Goal: Task Accomplishment & Management: Manage account settings

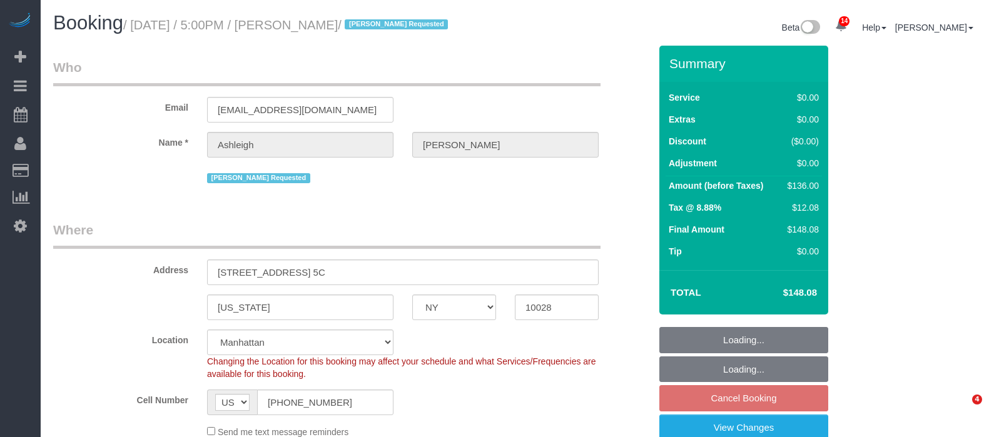
select select "NY"
select select "number:66"
select select "number:78"
select select "number:15"
select select "number:5"
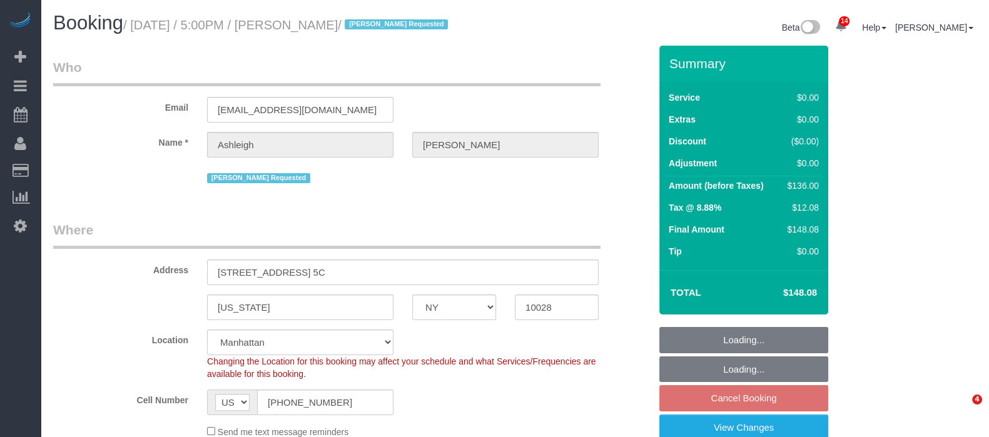
select select "object:1413"
select select "1"
select select "spot7"
select select "1"
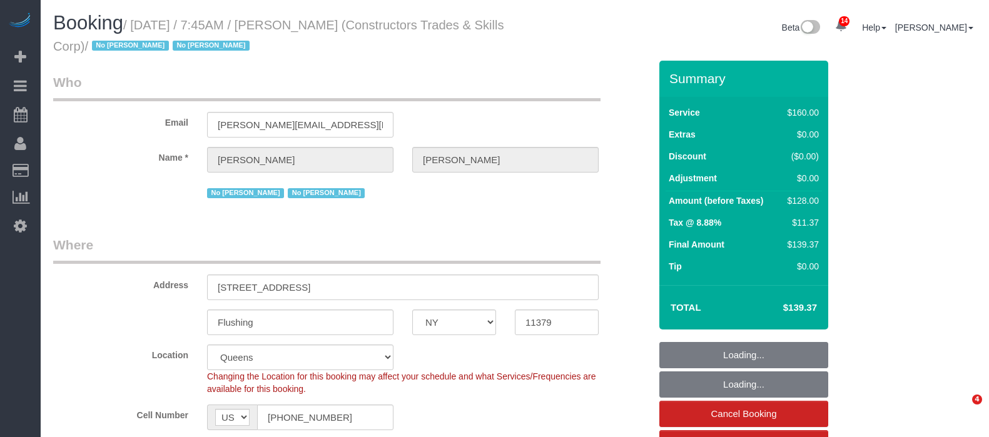
select select "NY"
select select "number:89"
select select "number:90"
select select "number:15"
select select "number:5"
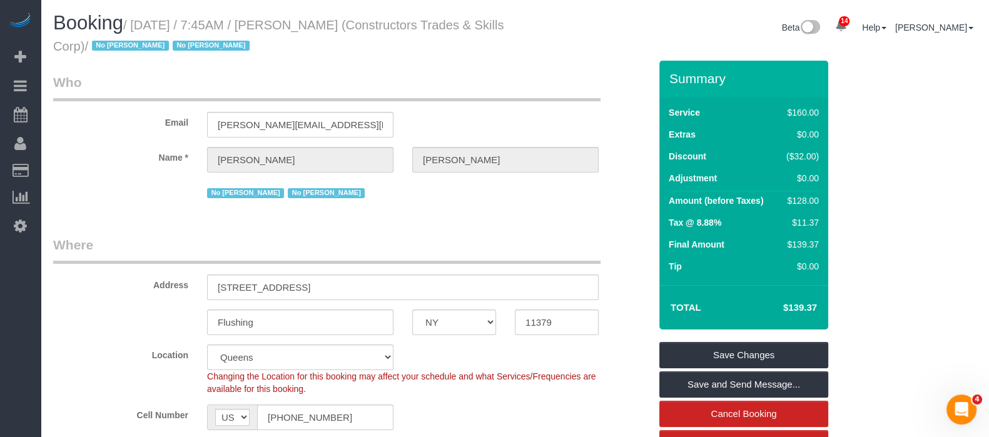
click at [458, 89] on legend "Who" at bounding box center [326, 87] width 547 height 28
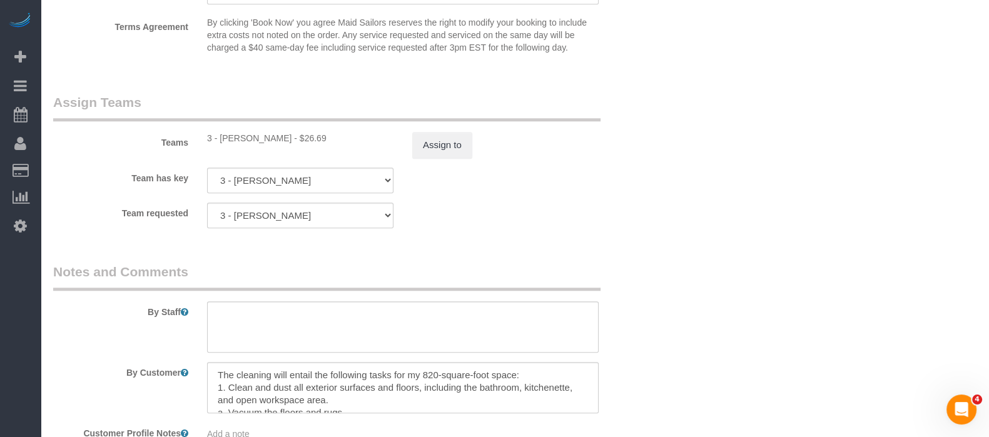
scroll to position [1485, 0]
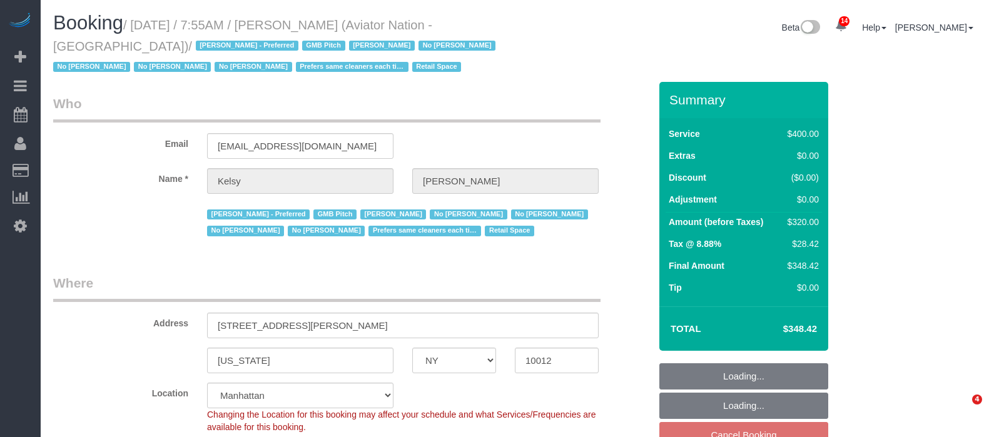
select select "NY"
select select "2"
select select "150"
select select "number:89"
select select "number:90"
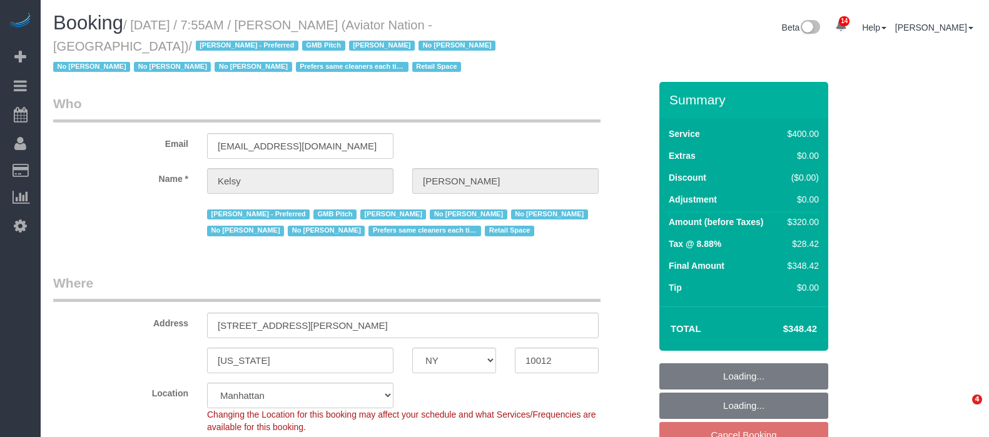
select select "number:15"
select select "number:5"
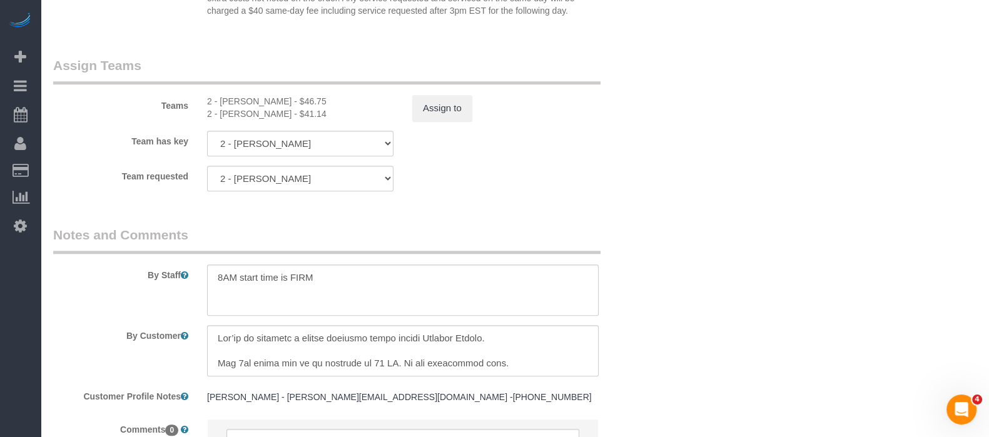
scroll to position [1485, 0]
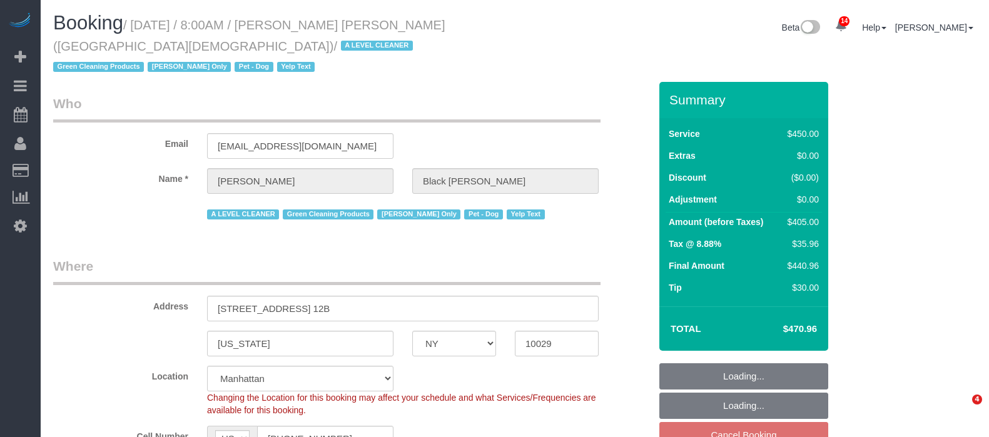
select select "NY"
select select "360"
select select "spot1"
select select "number:89"
select select "number:90"
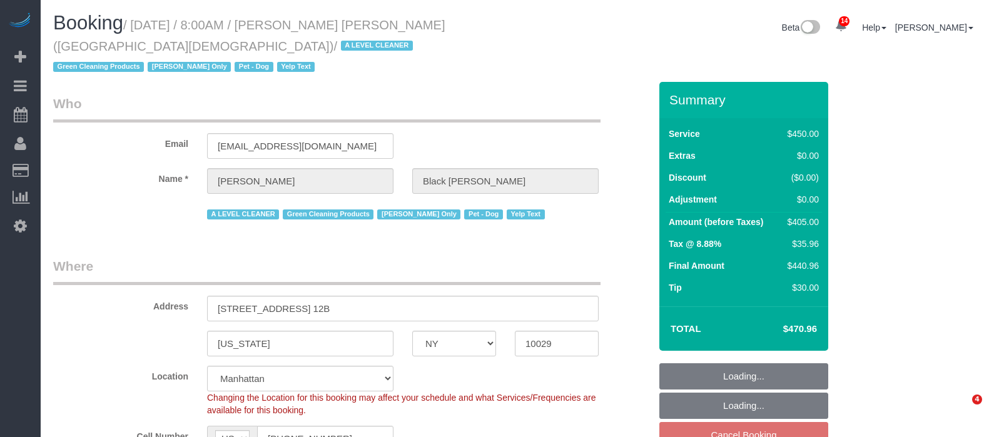
select select "number:13"
select select "number:5"
select select "number:21"
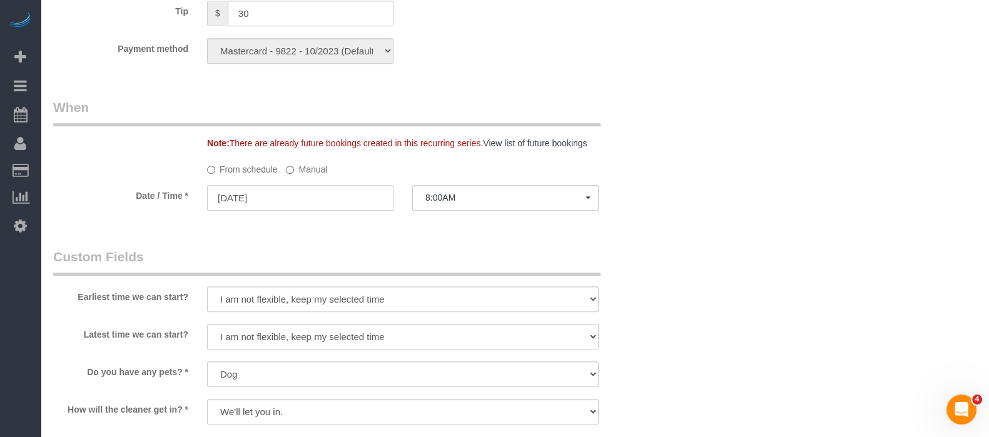
scroll to position [1329, 0]
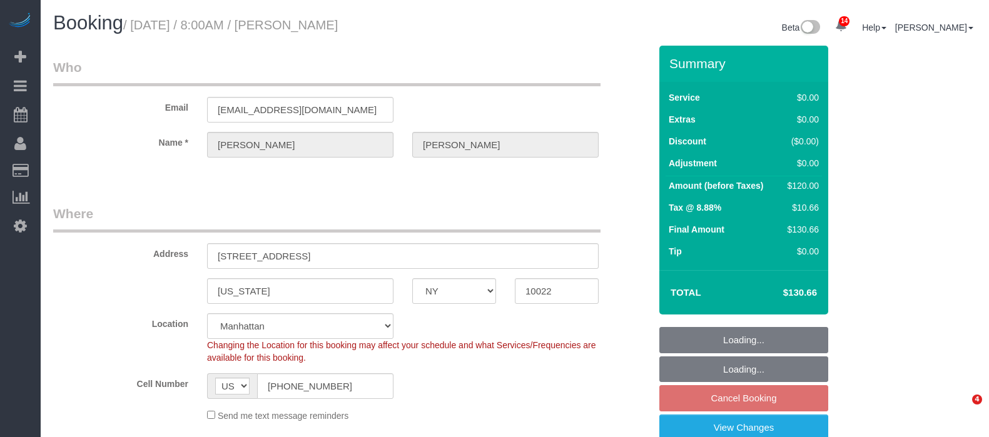
select select "NY"
select select "number:58"
select select "number:75"
select select "number:15"
select select "number:5"
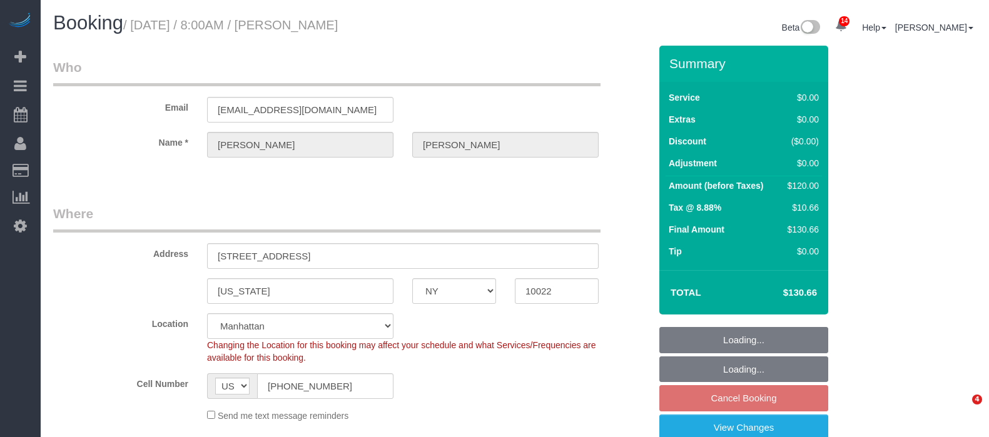
select select "spot1"
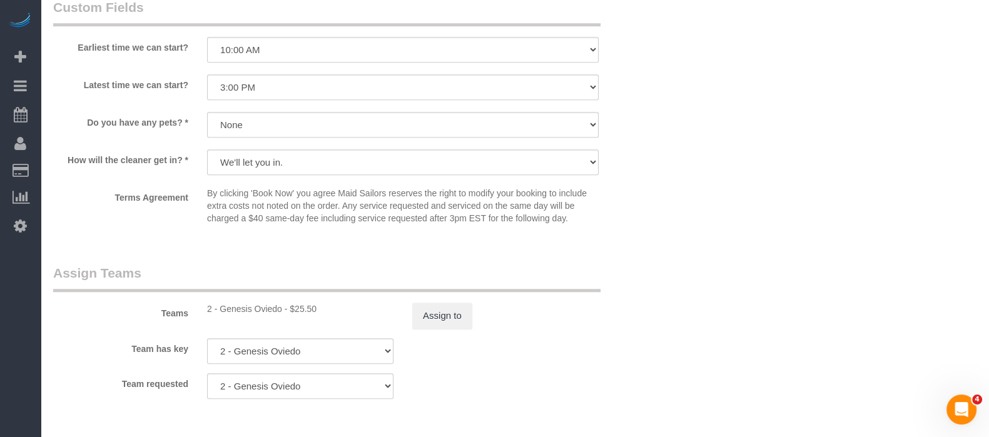
scroll to position [1407, 0]
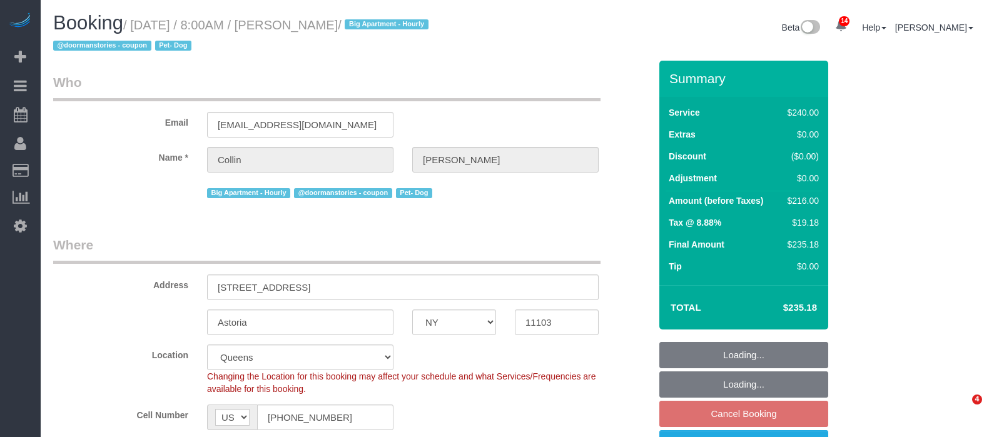
select select "NY"
select select "180"
select select "spot56"
select select "number:56"
select select "number:76"
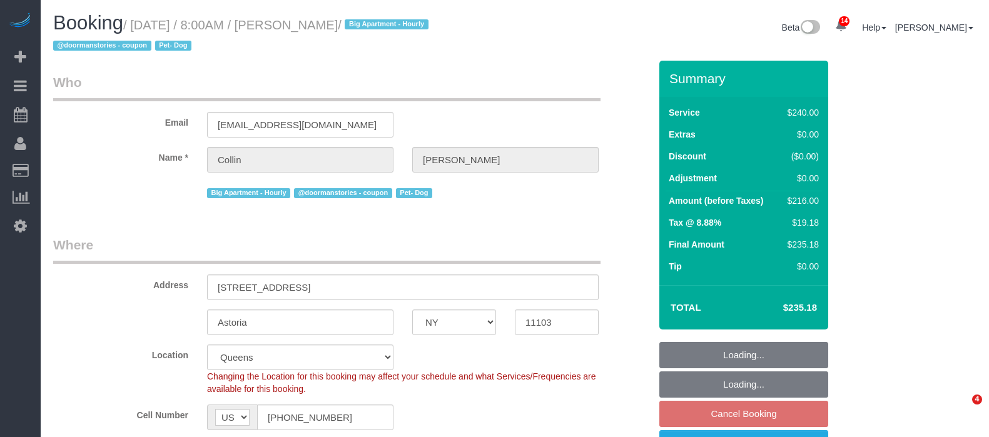
select select "number:13"
select select "number:5"
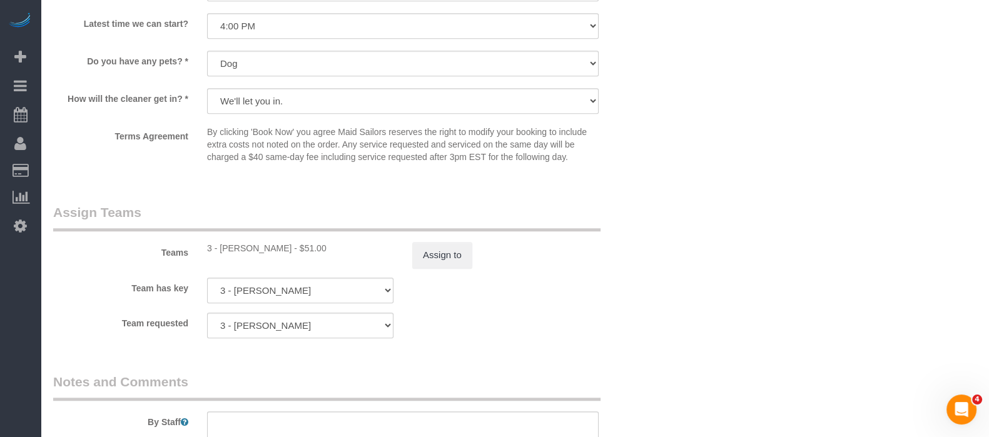
scroll to position [1329, 0]
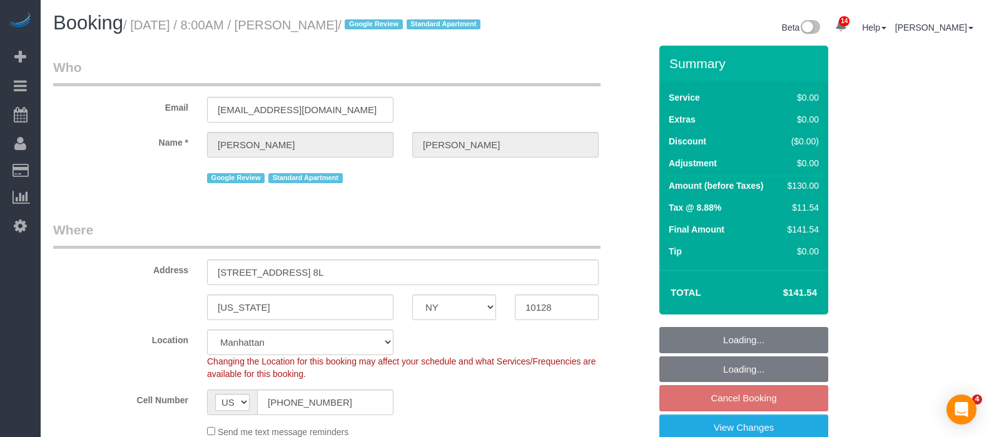
select select "NY"
select select "1"
select select "spot1"
select select "number:89"
select select "number:90"
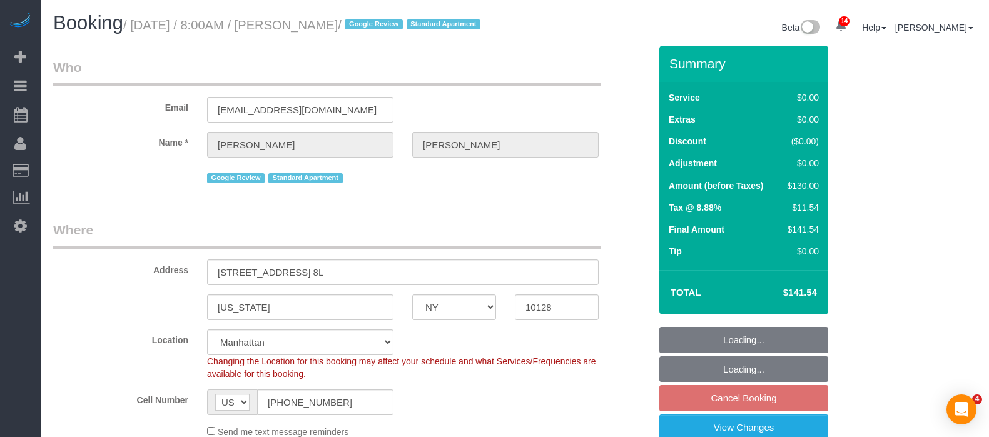
select select "number:15"
select select "number:5"
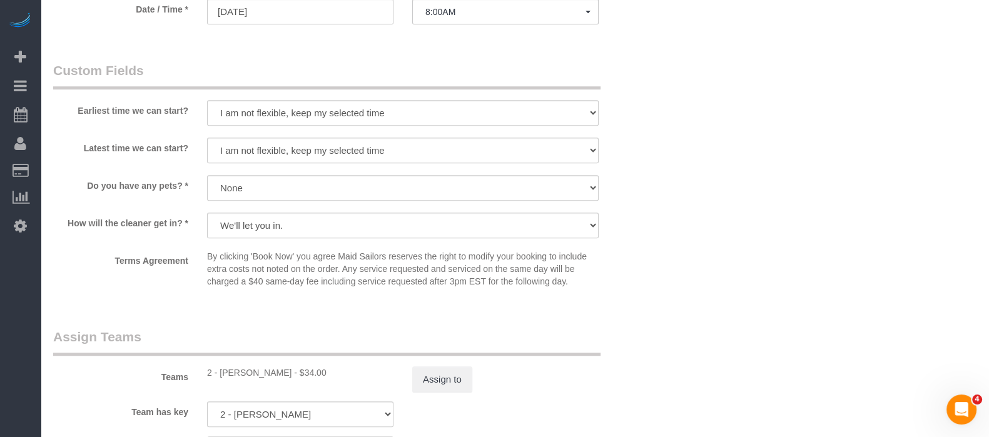
scroll to position [1720, 0]
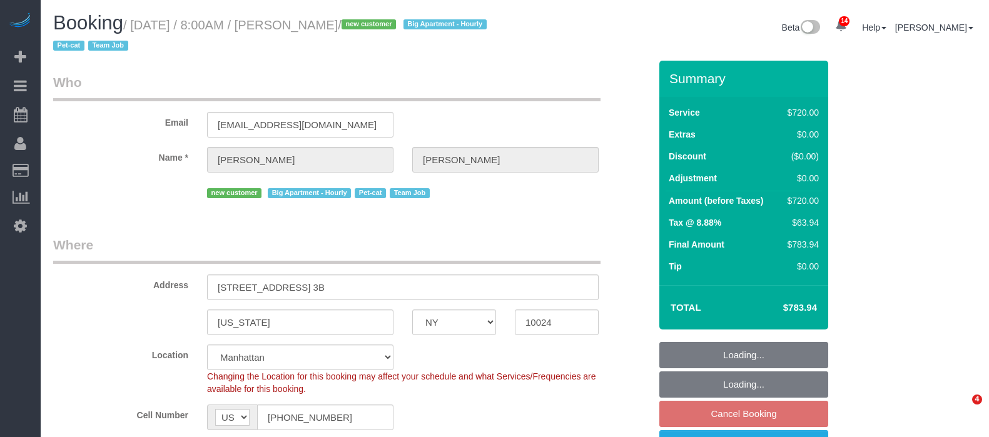
select select "NY"
select select "270"
select select "spot1"
select select "number:56"
select select "number:68"
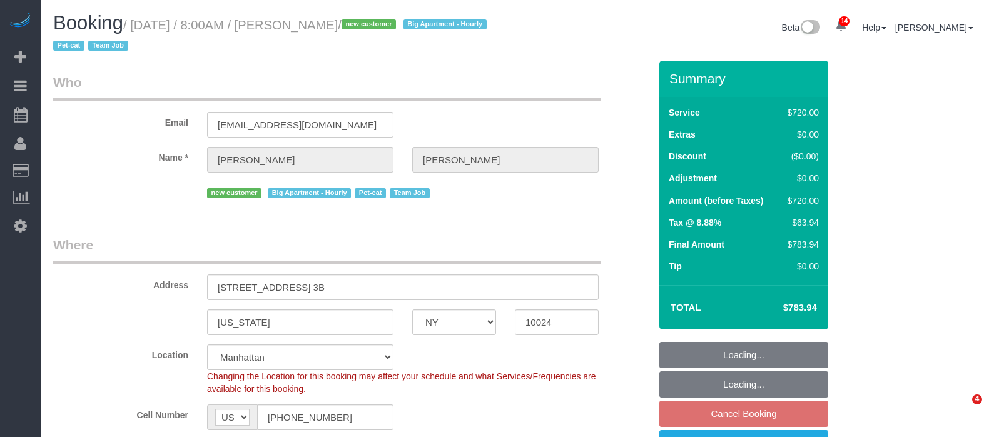
select select "number:14"
select select "number:5"
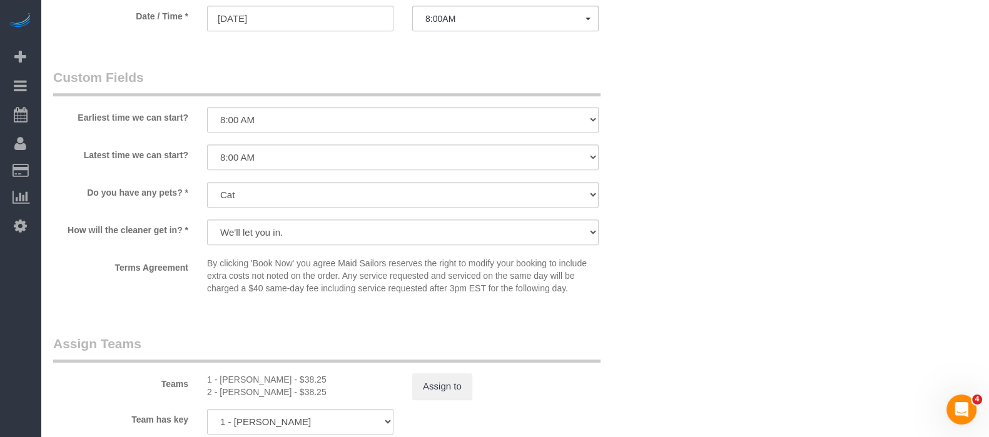
scroll to position [1329, 0]
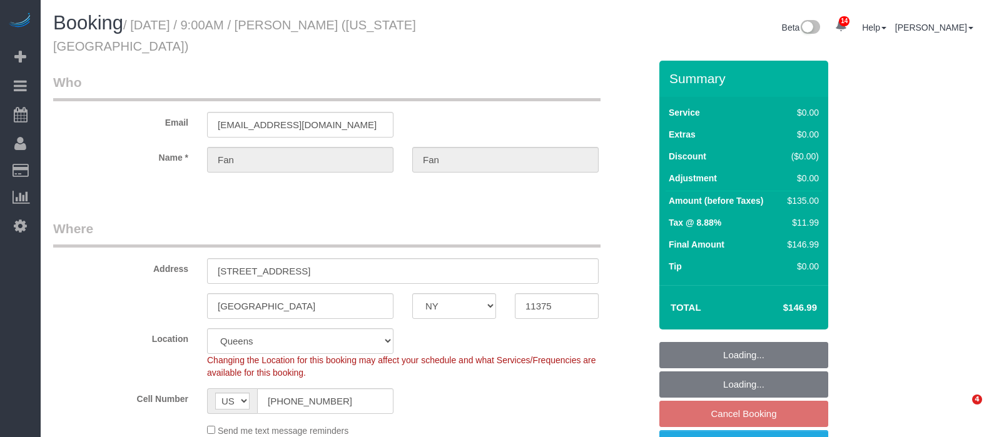
select select "NY"
select select "spot2"
select select "number:89"
select select "number:90"
select select "number:15"
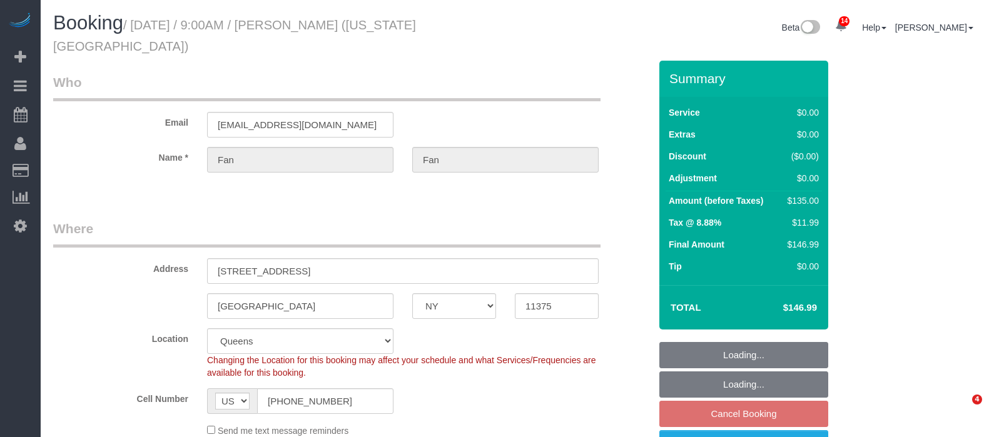
select select "number:7"
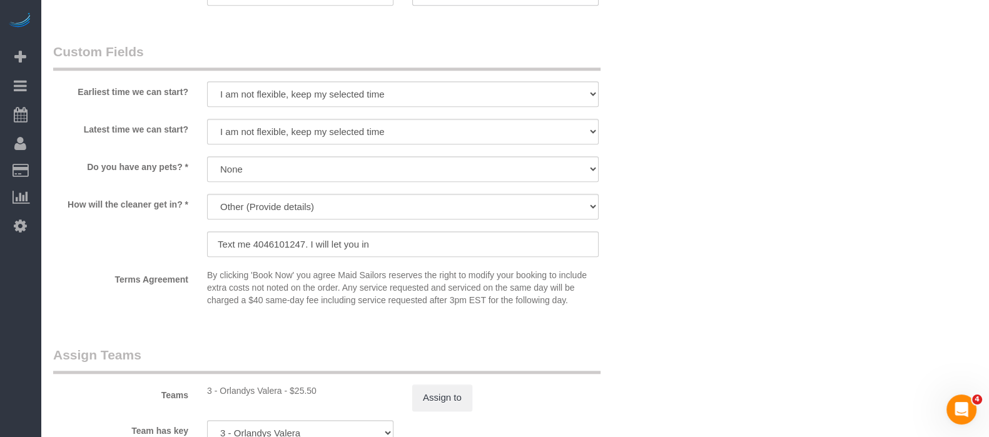
scroll to position [1563, 0]
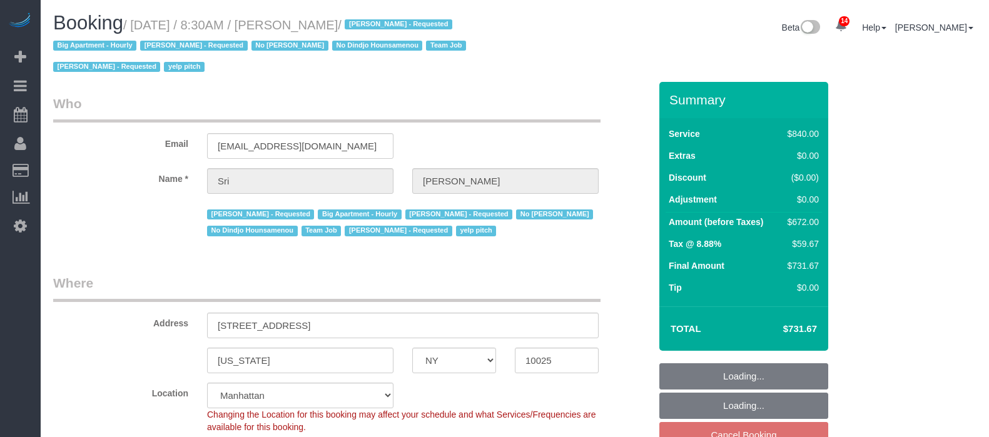
select select "NY"
select select "3"
select select "210"
select select "number:89"
select select "number:90"
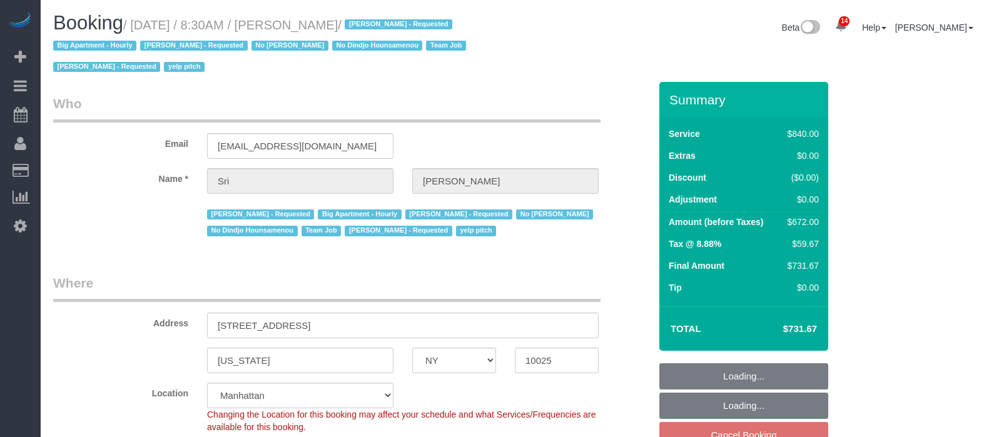
select select "number:15"
select select "number:5"
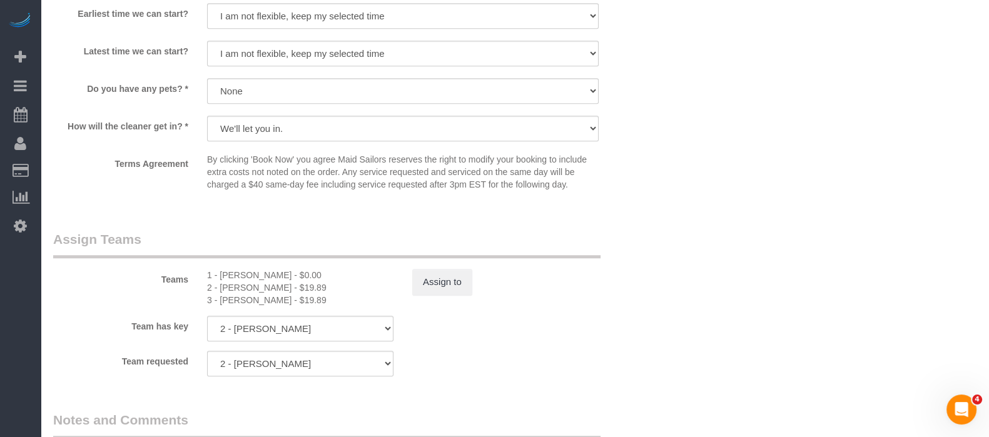
scroll to position [1407, 0]
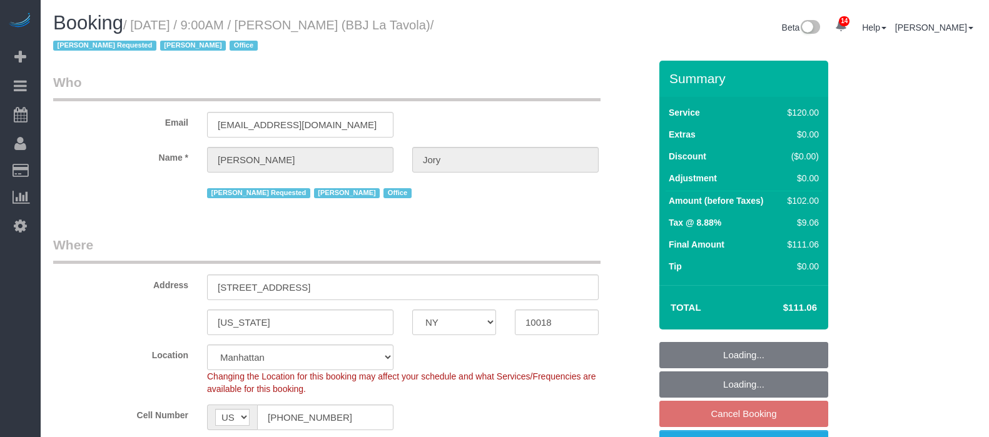
select select "NY"
select select "90"
select select "spot2"
select select "number:89"
select select "number:90"
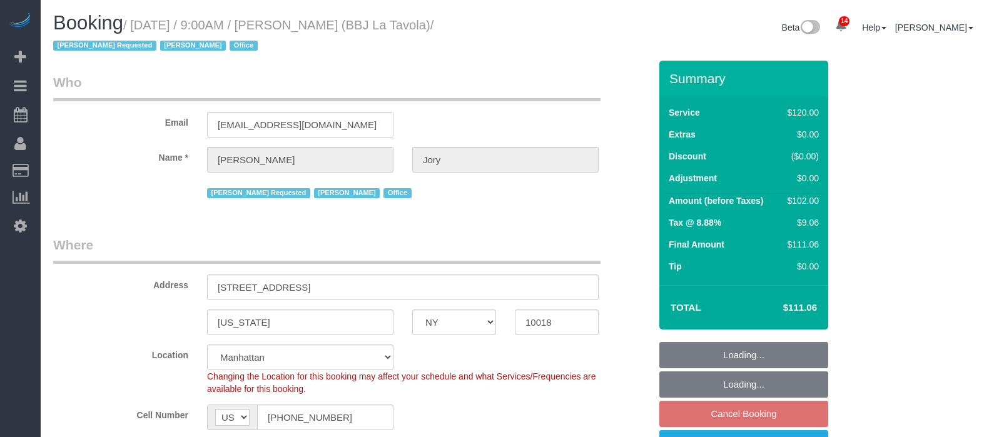
select select "number:15"
select select "number:7"
select select "number:21"
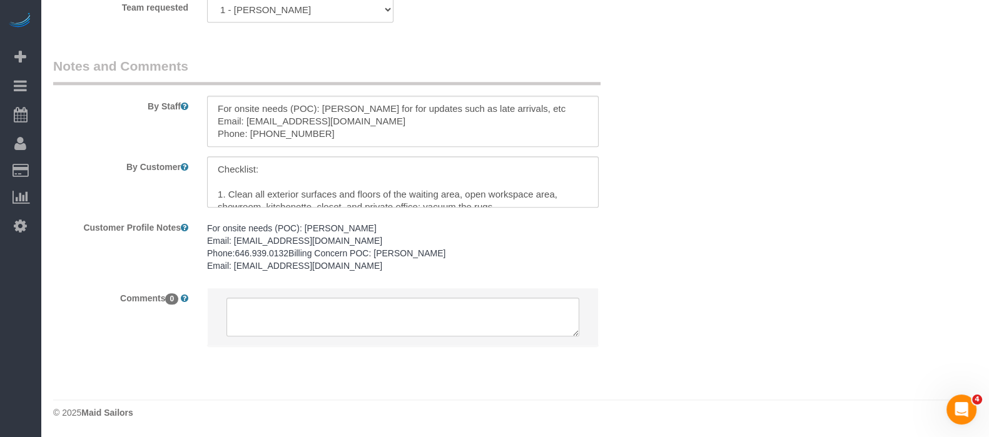
scroll to position [1622, 0]
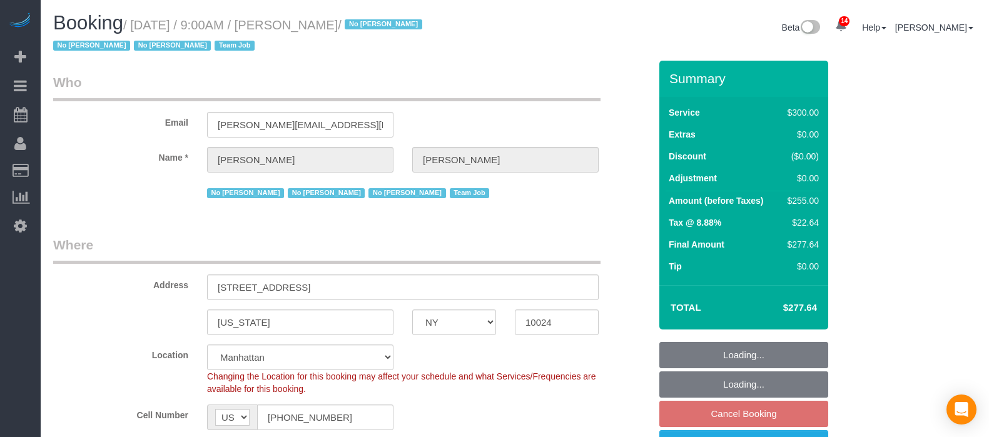
select select "NY"
select select "number:89"
select select "number:90"
select select "number:15"
select select "number:5"
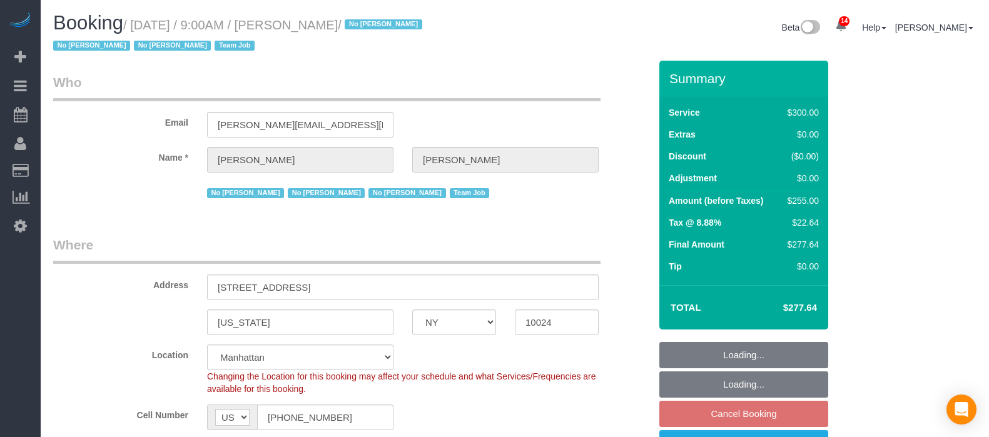
select select "number:21"
select select "spot60"
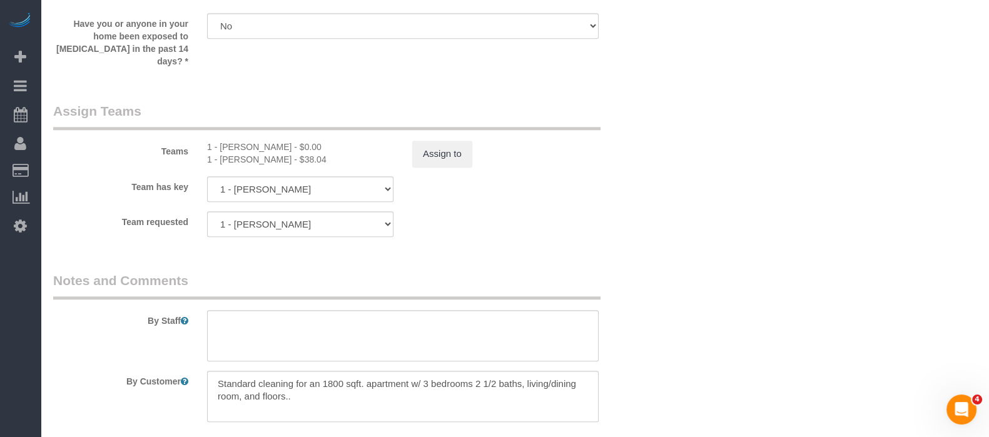
scroll to position [1407, 0]
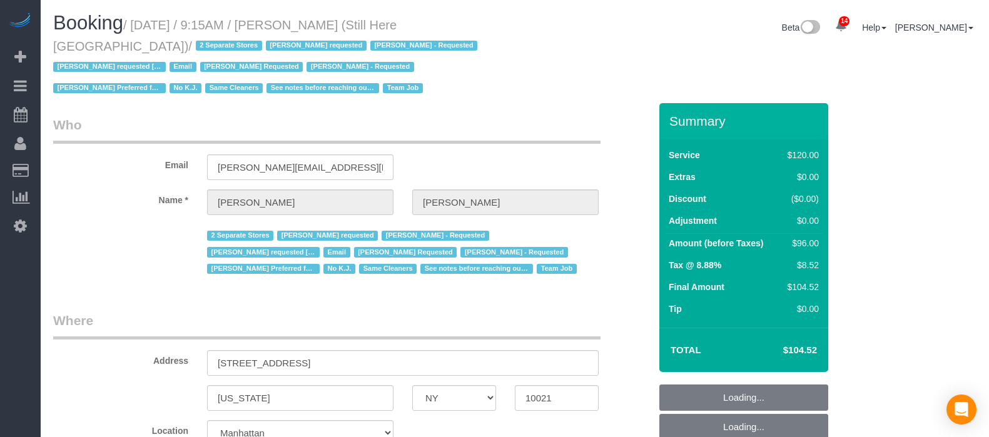
select select "NY"
select select "90"
select select "string:stripe-pm_1Oyz8t4VGloSiKo71skqOF54"
select select "number:89"
select select "number:90"
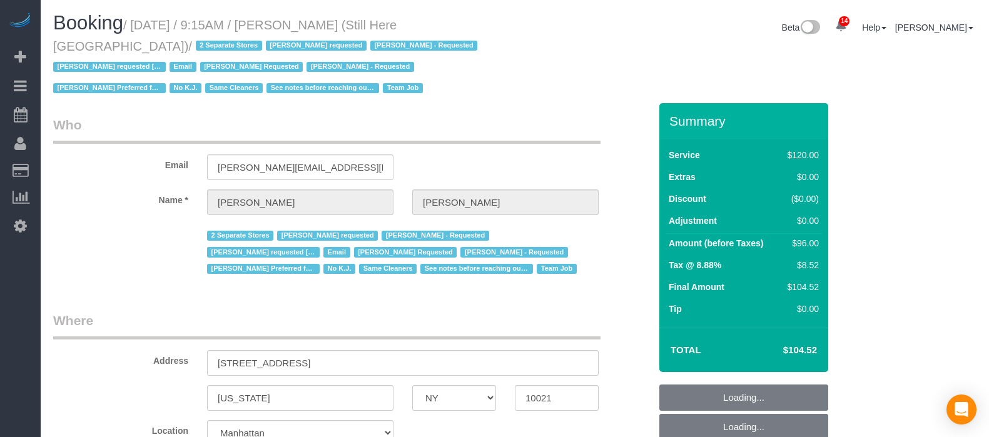
select select "number:15"
select select "number:5"
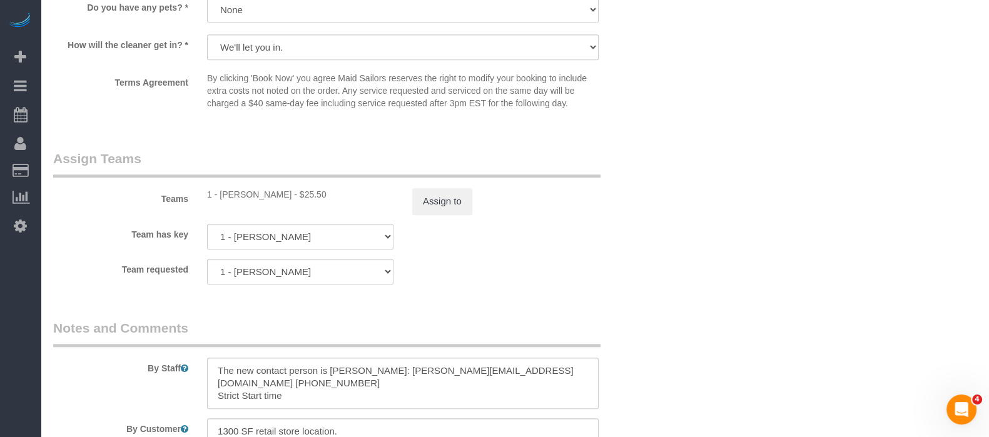
scroll to position [1563, 0]
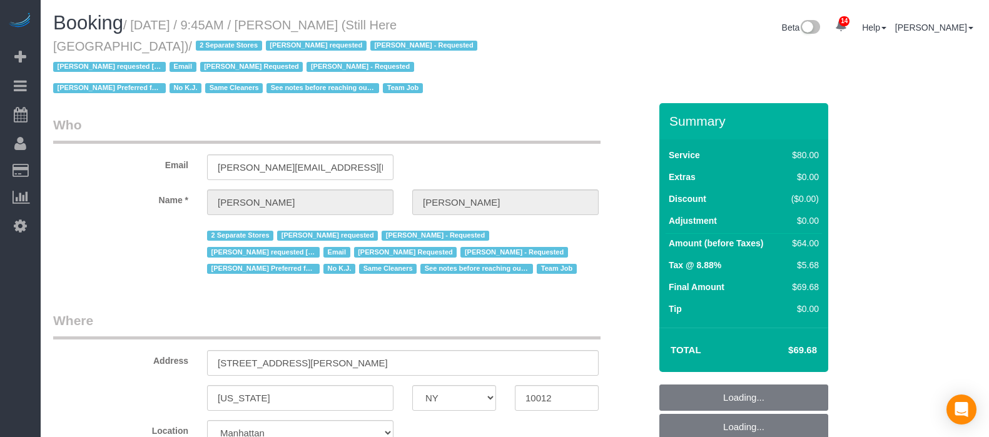
select select "NY"
select select "string:stripe-pm_1Oyz8t4VGloSiKo71skqOF54"
select select "number:89"
select select "number:90"
select select "number:15"
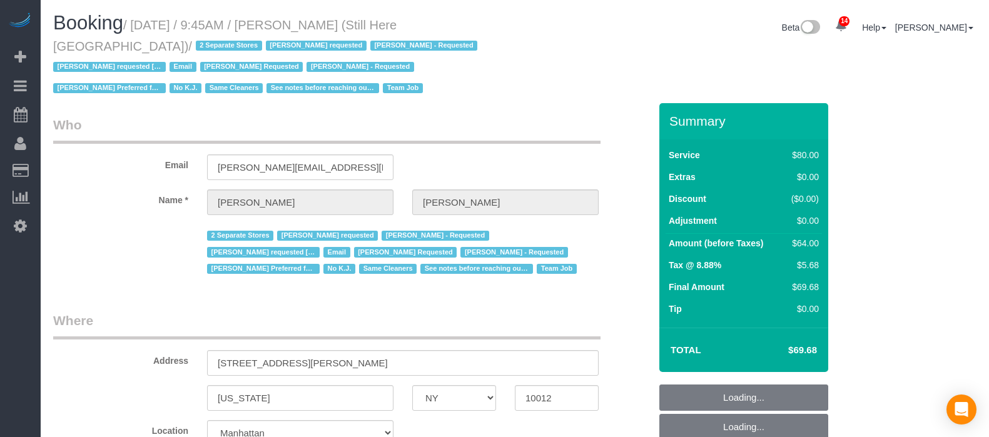
select select "number:5"
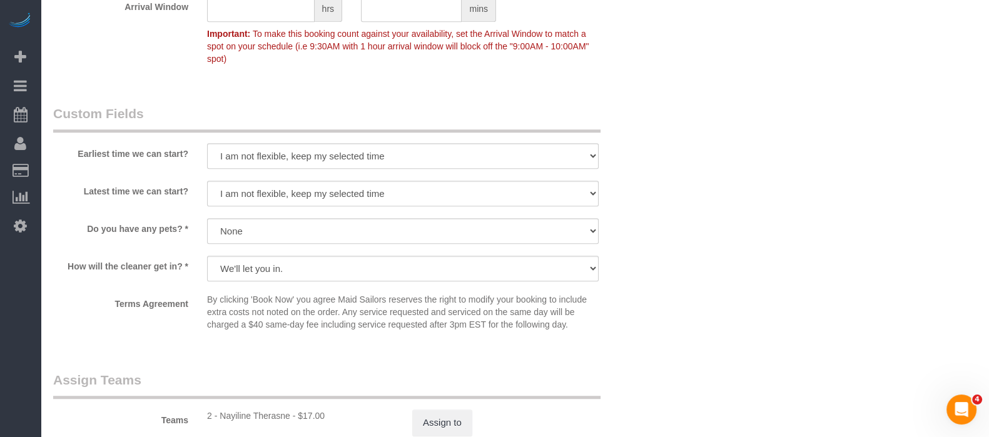
scroll to position [1407, 0]
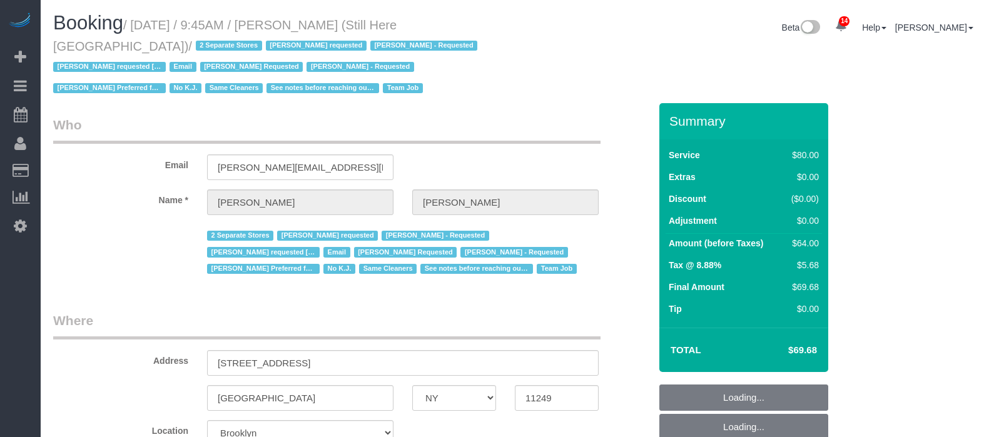
select select "NY"
select select "string:stripe-pm_1Oyz8t4VGloSiKo71skqOF54"
select select "number:89"
select select "number:90"
select select "number:15"
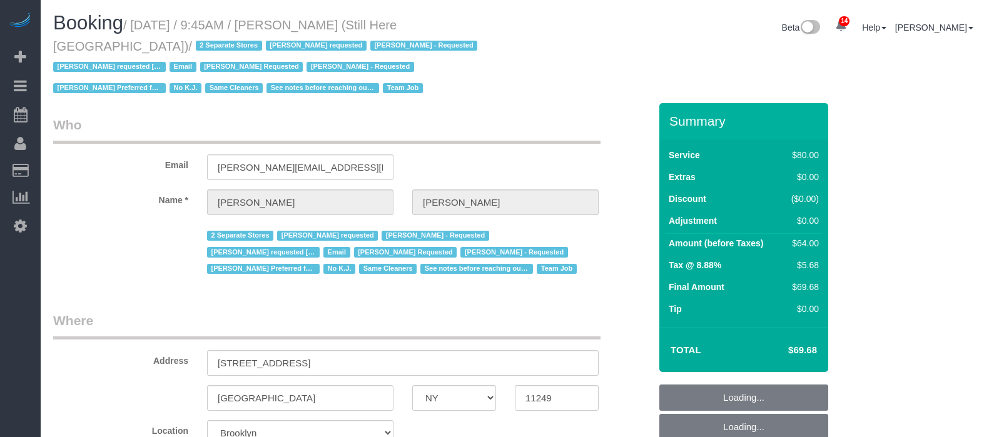
select select "number:5"
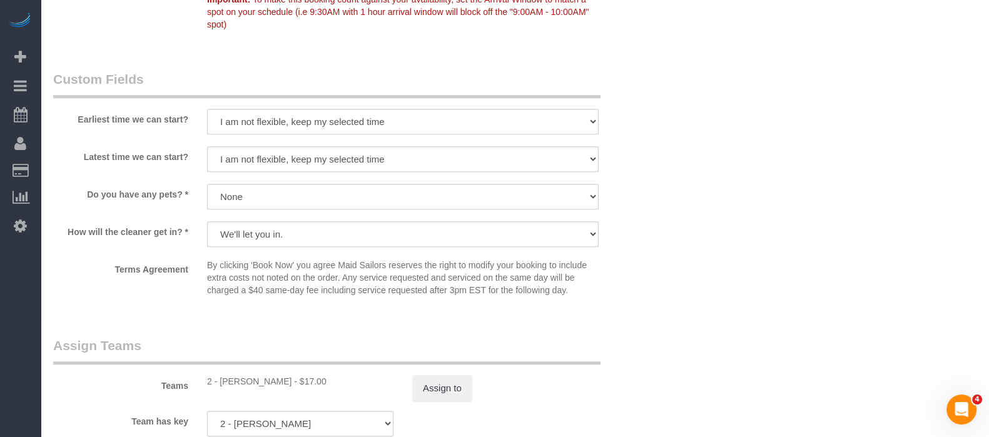
scroll to position [1485, 0]
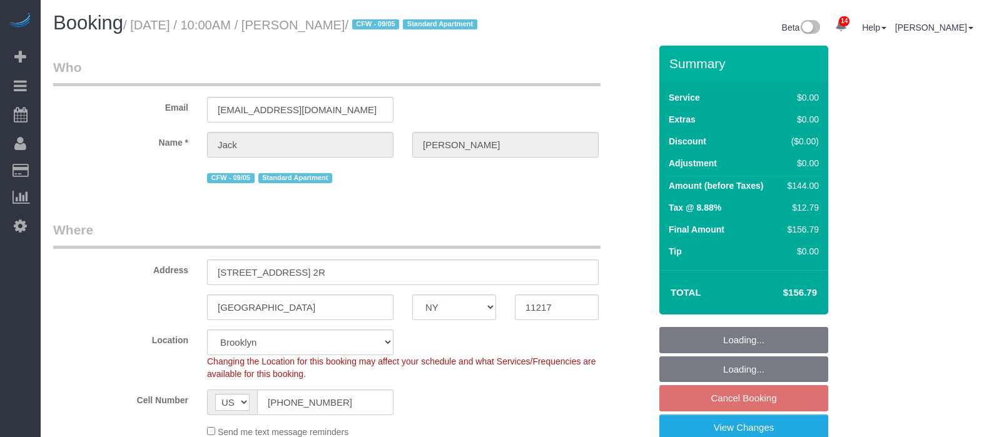
select select "NY"
select select "1"
select select "string:stripe-pm_1RMYOM4VGloSiKo7LGZRO5rF"
select select "spot63"
select select "number:89"
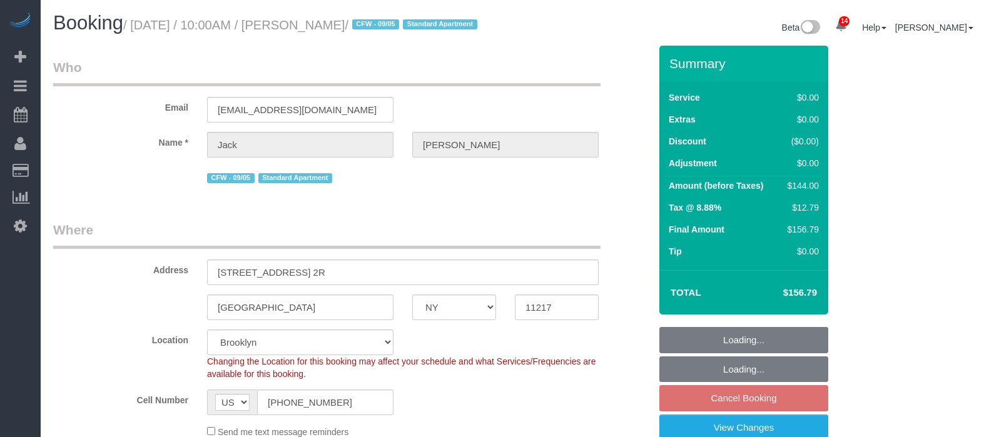
select select "number:90"
select select "number:15"
select select "number:5"
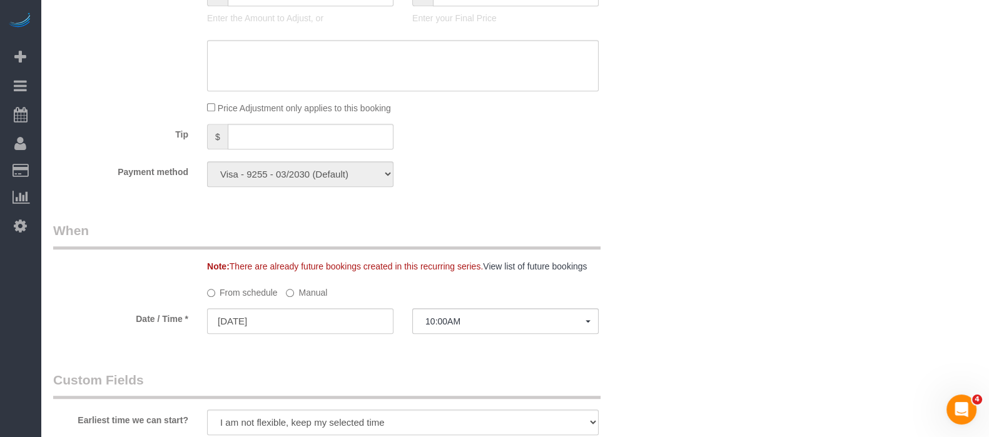
scroll to position [1250, 0]
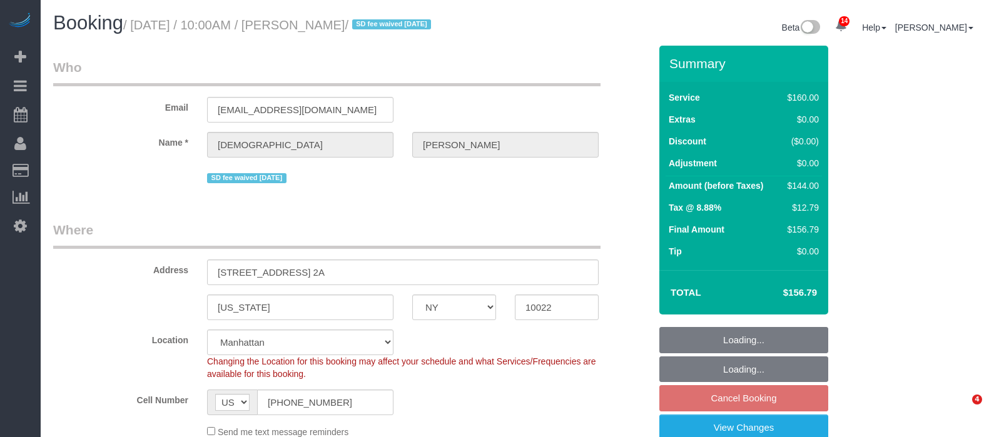
select select "NY"
select select "string:stripe-pm_1RYpe84VGloSiKo7FmGxFEgH"
select select "spot2"
select select "number:58"
select select "number:75"
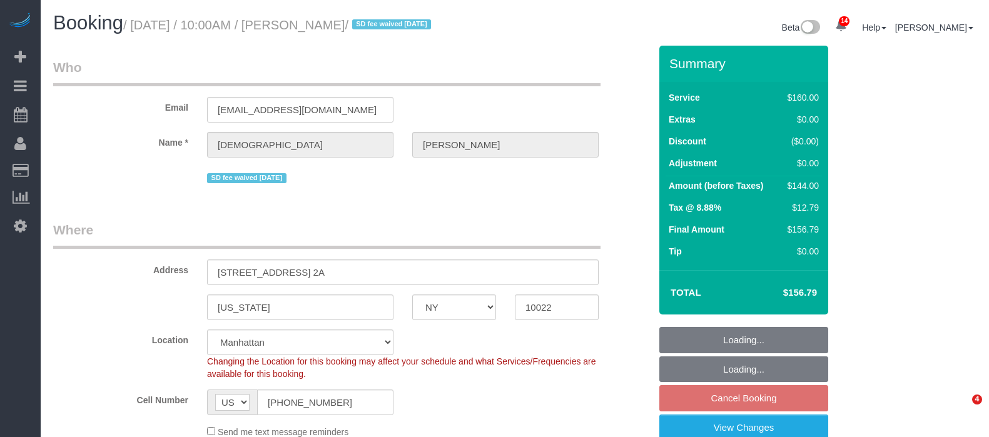
select select "number:15"
select select "number:5"
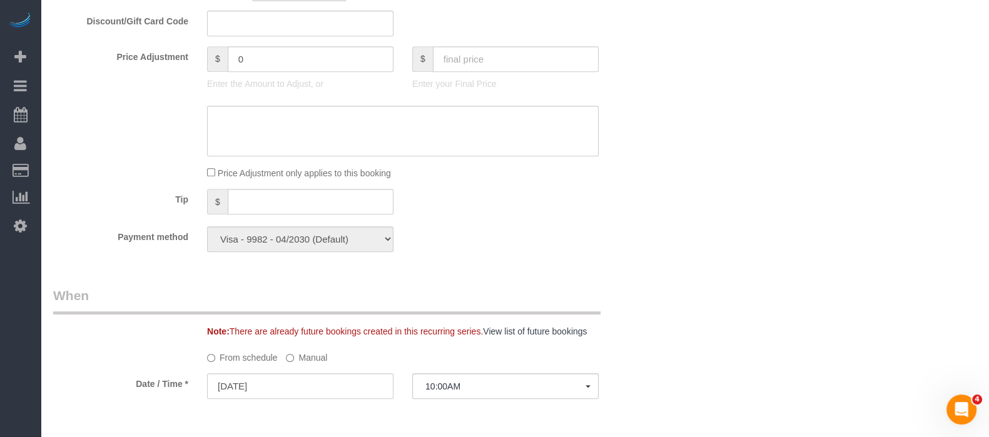
scroll to position [625, 0]
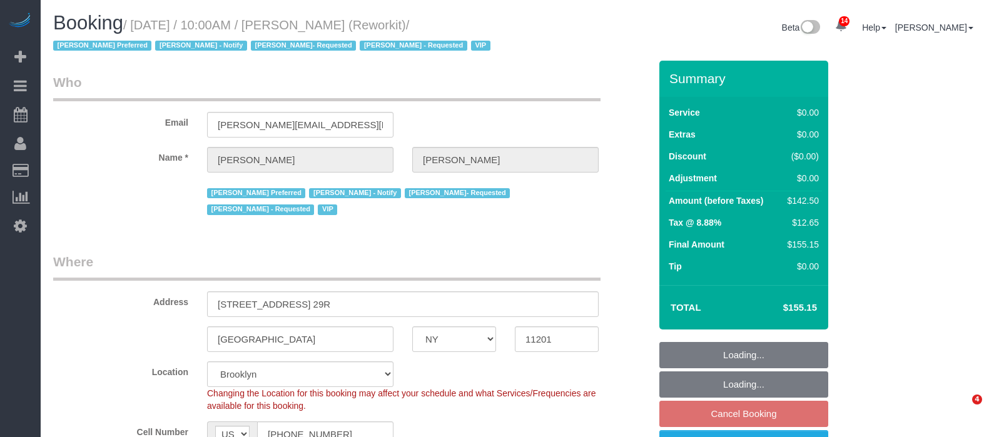
select select "NY"
select select "3"
select select "spot3"
select select "number:57"
select select "number:71"
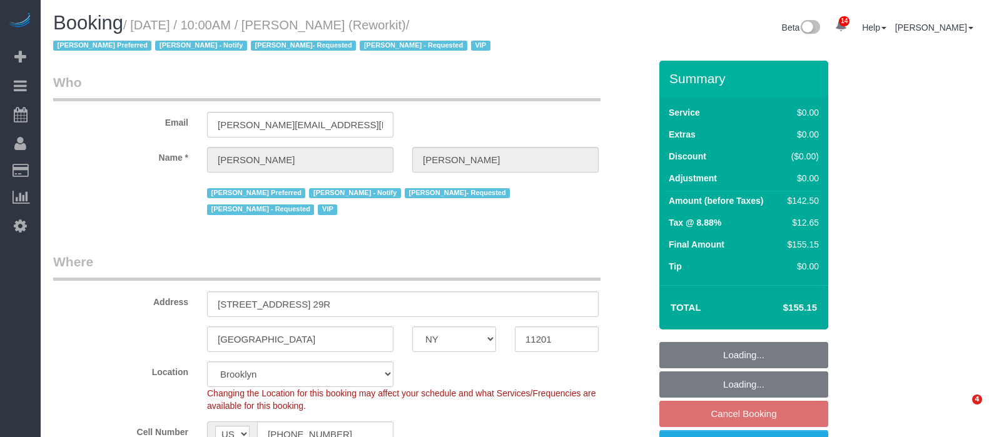
select select "number:15"
select select "number:5"
select select "61901"
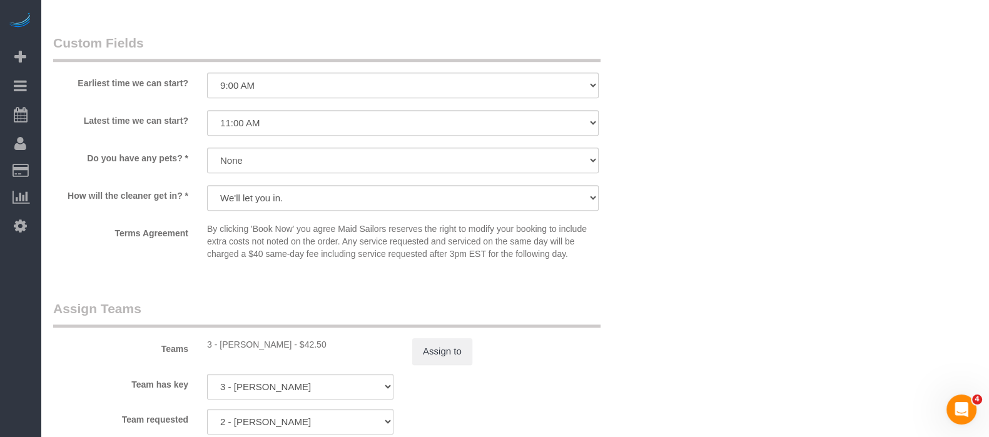
scroll to position [1485, 0]
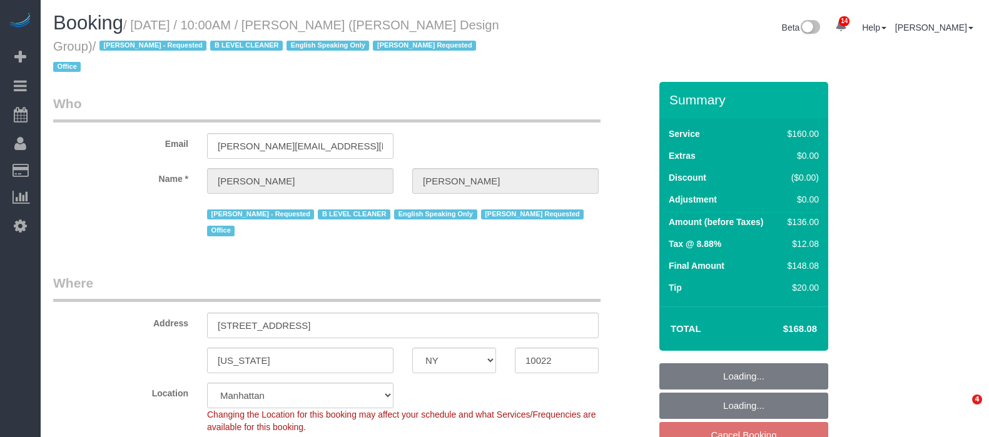
select select "NY"
select select "string:stripe-pm_1J1ChU4VGloSiKo7dD0yRKzP"
select select "spot2"
select select "number:89"
select select "number:90"
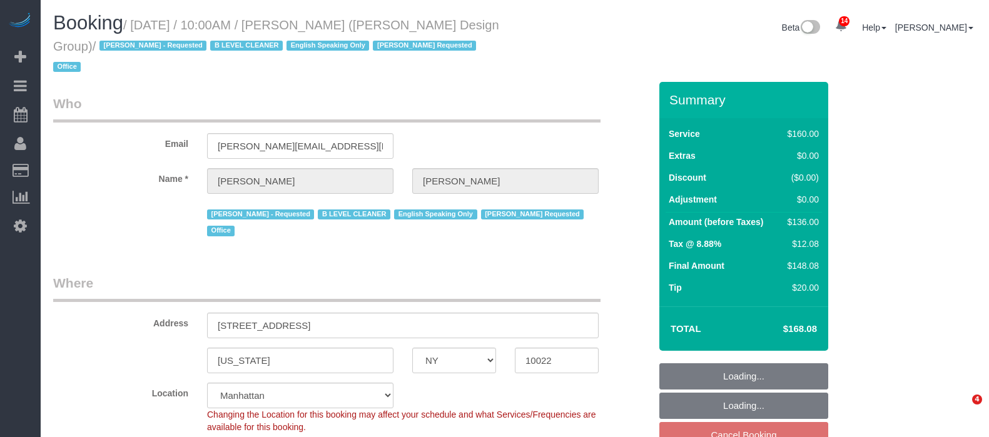
select select "number:15"
select select "number:5"
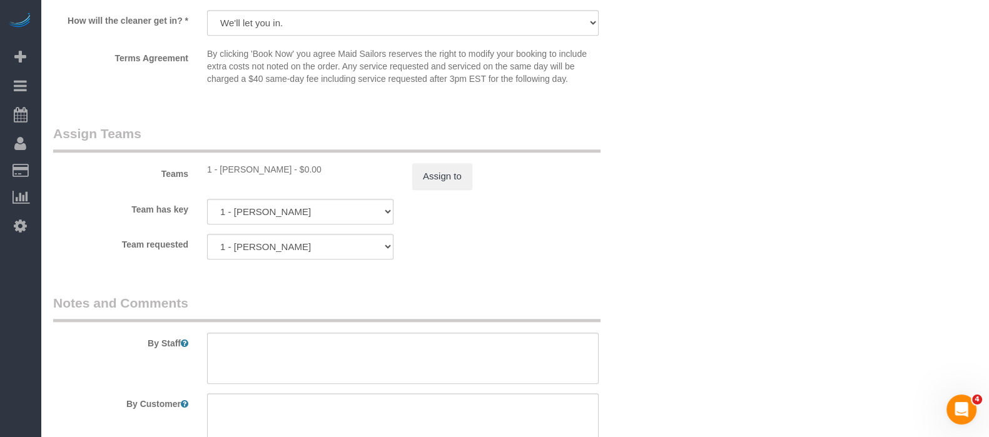
scroll to position [1563, 0]
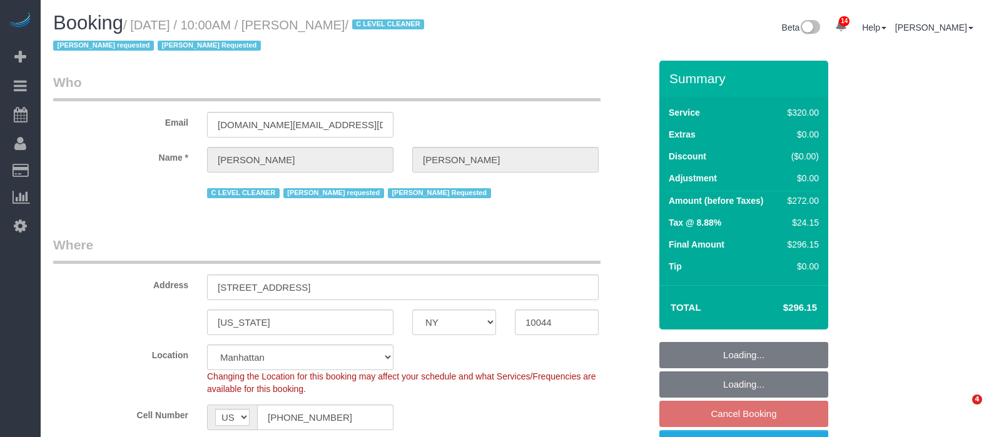
select select "NY"
select select "240"
select select "spot60"
select select "number:89"
select select "number:90"
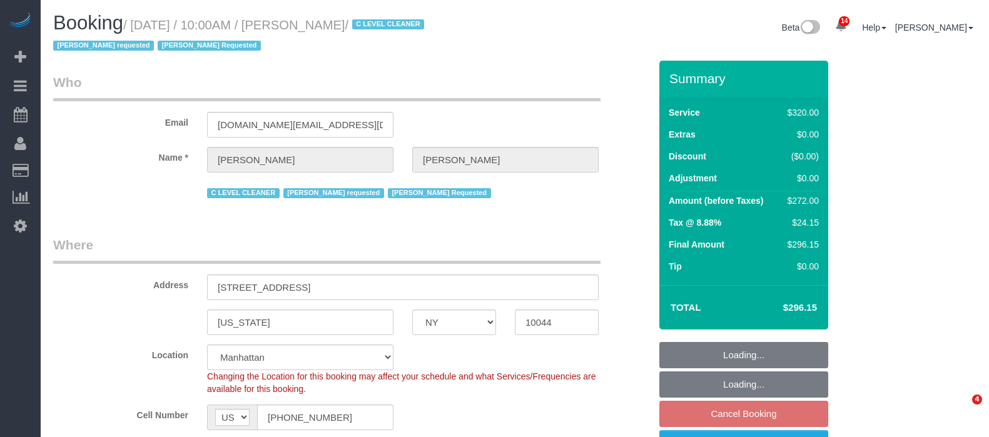
select select "number:15"
select select "number:5"
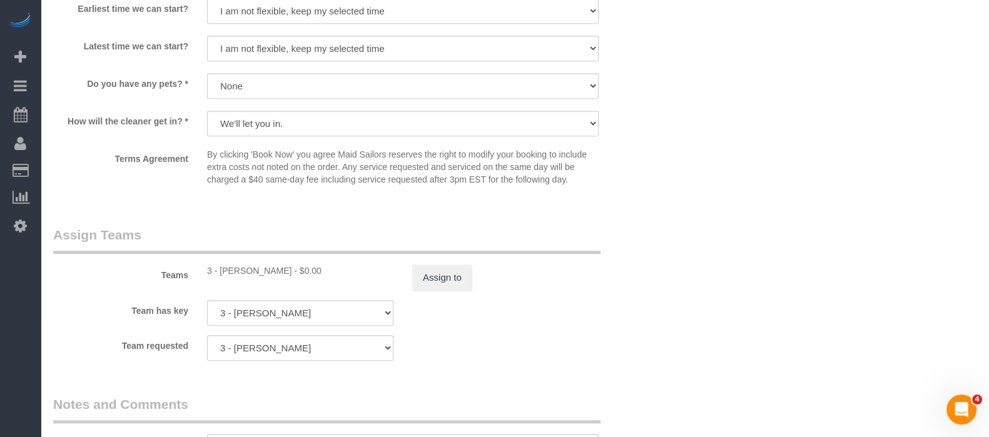
scroll to position [1329, 0]
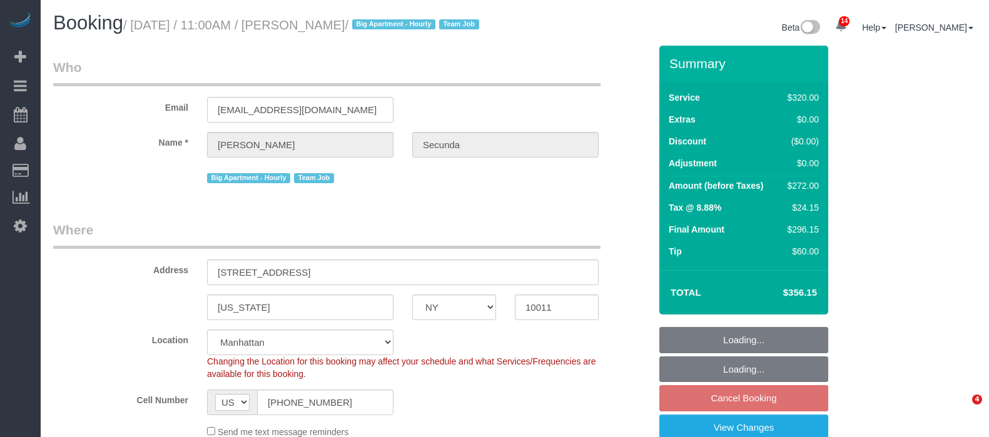
select select "NY"
select select "spot2"
select select "number:89"
select select "number:90"
select select "number:15"
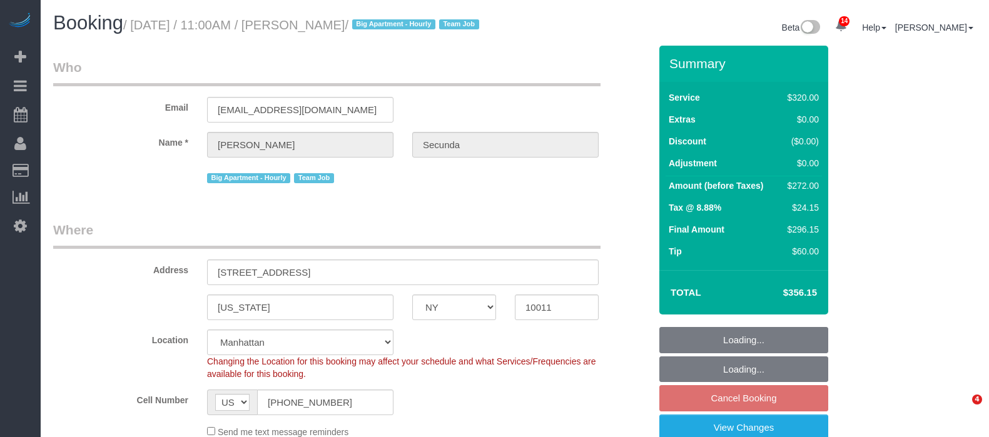
select select "number:6"
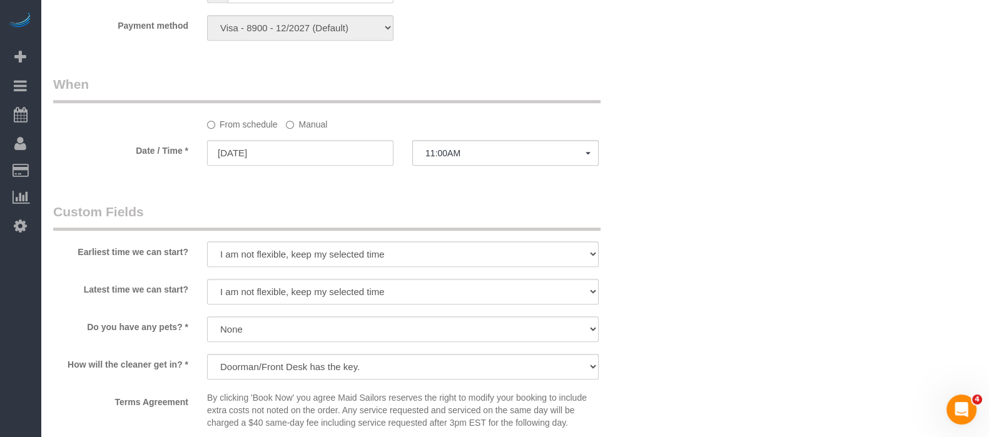
scroll to position [1329, 0]
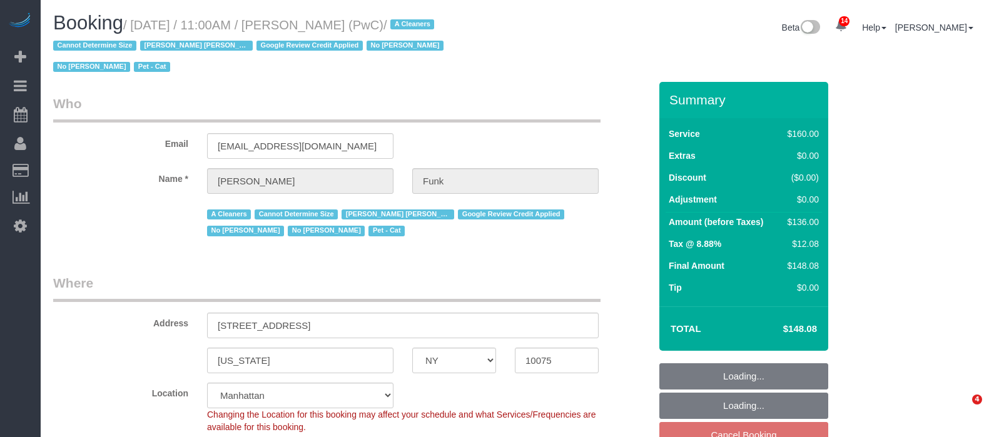
select select "NY"
select select "spot2"
select select "number:57"
select select "number:71"
select select "number:14"
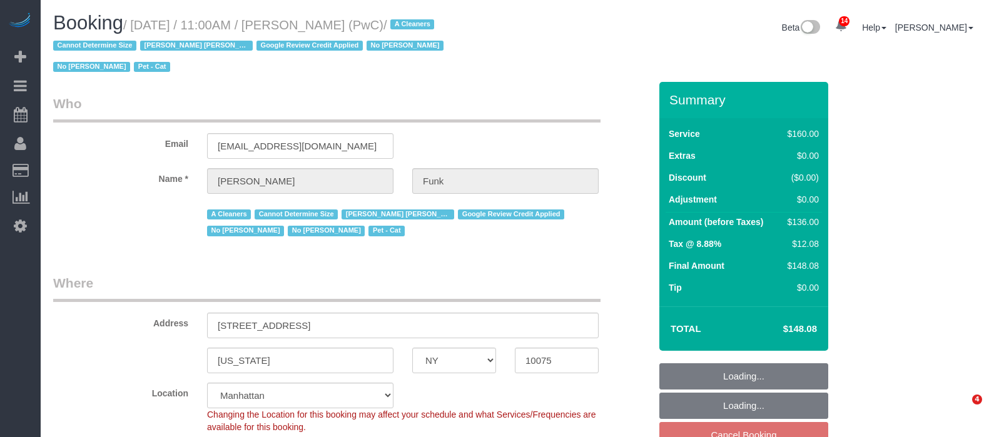
select select "number:5"
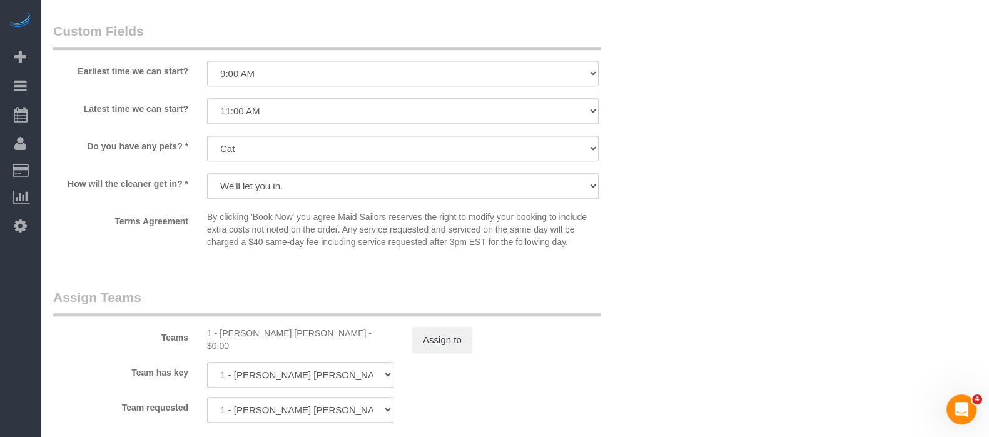
scroll to position [1485, 0]
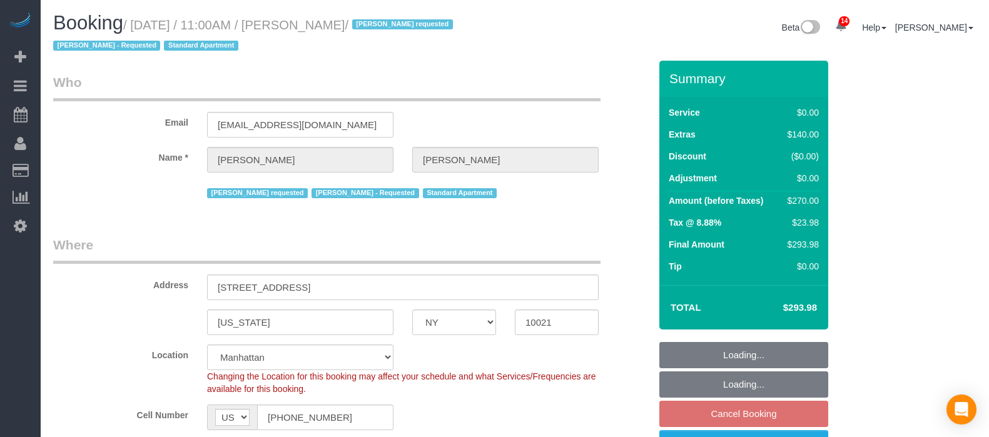
select select "NY"
select select "1"
select select "number:58"
select select "number:90"
select select "number:15"
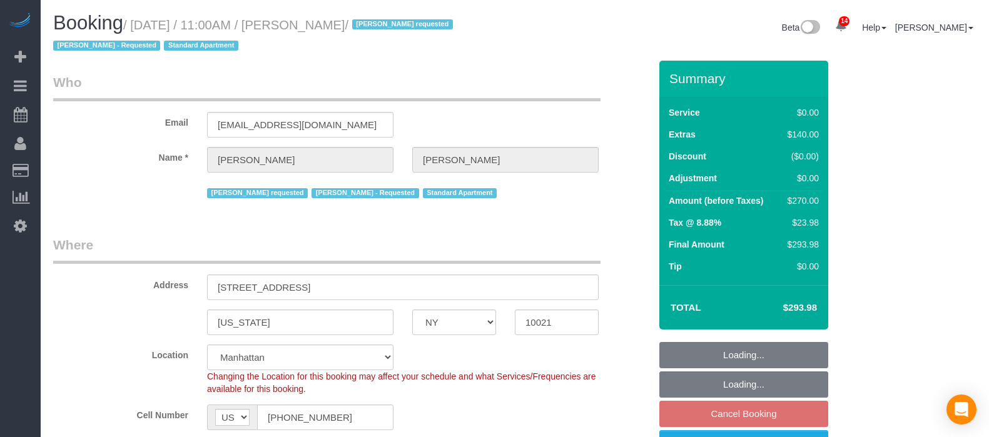
select select "number:5"
select select "spot60"
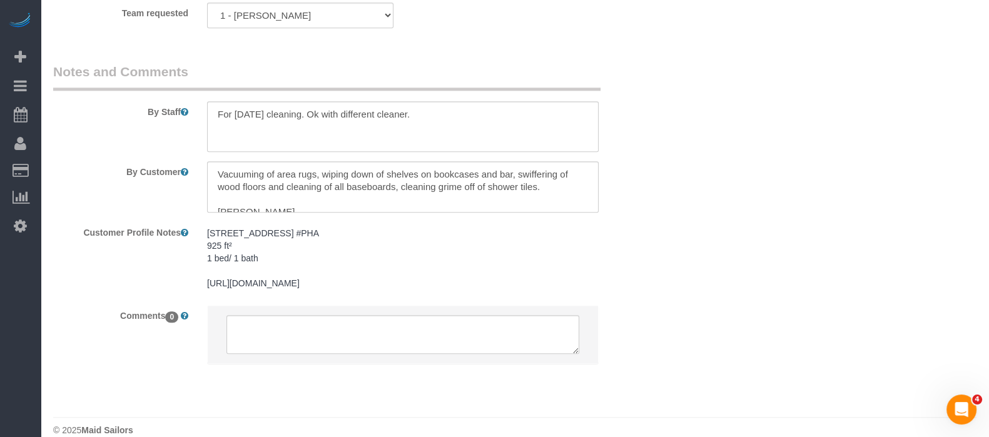
scroll to position [1829, 0]
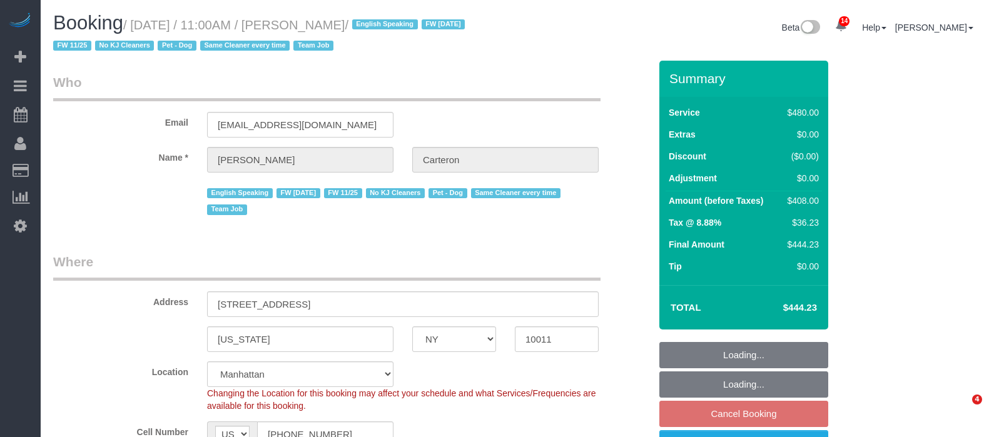
select select "NY"
select select "180"
select select "number:89"
select select "number:90"
select select "number:13"
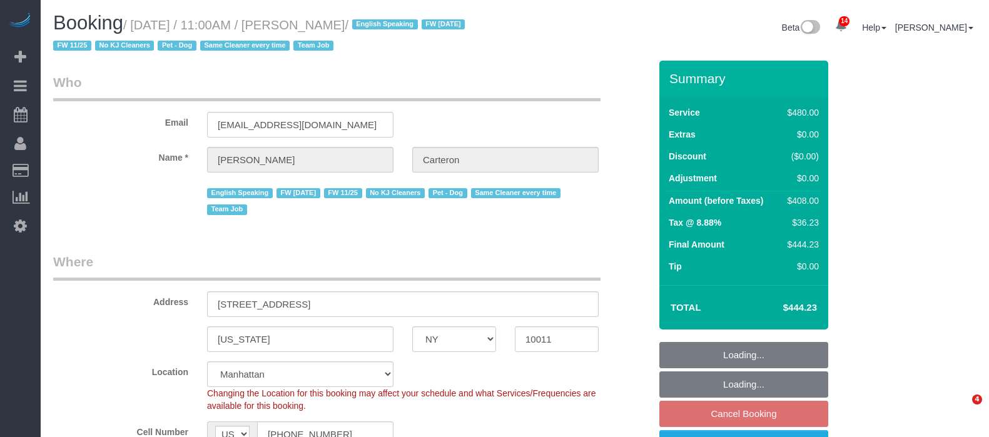
select select "number:5"
select select "spot60"
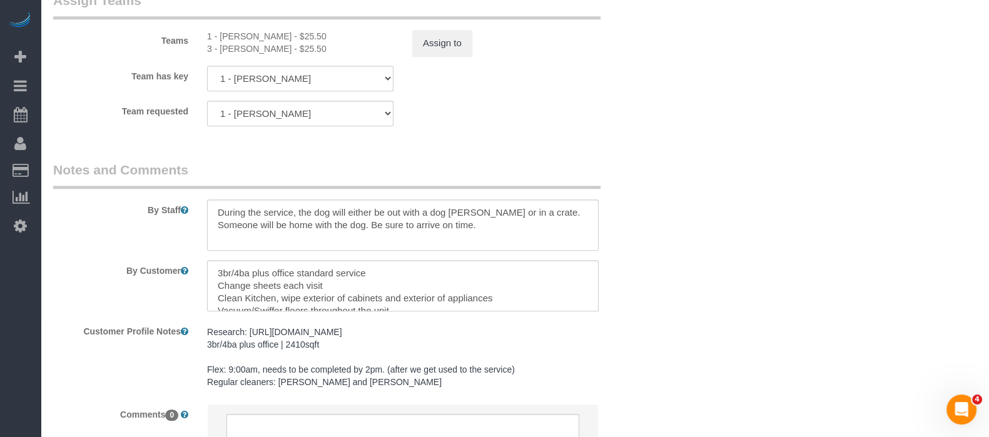
scroll to position [1485, 0]
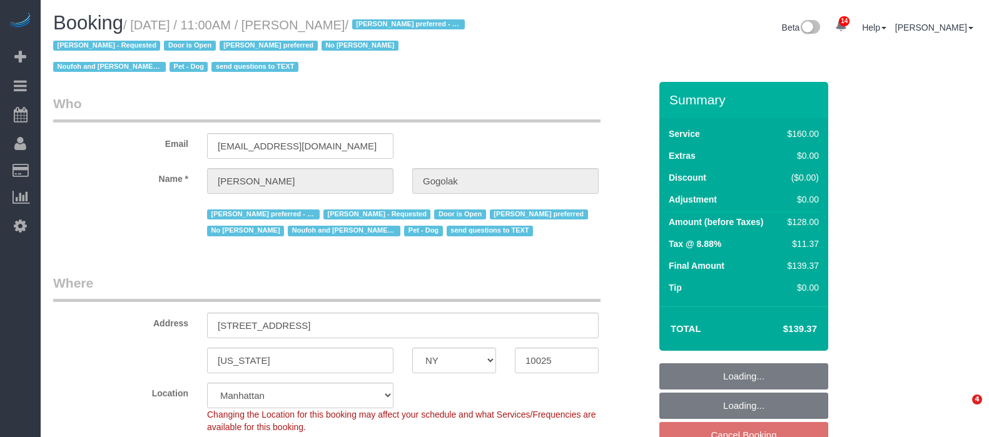
select select "NY"
select select "string:stripe-pm_1RfNyY4VGloSiKo7jWnzrFGY"
select select "spot2"
select select "number:58"
select select "number:76"
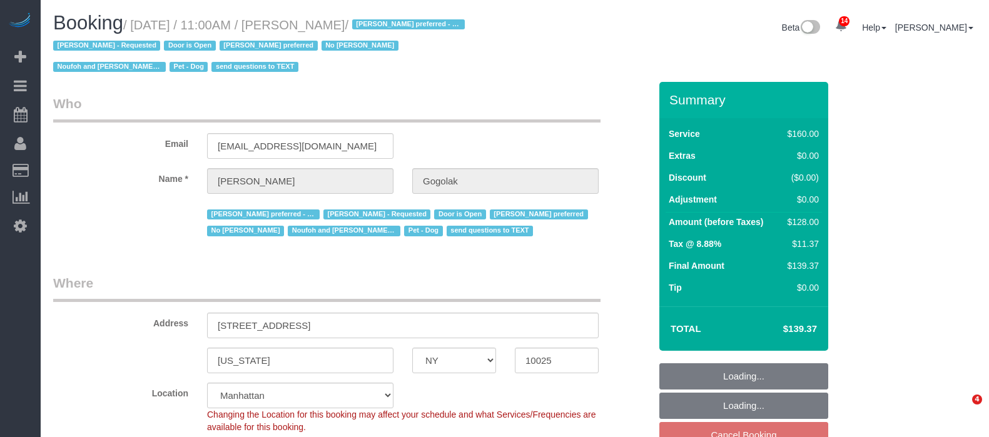
select select "number:13"
select select "number:5"
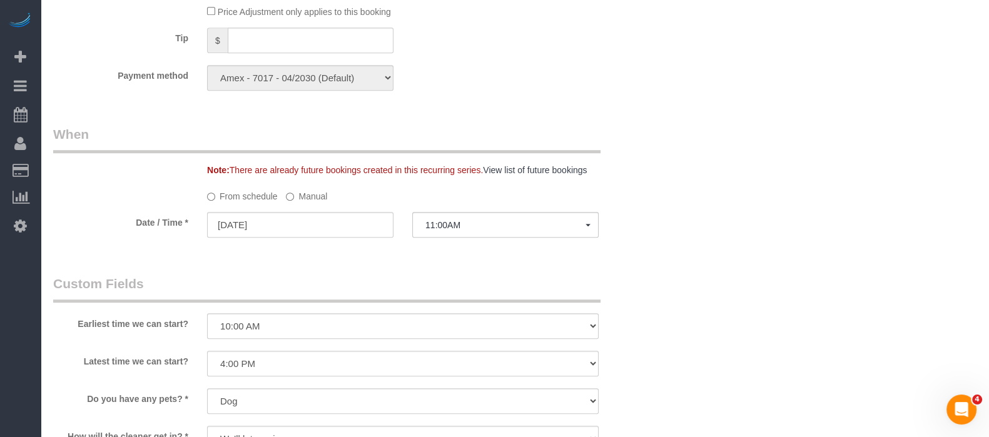
scroll to position [1250, 0]
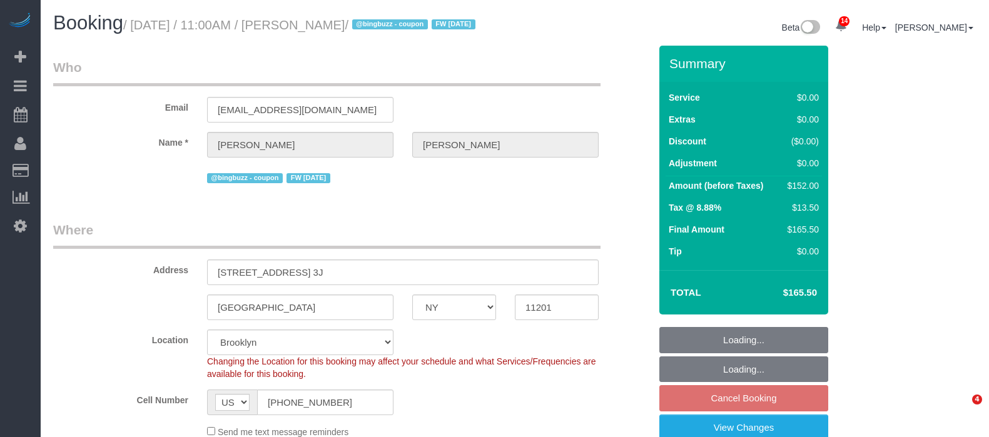
select select "NY"
select select "2"
select select "spot4"
select select "number:89"
select select "number:90"
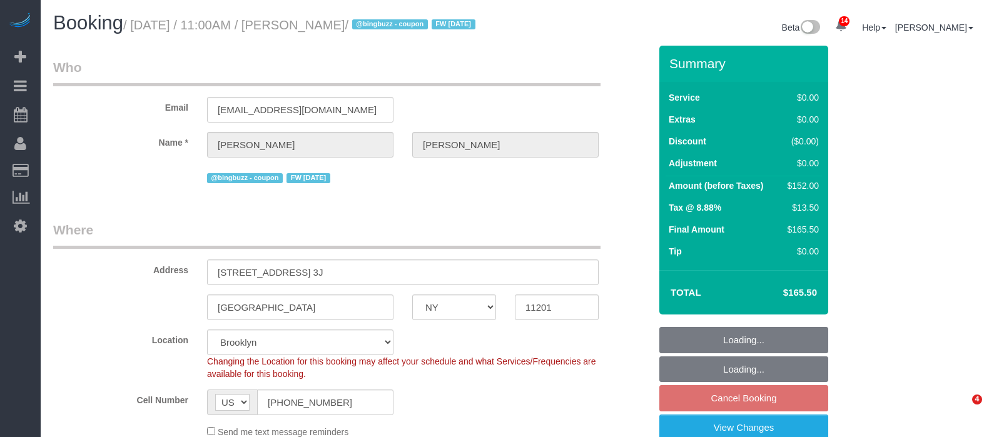
select select "number:15"
select select "number:6"
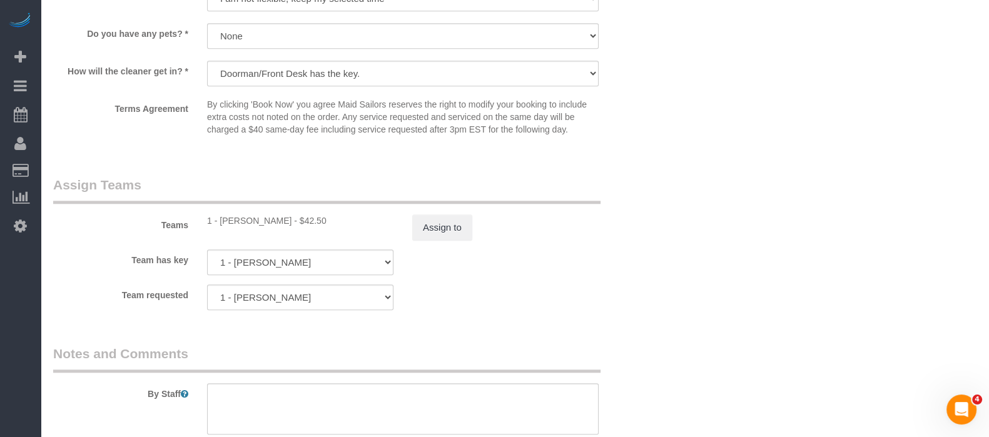
scroll to position [1485, 0]
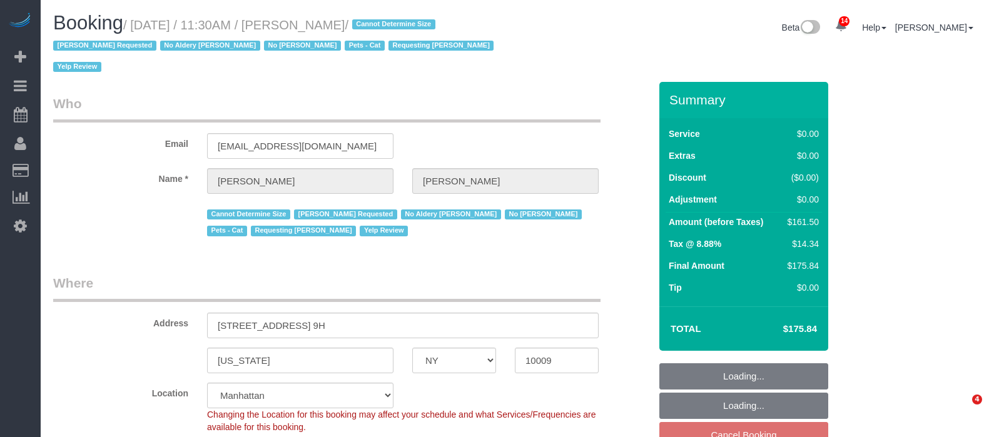
select select "NY"
select select "2"
select select "string:stripe-pm_1REukM4VGloSiKo7eNuG2me4"
select select "number:89"
select select "number:90"
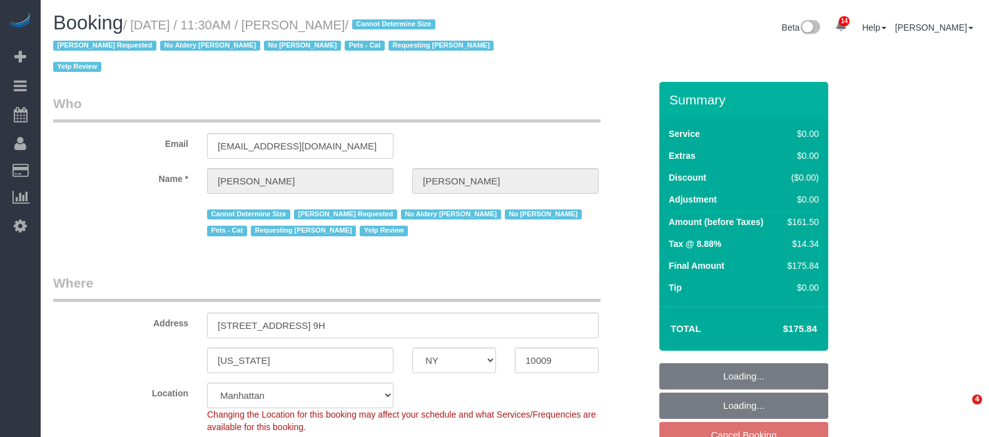
select select "number:14"
select select "number:5"
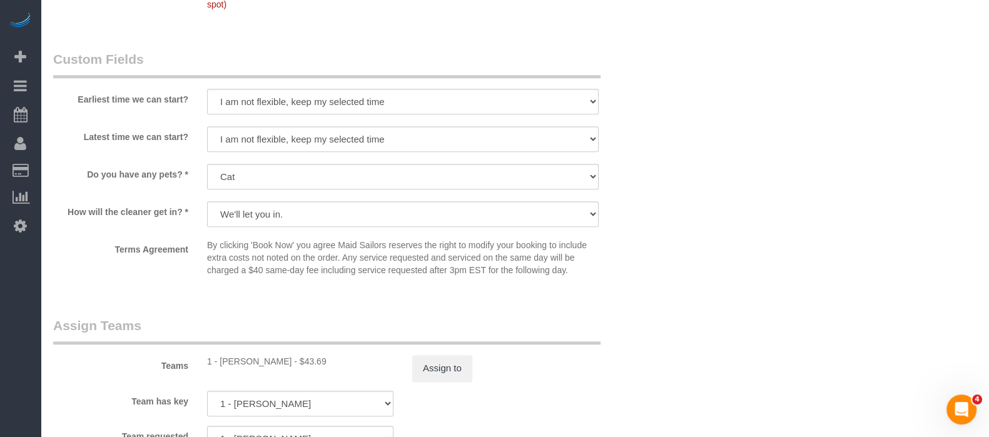
scroll to position [1642, 0]
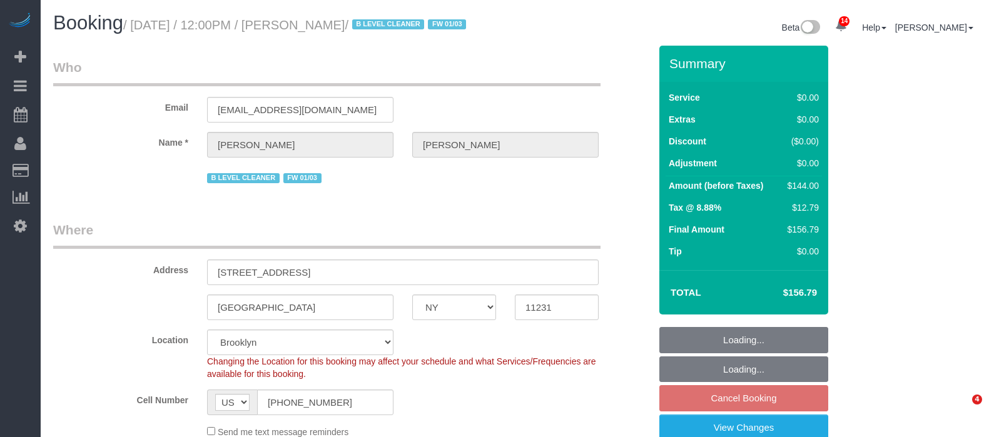
select select "NY"
select select "1"
select select "string:stripe-pm_1PgYP34VGloSiKo7Mp6Huc2u"
select select "spot65"
select select "number:89"
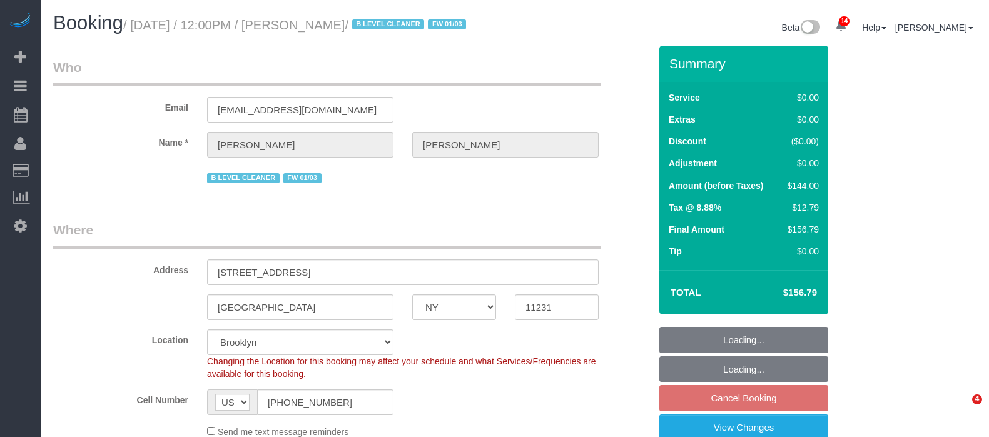
select select "number:90"
select select "number:15"
select select "number:5"
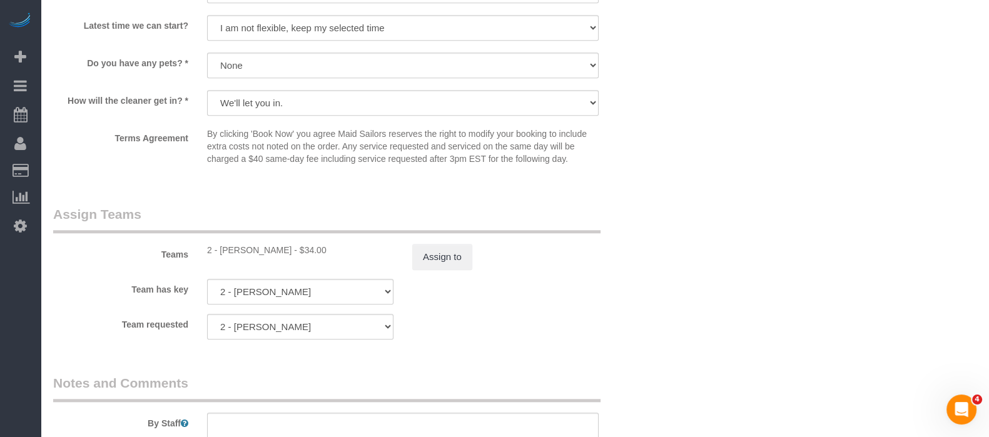
scroll to position [1485, 0]
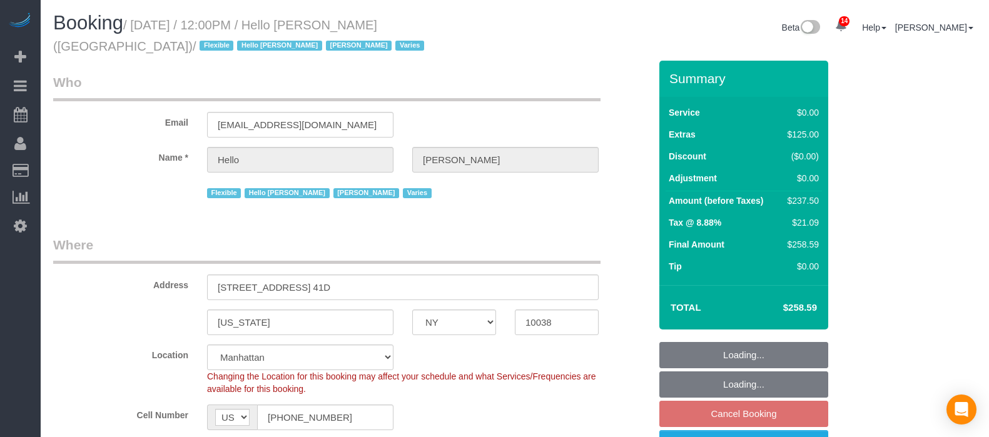
select select "NY"
select select "spot2"
select select "number:89"
select select "number:90"
select select "number:14"
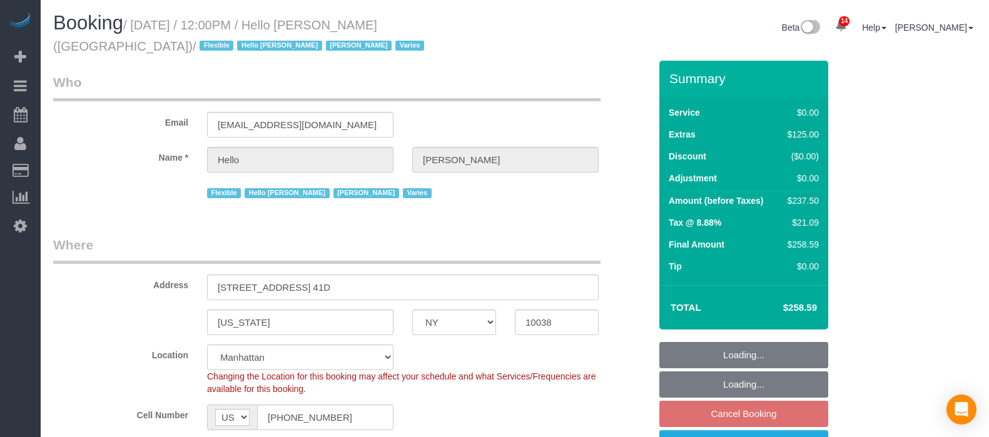
select select "number:7"
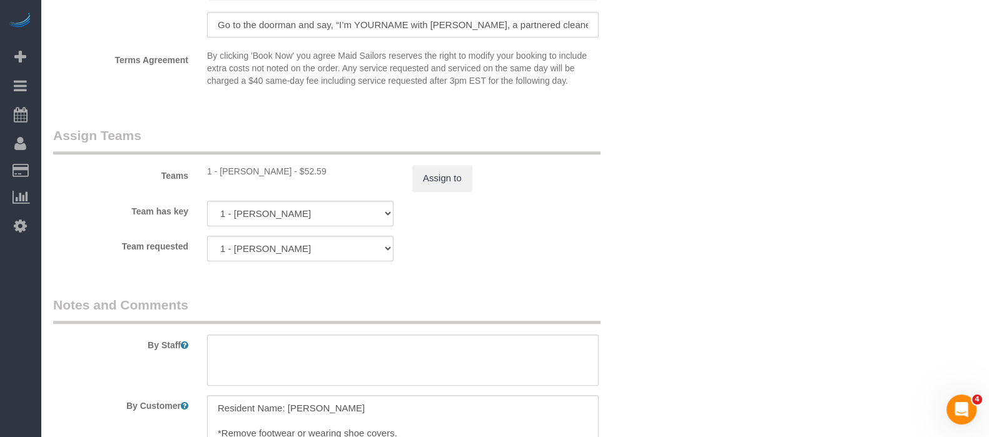
scroll to position [1563, 0]
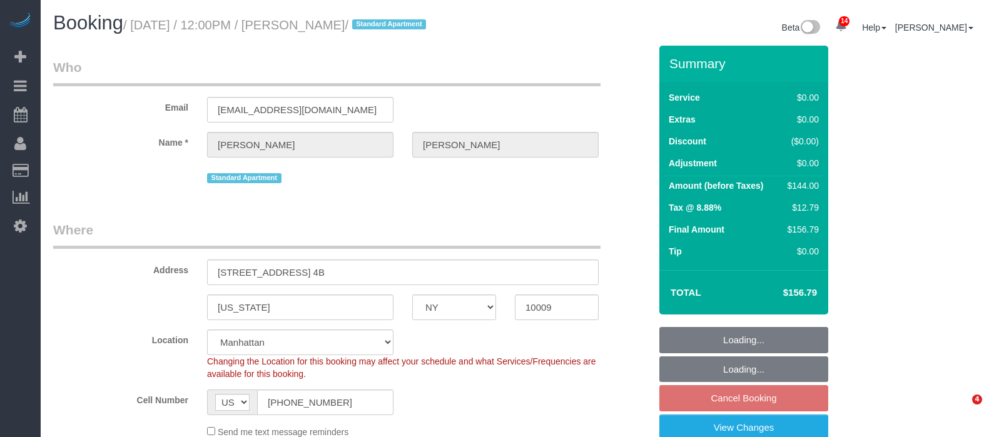
select select "NY"
select select "1"
select select "number:60"
select select "number:77"
select select "number:15"
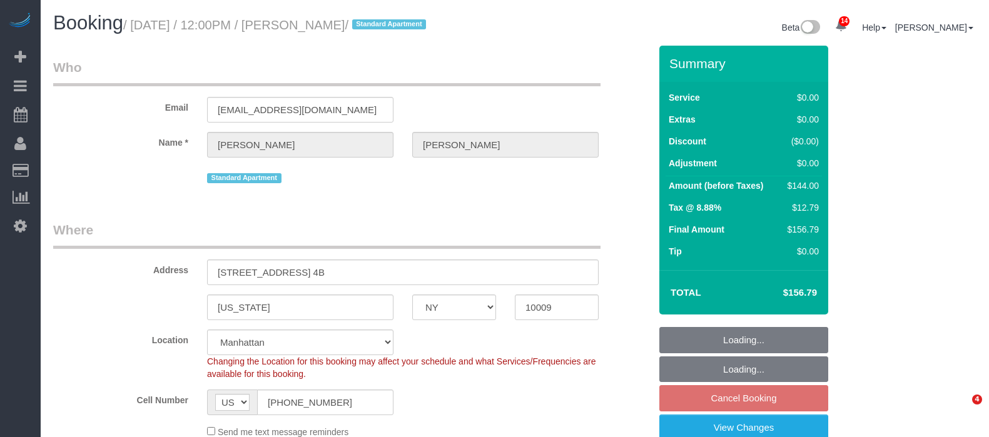
select select "number:5"
select select "spot2"
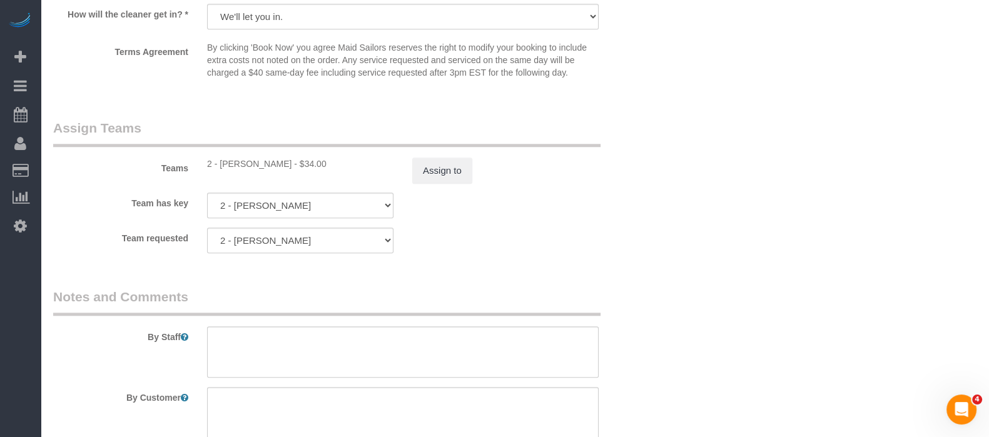
scroll to position [1563, 0]
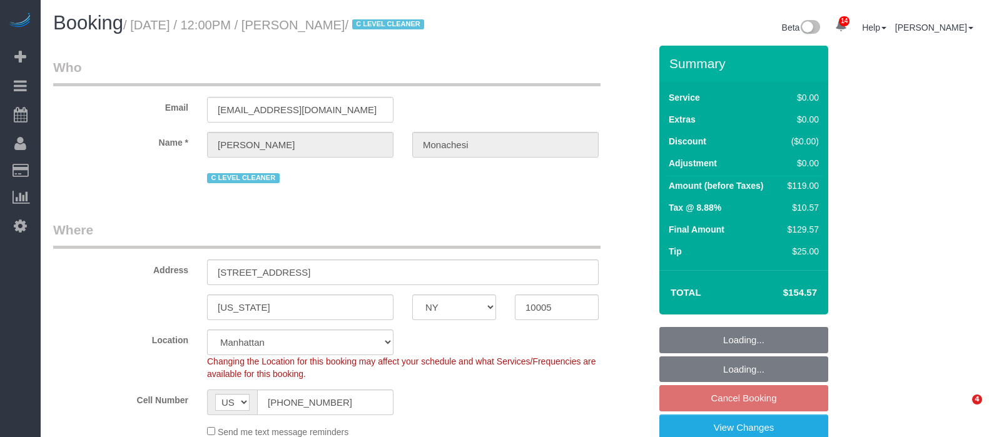
select select "NY"
select select "1"
select select "string:stripe-pm_1QlwZp4VGloSiKo7Aw8ONXaS"
select select "number:59"
select select "number:76"
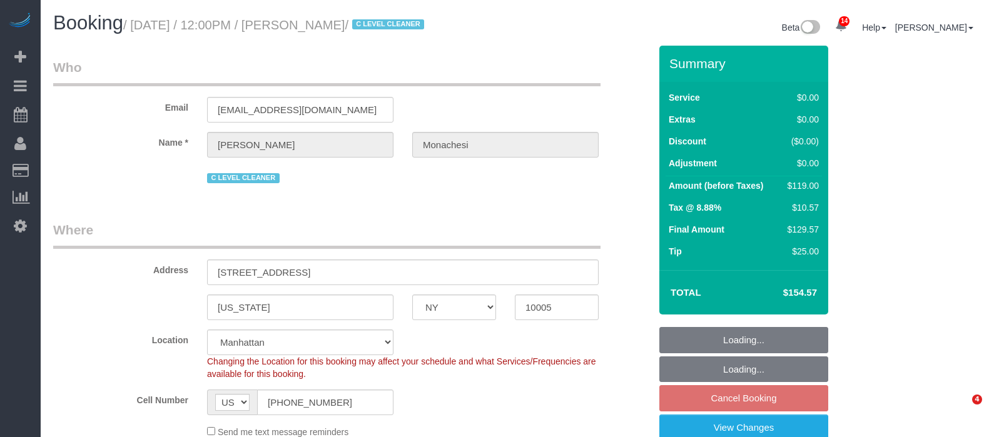
select select "number:15"
select select "number:6"
select select "number:21"
select select "spot2"
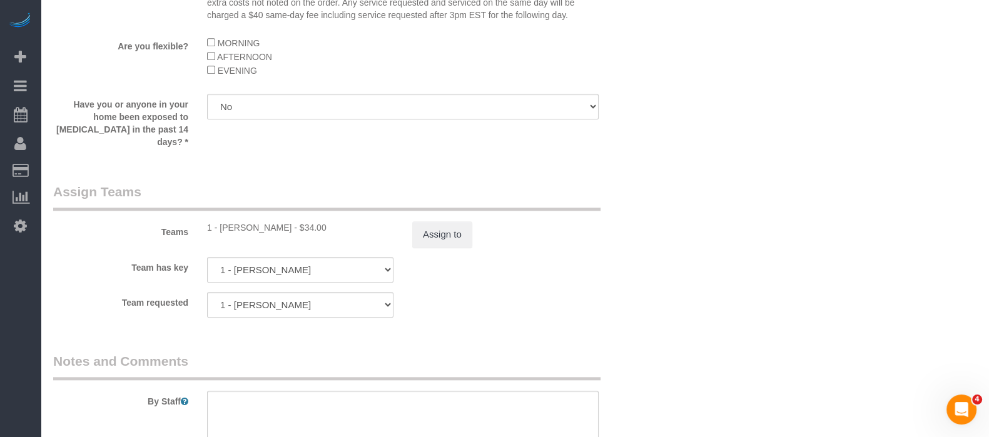
scroll to position [1642, 0]
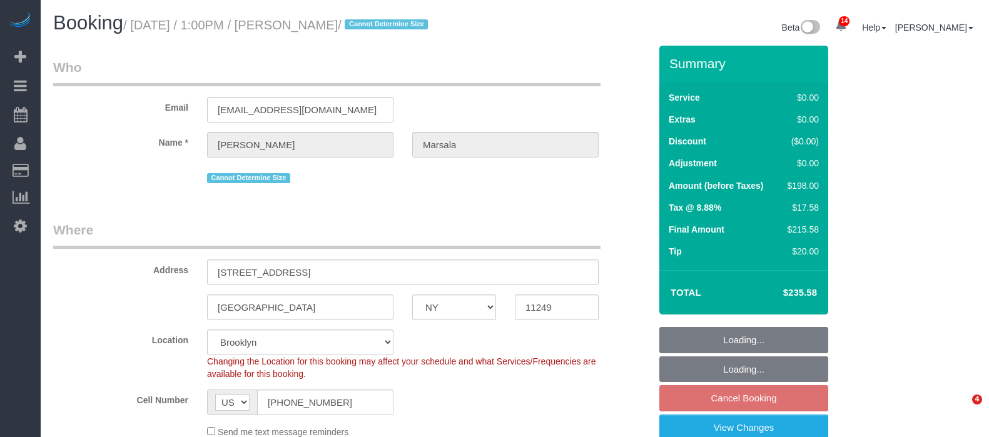
select select "NY"
select select "2"
select select "spot6"
select select "number:89"
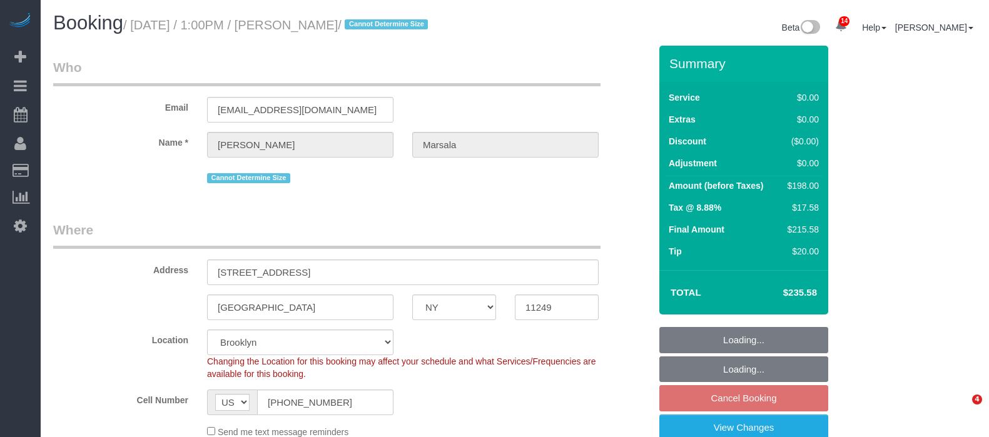
select select "number:90"
select select "number:15"
select select "number:5"
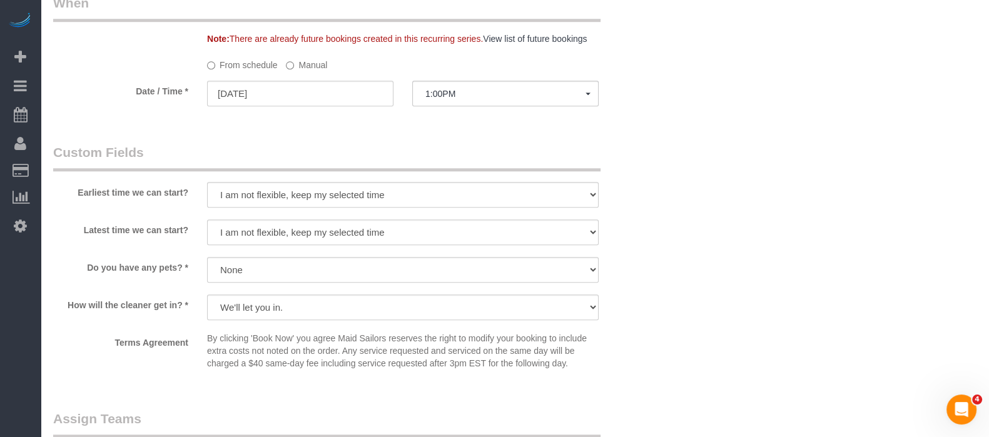
scroll to position [1407, 0]
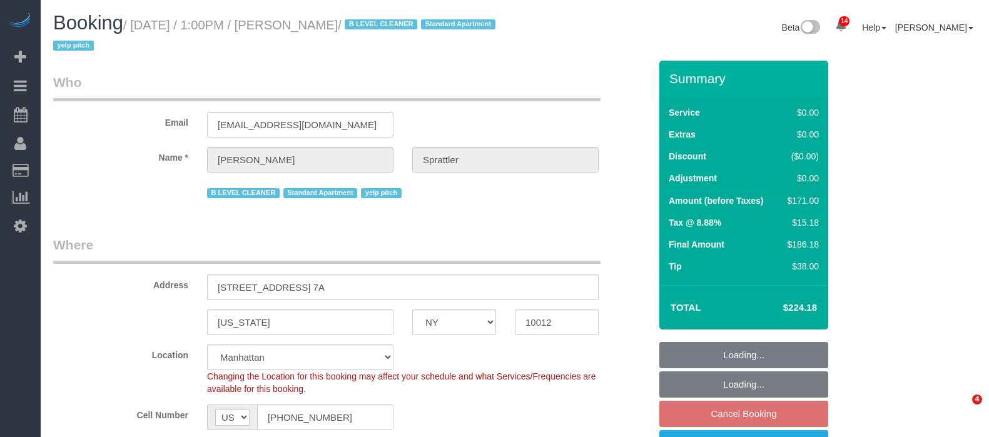
select select "NY"
select select "2"
select select "spot3"
select select "number:58"
select select "number:77"
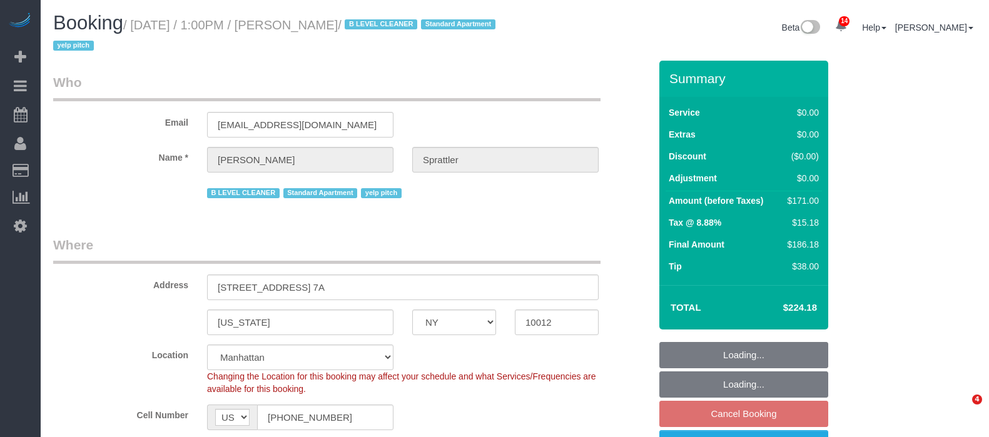
select select "number:15"
select select "number:5"
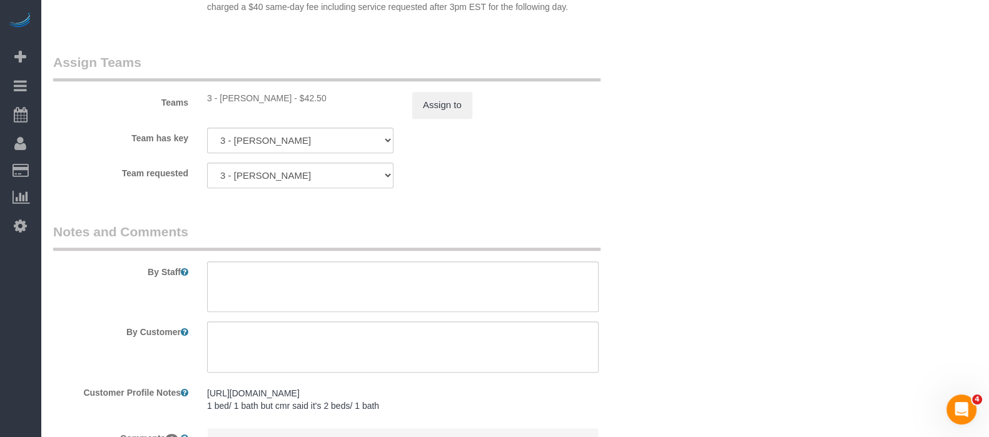
scroll to position [1642, 0]
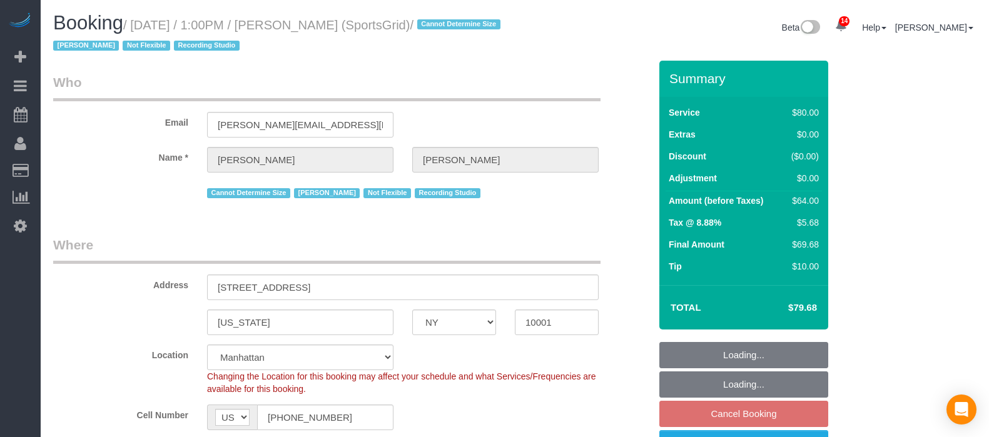
select select "NY"
select select "number:89"
select select "number:90"
select select "number:15"
select select "number:7"
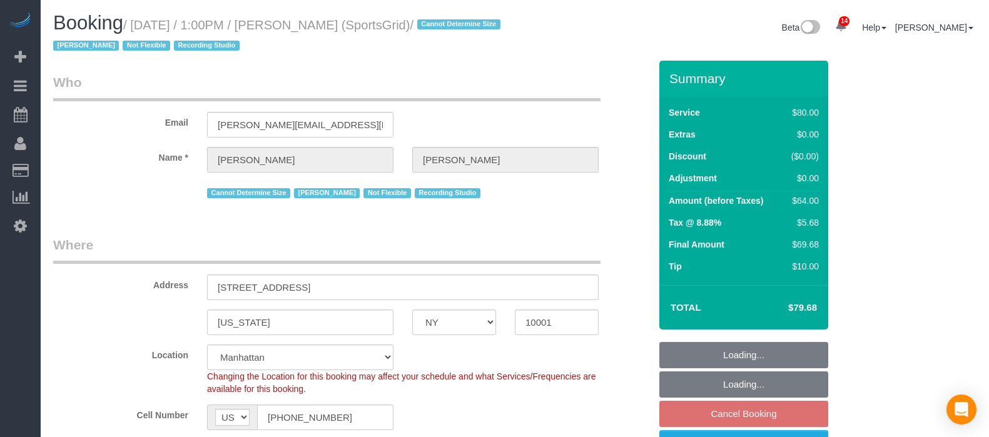
select select "number:21"
select select "spot60"
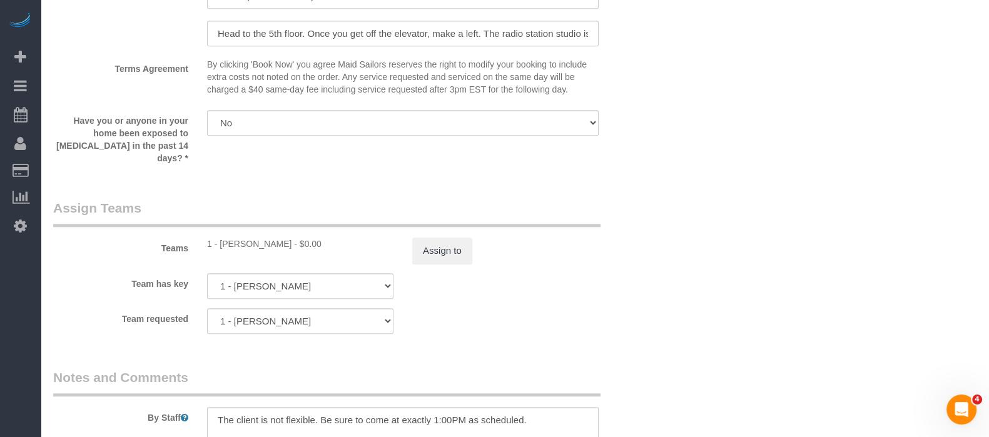
scroll to position [1407, 0]
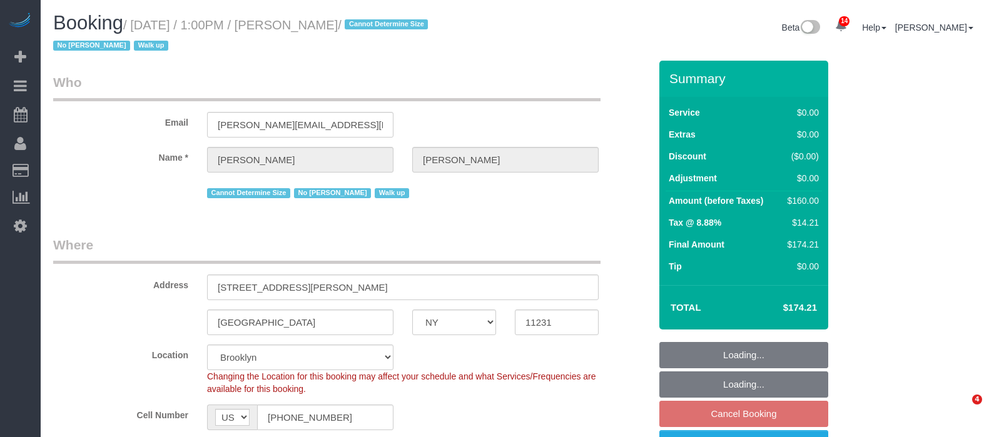
select select "NY"
select select "1"
select select "string:stripe-pm_1RxrJX4VGloSiKo7lIHdfY0u"
select select "spot6"
select select "number:61"
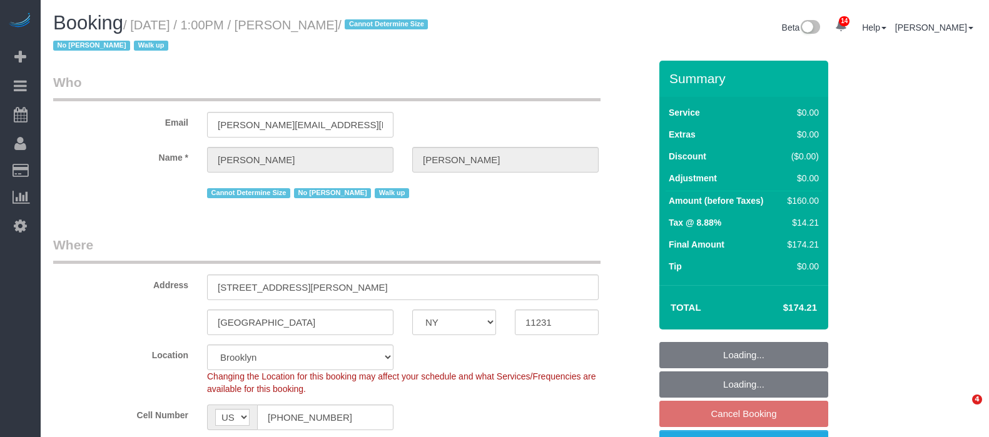
select select "number:74"
select select "number:15"
select select "number:5"
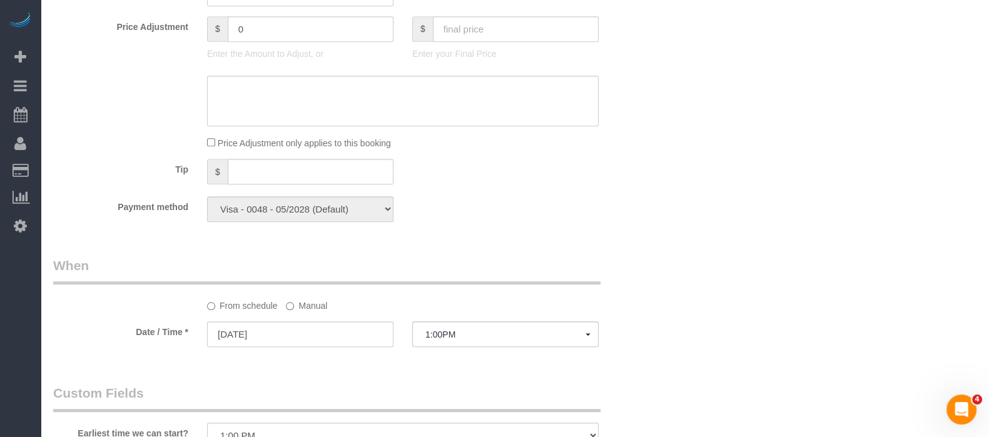
scroll to position [1172, 0]
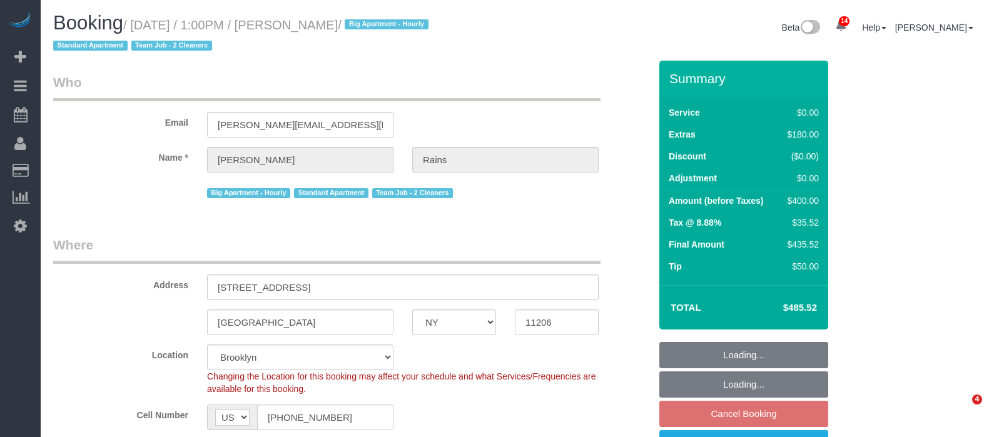
select select "NY"
select select "string:stripe-pm_1S4Q8b4VGloSiKo7y8bTb64Z"
select select "number:89"
select select "number:90"
select select "number:15"
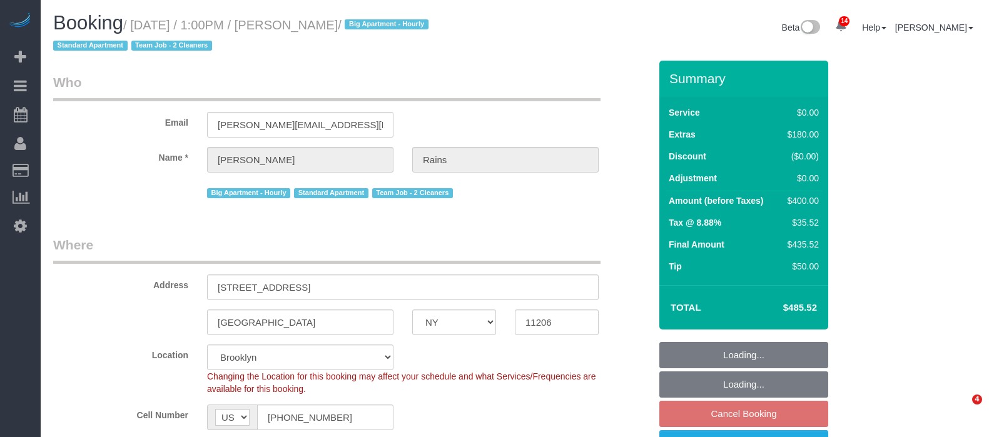
select select "number:5"
select select "object:1376"
select select "spot66"
select select "2"
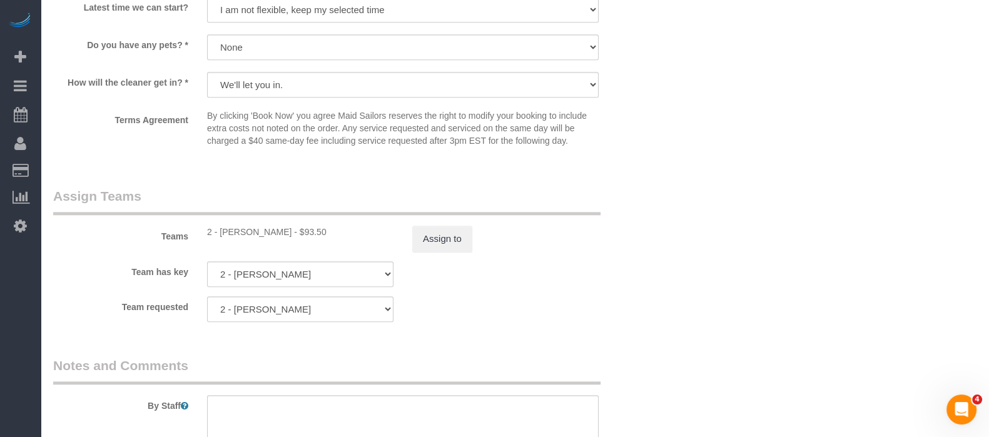
scroll to position [1485, 0]
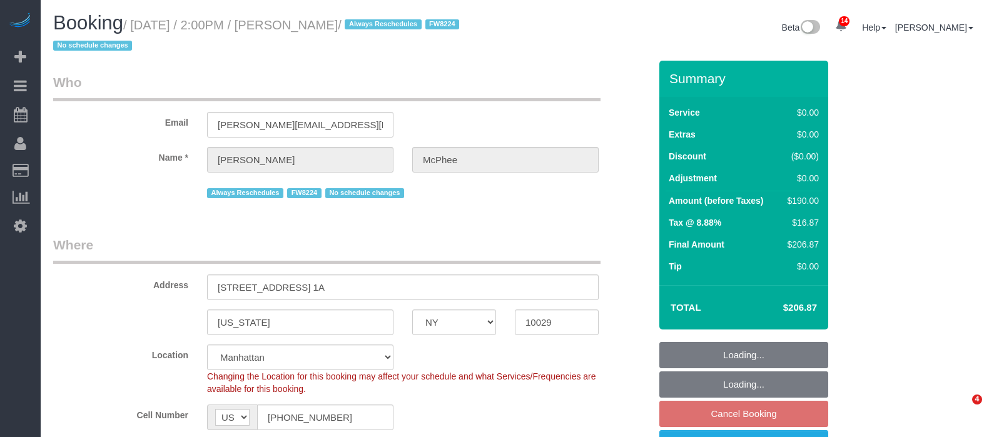
select select "NY"
select select "2"
select select "number:60"
select select "number:75"
select select "number:15"
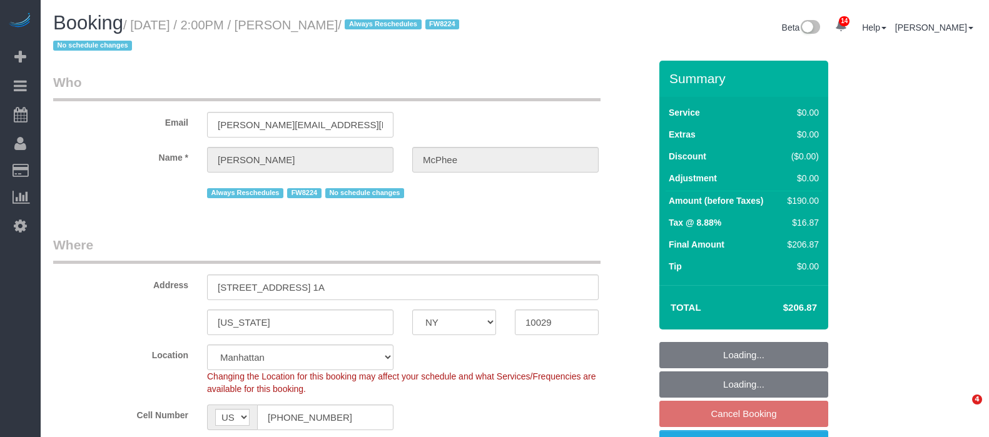
select select "number:5"
select select "spot4"
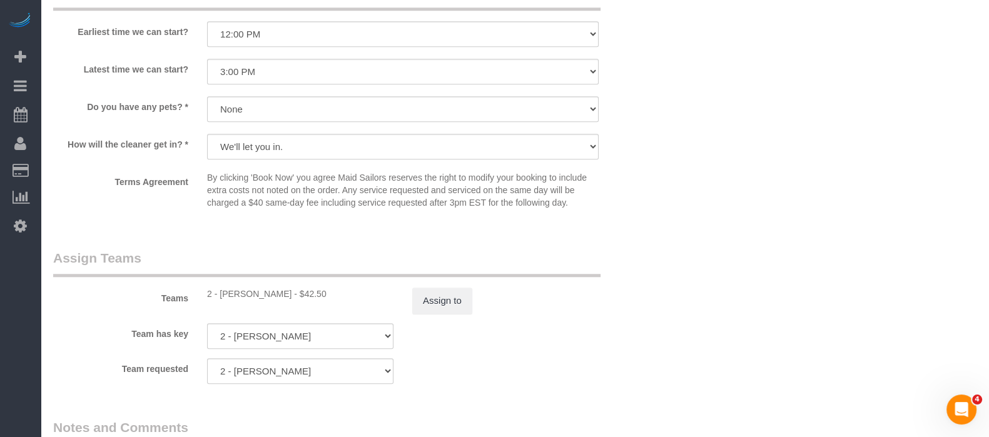
scroll to position [1563, 0]
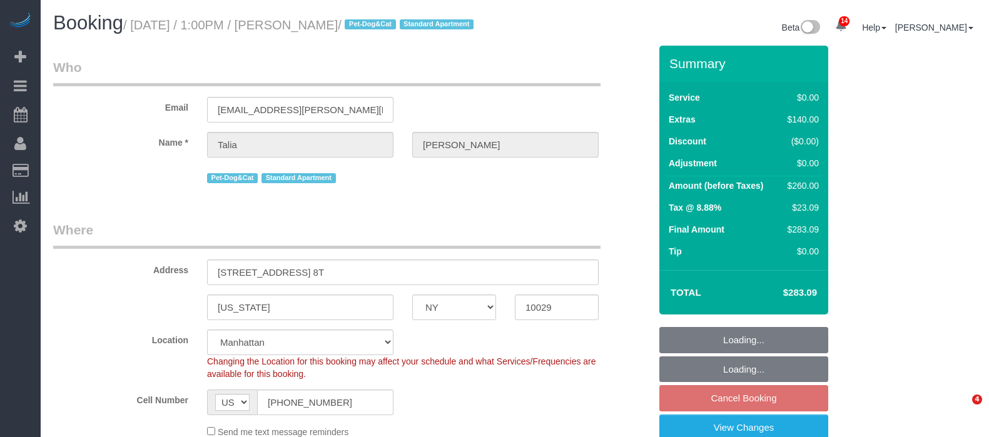
select select "NY"
select select "string:stripe-pm_1S3gNz4VGloSiKo7UkXR3Wav"
select select "spot3"
select select "number:60"
select select "number:73"
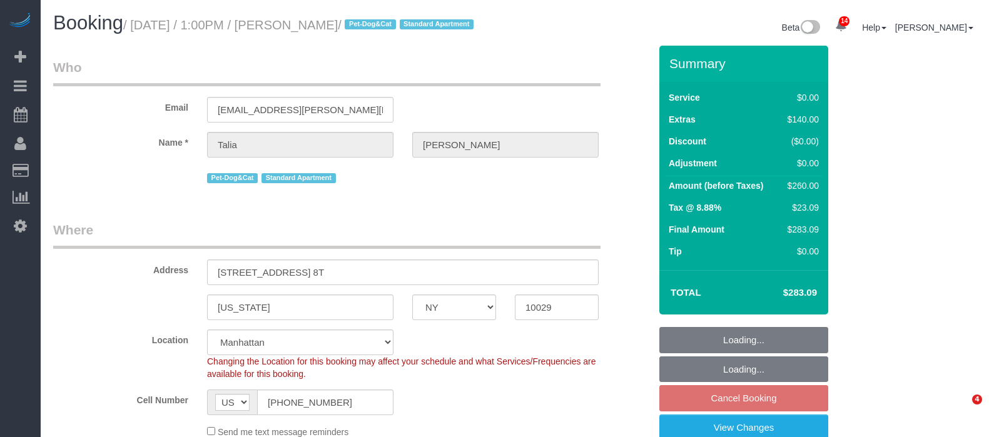
select select "number:15"
select select "number:6"
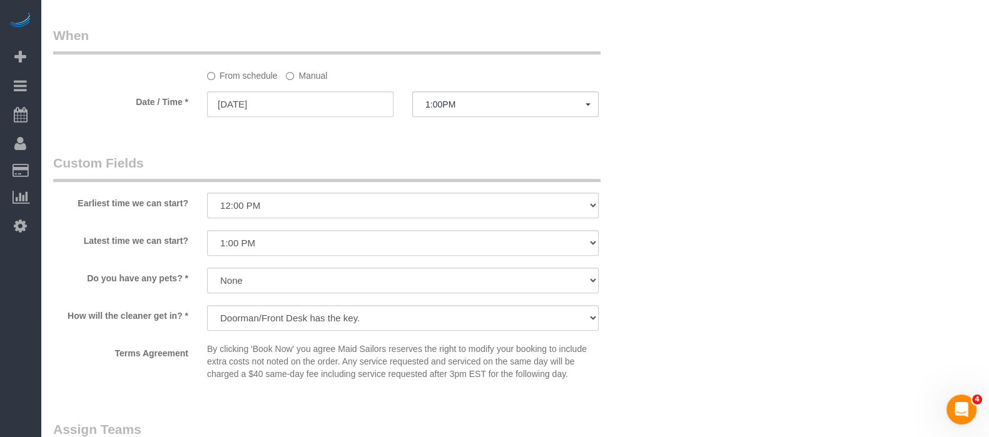
scroll to position [1485, 0]
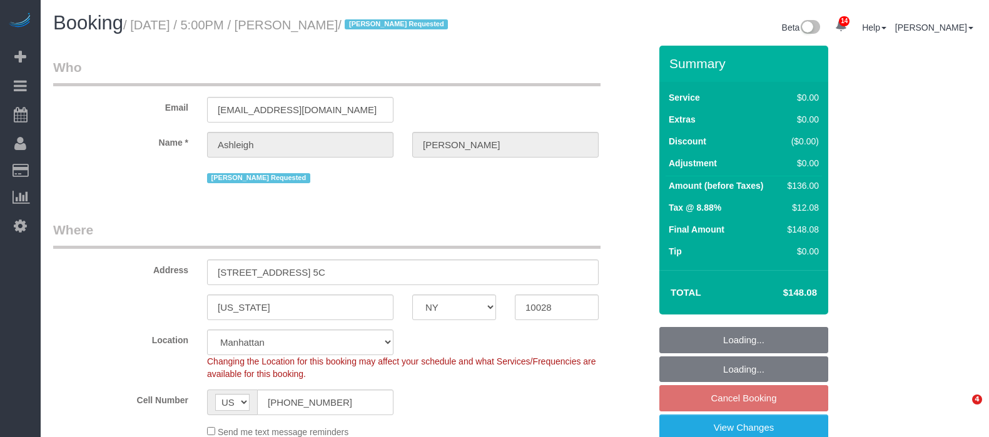
select select "NY"
select select "1"
select select "spot7"
select select "number:66"
select select "number:78"
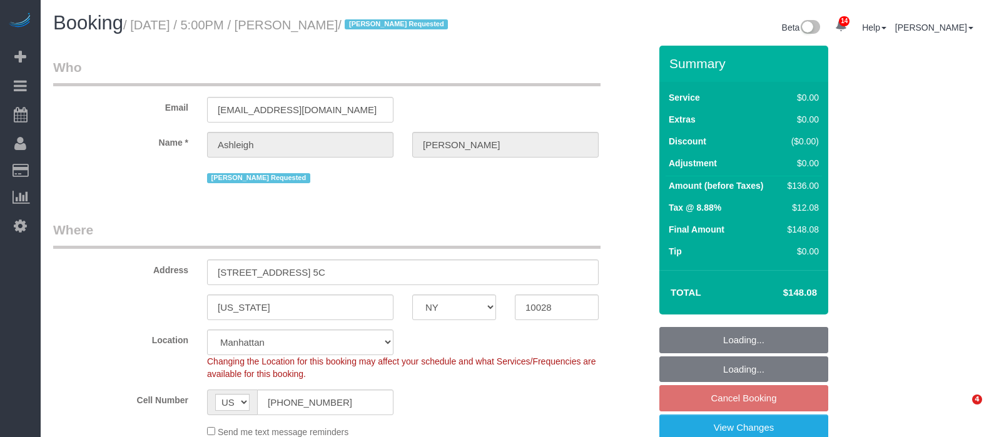
select select "number:15"
select select "number:5"
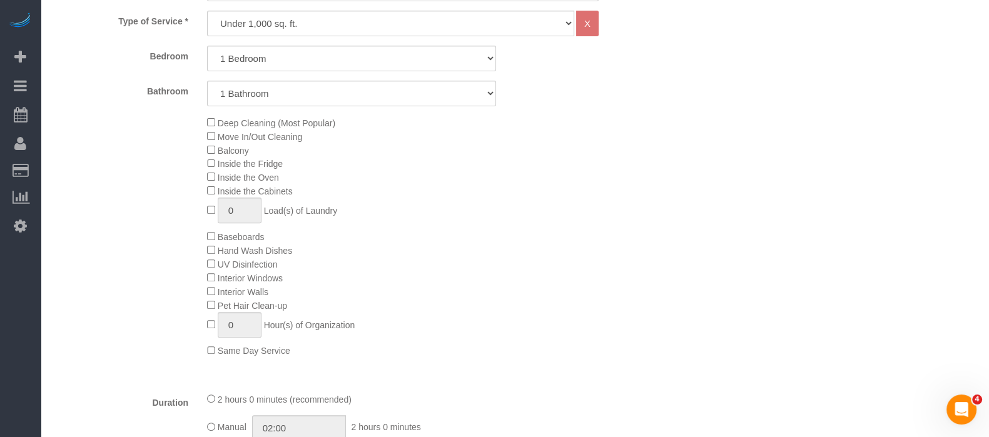
scroll to position [782, 0]
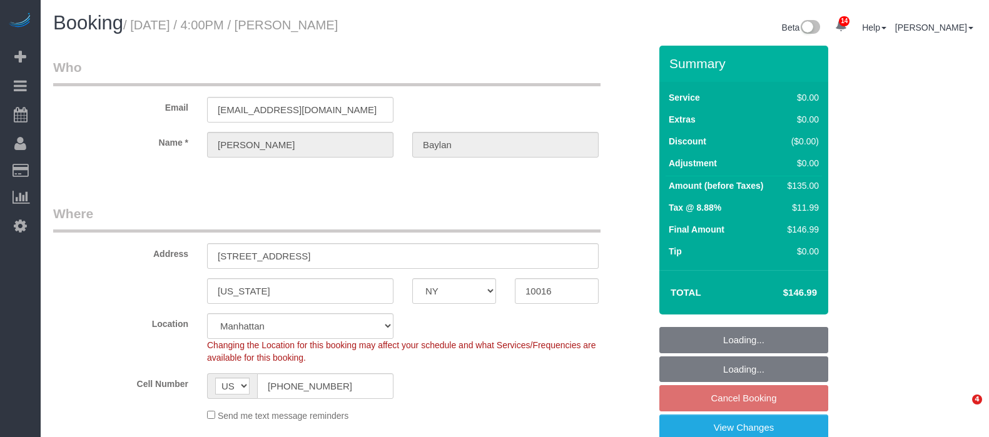
select select "NY"
select select "spot63"
select select "number:89"
select select "number:79"
select select "number:15"
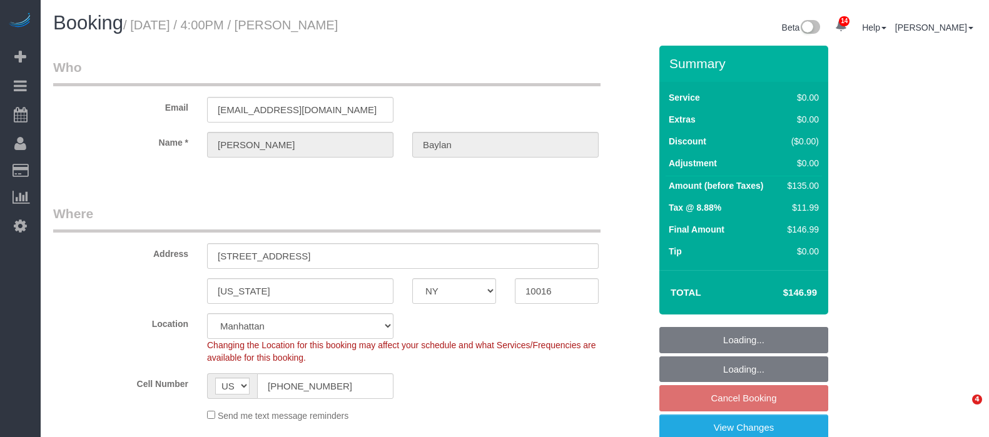
select select "number:5"
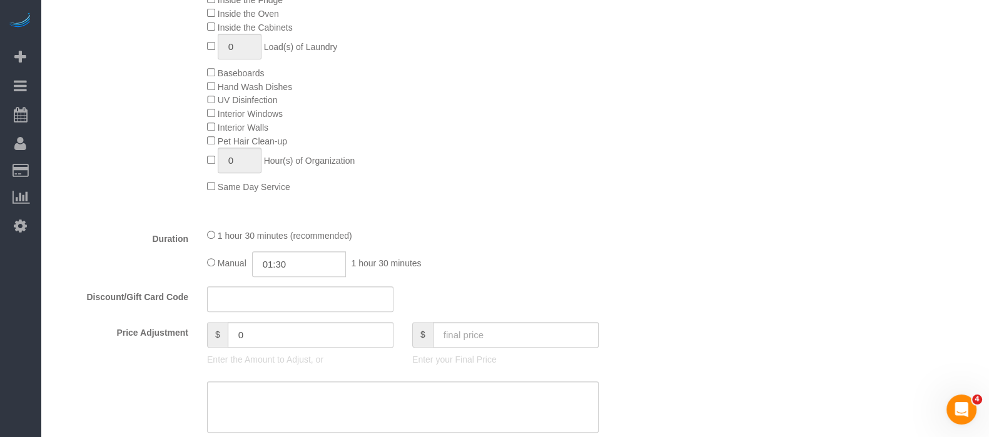
scroll to position [860, 0]
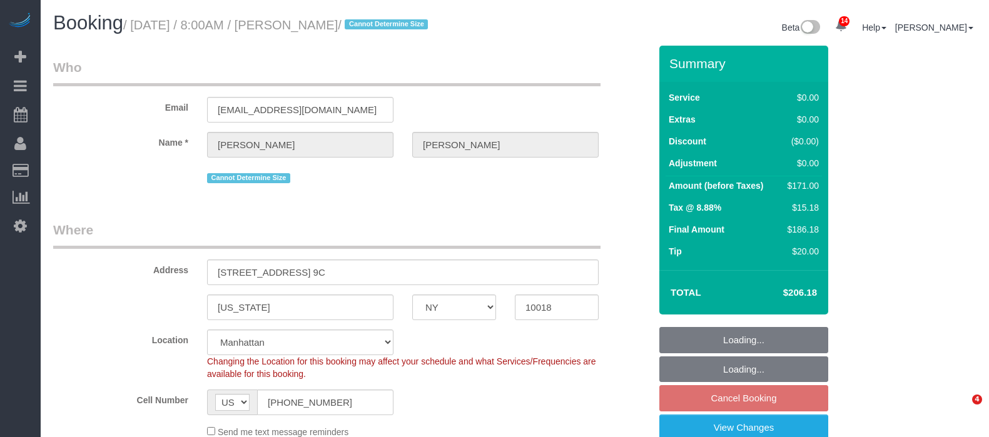
select select "NY"
select select "2"
select select "number:89"
select select "number:90"
select select "number:15"
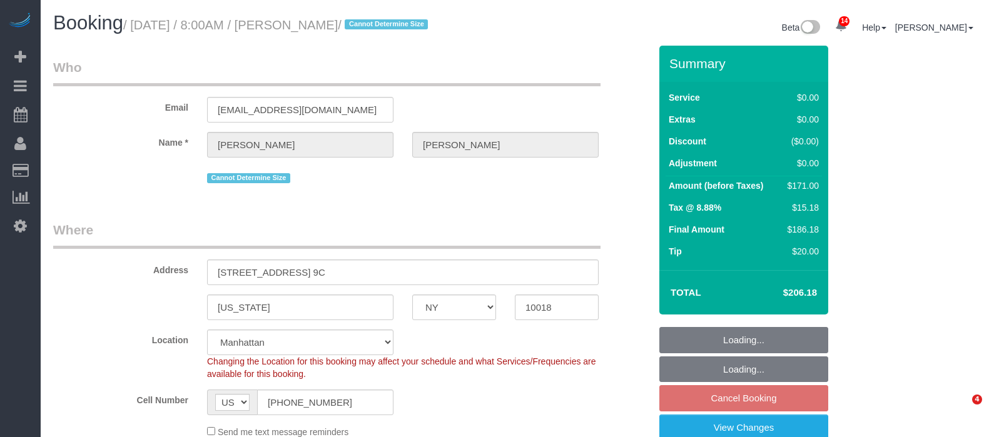
select select "number:6"
select select "spot1"
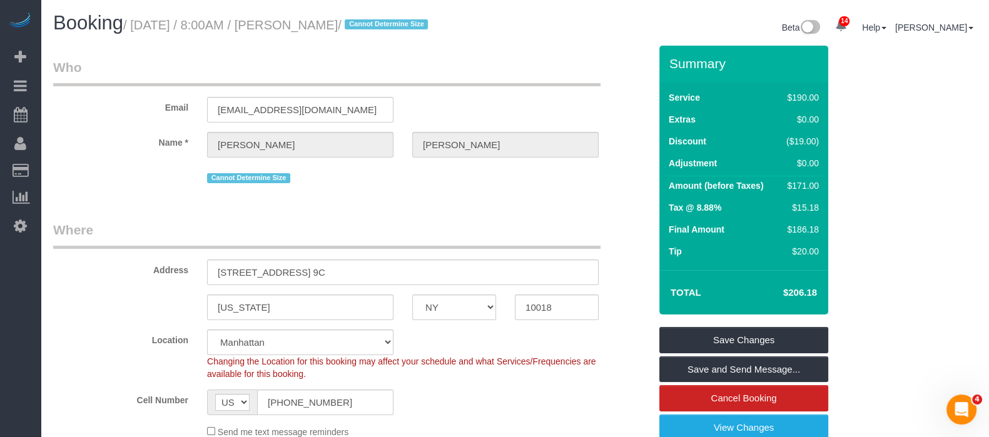
drag, startPoint x: 136, startPoint y: 27, endPoint x: 400, endPoint y: 23, distance: 263.9
click at [400, 23] on small "/ September 09, 2025 / 8:00AM / Kevin Hermida / Cannot Determine Size" at bounding box center [277, 25] width 308 height 14
copy small "September 09, 2025 / 8:00AM / Kevin Hermida"
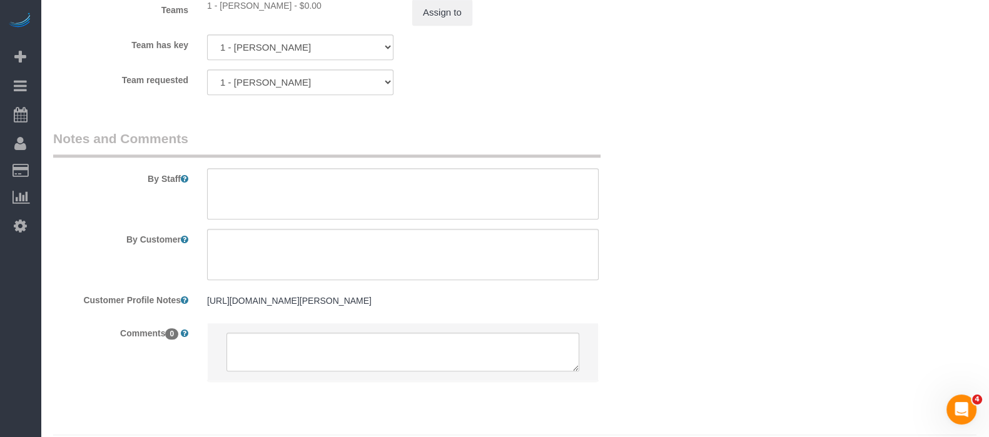
scroll to position [1739, 0]
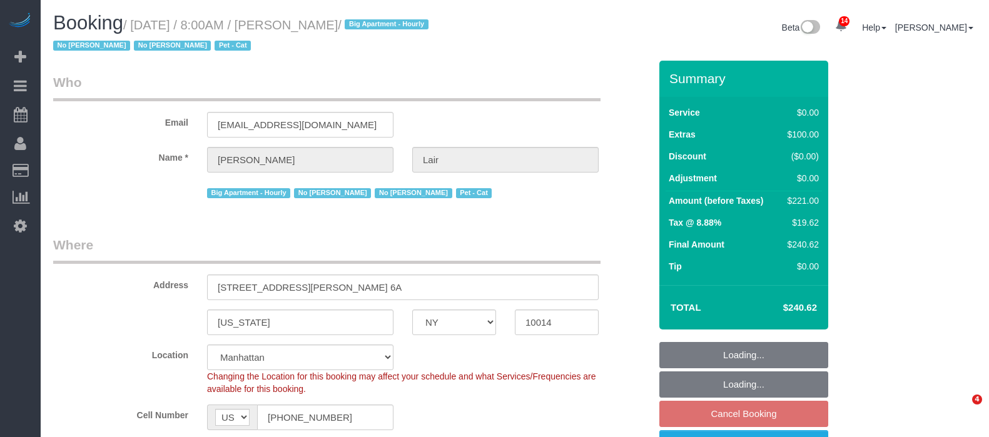
select select "NY"
select select "1"
select select "number:89"
select select "number:90"
select select "number:13"
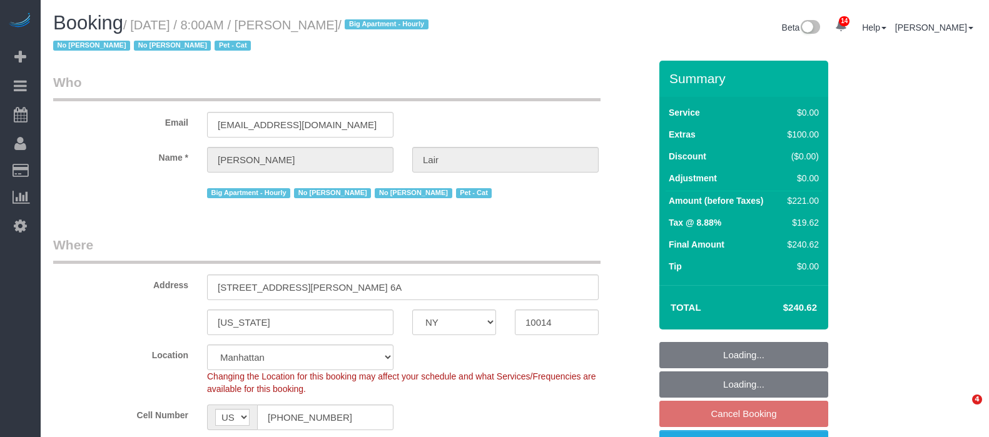
select select "number:7"
select select "spot1"
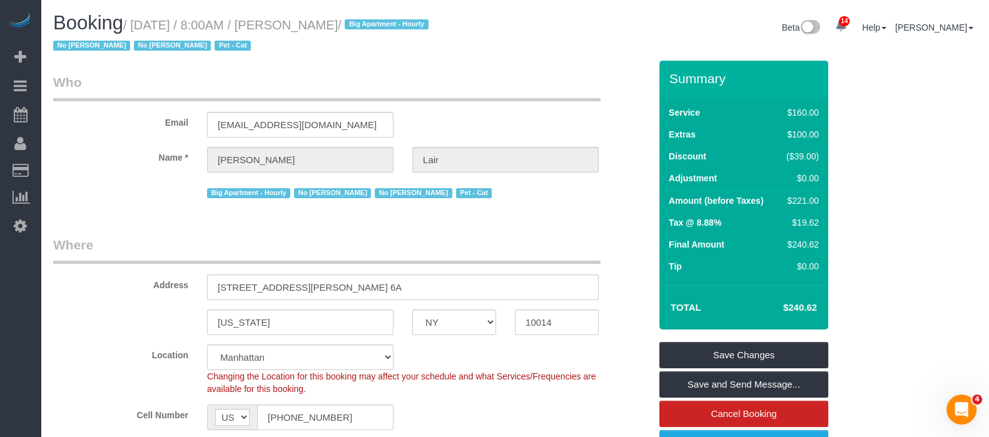
drag, startPoint x: 137, startPoint y: 21, endPoint x: 364, endPoint y: 78, distance: 234.2
click at [367, 23] on small "/ September 09, 2025 / 8:00AM / Julie Lair / Big Apartment - Hourly No Luis Man…" at bounding box center [242, 35] width 379 height 35
copy small "September 09, 2025 / 8:00AM / Julie Lair"
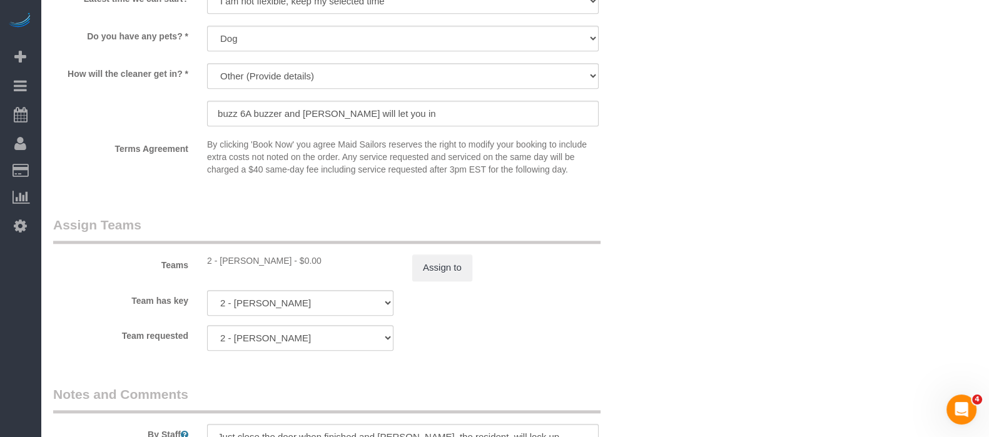
scroll to position [1642, 0]
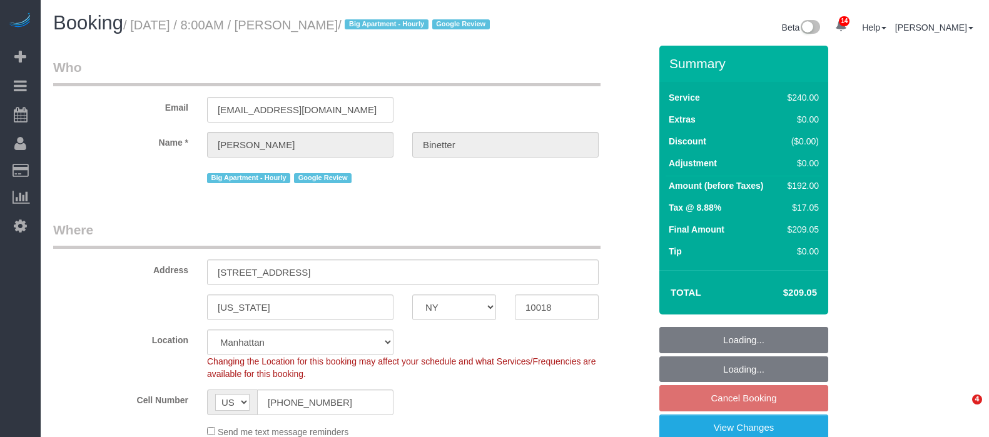
select select "NY"
select select "180"
select select "spot1"
select select "number:89"
select select "number:90"
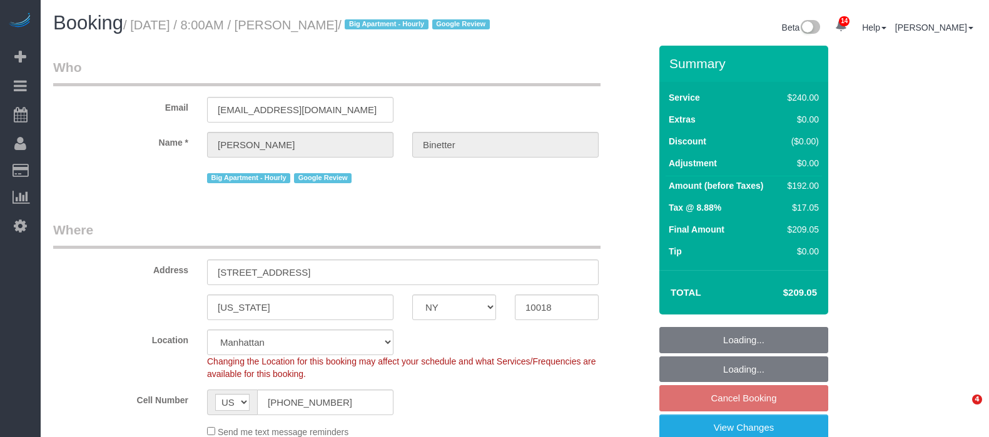
select select "number:15"
select select "number:5"
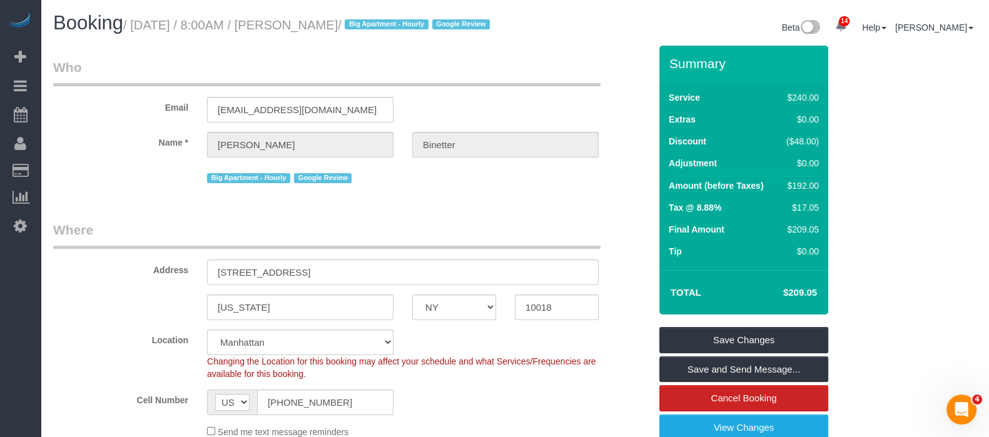
drag, startPoint x: 225, startPoint y: 24, endPoint x: 431, endPoint y: 56, distance: 209.4
click at [415, 19] on small "/ September 09, 2025 / 8:00AM / Benjamin Binetter / Big Apartment - Hourly Goog…" at bounding box center [308, 25] width 370 height 14
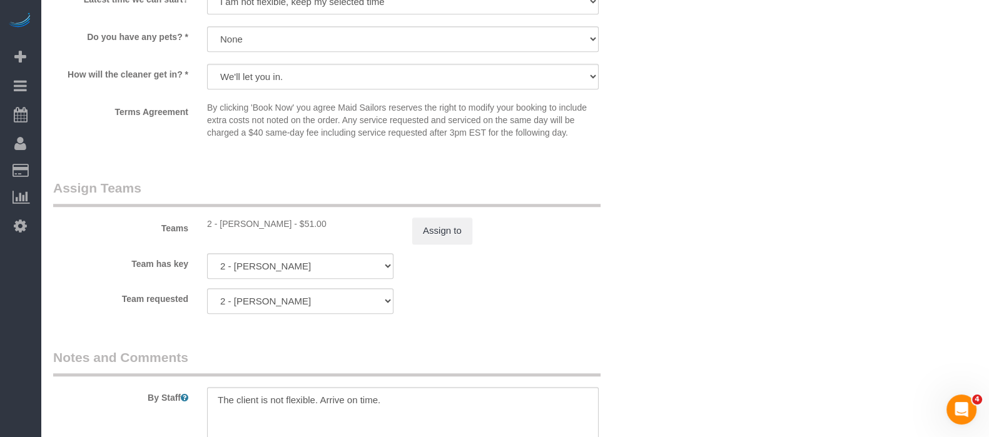
scroll to position [1329, 0]
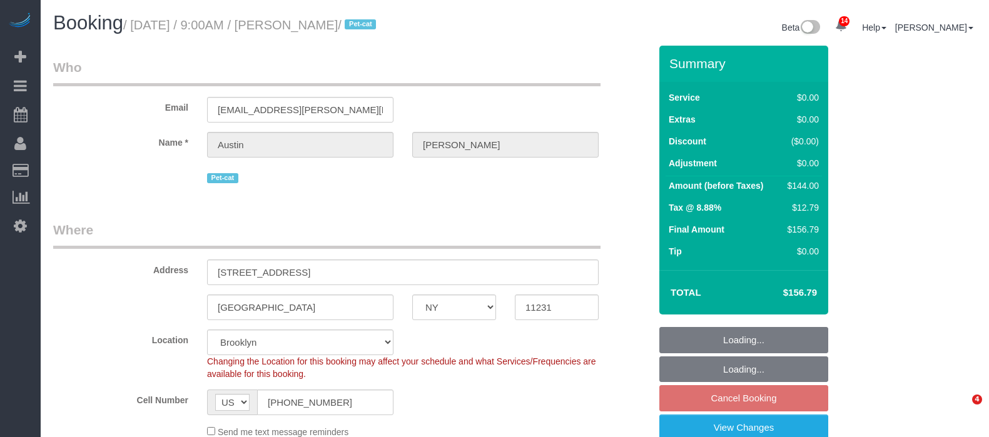
select select "NY"
select select "1"
select select "number:57"
select select "number:74"
select select "number:14"
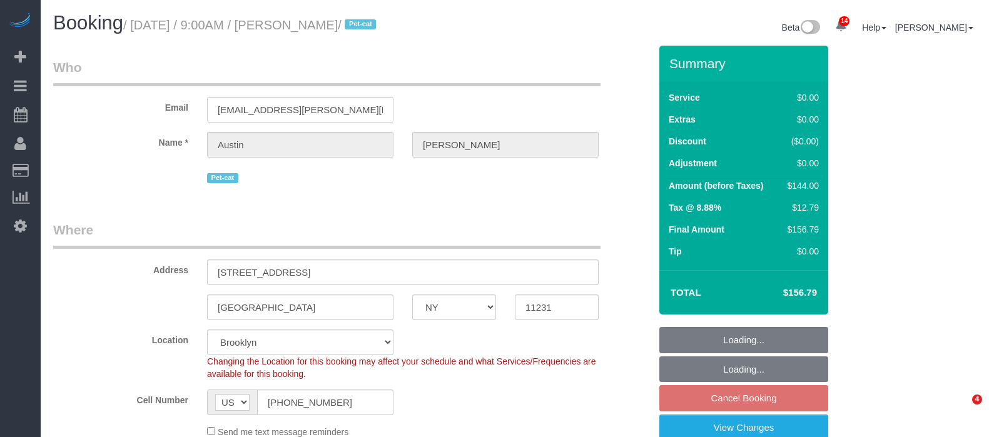
select select "number:7"
select select "spot62"
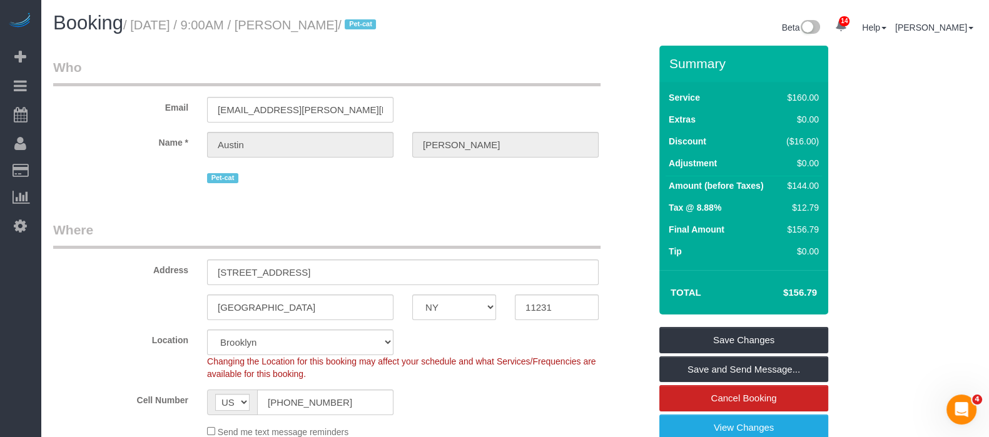
drag, startPoint x: 201, startPoint y: 23, endPoint x: 400, endPoint y: 26, distance: 198.9
click at [380, 26] on small "/ September 09, 2025 / 9:00AM / Austin Williams / Pet-cat" at bounding box center [251, 25] width 256 height 14
copy small "September 09, 2025 / 9:00AM / Austin Williams"
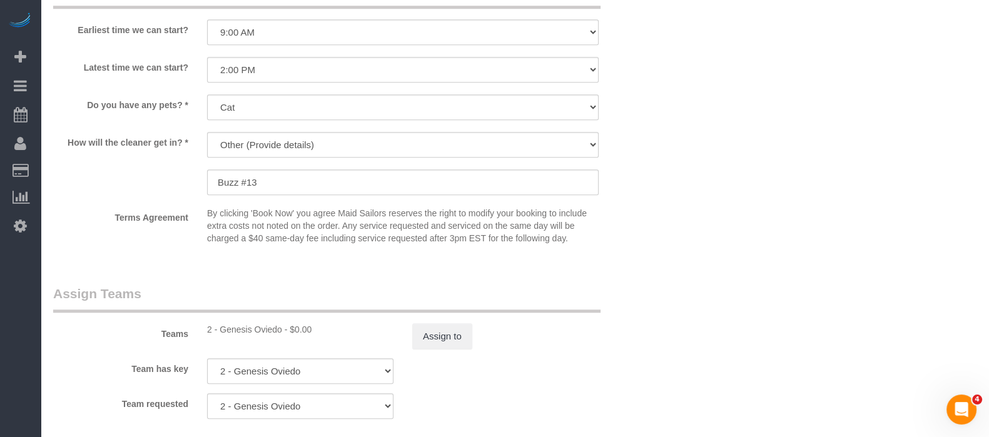
scroll to position [1563, 0]
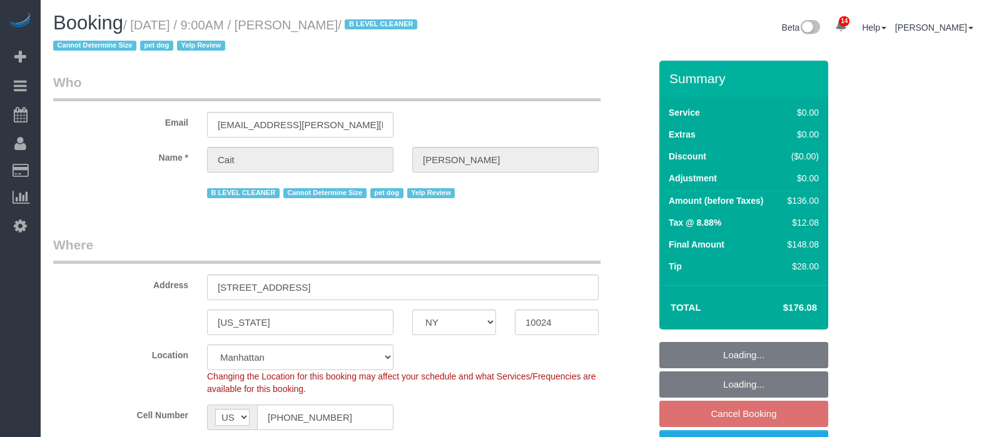
select select "NY"
select select "1"
select select "string:stripe-pm_1PtyBH4VGloSiKo7pgkIsidZ"
select select "spot2"
select select "number:89"
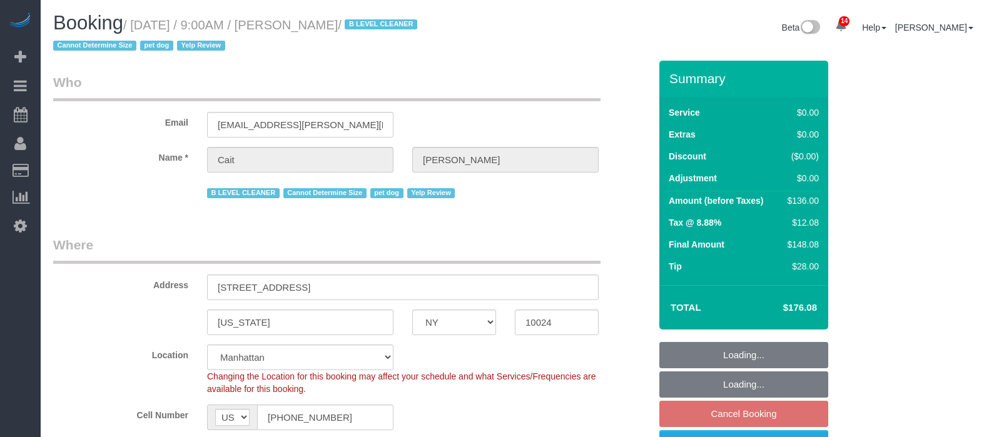
select select "number:90"
select select "number:13"
select select "number:6"
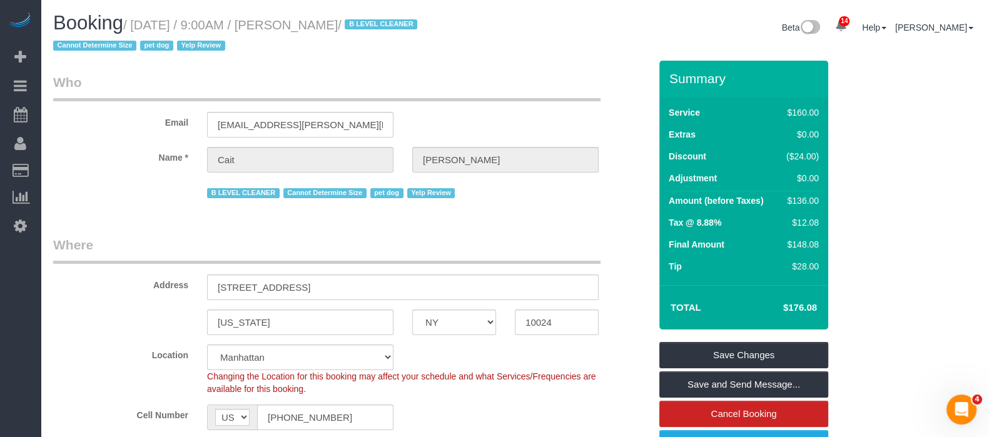
drag, startPoint x: 132, startPoint y: 26, endPoint x: 400, endPoint y: 21, distance: 268.3
click at [400, 21] on small "/ September 09, 2025 / 9:00AM / Cait Williamson / B LEVEL CLEANER Cannot Determ…" at bounding box center [237, 35] width 368 height 35
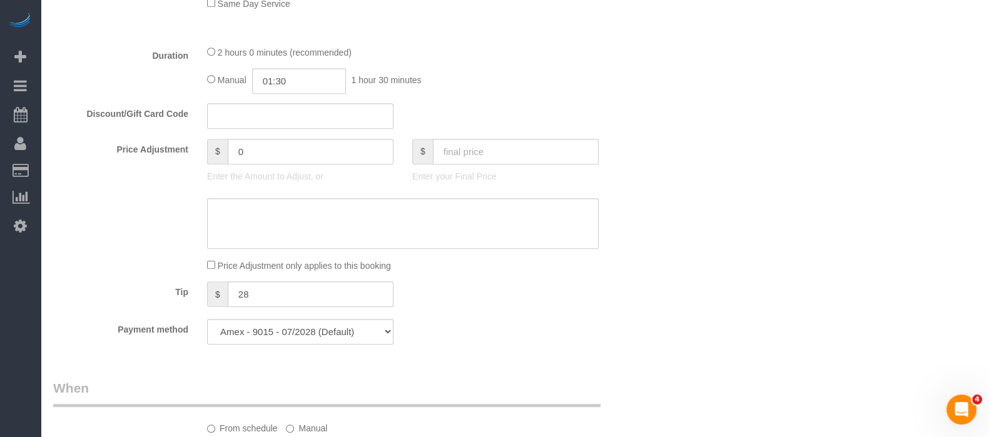
scroll to position [704, 0]
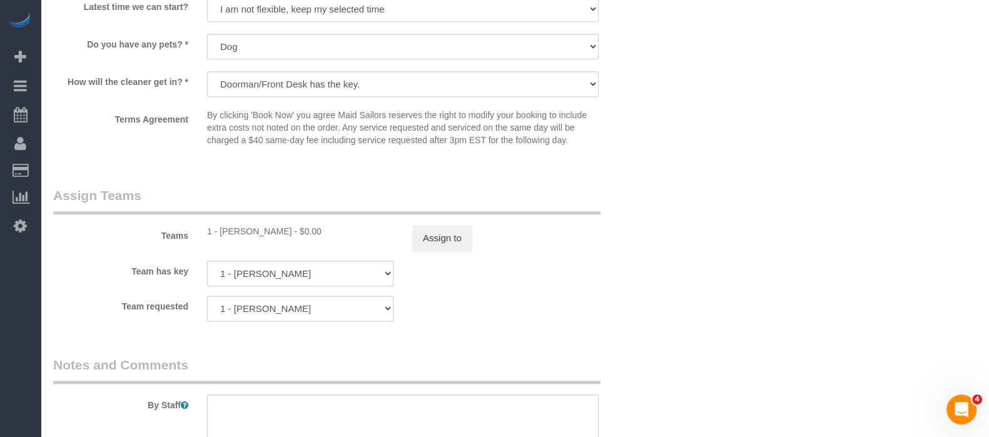
select select "spot62"
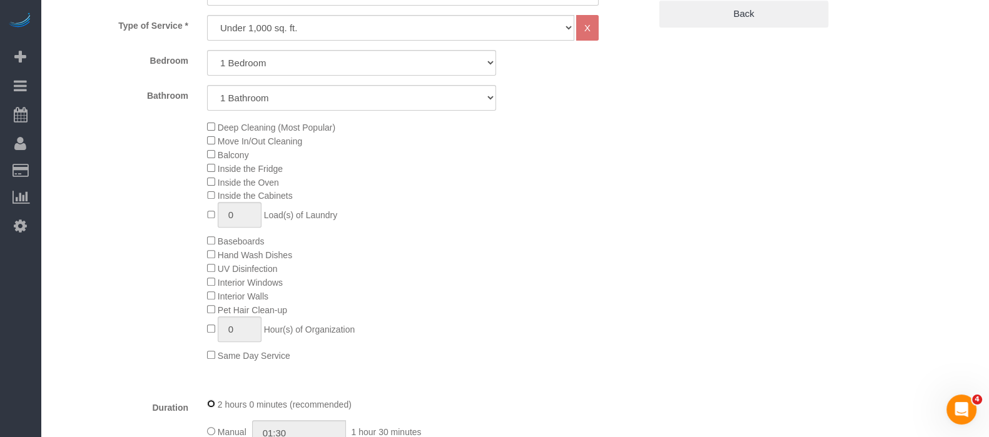
scroll to position [78, 0]
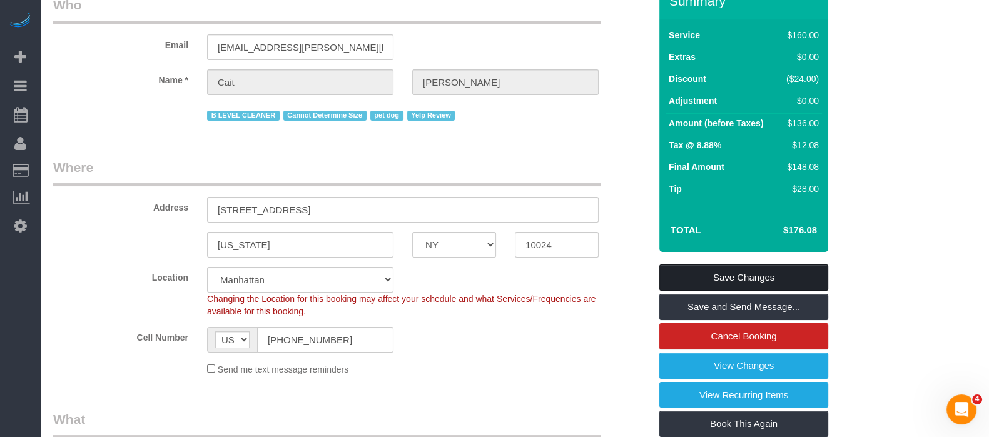
click at [747, 269] on link "Save Changes" at bounding box center [743, 278] width 169 height 26
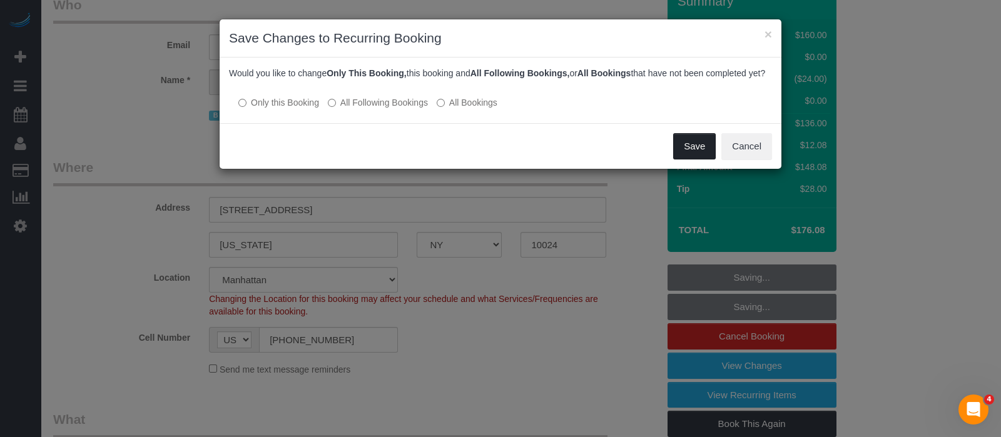
click at [695, 159] on button "Save" at bounding box center [694, 146] width 43 height 26
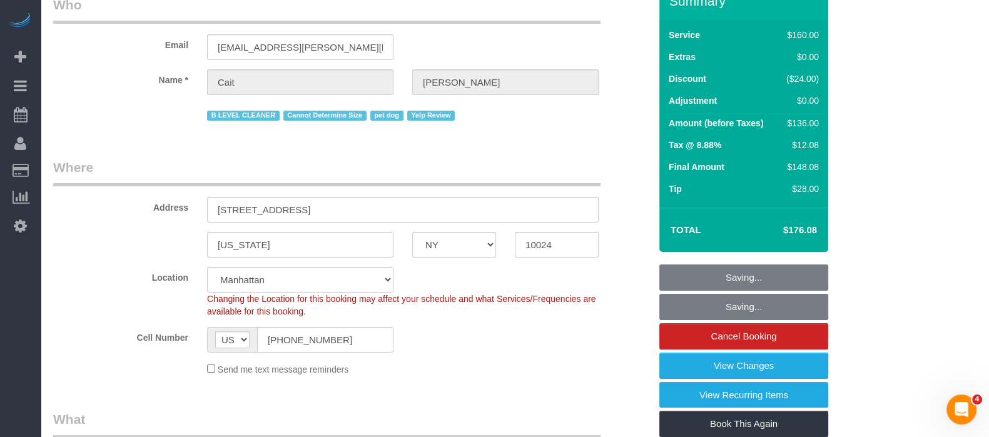
scroll to position [0, 0]
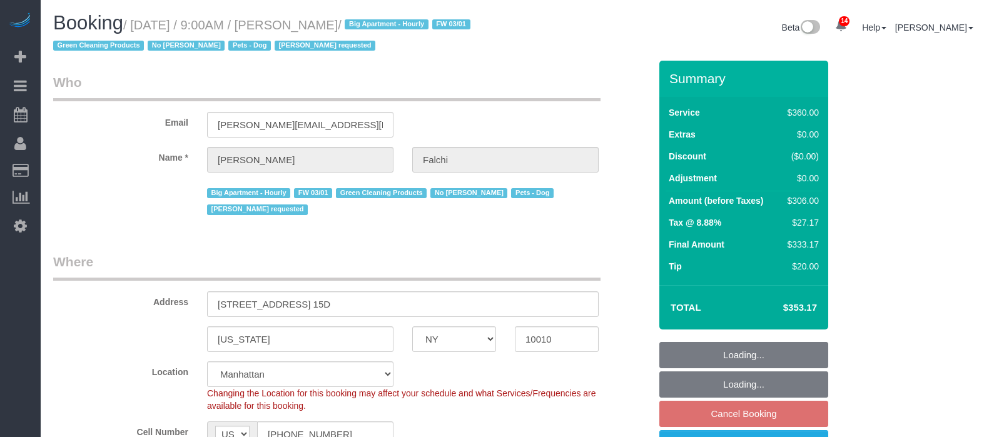
select select "NY"
select select "270"
select select "spot2"
select select "number:89"
select select "number:90"
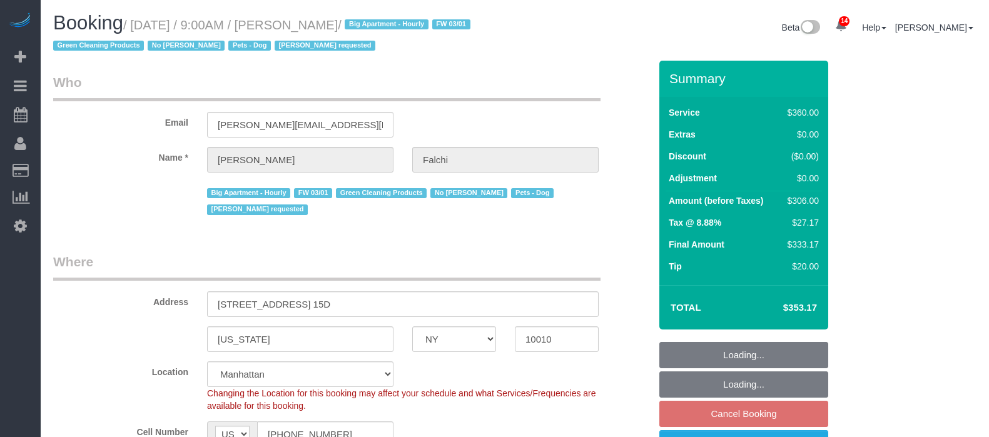
select select "number:15"
select select "number:6"
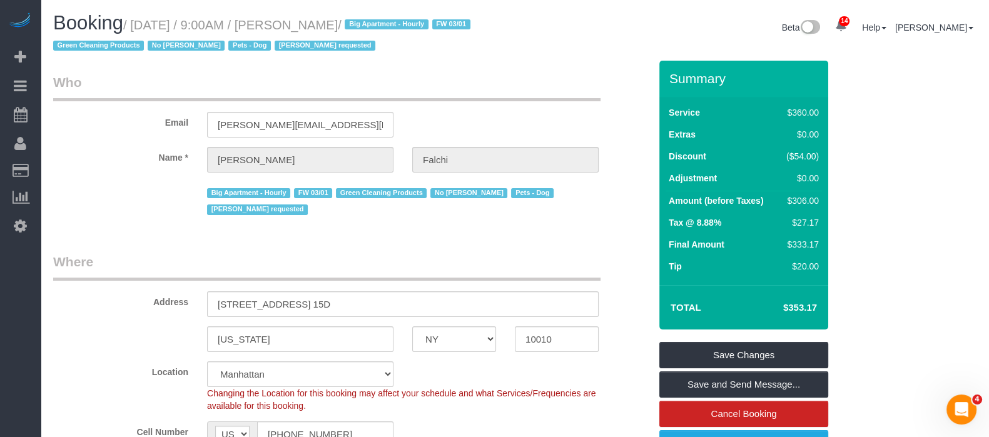
drag, startPoint x: 138, startPoint y: 20, endPoint x: 381, endPoint y: 23, distance: 243.9
click at [381, 23] on small "/ September 09, 2025 / 9:00AM / Juliet Falchi / Big Apartment - Hourly FW 03/01…" at bounding box center [263, 35] width 421 height 35
copy small "September 09, 2025 / 9:00AM / Juliet Falchi"
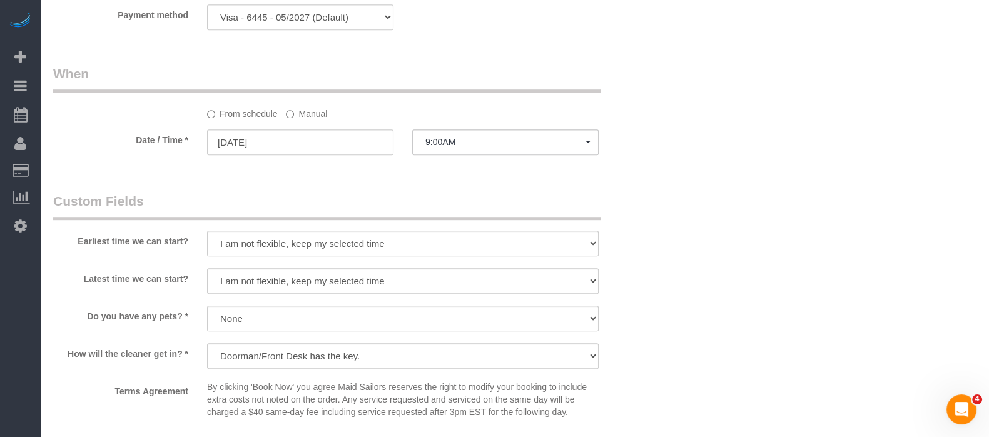
scroll to position [1250, 0]
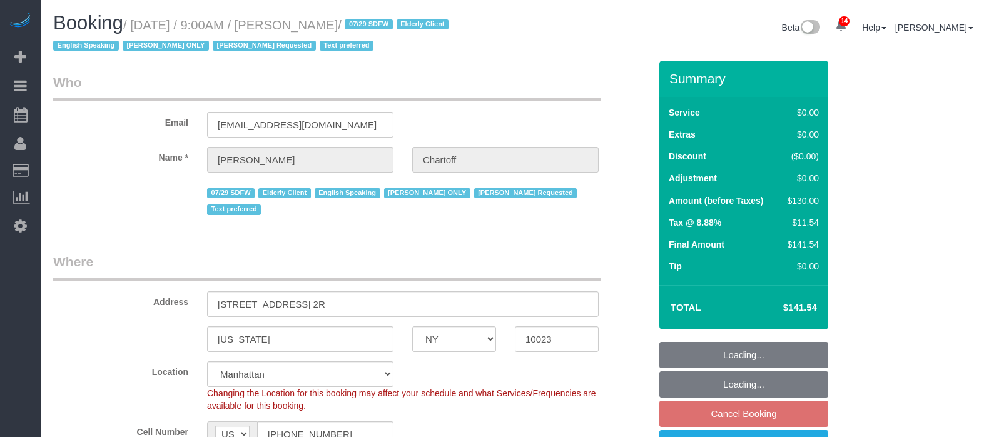
select select "NY"
select select "1"
select select "string:stripe-pm_1RDwuF4VGloSiKo7C5xWEro0"
select select "spot2"
select select "number:89"
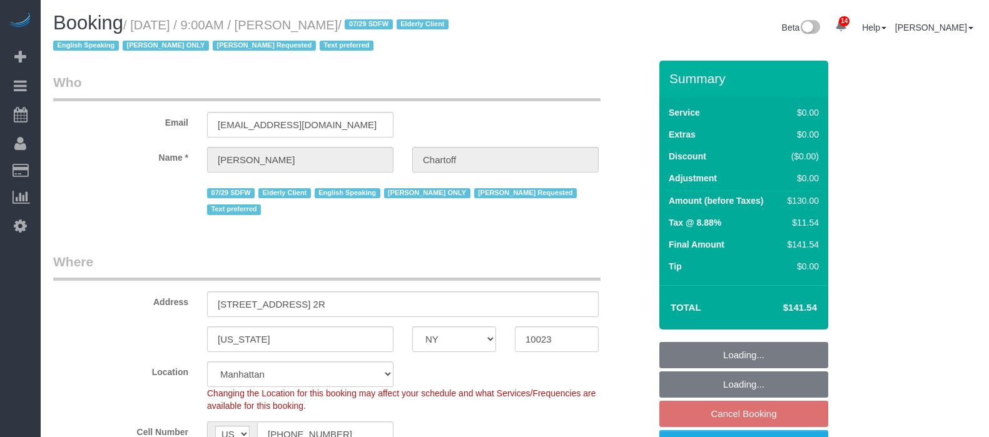
select select "number:90"
select select "number:15"
select select "number:5"
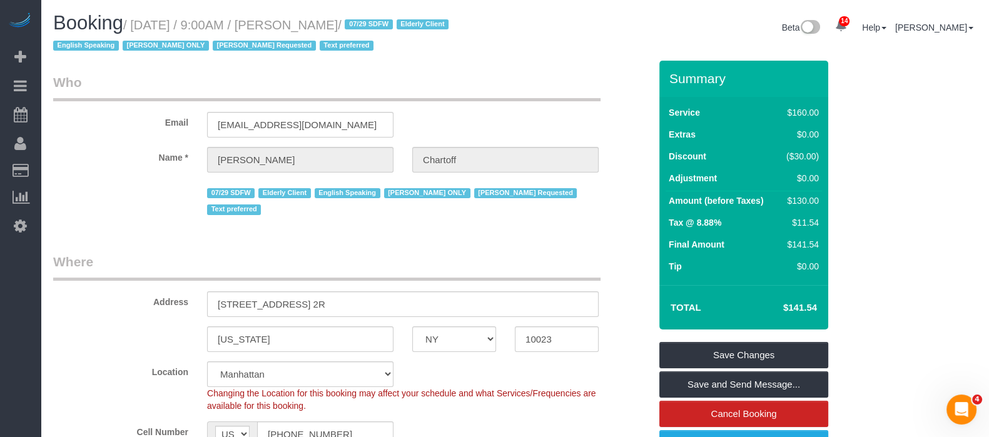
drag, startPoint x: 134, startPoint y: 25, endPoint x: 382, endPoint y: 26, distance: 247.6
click at [386, 26] on small "/ September 09, 2025 / 9:00AM / Amy Chartoff / 07/29 SDFW Elderly Client Englis…" at bounding box center [252, 35] width 399 height 35
copy small "September 09, 2025 / 9:00AM / Amy Chartoff"
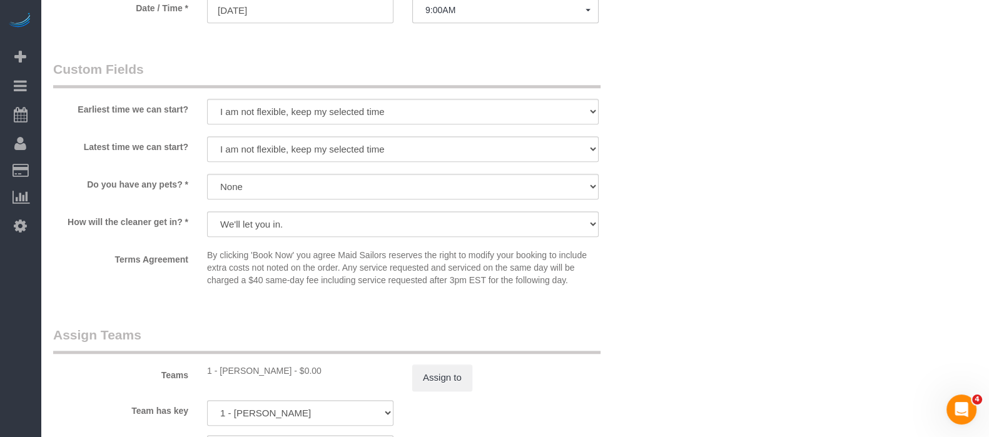
scroll to position [1563, 0]
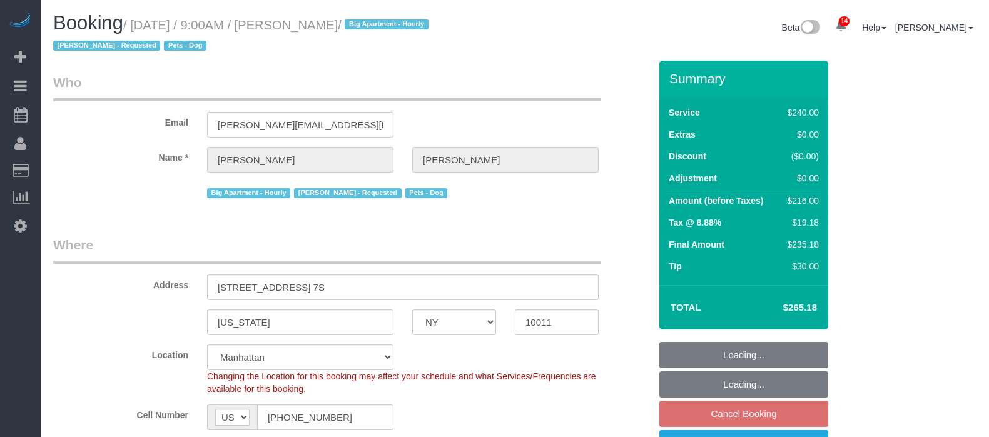
select select "NY"
select select "240"
select select "number:89"
select select "number:90"
select select "number:13"
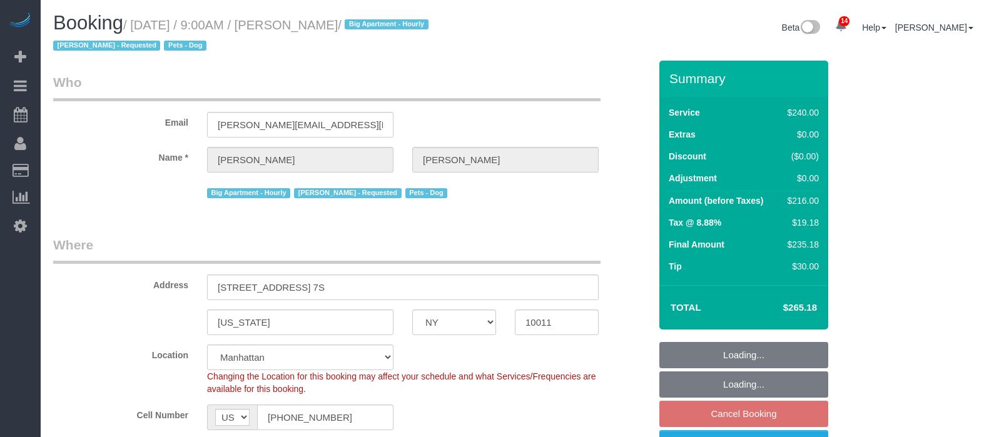
select select "number:5"
select select "number:21"
select select "spot62"
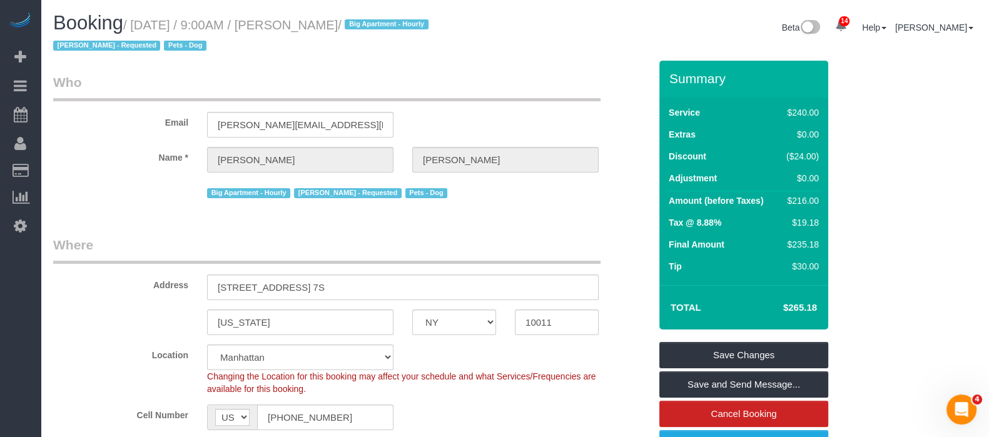
drag, startPoint x: 193, startPoint y: 26, endPoint x: 404, endPoint y: 21, distance: 210.8
click at [404, 21] on small "/ September 09, 2025 / 9:00AM / William Millhiser / Big Apartment - Hourly Patr…" at bounding box center [242, 35] width 379 height 35
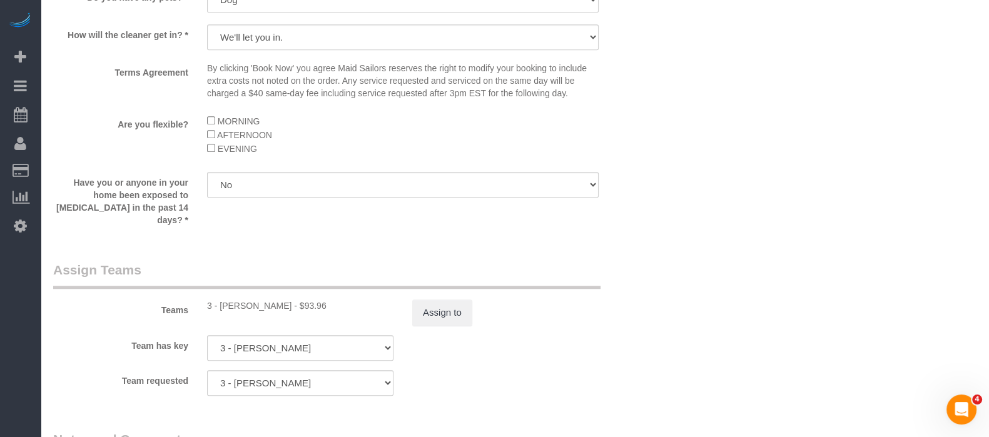
scroll to position [1329, 0]
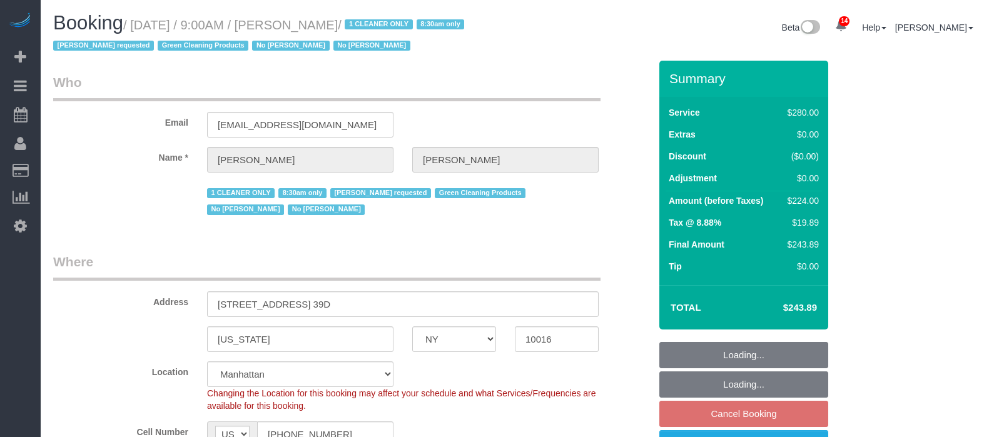
select select "NY"
select select "210"
select select "spot2"
select select "number:89"
select select "number:90"
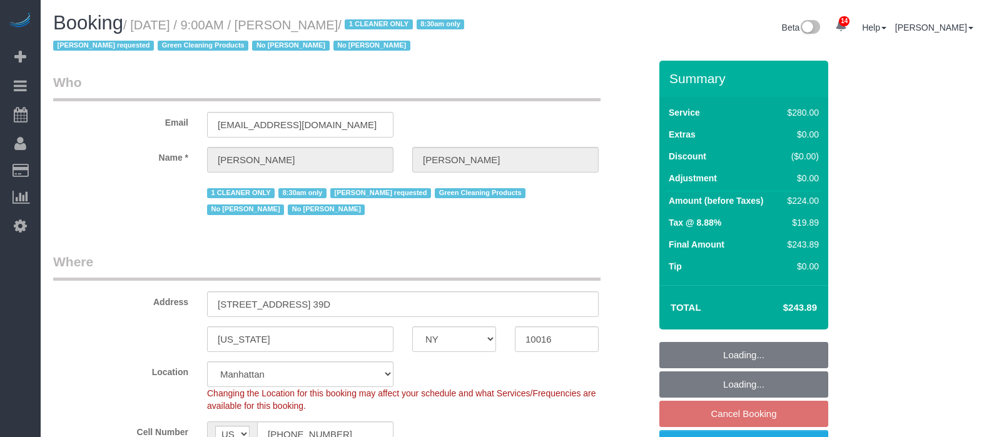
select select "number:15"
select select "number:5"
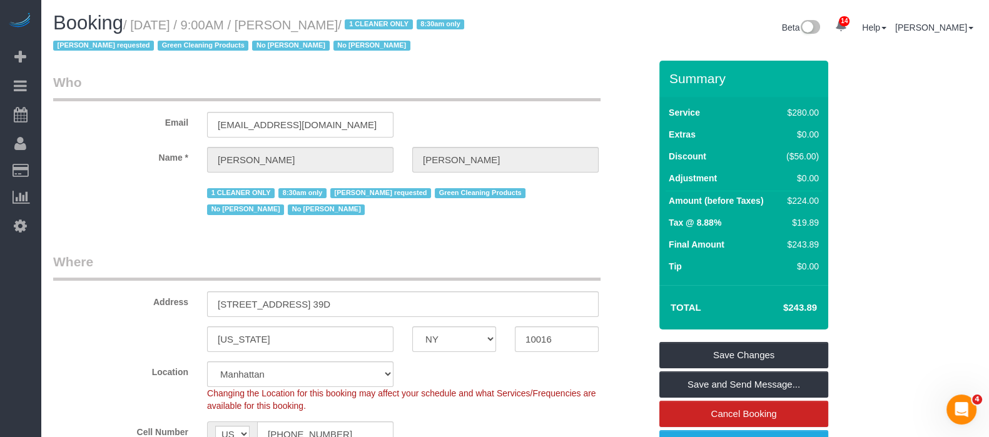
drag, startPoint x: 134, startPoint y: 26, endPoint x: 396, endPoint y: 28, distance: 261.4
click at [392, 23] on small "/ September 09, 2025 / 9:00AM / Sheila Murthy / 1 CLEANER ONLY 8:30am only Ana …" at bounding box center [260, 35] width 415 height 35
copy small "September 09, 2025 / 9:00AM / Sheila Murthy"
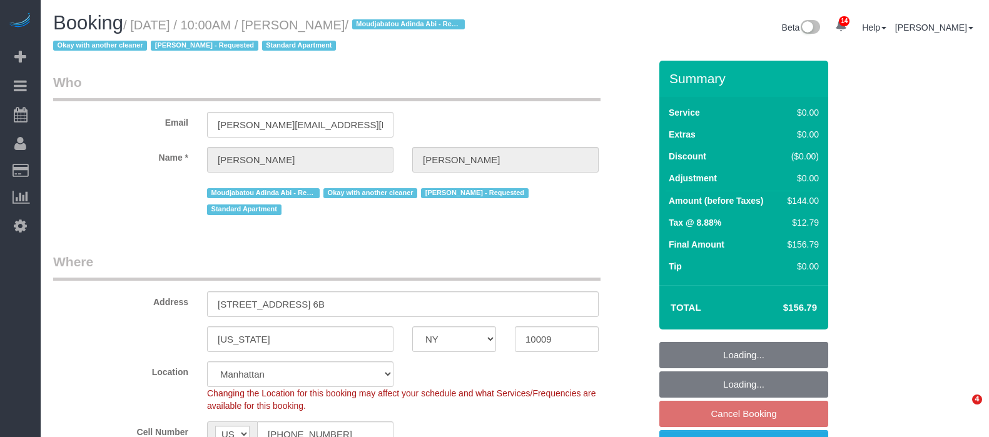
select select "NY"
select select "1"
select select "number:57"
select select "number:72"
select select "number:15"
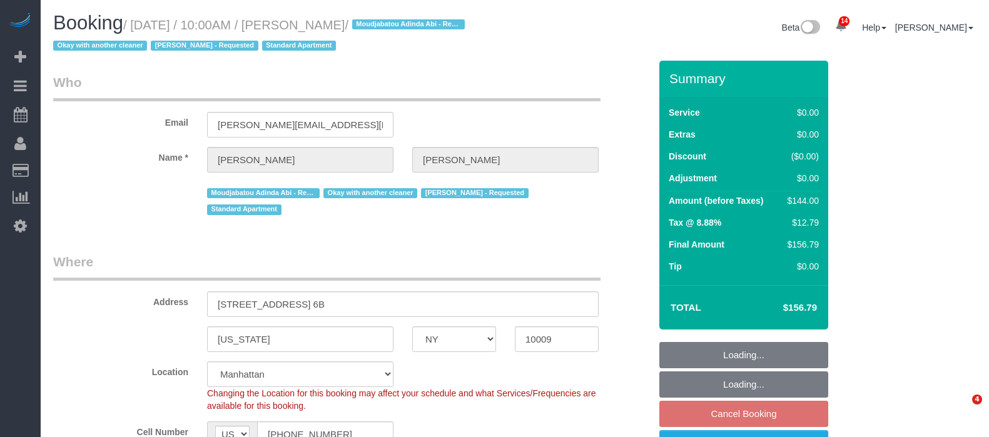
select select "number:5"
select select "spot3"
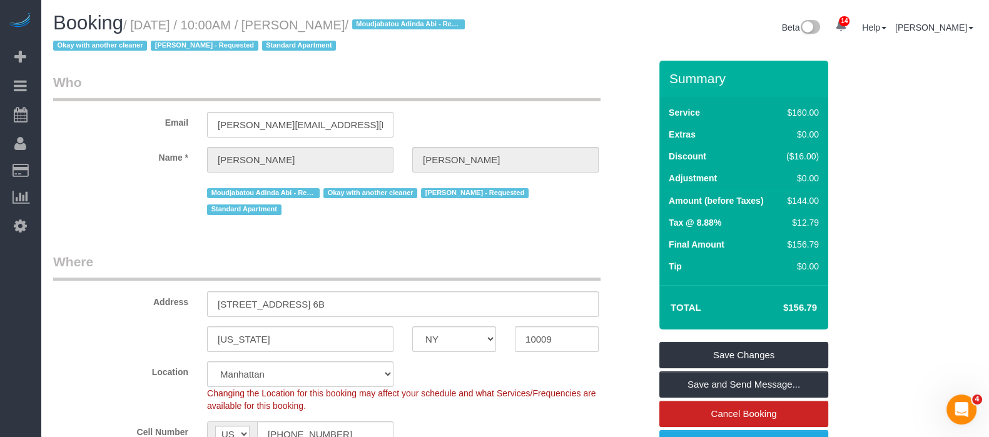
drag, startPoint x: 136, startPoint y: 22, endPoint x: 415, endPoint y: 26, distance: 278.9
click at [415, 26] on small "/ [DATE] / 10:00AM / [PERSON_NAME] / [PERSON_NAME] - Requested Okay with anothe…" at bounding box center [260, 35] width 415 height 35
copy small "[DATE] / 10:00AM / [PERSON_NAME]"
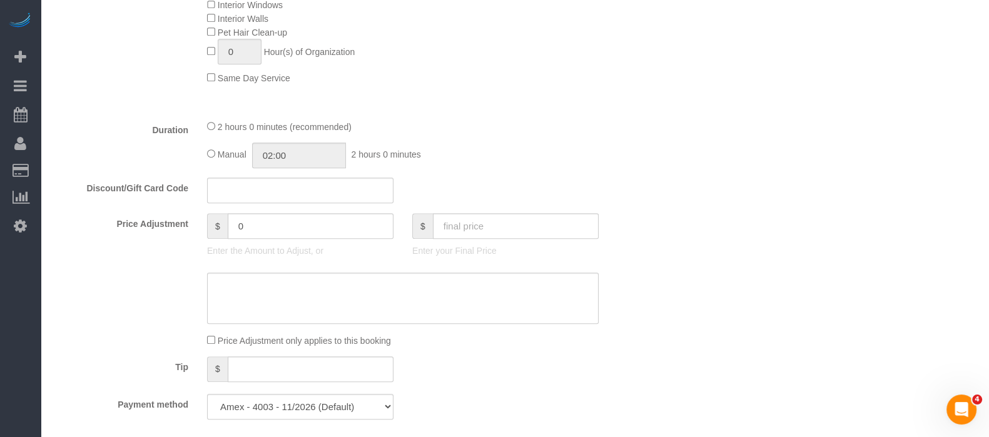
scroll to position [938, 0]
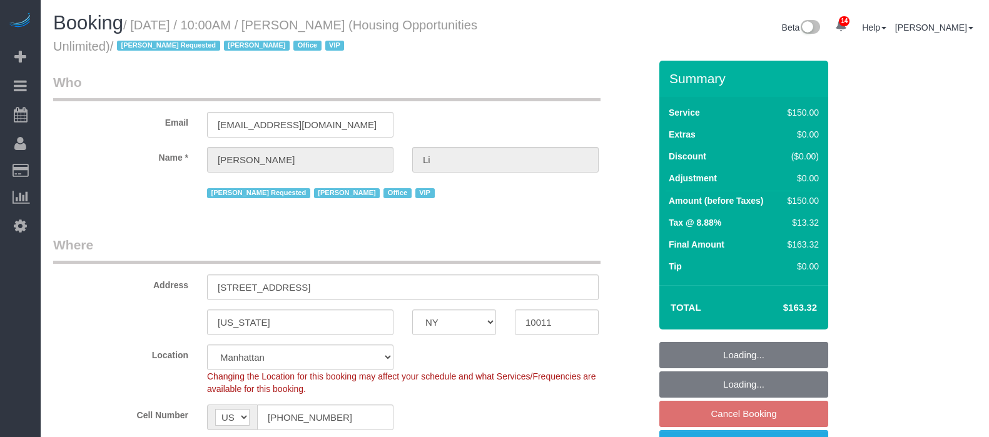
select select "NY"
select select "150"
select select "string:paypal"
select select "spot3"
select select "number:89"
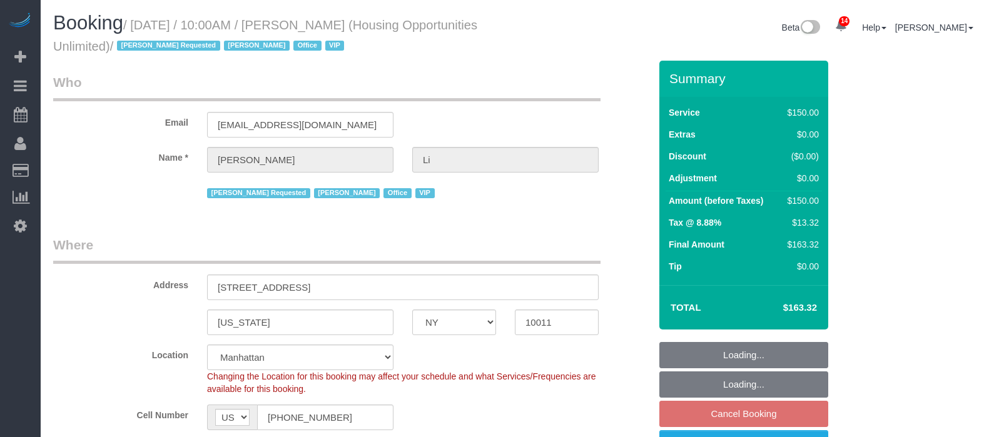
select select "number:90"
select select "number:15"
select select "number:7"
select select "54898"
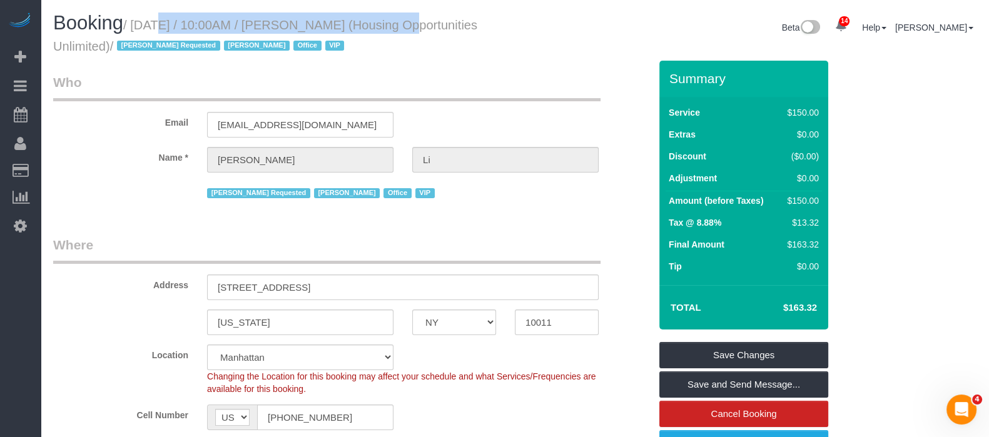
drag, startPoint x: 164, startPoint y: 23, endPoint x: 373, endPoint y: 27, distance: 208.3
click at [373, 27] on small "/ September 09, 2025 / 10:00AM / Henry Li (Housing Opportunities Unlimited) / A…" at bounding box center [265, 35] width 424 height 35
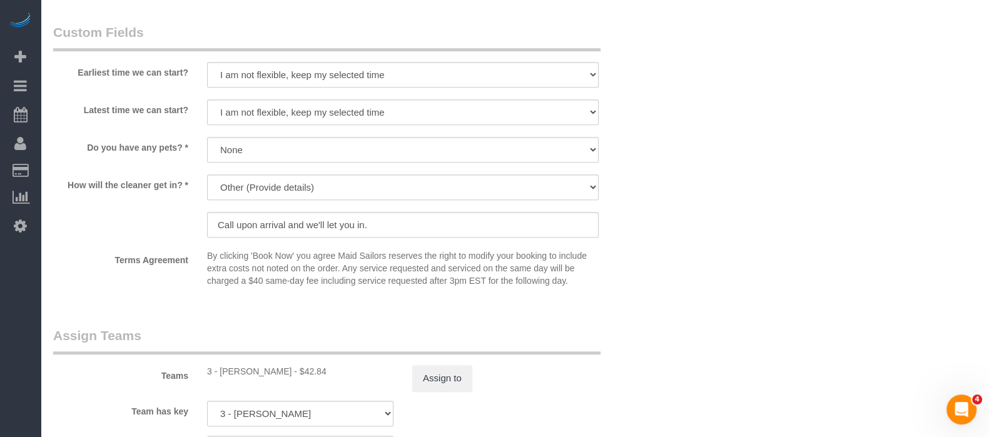
scroll to position [1250, 0]
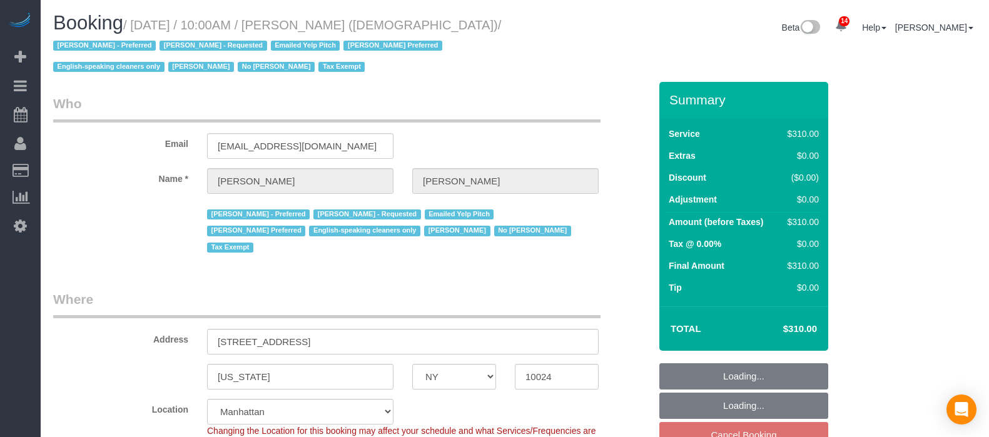
select select "NY"
select select "300"
select select "number:89"
select select "number:90"
select select "number:15"
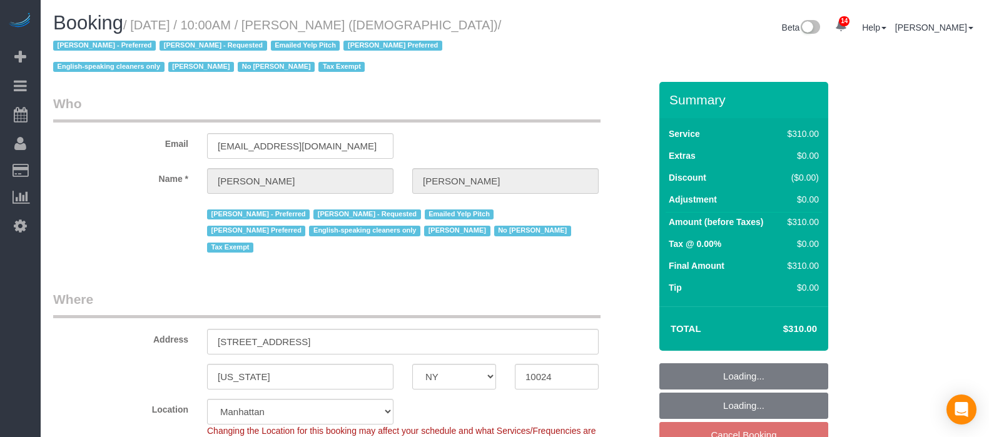
select select "number:7"
select select "spot3"
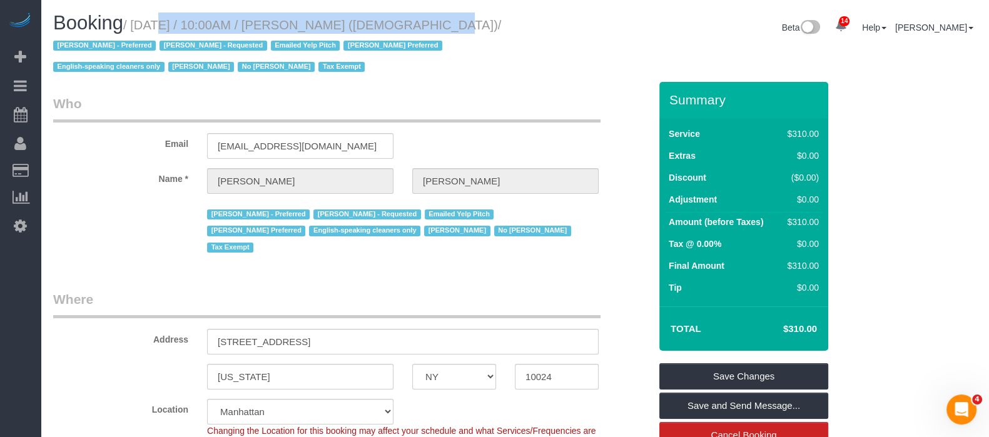
drag, startPoint x: 137, startPoint y: 23, endPoint x: 405, endPoint y: 21, distance: 268.3
click at [405, 21] on small "/ September 09, 2025 / 10:00AM / Colleen Glazer (Holy Trinity Roman Catholic Ch…" at bounding box center [277, 46] width 448 height 56
copy small "September 09, 2025 / 10:00AM / Colleen Glazer"
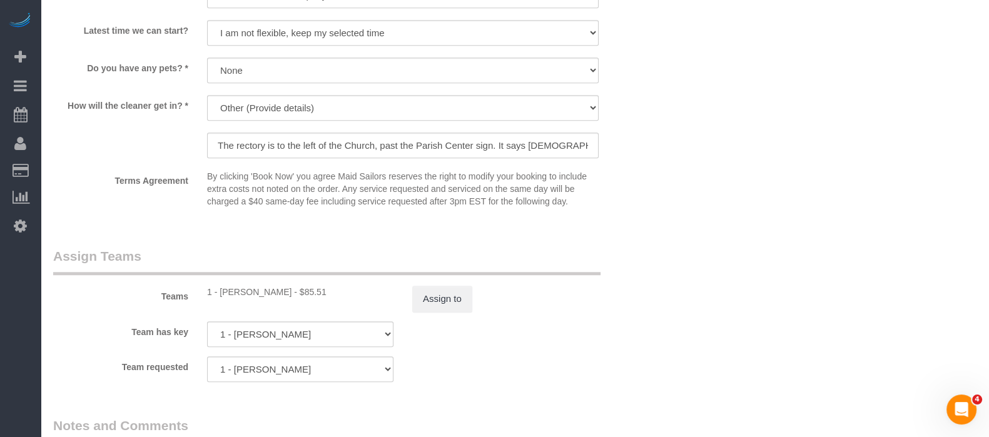
scroll to position [1485, 0]
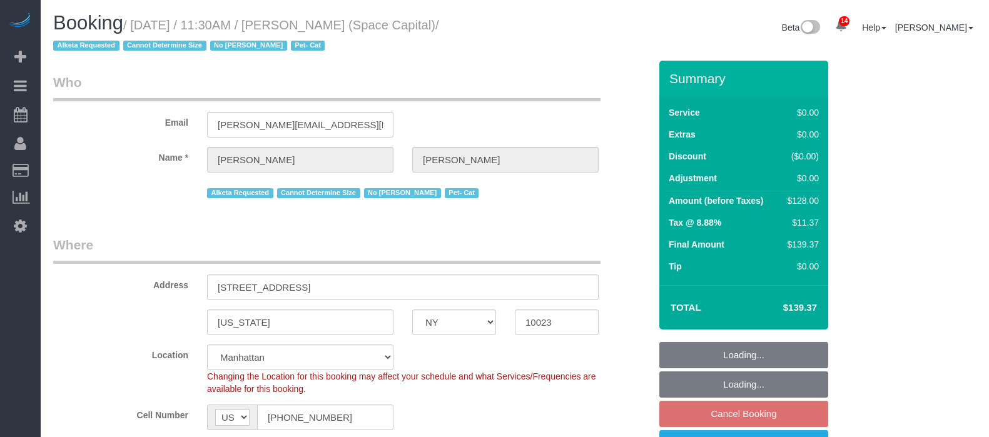
select select "NY"
select select "1"
select select "number:89"
select select "number:90"
select select "number:14"
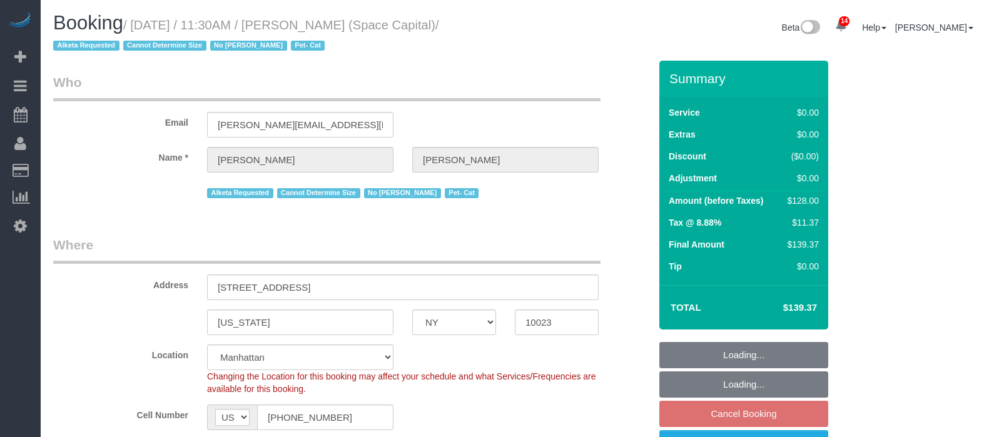
select select "number:6"
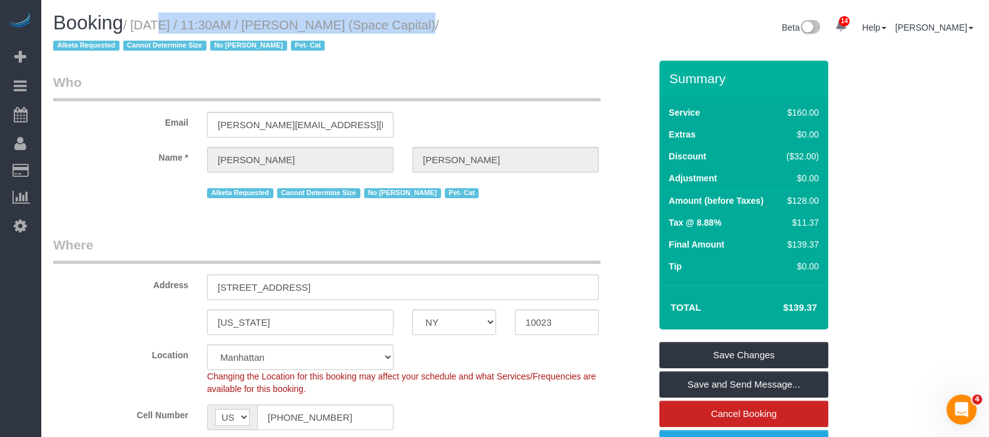
drag, startPoint x: 137, startPoint y: 26, endPoint x: 417, endPoint y: 28, distance: 280.2
click at [410, 26] on small "/ September 09, 2025 / 11:30AM / Chad Anderson (Space Capital) / Alketa Request…" at bounding box center [245, 35] width 385 height 35
copy small "September 09, 2025 / 11:30AM / Chad Anderson"
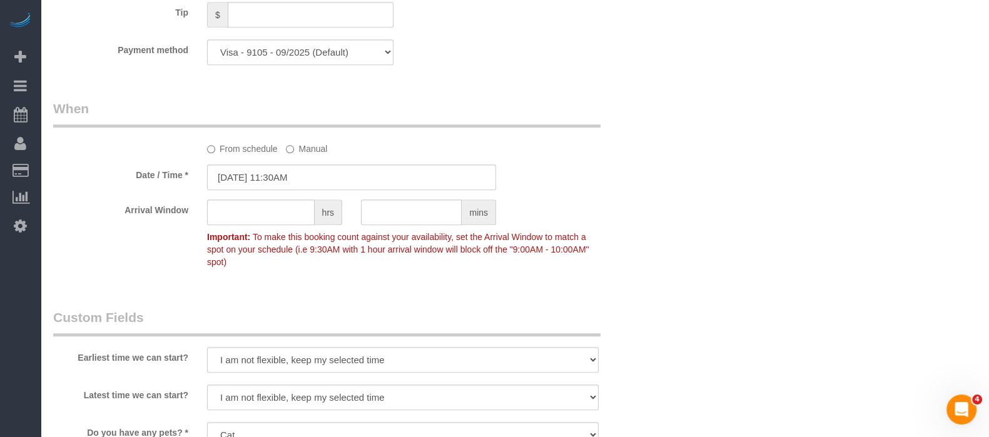
scroll to position [1485, 0]
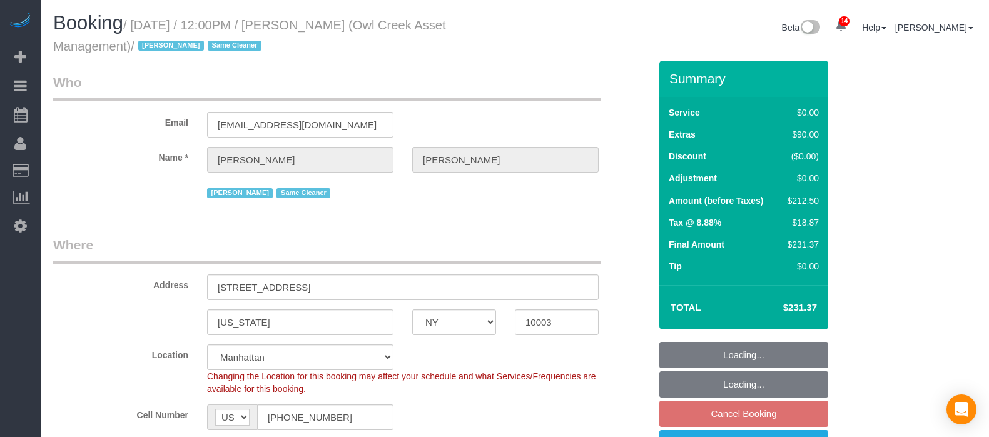
select select "NY"
select select "1"
select select "number:89"
select select "number:90"
select select "number:15"
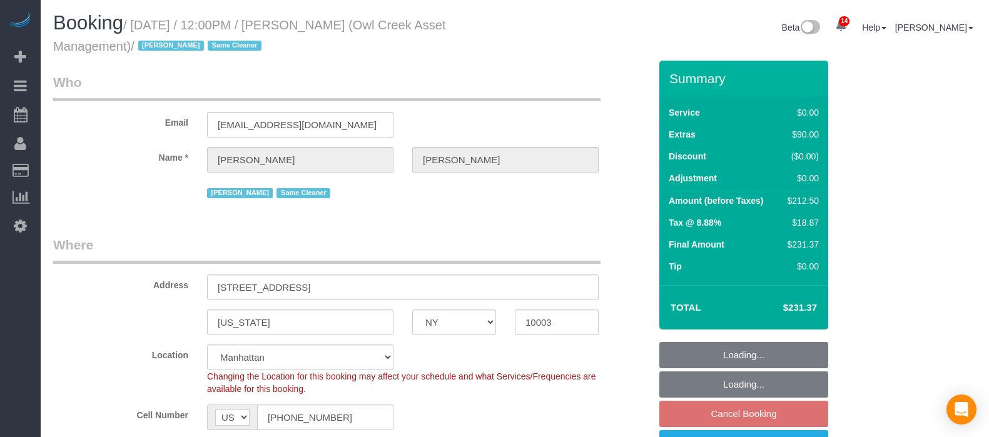
select select "number:5"
select select "spot65"
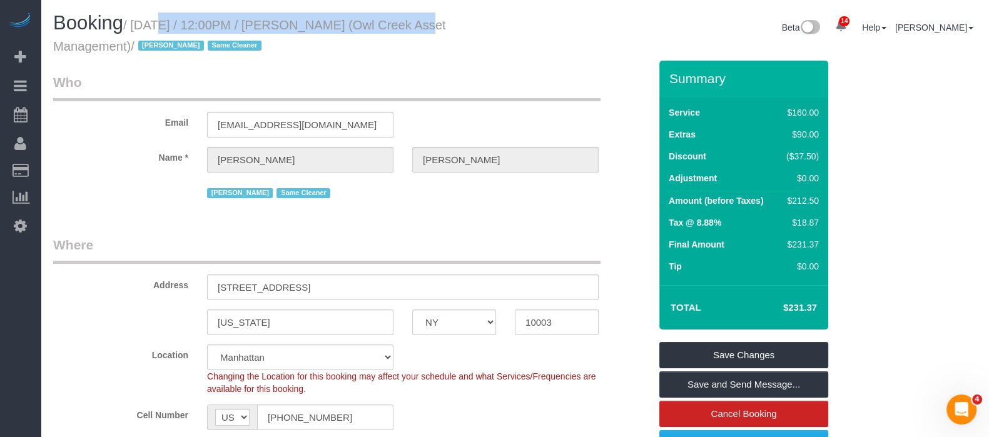
drag, startPoint x: 134, startPoint y: 25, endPoint x: 388, endPoint y: 31, distance: 254.0
click at [388, 31] on small "/ September 09, 2025 / 12:00PM / Griffin Dann (Owl Creek Asset Management) / In…" at bounding box center [249, 35] width 393 height 35
copy small "September 09, 2025 / 12:00PM / Griffin Dann"
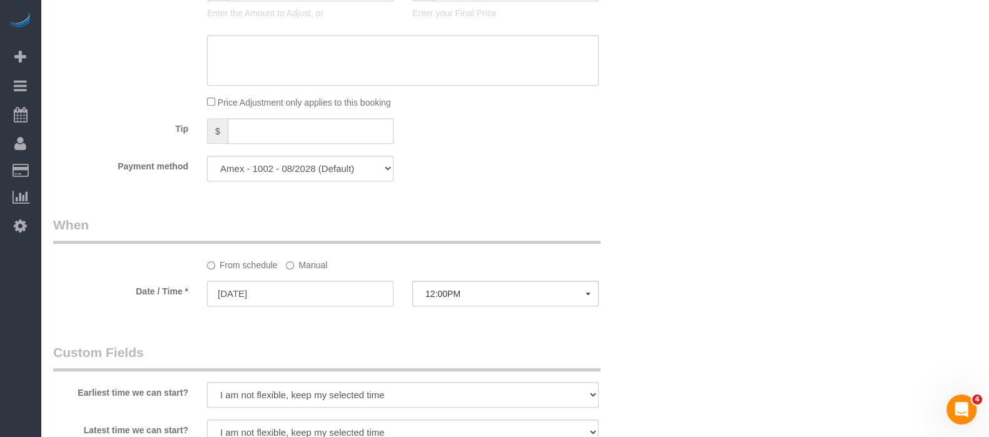
scroll to position [1250, 0]
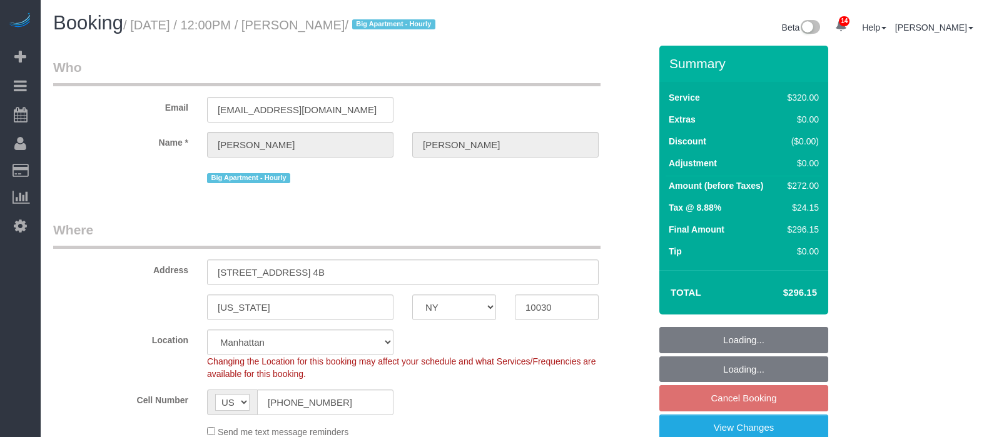
select select "NY"
select select "240"
select select "string:stripe-pm_1Rf2gy4VGloSiKo7S6Ideuvg"
select select "number:89"
select select "number:90"
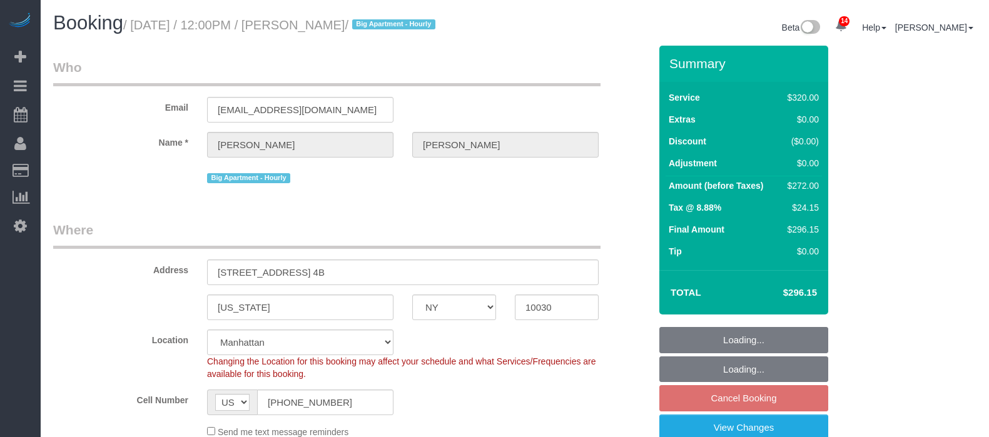
select select "number:15"
select select "number:5"
select select "spot5"
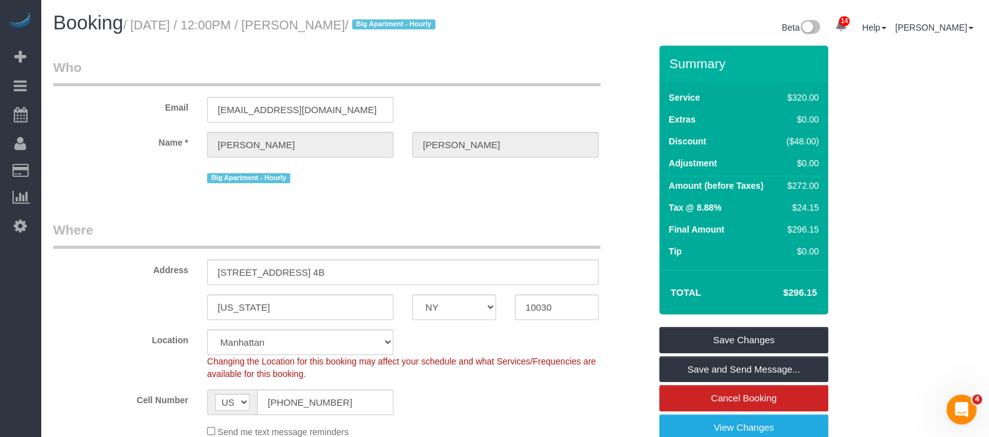
drag, startPoint x: 137, startPoint y: 24, endPoint x: 406, endPoint y: 26, distance: 269.5
click at [406, 26] on small "/ September 09, 2025 / 12:00PM / Sarah Johnson / Big Apartment - Hourly" at bounding box center [281, 25] width 316 height 14
copy small "September 09, 2025 / 12:00PM / Sarah Johnson"
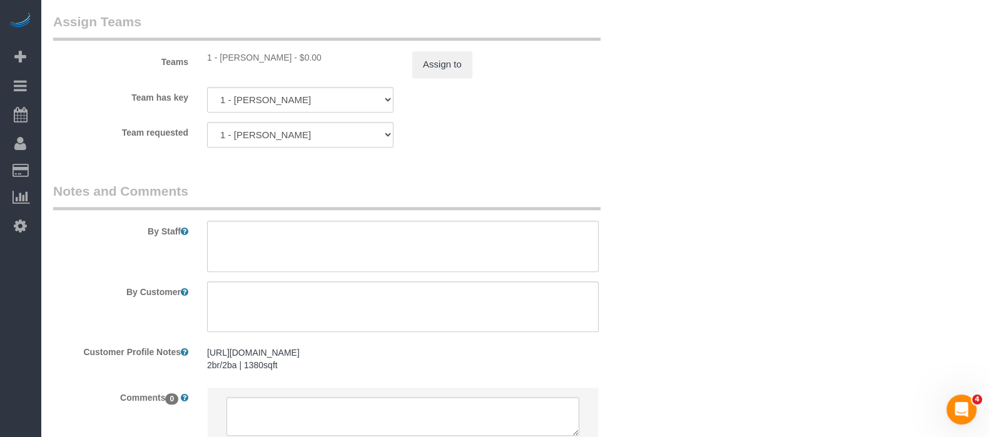
scroll to position [1407, 0]
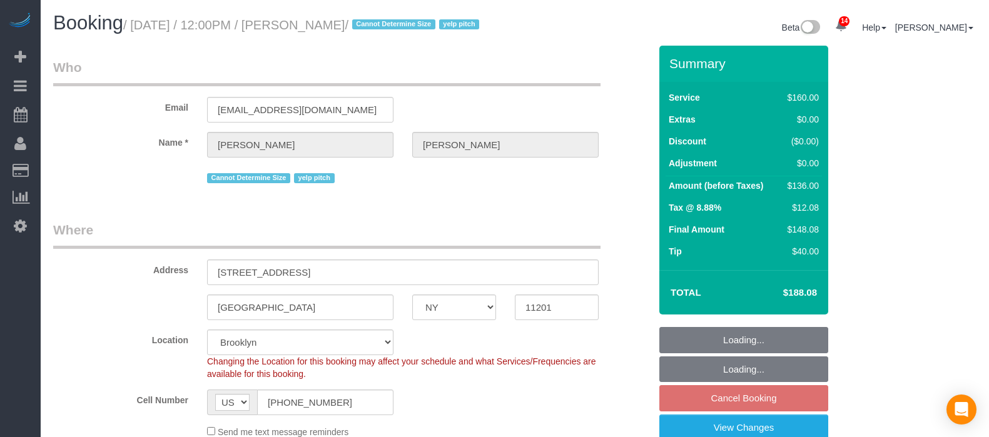
select select "NY"
select select "spot65"
select select "number:89"
select select "number:90"
select select "number:15"
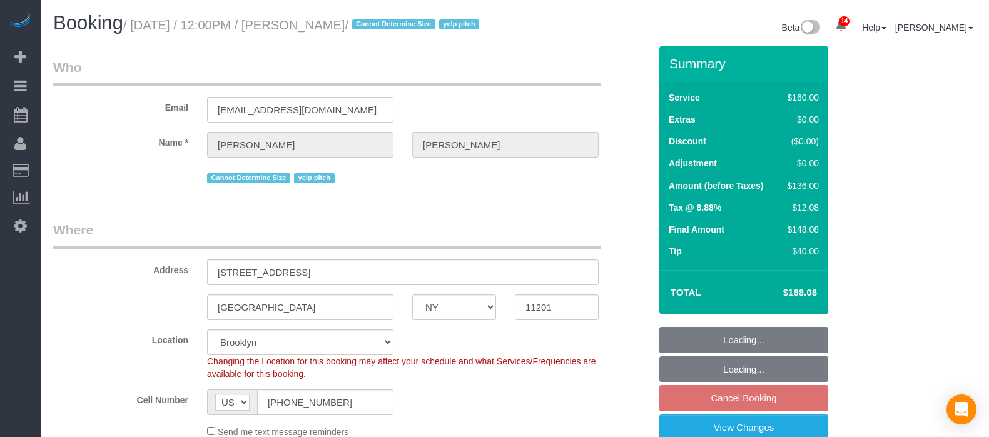
select select "number:6"
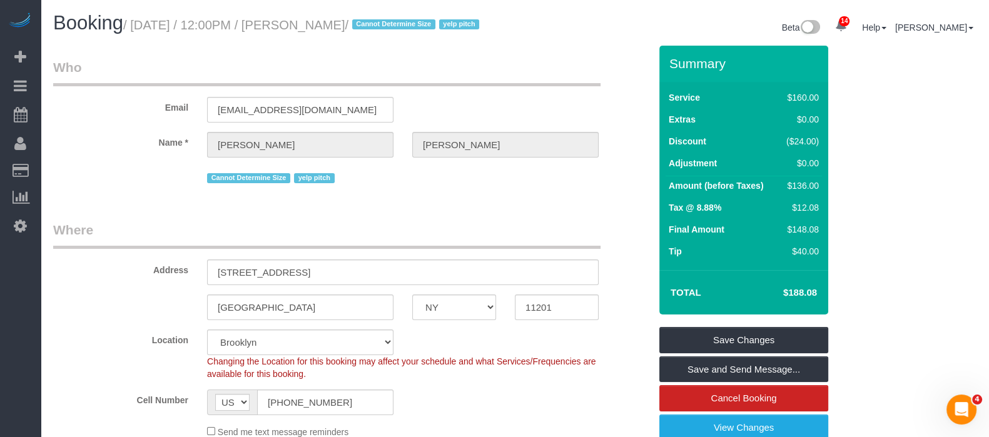
drag, startPoint x: 133, startPoint y: 28, endPoint x: 402, endPoint y: 24, distance: 268.9
click at [402, 24] on small "/ September 09, 2025 / 12:00PM / Alanna Reiner / Cannot Determine Size yelp pit…" at bounding box center [303, 25] width 360 height 14
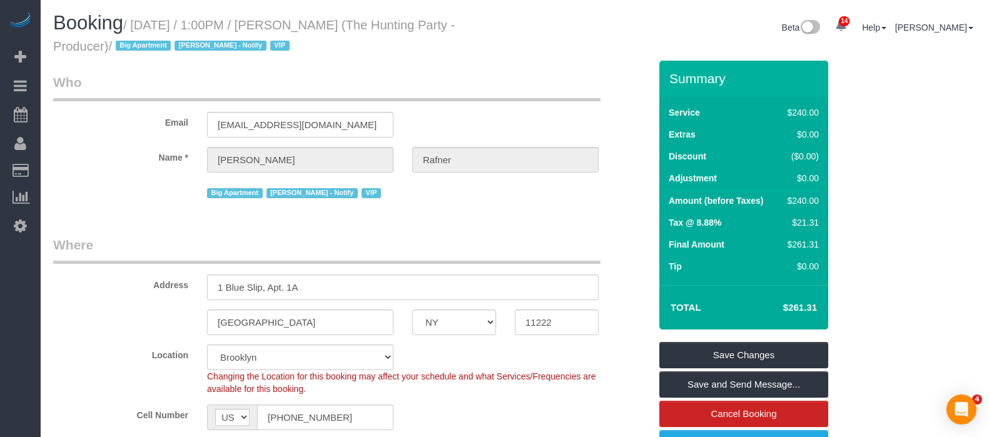
select select "NY"
select select "2"
select select "120"
select select "spot6"
select select "number:58"
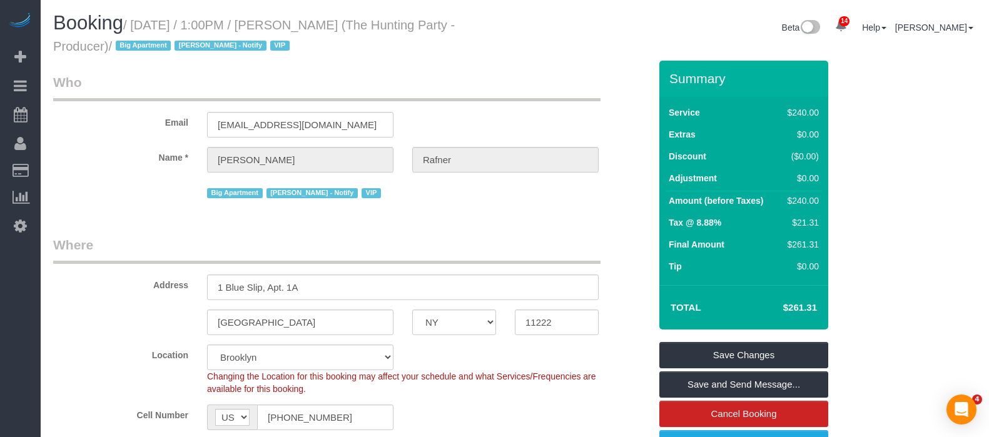
select select "number:76"
select select "number:15"
select select "number:5"
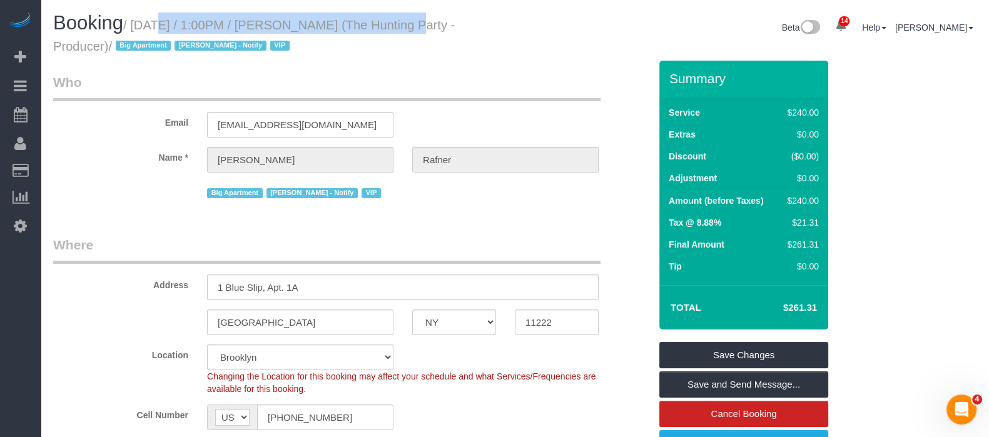
drag, startPoint x: 136, startPoint y: 25, endPoint x: 378, endPoint y: 24, distance: 242.0
click at [378, 24] on small "/ September 09, 2025 / 1:00PM / Jeff Rafner (The Hunting Party - Producer) / Bi…" at bounding box center [253, 35] width 401 height 35
copy small "September 09, 2025 / 1:00PM / Jeff Rafner"
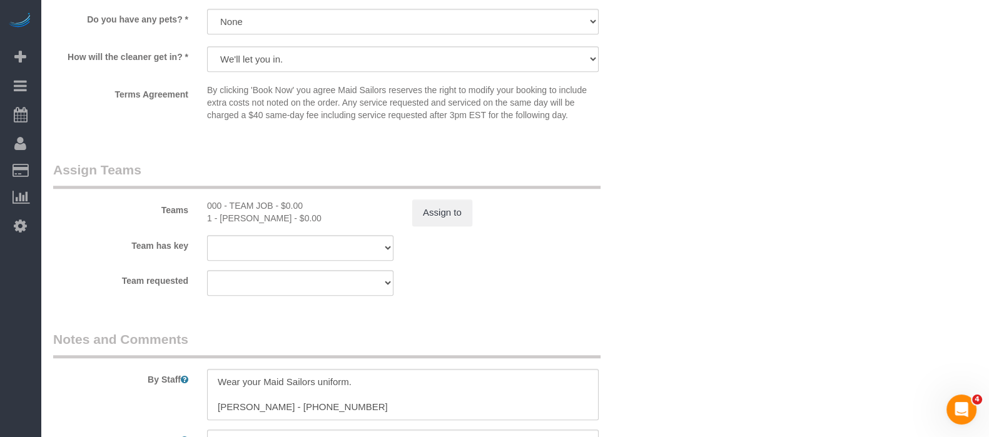
scroll to position [1407, 0]
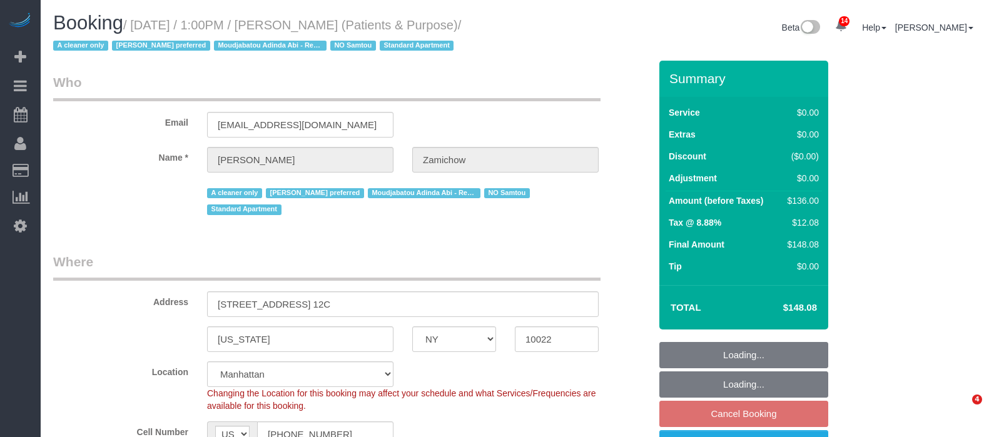
select select "NY"
select select "1"
select select "string:stripe-pm_1QChMk4VGloSiKo73YhVfFtE"
select select "spot6"
select select "number:89"
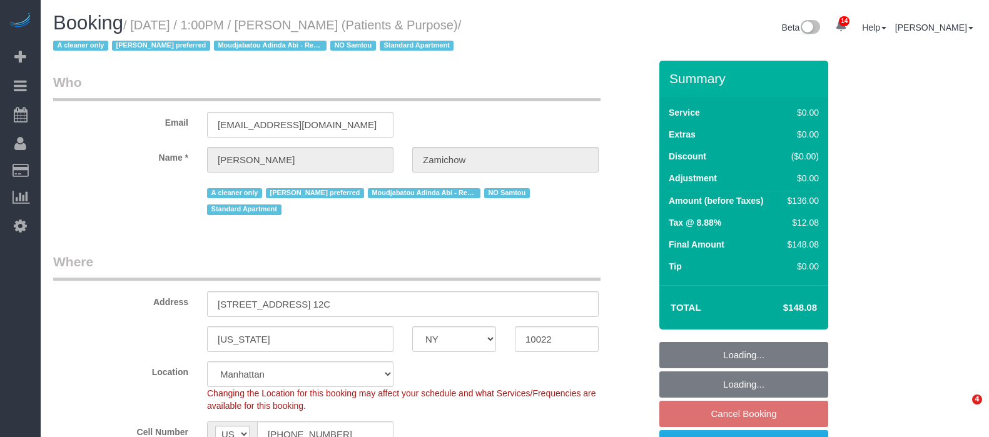
select select "number:90"
select select "number:15"
select select "number:7"
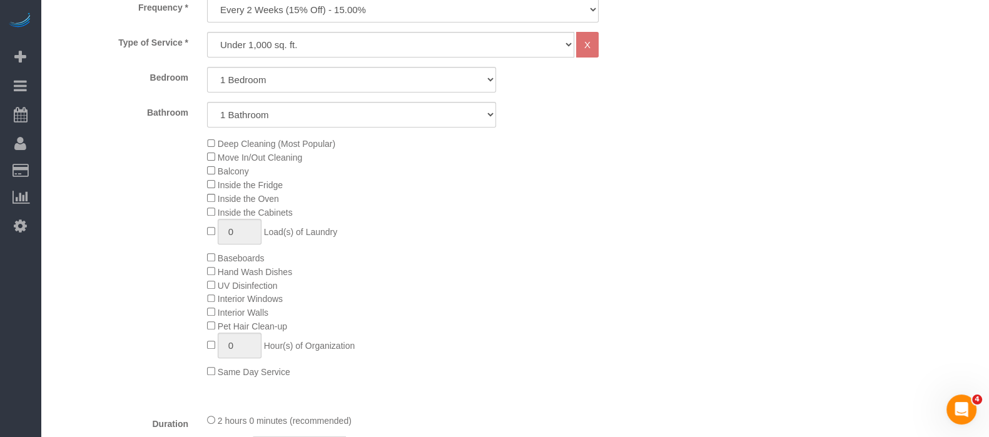
scroll to position [156, 0]
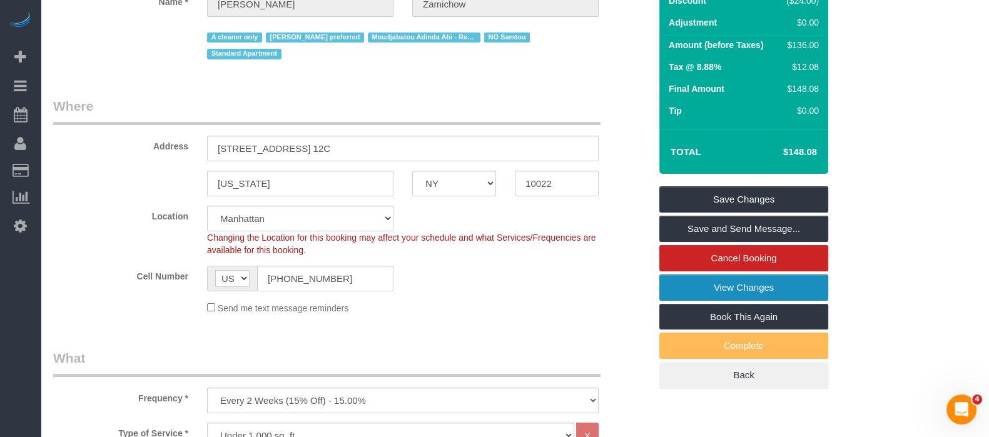
click at [773, 278] on link "View Changes" at bounding box center [743, 288] width 169 height 26
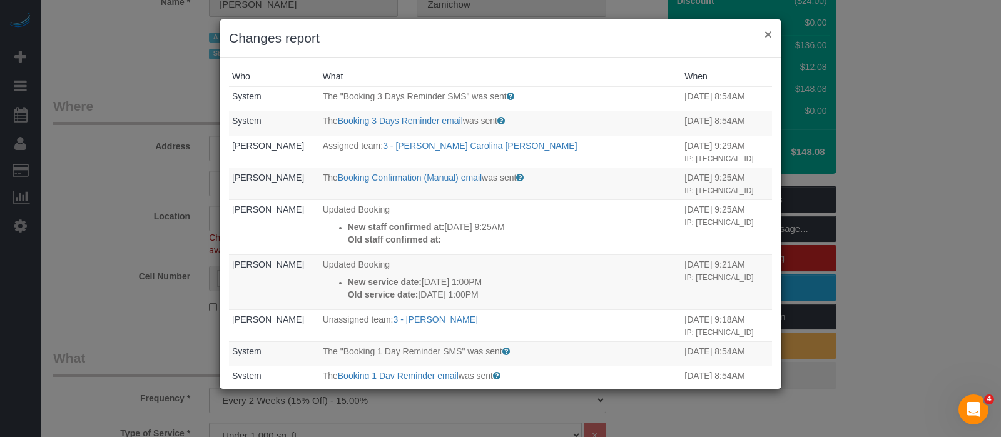
click at [769, 30] on button "×" at bounding box center [768, 34] width 8 height 13
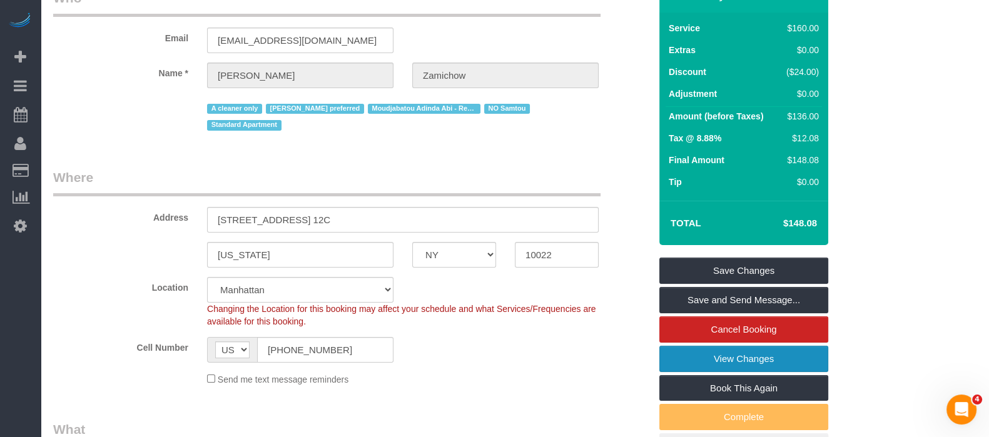
scroll to position [0, 0]
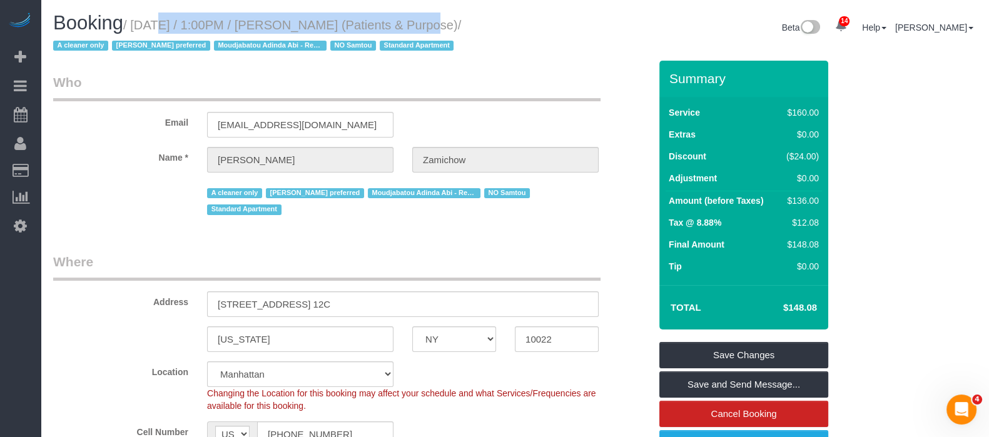
drag, startPoint x: 138, startPoint y: 26, endPoint x: 413, endPoint y: 29, distance: 274.6
click at [413, 29] on small "/ September 09, 2025 / 1:00PM / Audrey Zamichow (Patients & Purpose) / A cleane…" at bounding box center [257, 35] width 408 height 35
copy small "September 09, 2025 / 1:00PM / Audrey Zamichow"
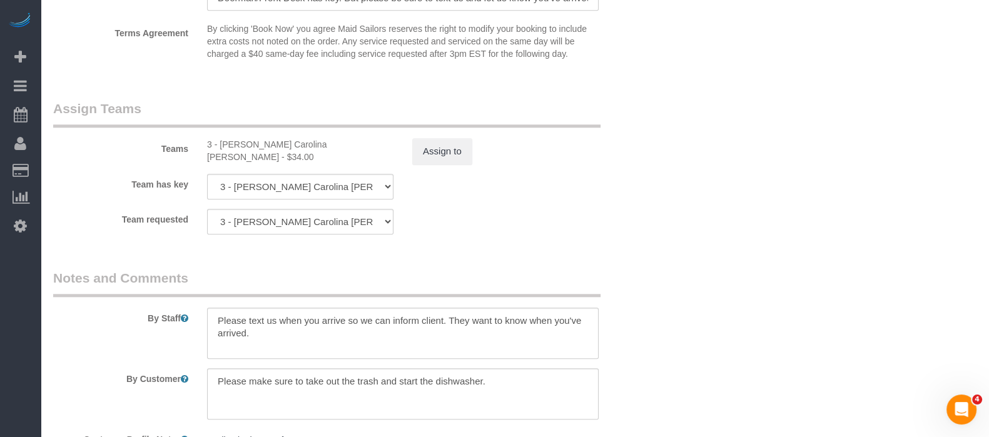
scroll to position [1720, 0]
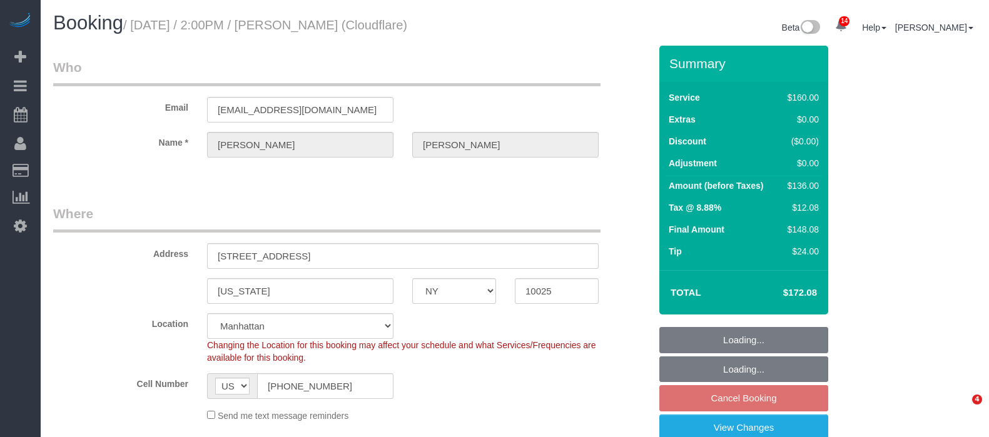
select select "NY"
select select "number:89"
select select "number:90"
select select "number:15"
select select "number:5"
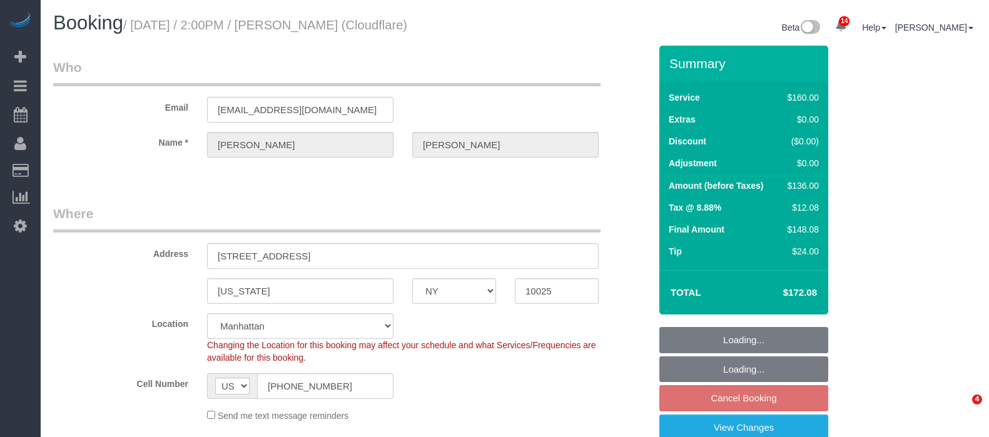
select select "spot67"
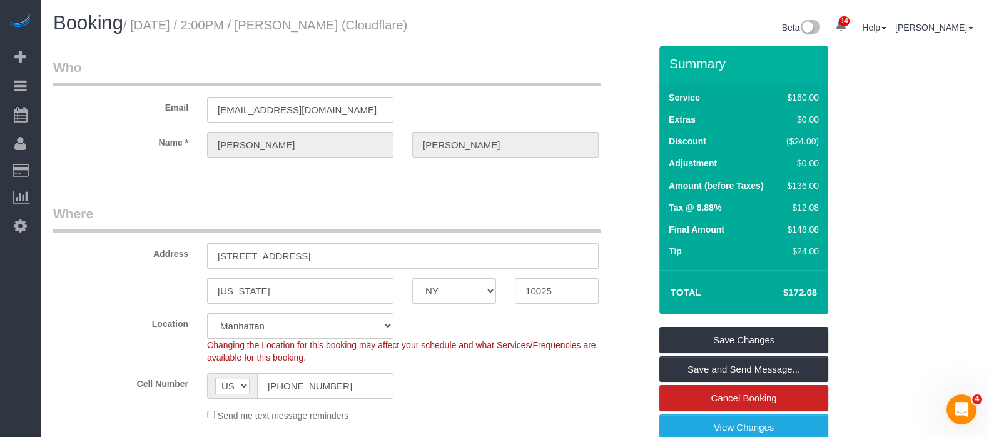
drag, startPoint x: 138, startPoint y: 29, endPoint x: 430, endPoint y: 25, distance: 292.1
click at [407, 24] on small "/ September 09, 2025 / 2:00PM / Kellam Witherington (Cloudflare)" at bounding box center [265, 25] width 284 height 14
copy small "September 09, 2025 / 2:00PM / Kellam Witherington"
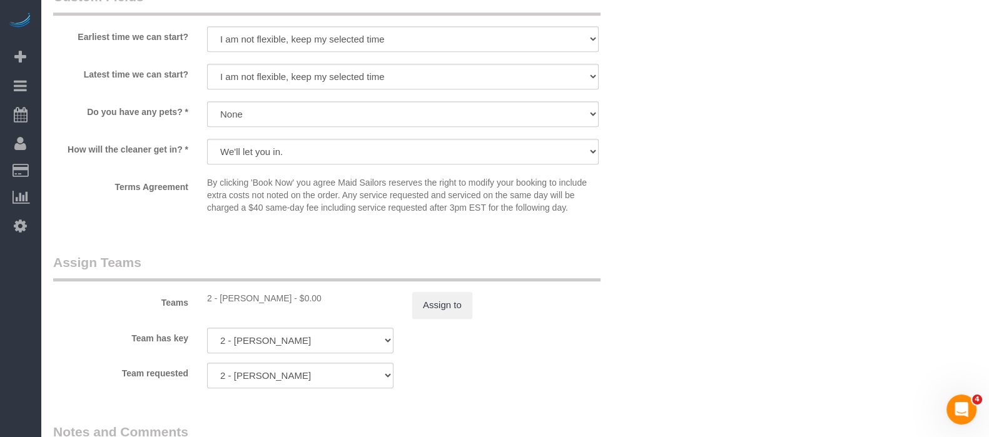
scroll to position [1329, 0]
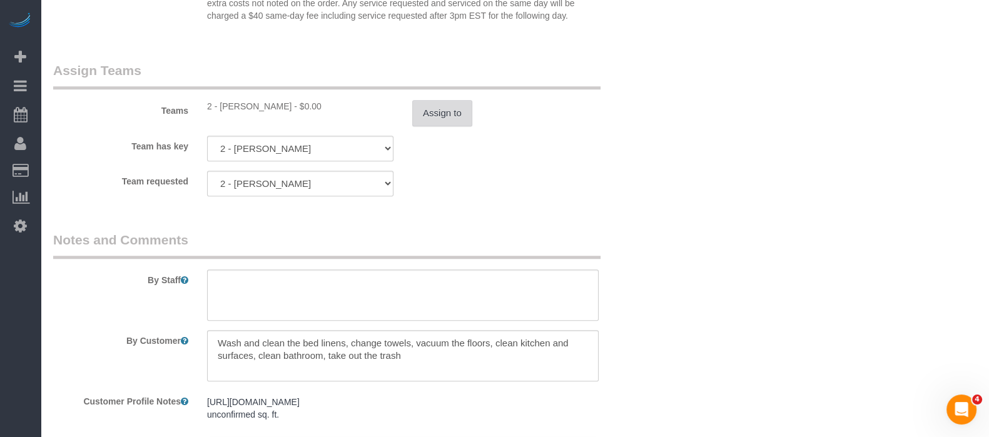
click at [437, 120] on button "Assign to" at bounding box center [442, 113] width 60 height 26
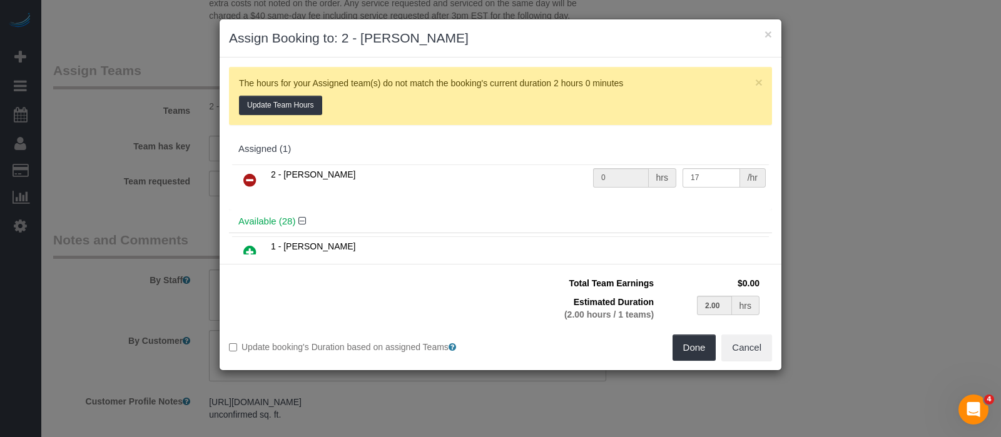
click at [254, 179] on icon at bounding box center [249, 180] width 13 height 15
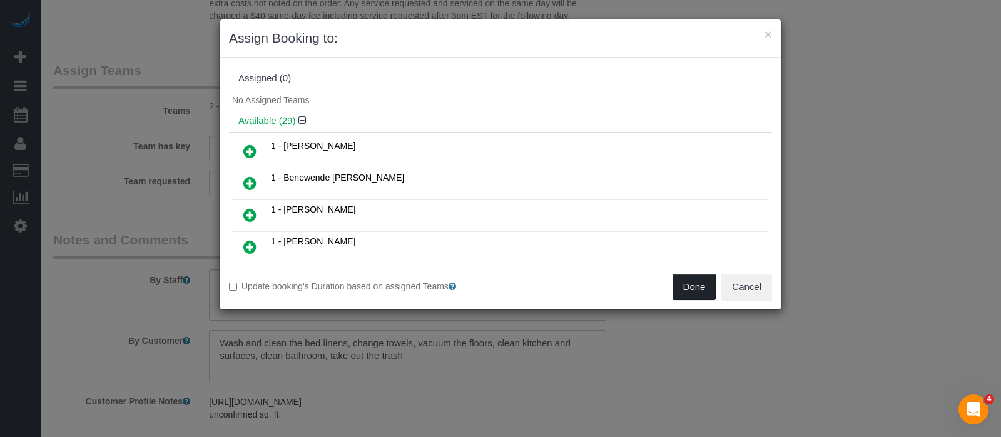
click at [700, 290] on button "Done" at bounding box center [694, 287] width 44 height 26
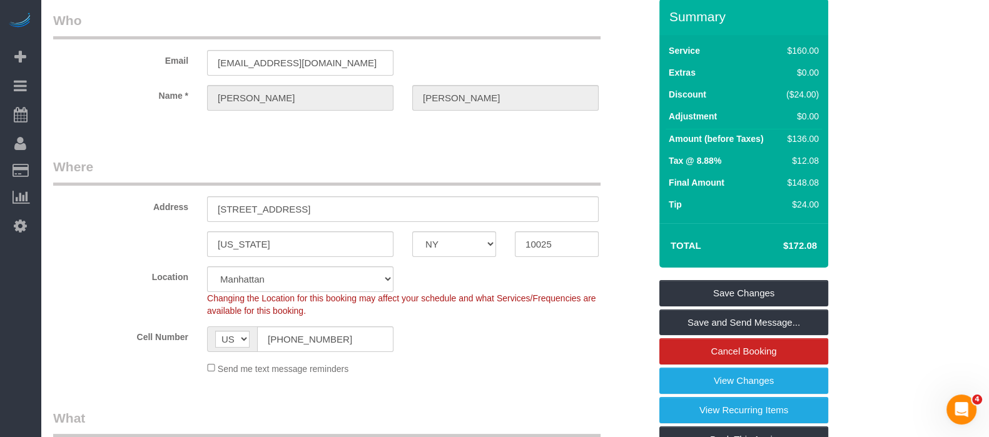
scroll to position [0, 0]
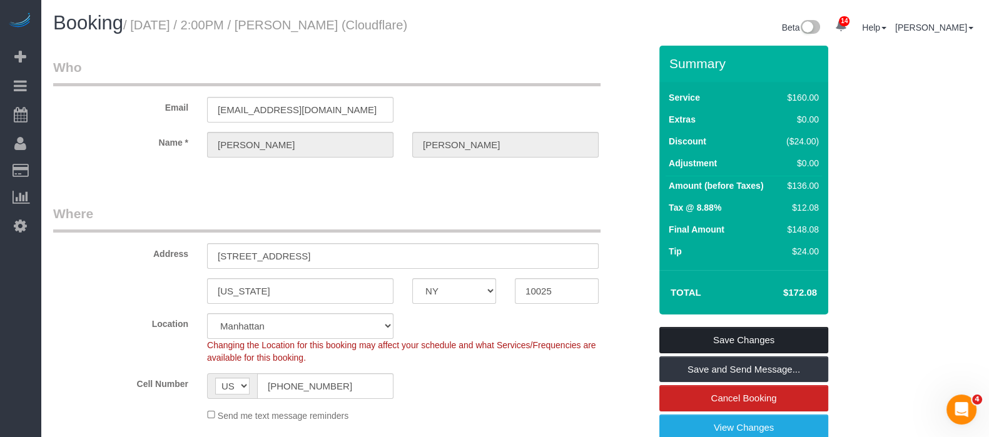
click at [755, 339] on link "Save Changes" at bounding box center [743, 340] width 169 height 26
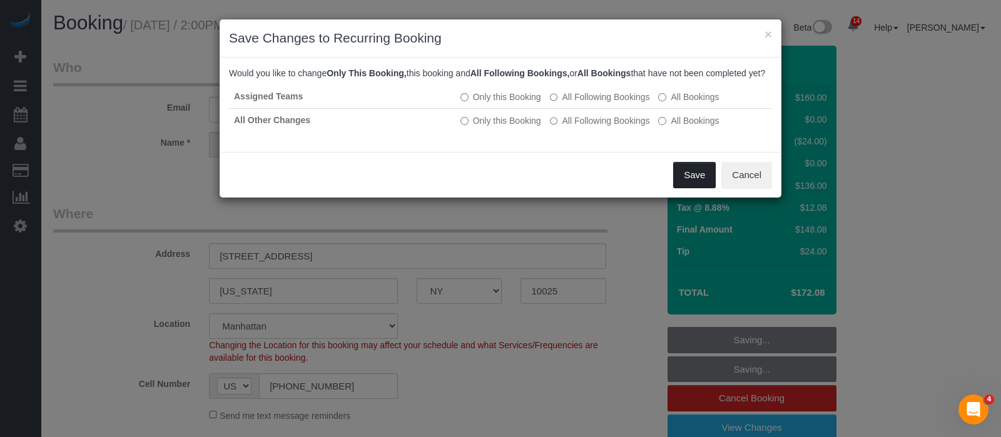
click at [677, 188] on button "Save" at bounding box center [694, 175] width 43 height 26
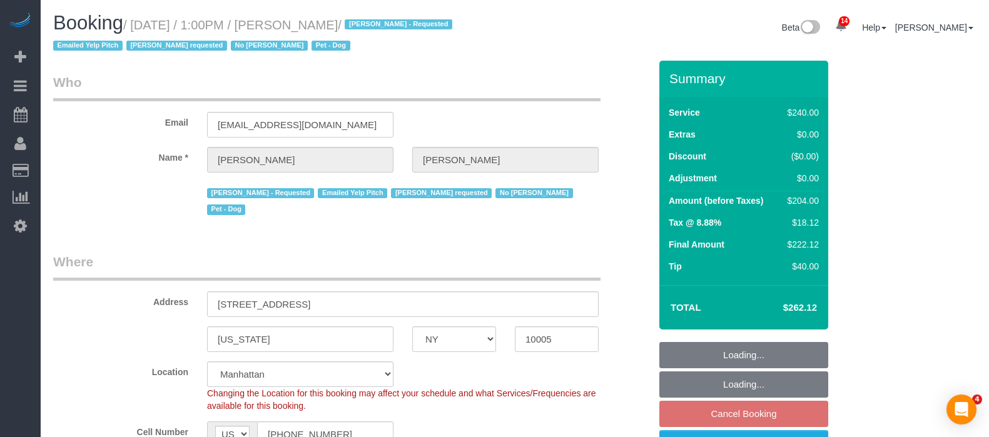
select select "NY"
select select "180"
select select "spot6"
select select "number:60"
select select "number:90"
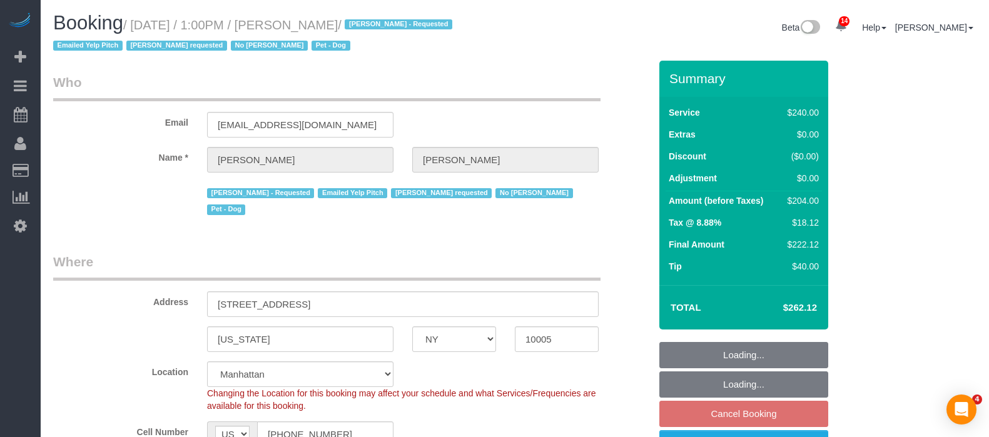
select select "number:13"
select select "number:6"
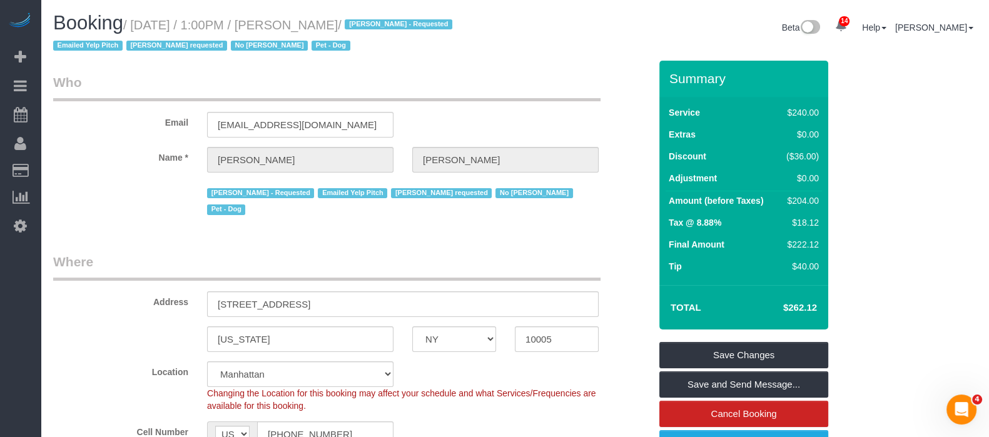
drag, startPoint x: 134, startPoint y: 21, endPoint x: 376, endPoint y: 29, distance: 242.2
click at [376, 29] on small "/ September 09, 2025 / 1:00PM / Natalie Lin / Aldery Morris - Requested Emailed…" at bounding box center [254, 35] width 403 height 35
copy small "September 09, 2025 / 1:00PM / Natalie Lin"
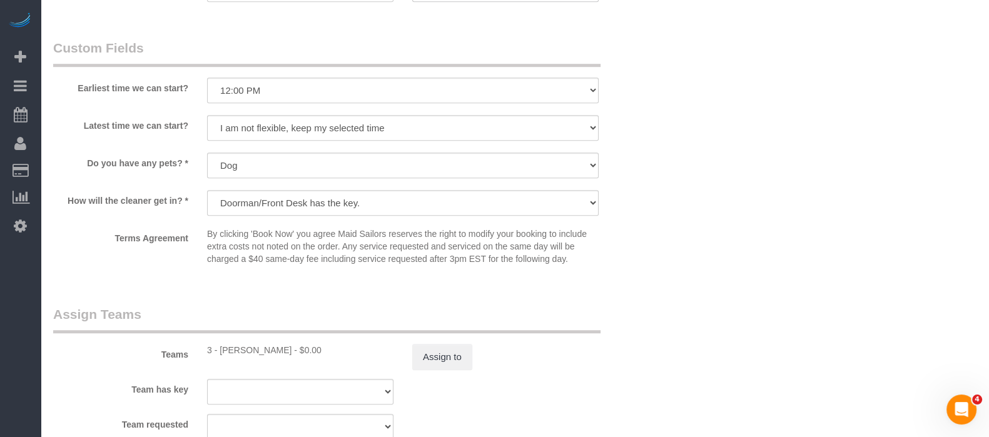
scroll to position [1250, 0]
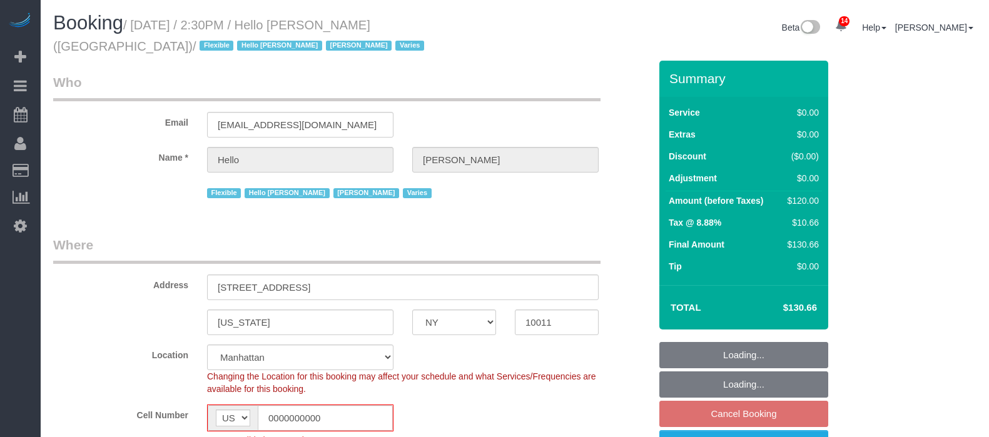
select select "NY"
select select "1"
select select "number:89"
select select "number:90"
select select "number:15"
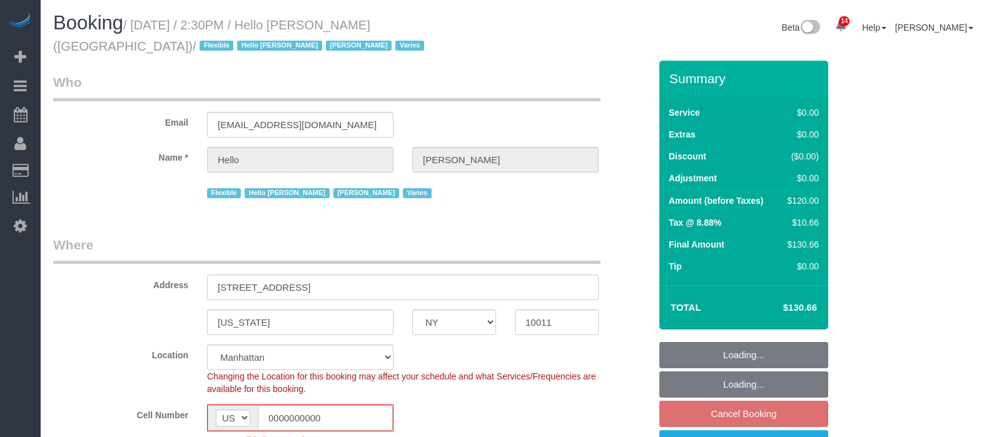
select select "number:6"
select select "number:21"
select select "22348"
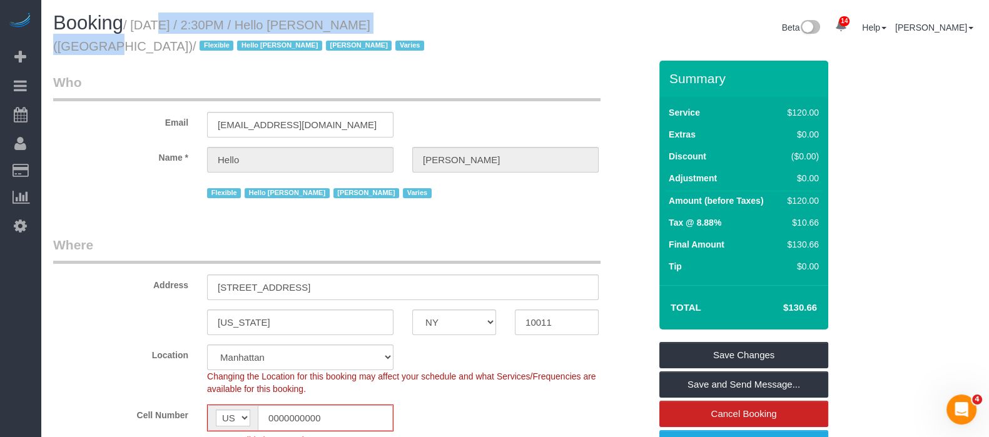
drag, startPoint x: 134, startPoint y: 23, endPoint x: 423, endPoint y: 33, distance: 288.4
click at [381, 23] on small "/ [DATE] / 2:30PM / Hello [PERSON_NAME] ([GEOGRAPHIC_DATA]) / Flexible Hello [P…" at bounding box center [240, 35] width 375 height 35
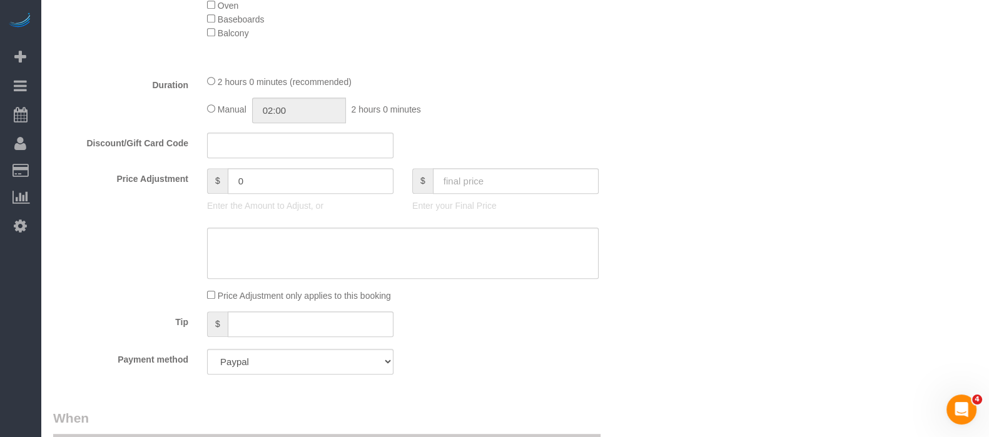
scroll to position [625, 0]
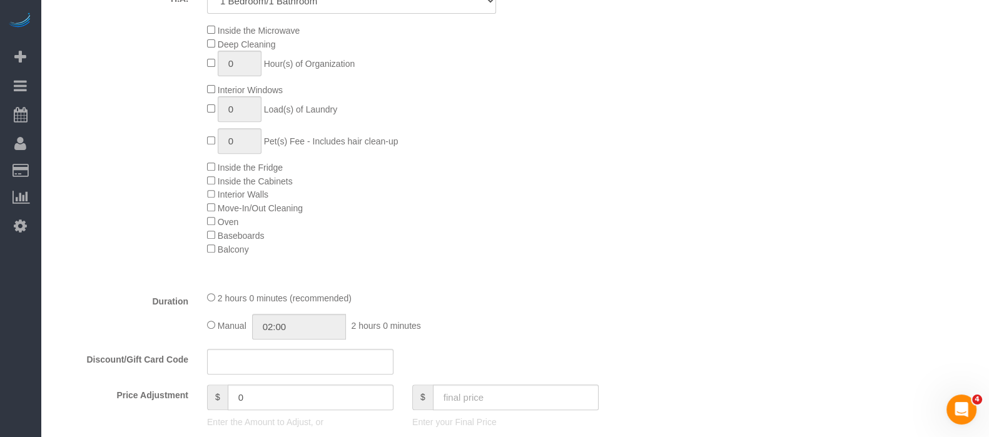
drag, startPoint x: 590, startPoint y: 262, endPoint x: 725, endPoint y: 276, distance: 136.5
click at [591, 262] on div "Type of Service * Under 1,000 sq. ft. 1,001 - 1,500 sq. ft. 1,500+ sq. ft. Cust…" at bounding box center [351, 117] width 597 height 328
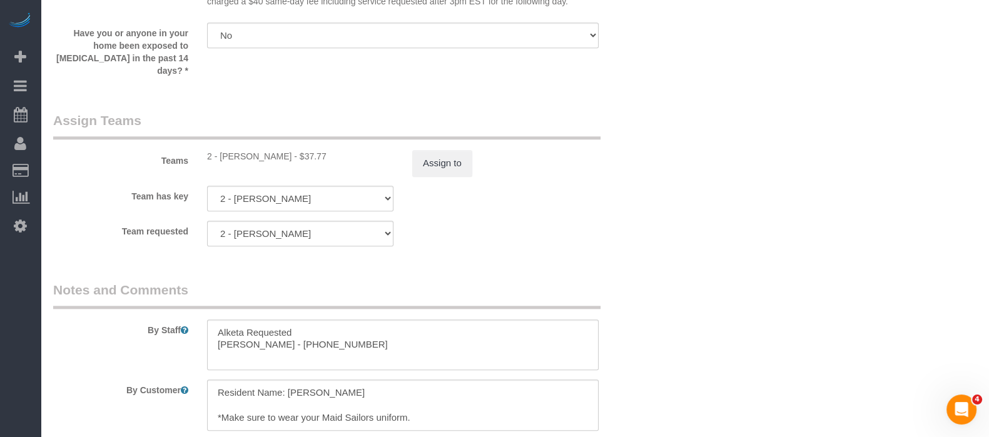
scroll to position [1932, 0]
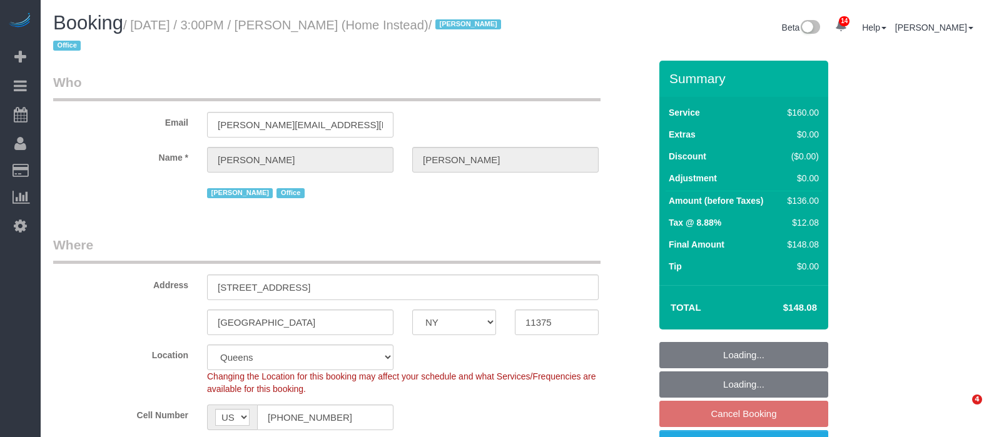
select select "NY"
select select "spot63"
select select "number:61"
select select "number:76"
select select "number:15"
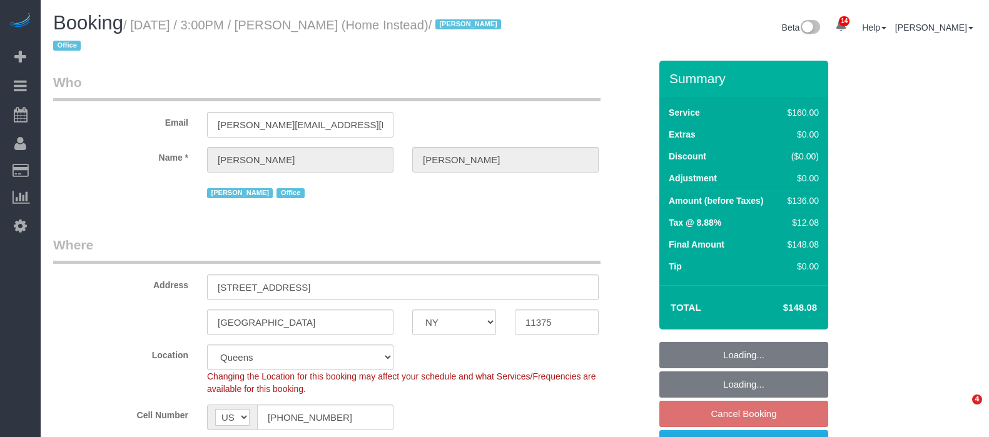
select select "number:7"
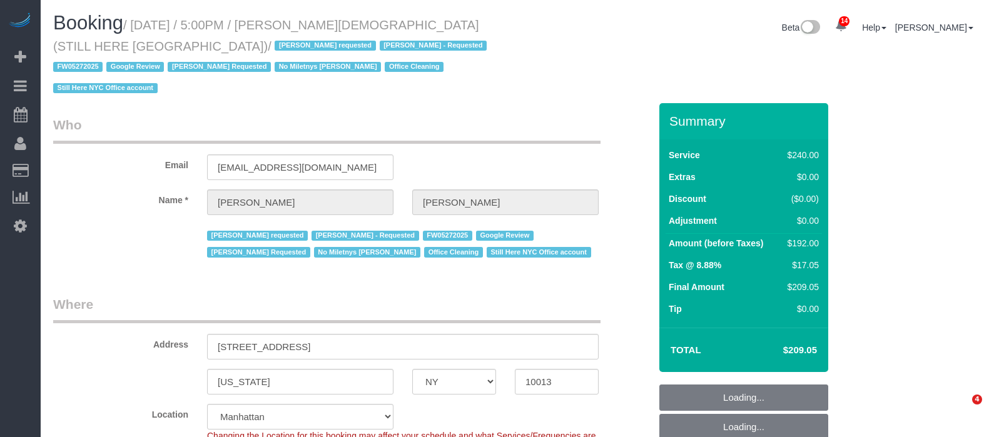
select select "NY"
select select "180"
select select "spot10"
select select "number:89"
select select "number:90"
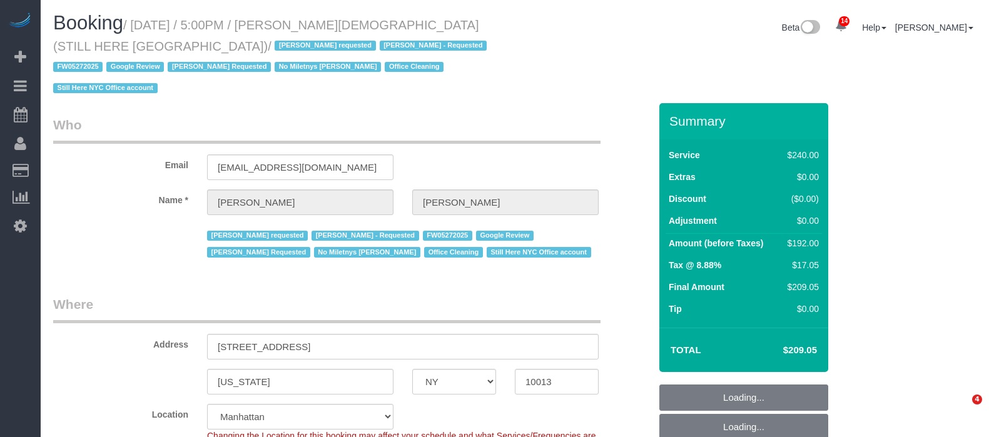
select select "number:15"
select select "number:5"
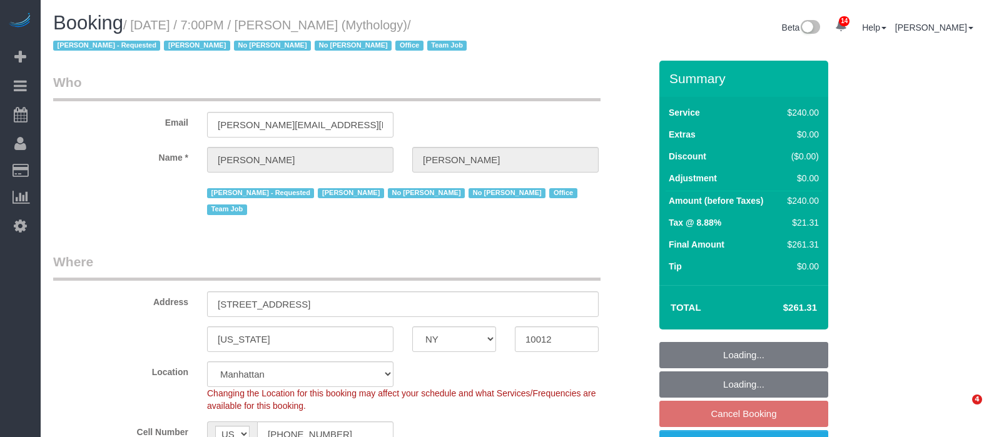
select select "NY"
select select "2"
select select "120"
select select "spot12"
select select "number:89"
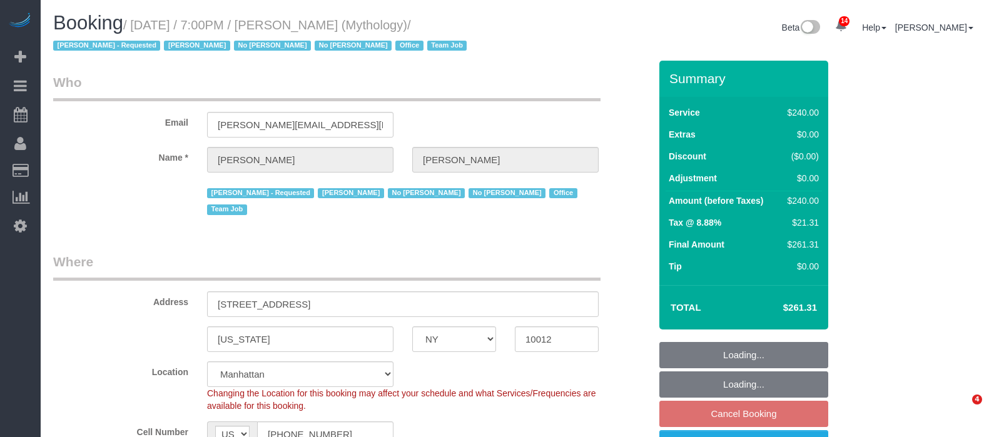
select select "number:90"
select select "number:15"
select select "number:7"
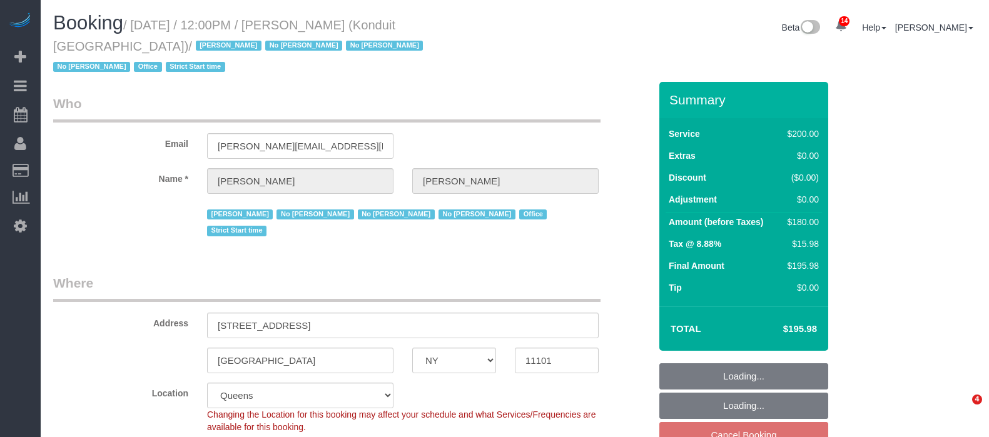
select select "NY"
select select "150"
select select "spot5"
select select "number:89"
select select "number:90"
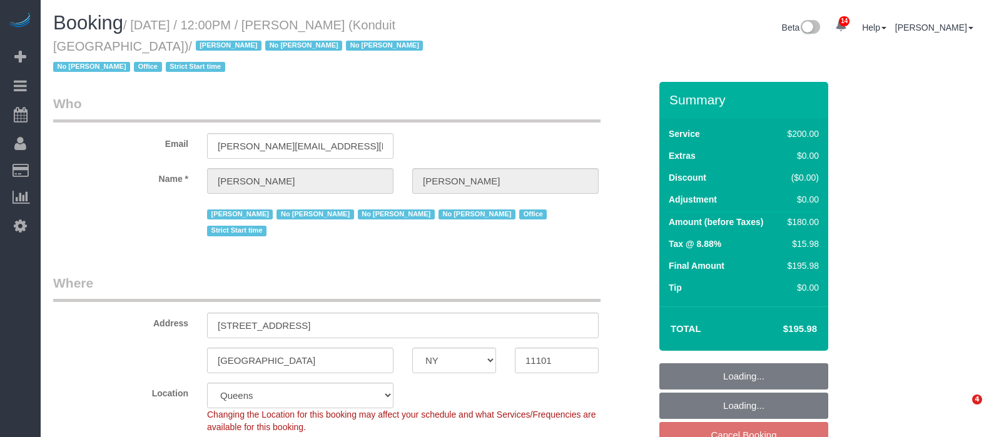
select select "number:15"
select select "number:5"
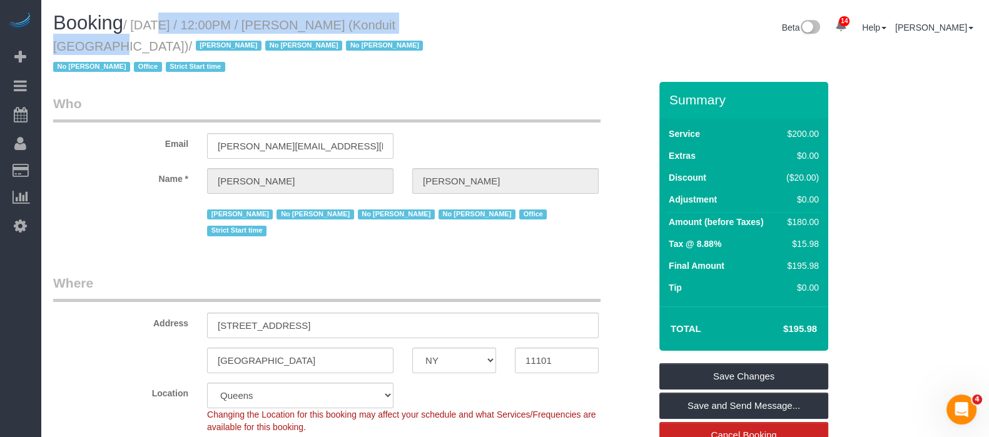
drag, startPoint x: 134, startPoint y: 23, endPoint x: 417, endPoint y: 26, distance: 283.3
click at [417, 26] on small "/ September 09, 2025 / 12:00PM / Elizabeth Bethea (Konduit NYC) / Jacky Xu No D…" at bounding box center [239, 46] width 373 height 56
copy small "September 09, 2025 / 12:00PM / Elizabeth Bethea"
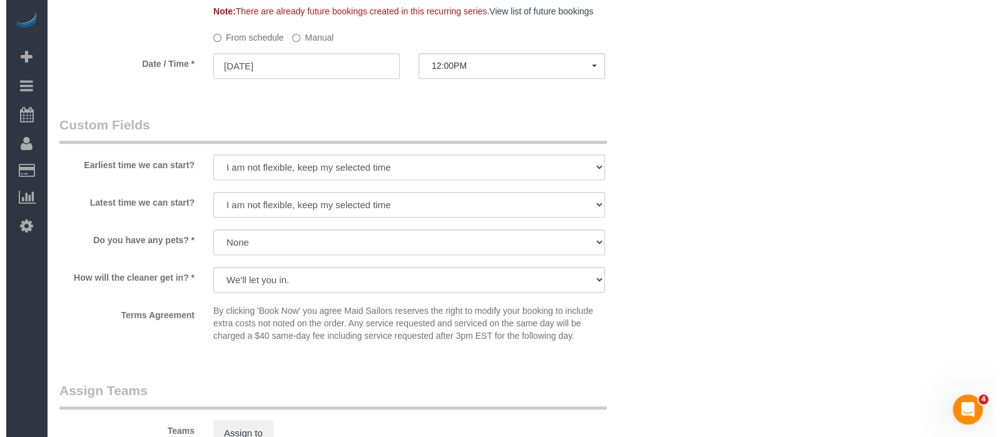
scroll to position [1250, 0]
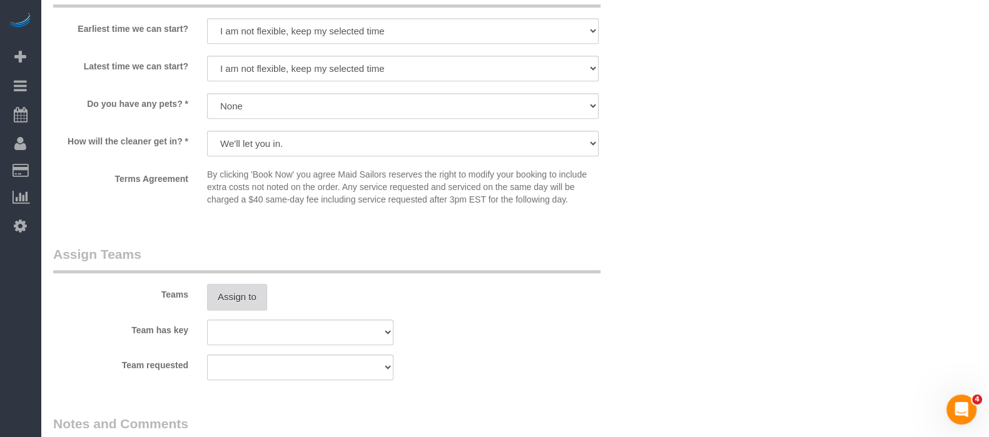
click at [233, 284] on button "Assign to" at bounding box center [237, 297] width 60 height 26
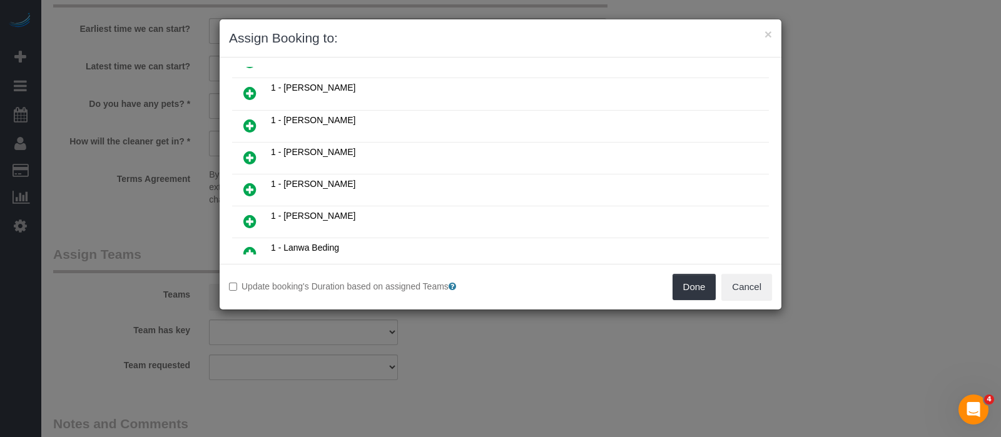
scroll to position [156, 0]
click at [249, 180] on icon at bounding box center [249, 187] width 13 height 15
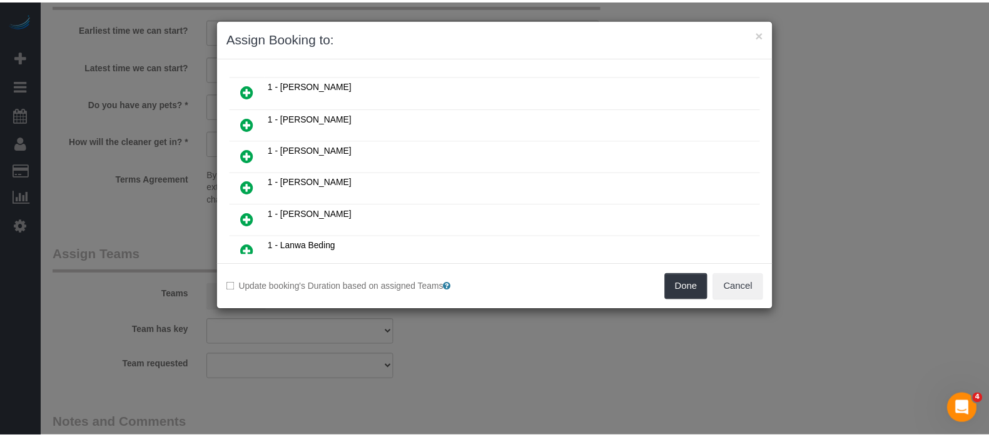
scroll to position [185, 0]
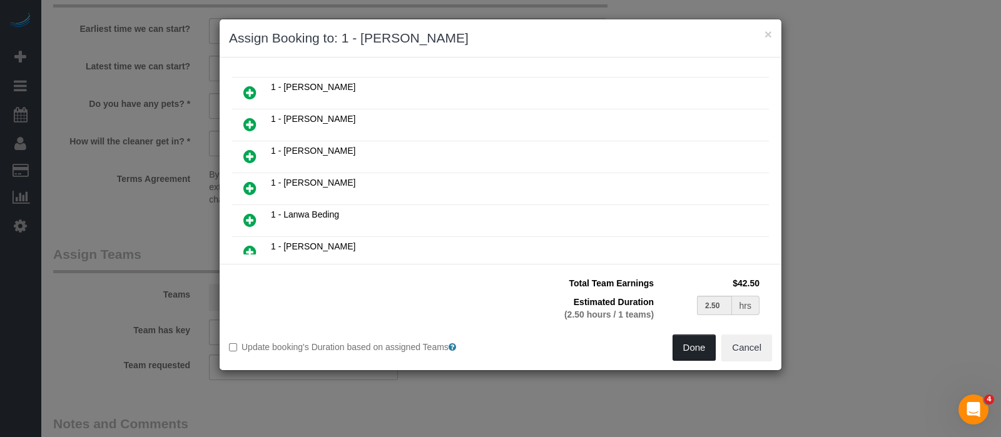
click at [689, 351] on button "Done" at bounding box center [694, 348] width 44 height 26
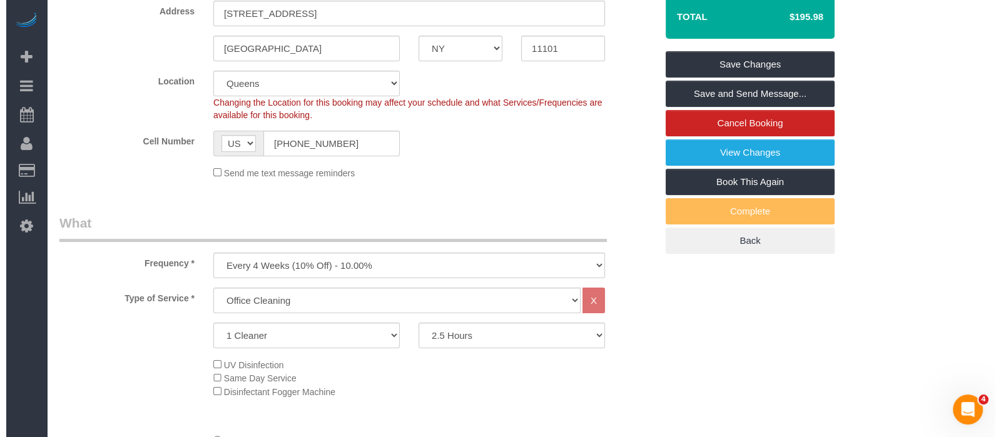
scroll to position [0, 0]
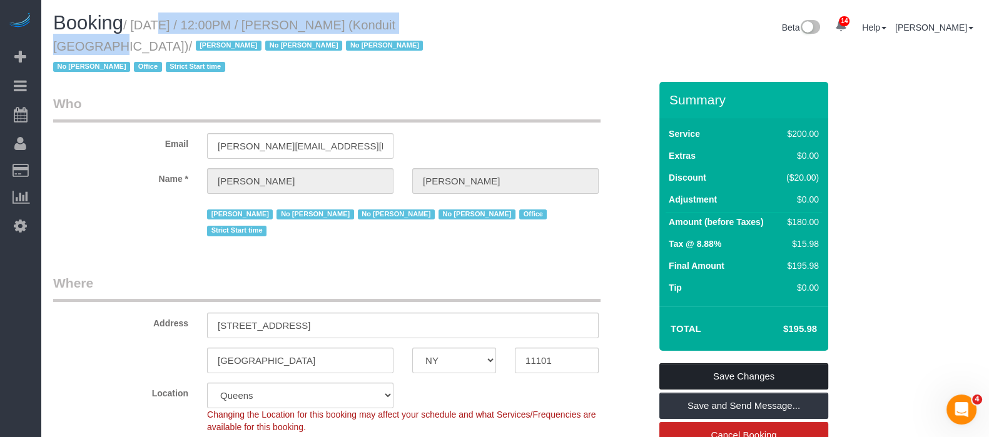
click at [770, 363] on link "Save Changes" at bounding box center [743, 376] width 169 height 26
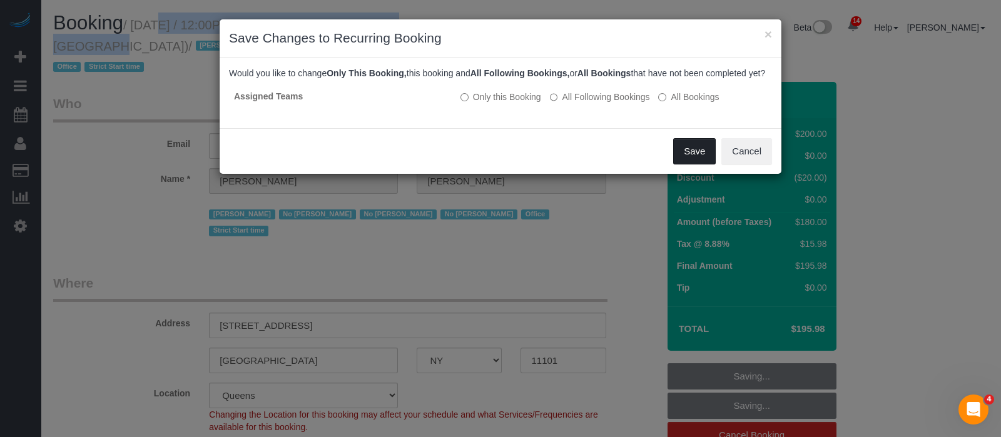
click at [694, 164] on button "Save" at bounding box center [694, 151] width 43 height 26
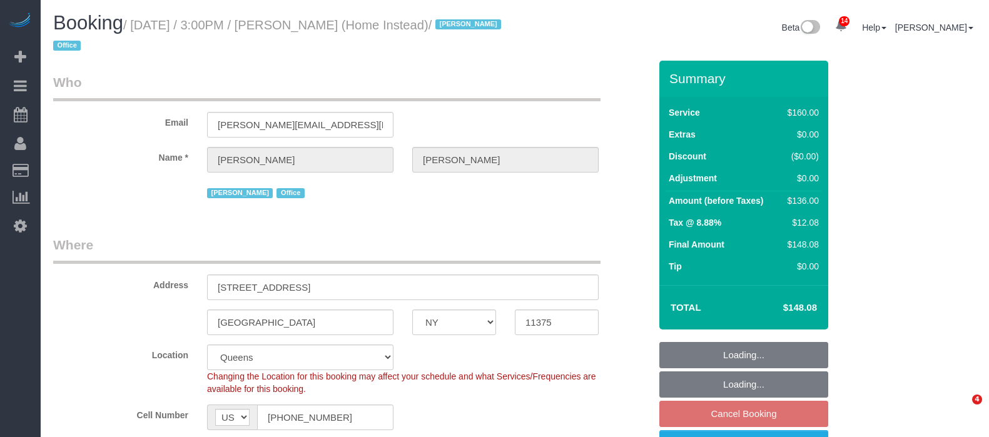
select select "NY"
select select "spot8"
select select "number:61"
select select "number:76"
select select "number:15"
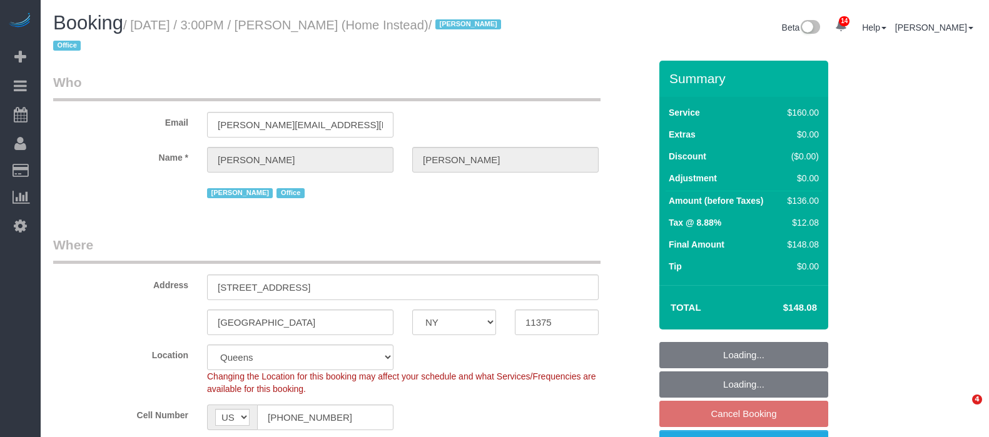
select select "number:7"
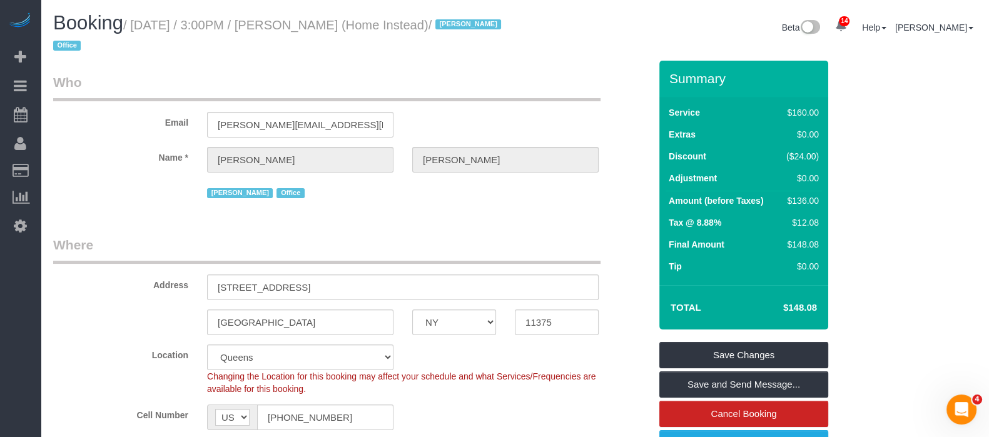
drag, startPoint x: 138, startPoint y: 24, endPoint x: 405, endPoint y: 21, distance: 267.1
click at [405, 21] on small "/ September 09, 2025 / 3:00PM / Mike Carpenter (Home Instead) / Jacky Xu Office" at bounding box center [279, 35] width 452 height 35
copy small "September 09, 2025 / 3:00PM / Mike Carpenter"
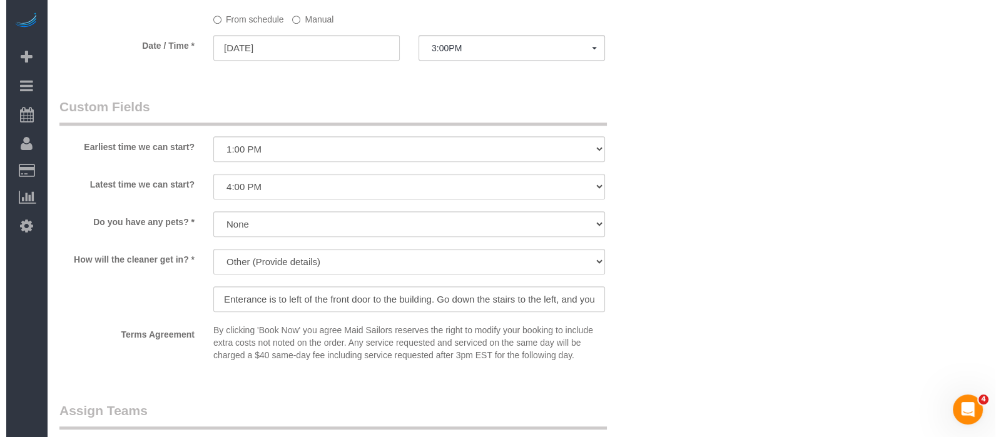
scroll to position [1407, 0]
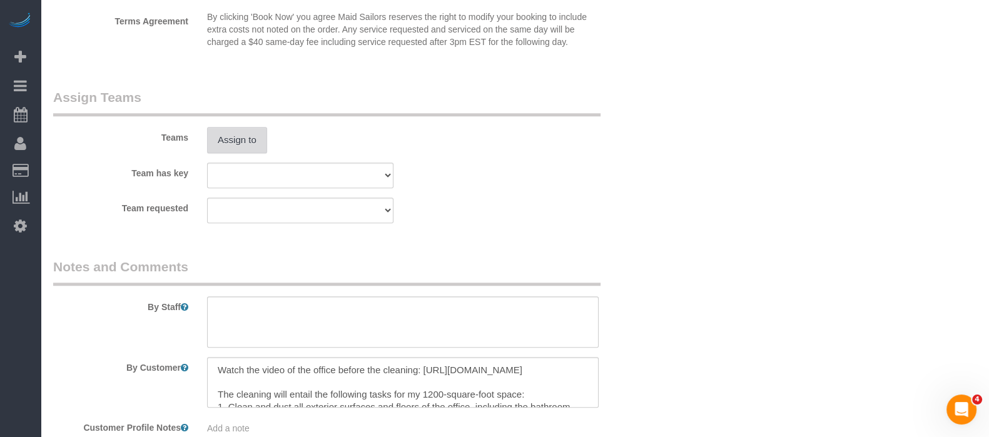
click at [253, 148] on button "Assign to" at bounding box center [237, 140] width 60 height 26
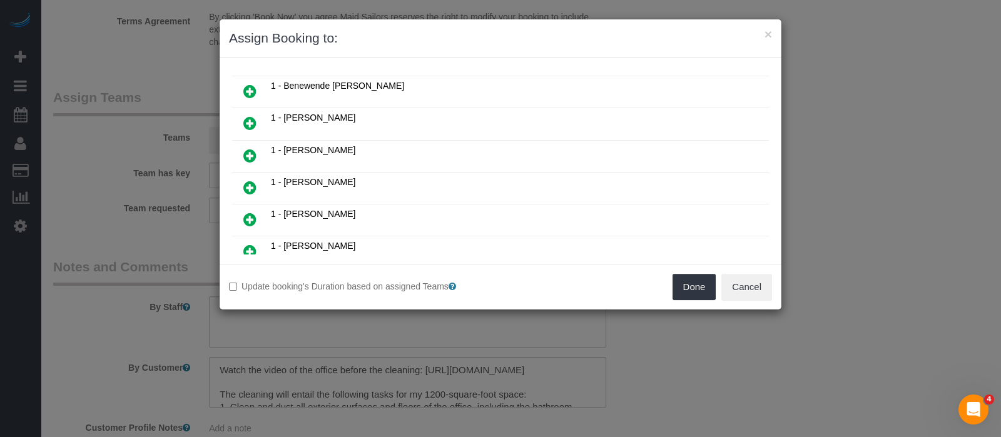
scroll to position [235, 0]
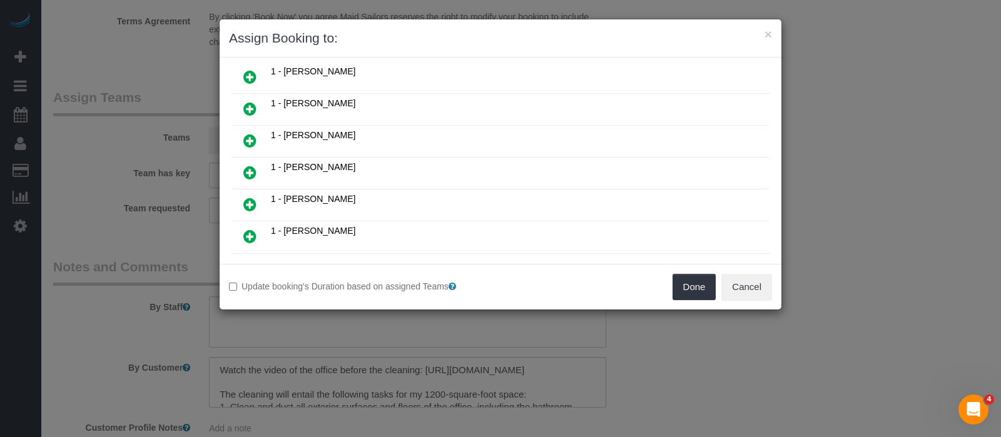
click at [245, 197] on icon at bounding box center [249, 204] width 13 height 15
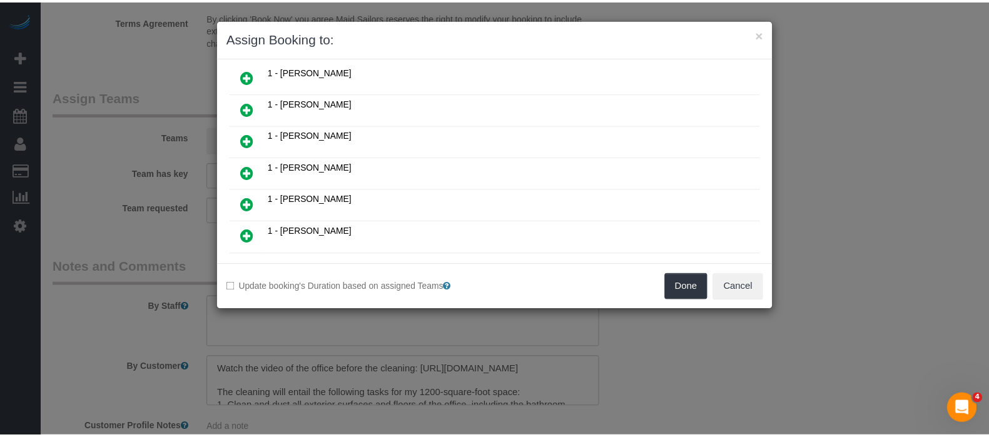
scroll to position [263, 0]
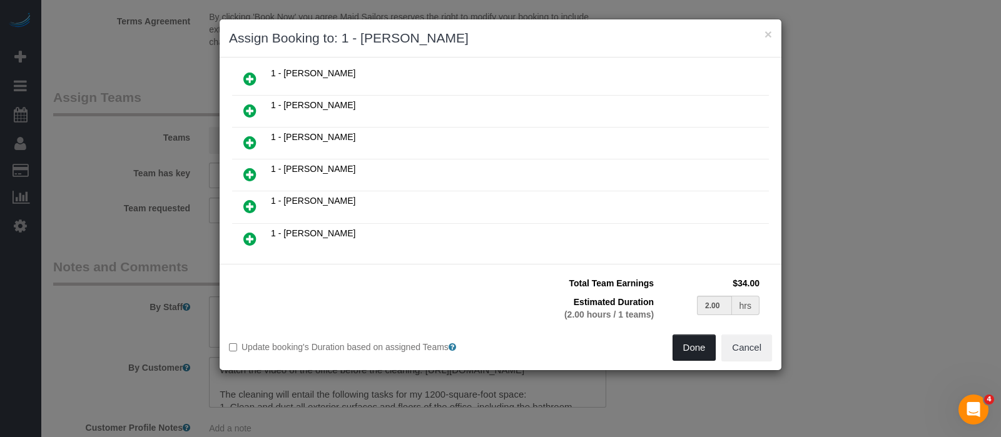
drag, startPoint x: 685, startPoint y: 347, endPoint x: 686, endPoint y: 339, distance: 8.2
click at [686, 347] on button "Done" at bounding box center [694, 348] width 44 height 26
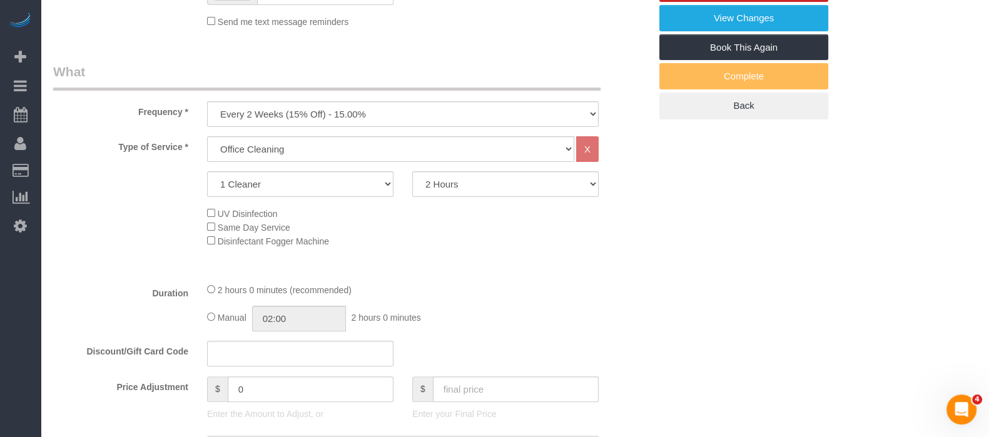
scroll to position [235, 0]
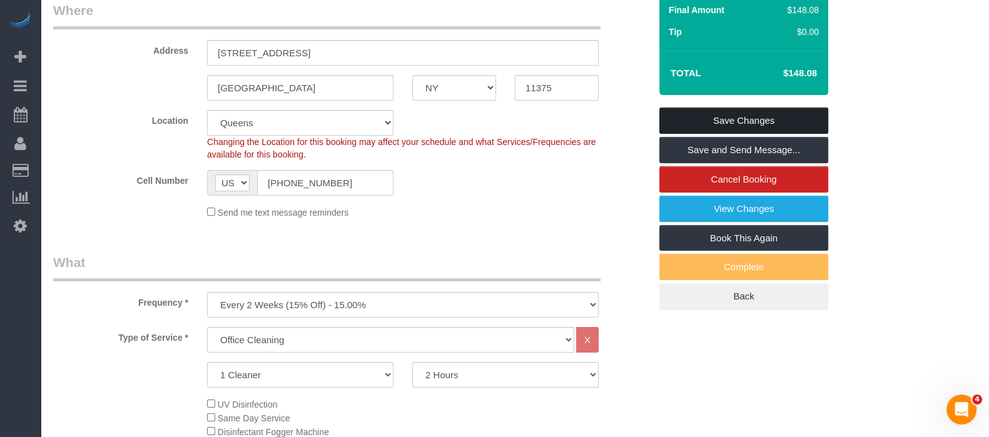
click at [783, 113] on link "Save Changes" at bounding box center [743, 121] width 169 height 26
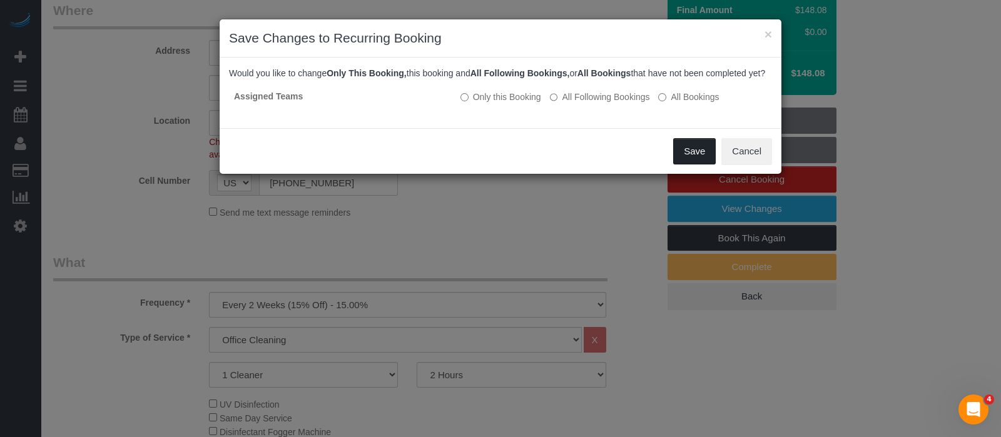
drag, startPoint x: 700, startPoint y: 159, endPoint x: 694, endPoint y: 164, distance: 8.5
click at [700, 158] on button "Save" at bounding box center [694, 151] width 43 height 26
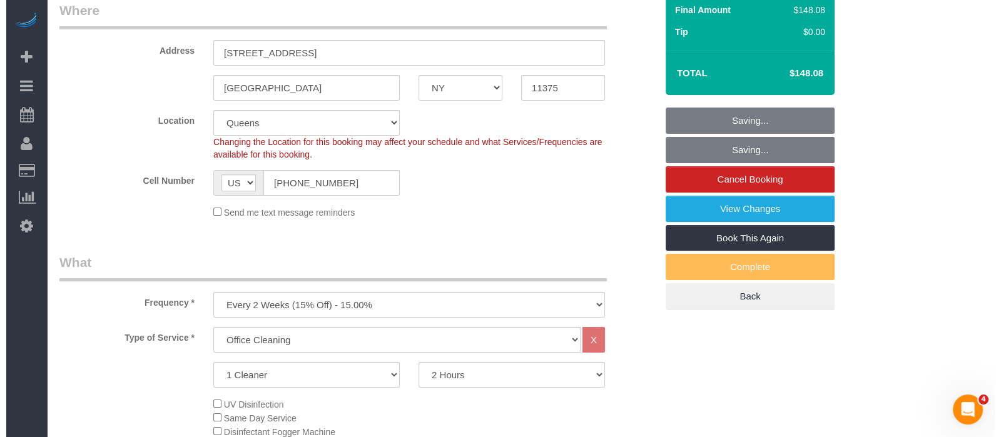
scroll to position [0, 0]
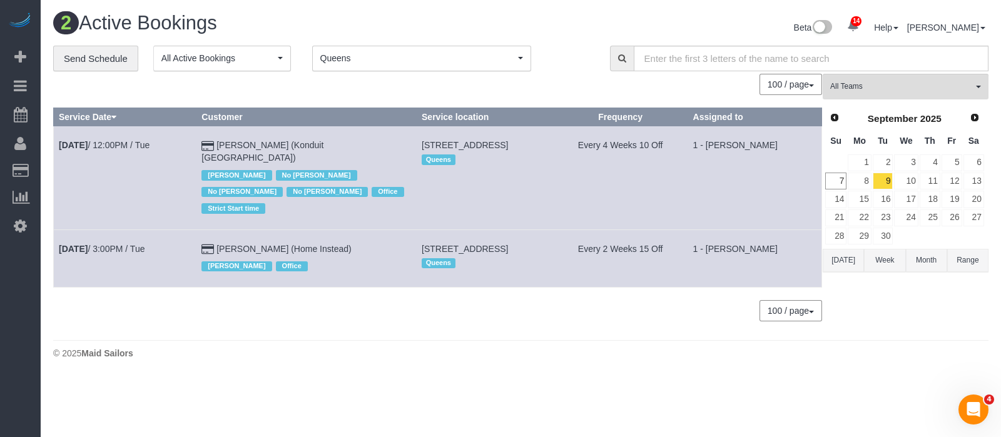
drag, startPoint x: 488, startPoint y: 54, endPoint x: 468, endPoint y: 151, distance: 99.0
click at [488, 54] on span "Queens" at bounding box center [417, 58] width 194 height 13
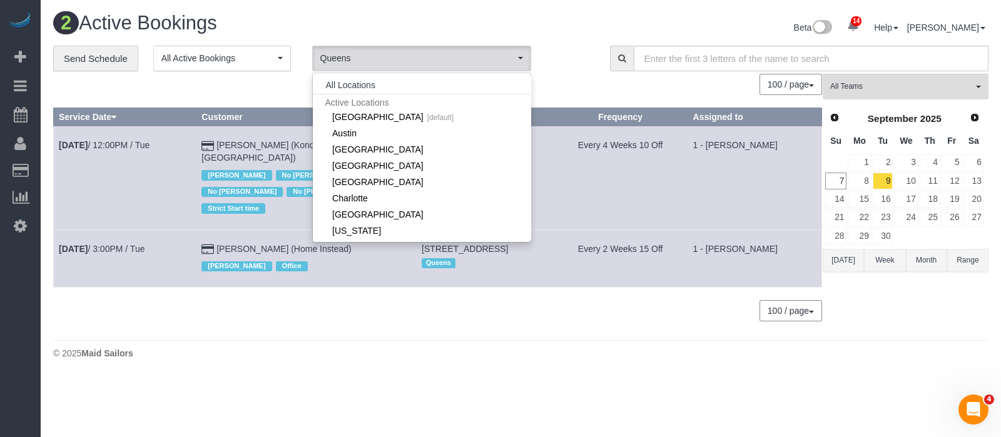
click at [353, 74] on div "All Locations Active Locations Manhattan [default] Active Locations Austin Acti…" at bounding box center [421, 158] width 219 height 170
click at [352, 83] on button "All Locations" at bounding box center [351, 85] width 76 height 18
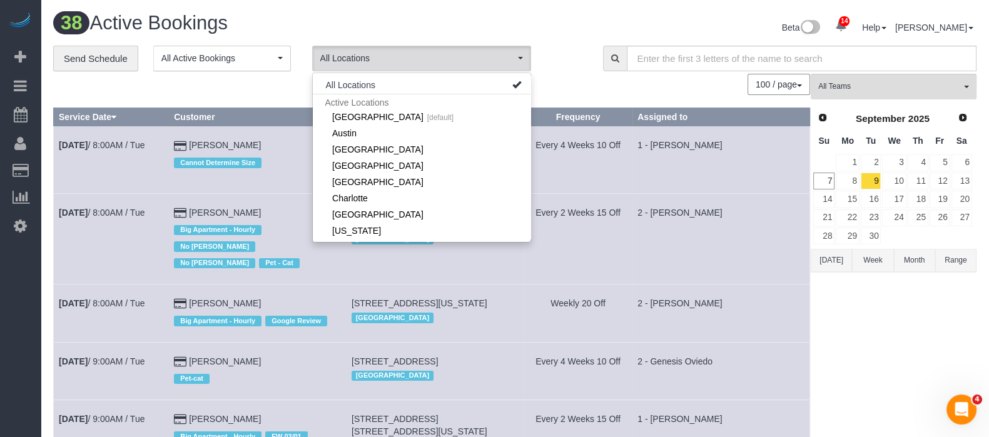
click at [529, 13] on div "Beta 14 Your Notifications You have 0 alerts × You have 1 to charge for 09/06/2…" at bounding box center [750, 29] width 471 height 33
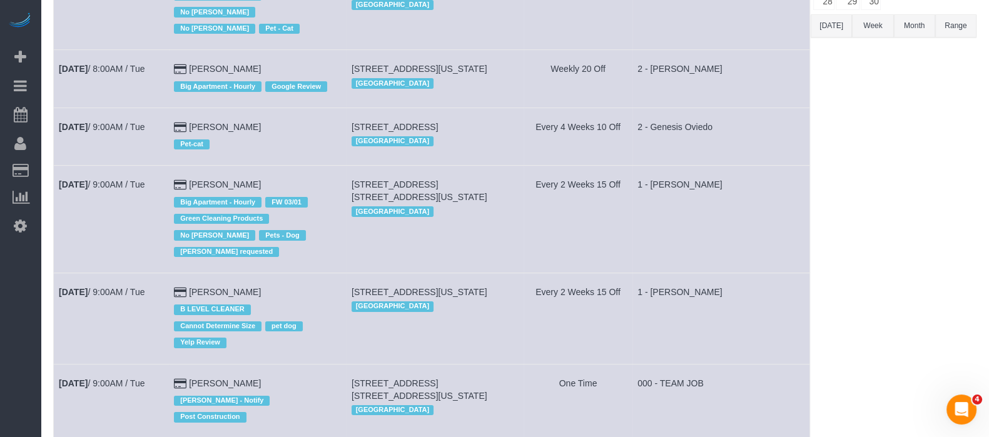
scroll to position [391, 0]
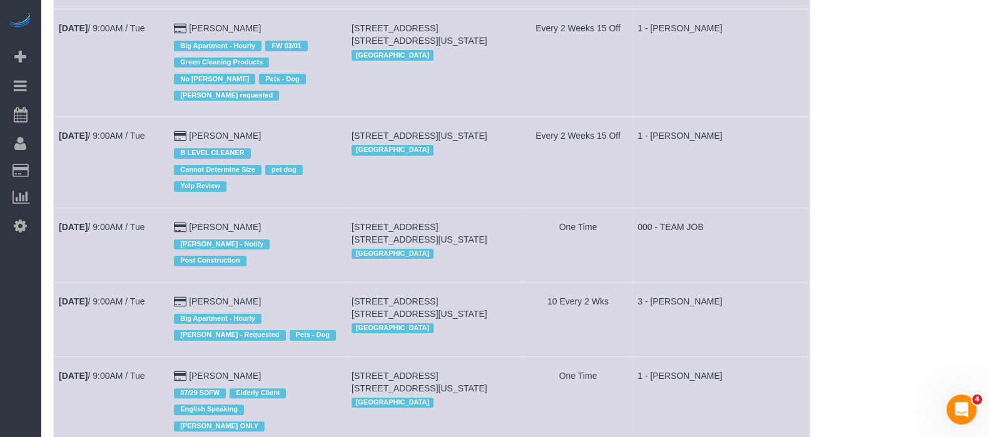
drag, startPoint x: 113, startPoint y: 228, endPoint x: 81, endPoint y: 253, distance: 41.4
click at [81, 253] on td "Sep 9th / 9:00AM / Tue" at bounding box center [111, 245] width 115 height 74
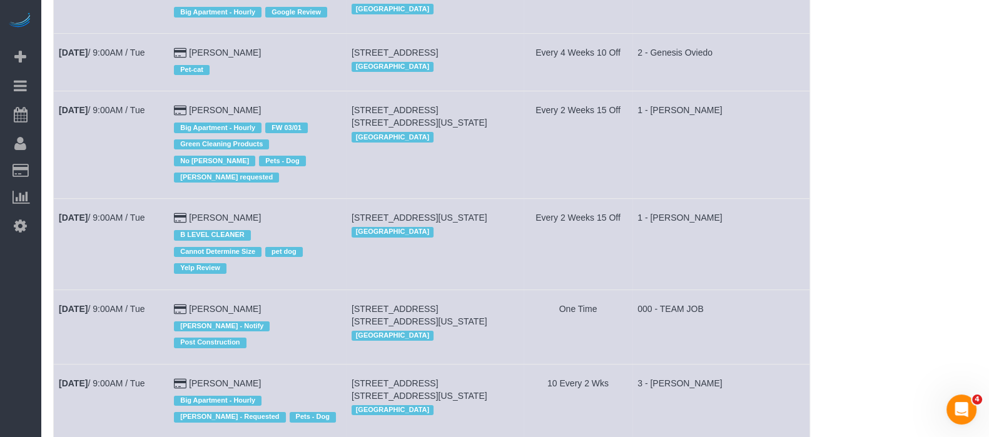
scroll to position [0, 0]
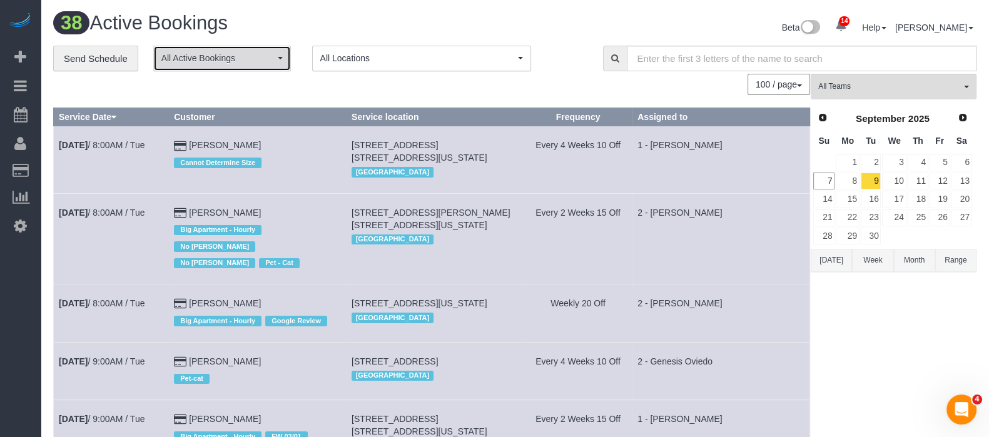
click at [269, 54] on span "All Active Bookings" at bounding box center [217, 58] width 113 height 13
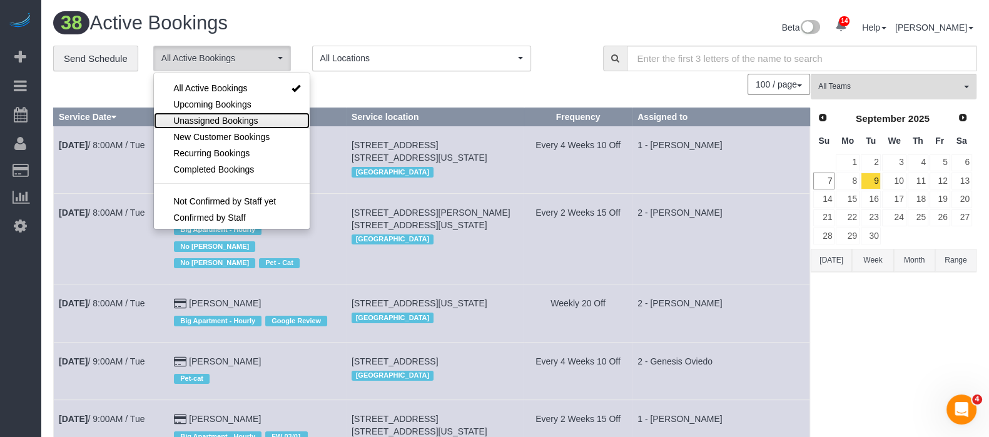
drag, startPoint x: 230, startPoint y: 115, endPoint x: 350, endPoint y: 105, distance: 120.5
click at [230, 116] on span "Unassigned Bookings" at bounding box center [215, 120] width 84 height 13
select select "**********"
click at [385, 93] on div "100 / page 10 / page 20 / page 30 / page 40 / page 50 / page 100 / page" at bounding box center [431, 84] width 757 height 21
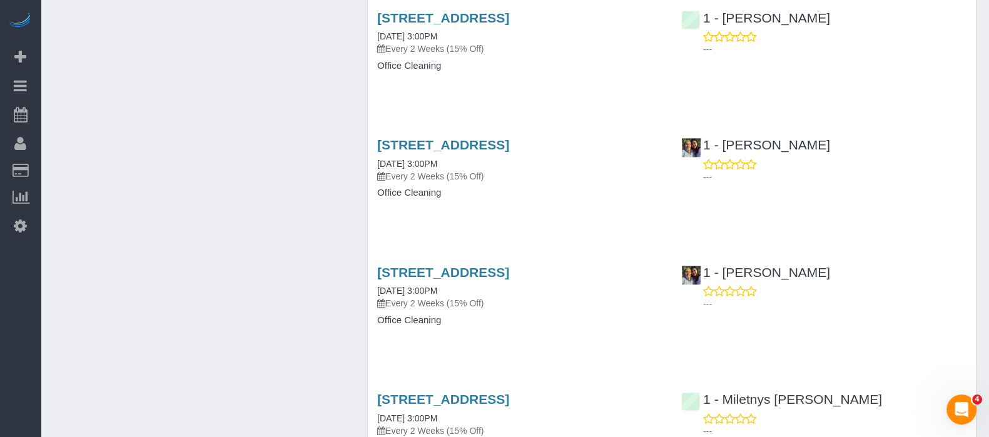
scroll to position [2757, 0]
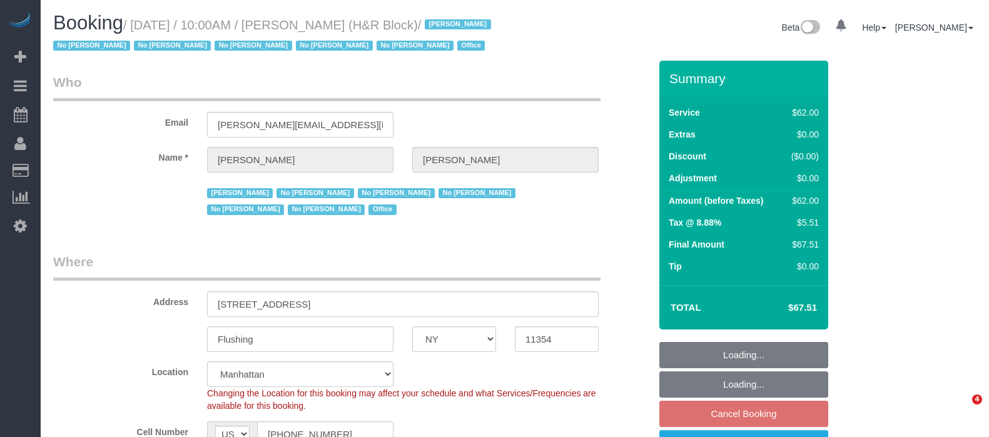
select select "NY"
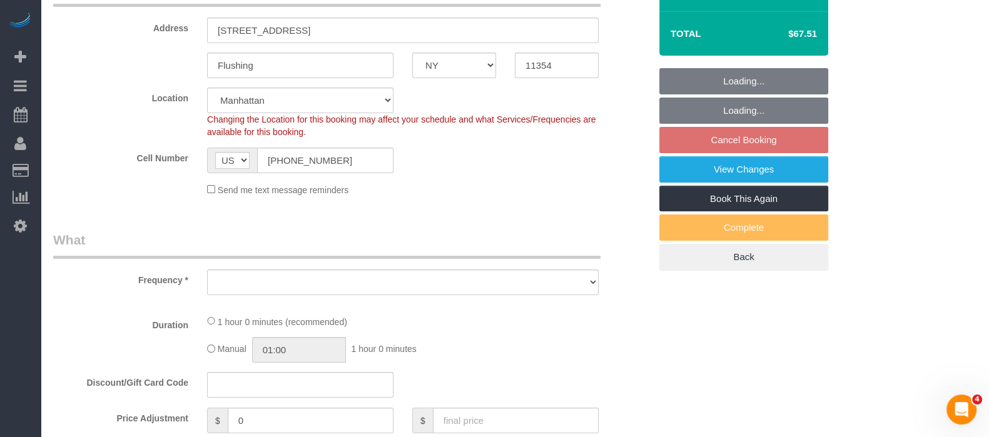
select select "object:913"
select select "spot1"
select select "number:89"
select select "number:90"
select select "number:15"
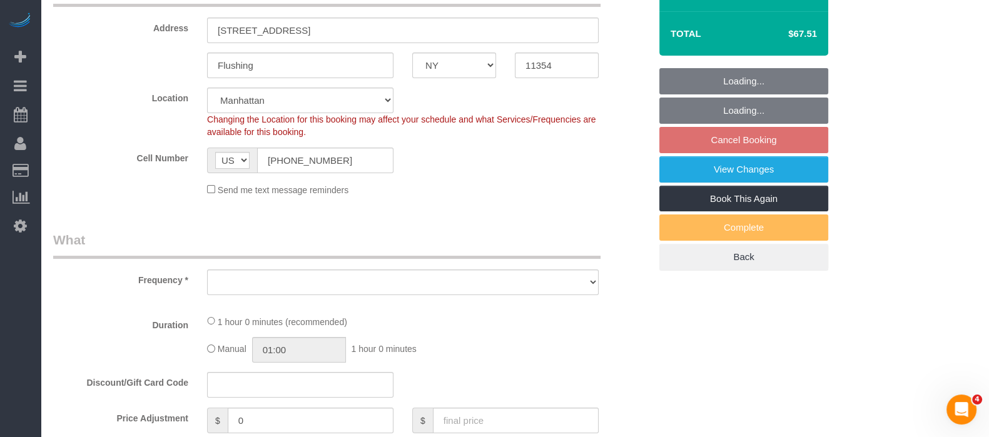
select select "number:7"
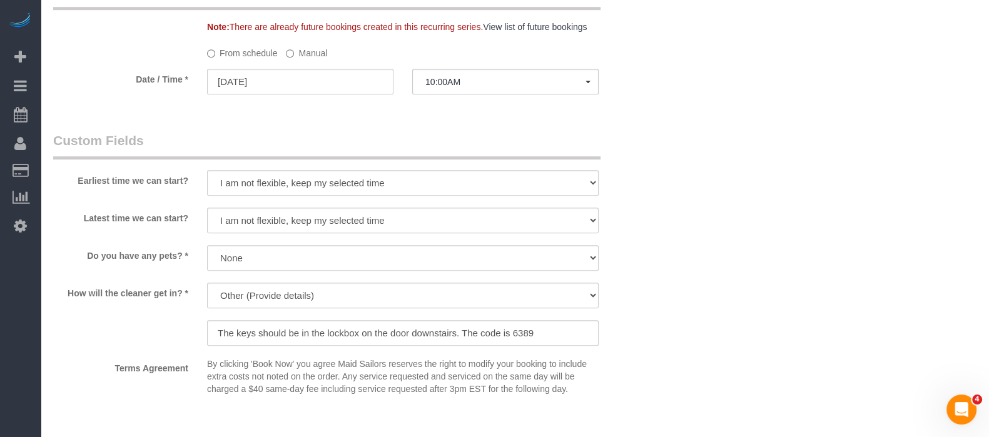
scroll to position [955, 0]
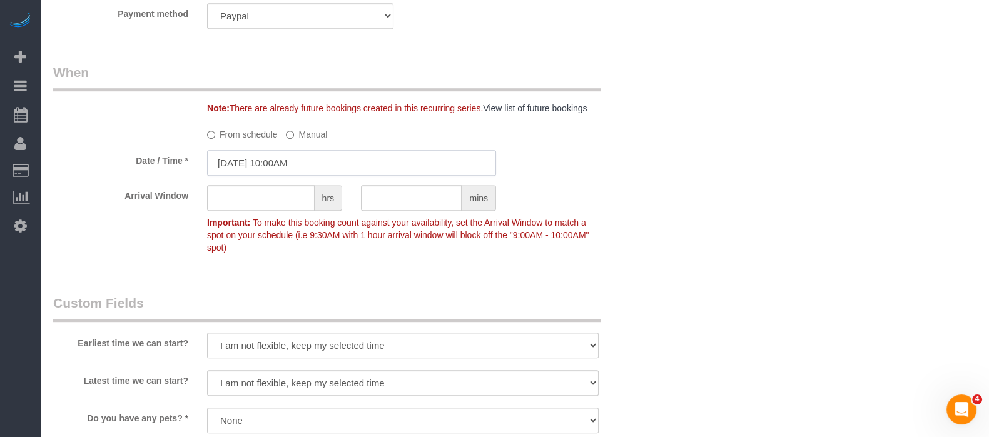
click at [290, 161] on input "[DATE] 10:00AM" at bounding box center [351, 163] width 289 height 26
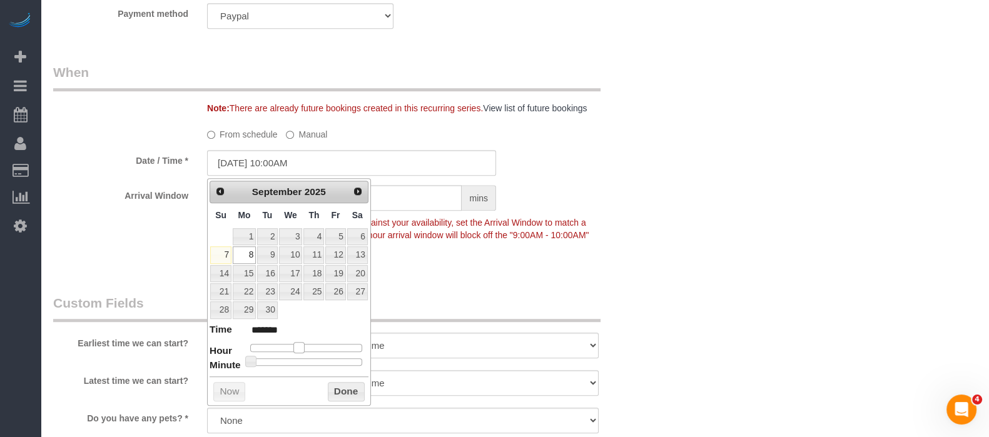
click at [303, 347] on span at bounding box center [298, 347] width 11 height 11
type input "[DATE] 11:00AM"
type input "*******"
type input "[DATE] 12:00PM"
type input "*******"
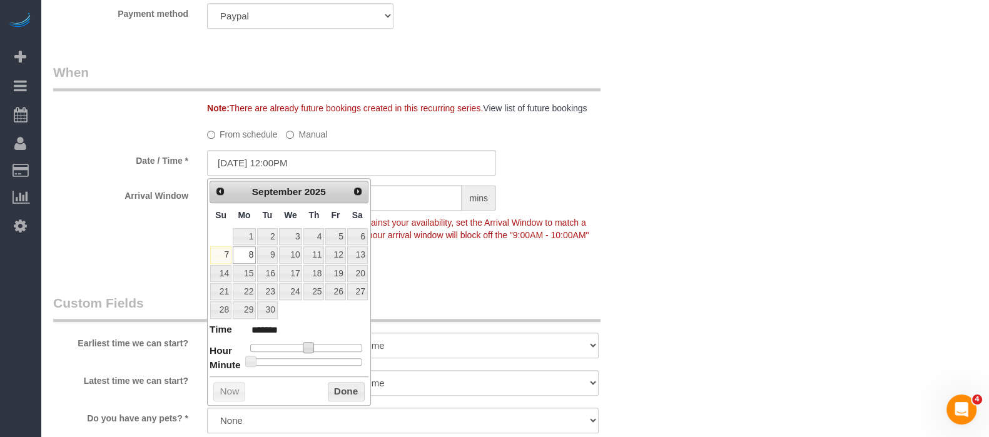
type input "[DATE] 1:00PM"
type input "******"
type input "[DATE] 2:00PM"
type input "******"
click at [351, 387] on button "Done" at bounding box center [346, 392] width 37 height 20
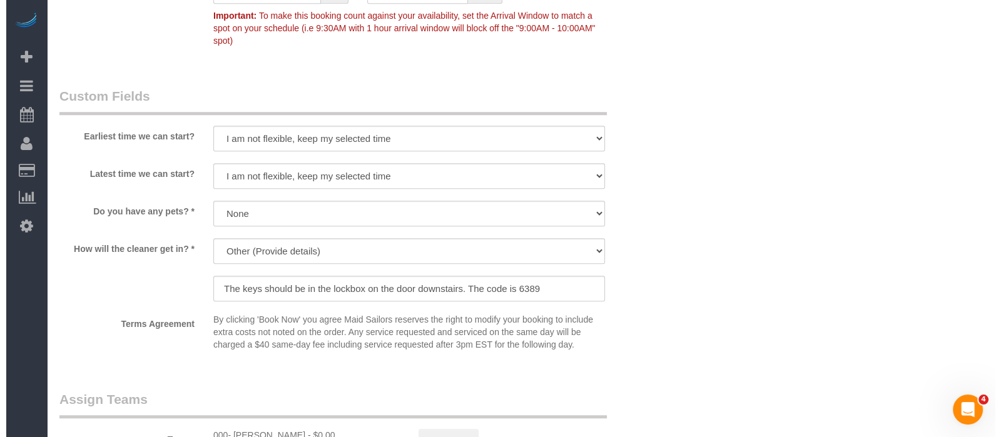
scroll to position [1346, 0]
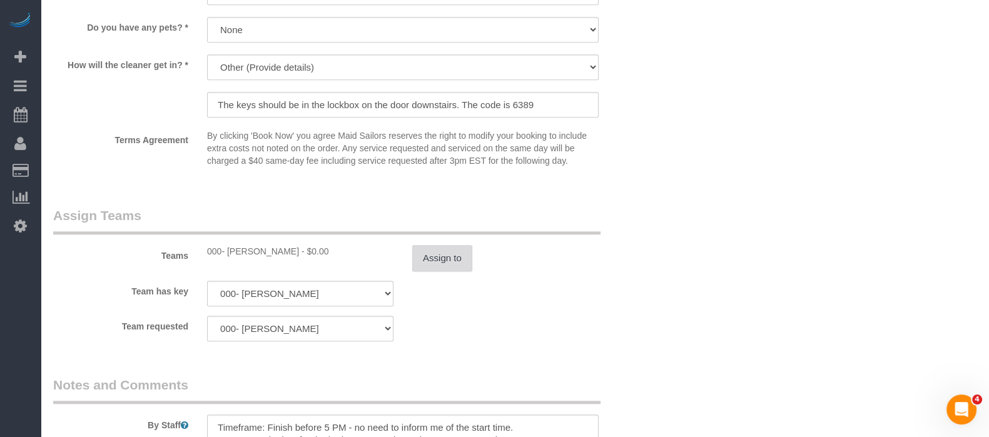
click at [417, 247] on button "Assign to" at bounding box center [442, 258] width 60 height 26
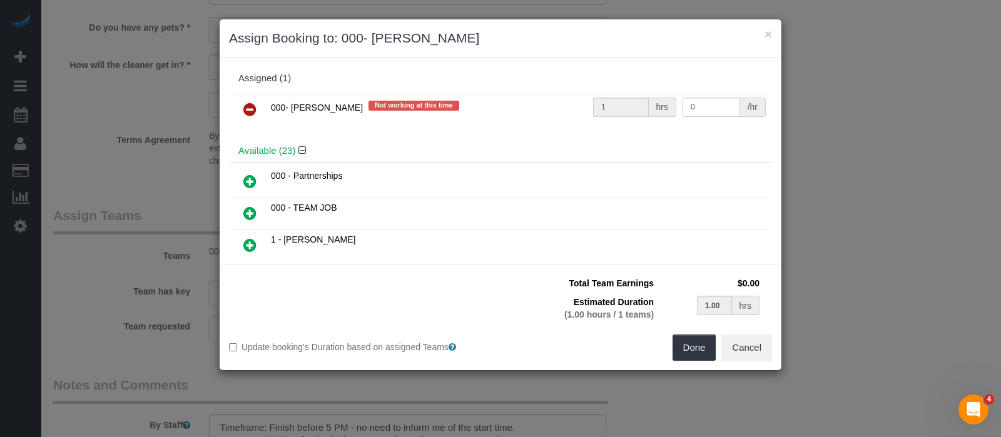
drag, startPoint x: 247, startPoint y: 108, endPoint x: 481, endPoint y: 161, distance: 239.8
click at [247, 108] on icon at bounding box center [249, 109] width 13 height 15
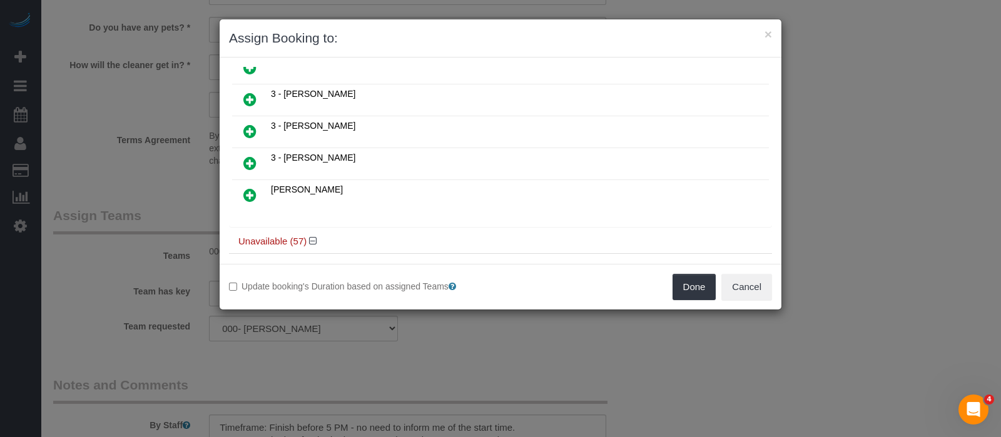
scroll to position [625, 0]
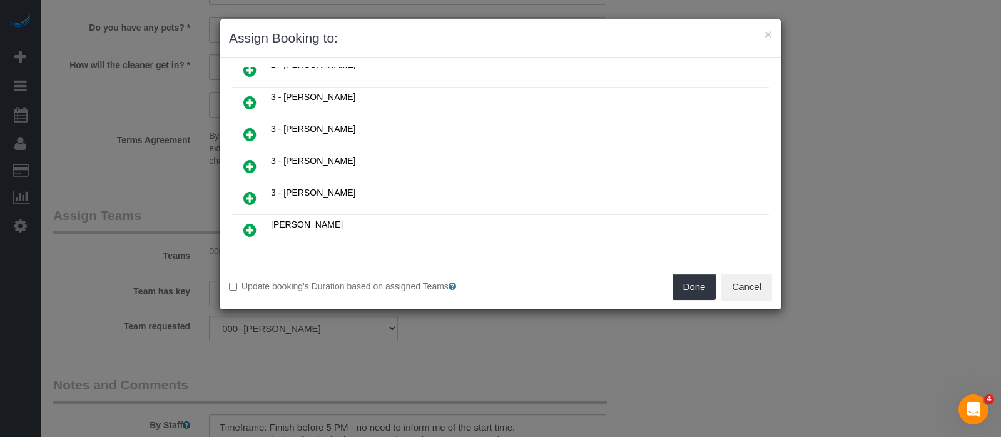
click at [253, 159] on icon at bounding box center [249, 166] width 13 height 15
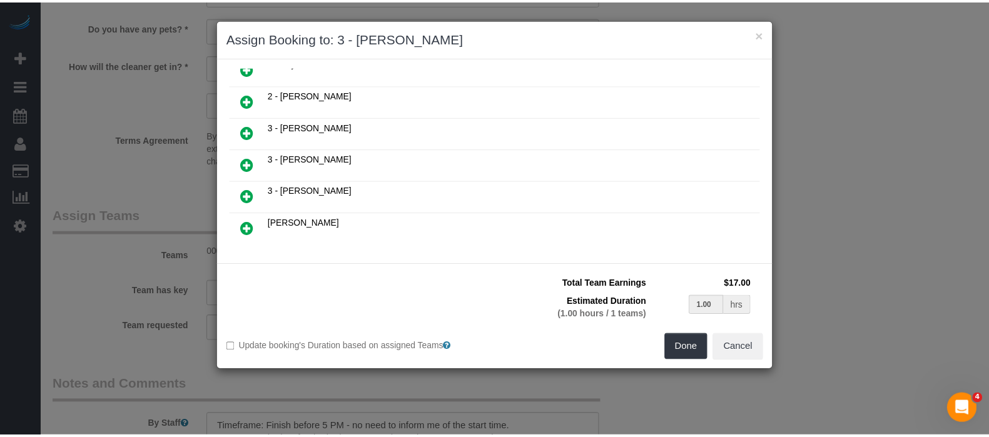
scroll to position [654, 0]
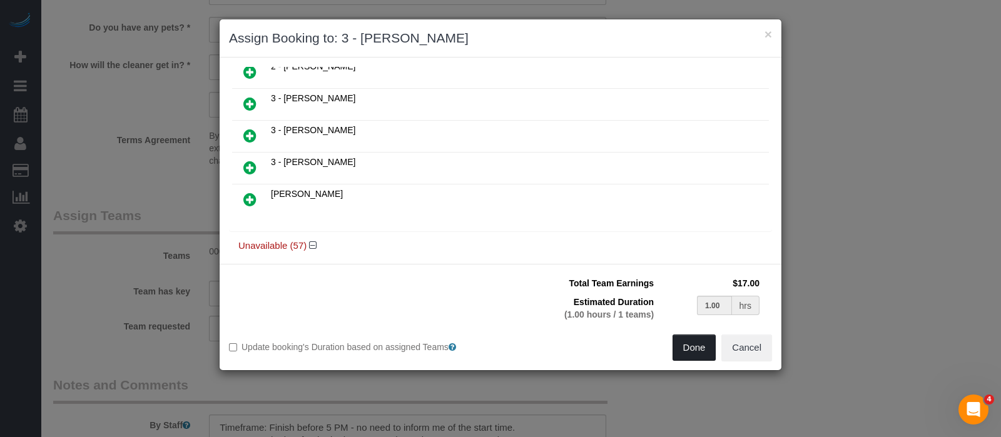
drag, startPoint x: 689, startPoint y: 342, endPoint x: 682, endPoint y: 333, distance: 12.0
click at [690, 343] on button "Done" at bounding box center [694, 348] width 44 height 26
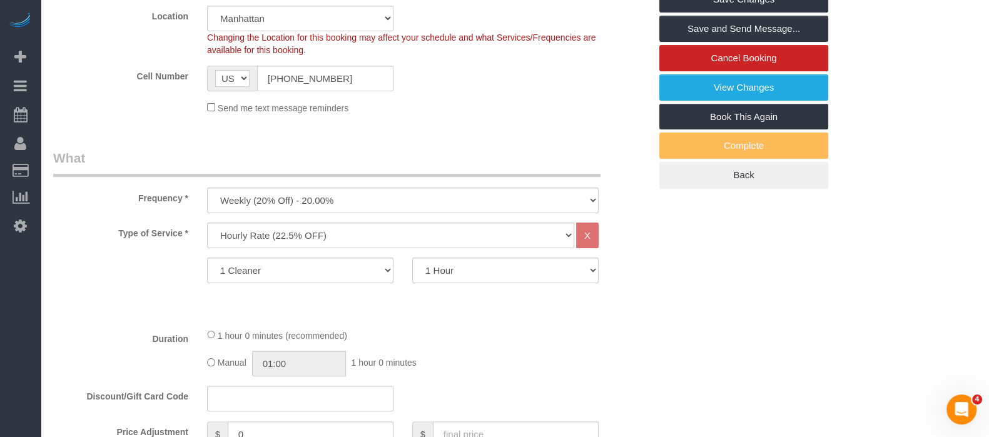
scroll to position [173, 0]
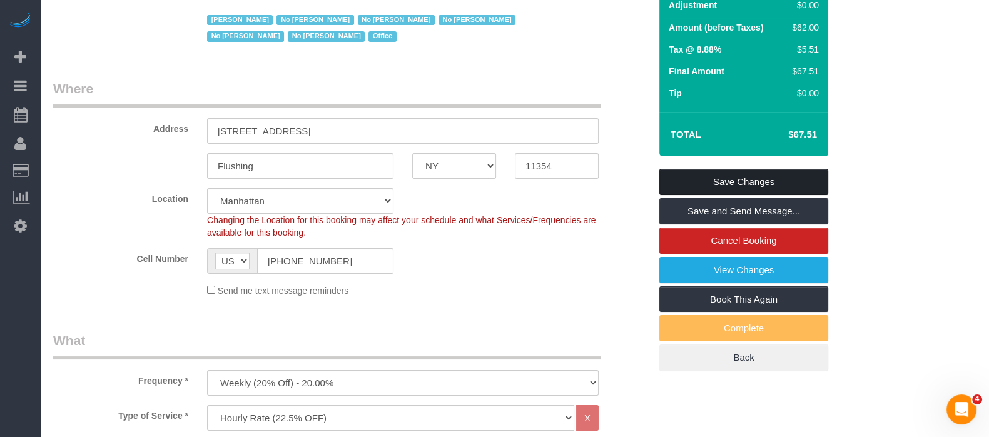
click at [775, 179] on link "Save Changes" at bounding box center [743, 182] width 169 height 26
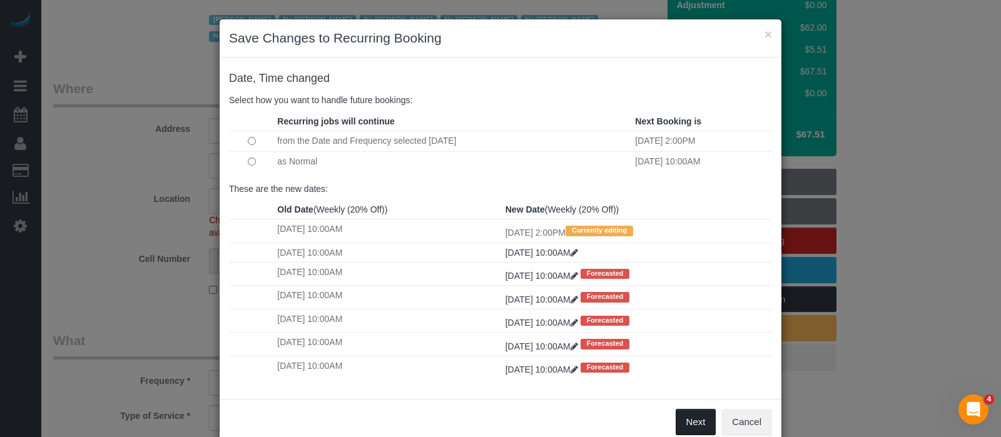
drag, startPoint x: 683, startPoint y: 421, endPoint x: 683, endPoint y: 400, distance: 21.9
click at [684, 422] on button "Next" at bounding box center [695, 422] width 41 height 26
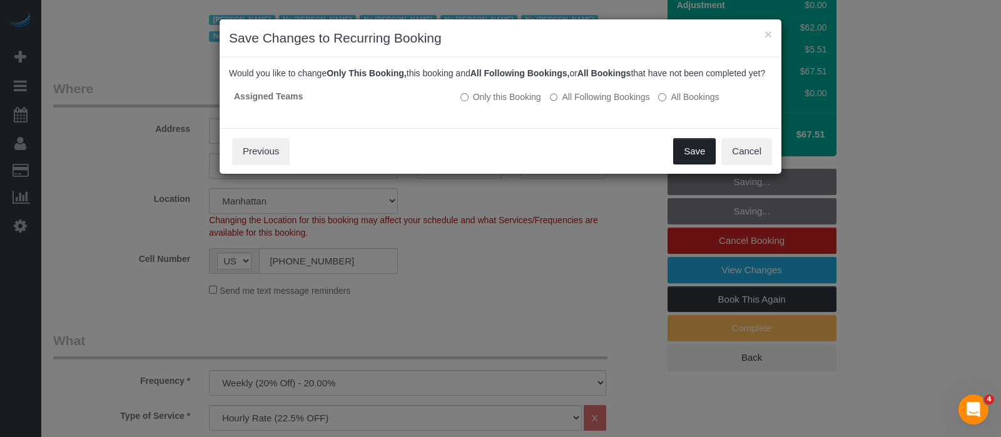
click at [704, 159] on button "Save" at bounding box center [694, 151] width 43 height 26
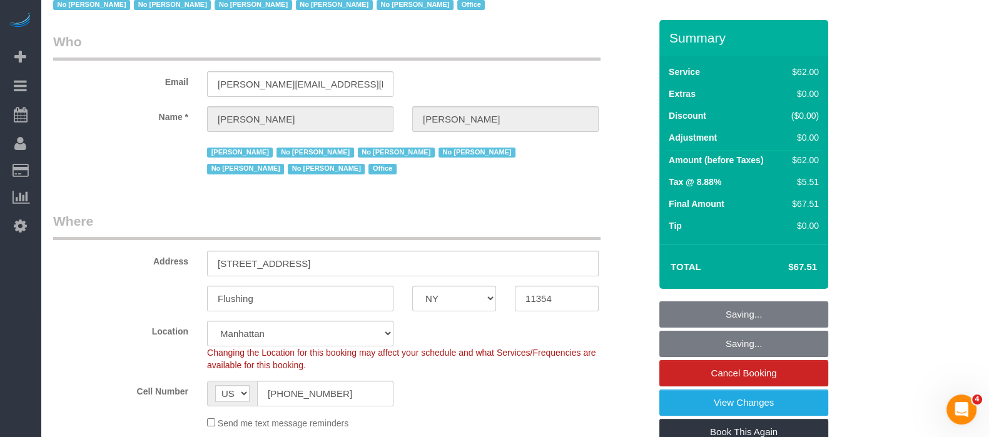
scroll to position [0, 0]
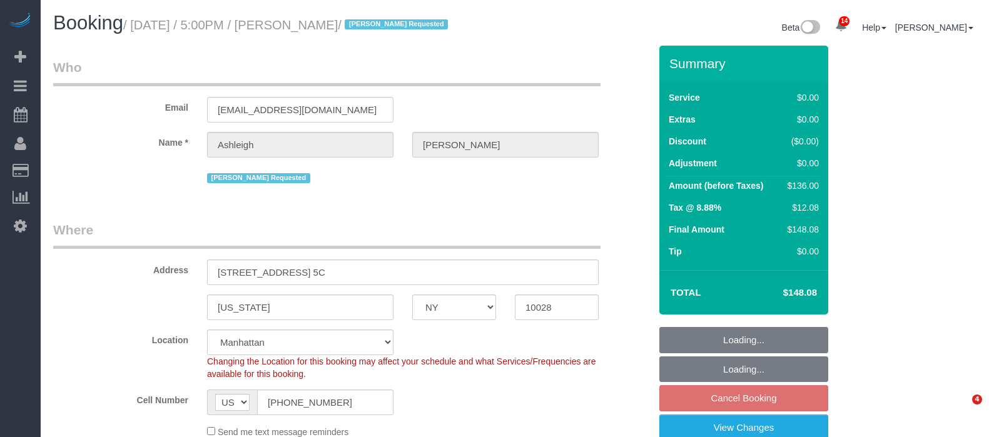
select select "NY"
select select "number:66"
select select "number:78"
select select "number:15"
select select "number:5"
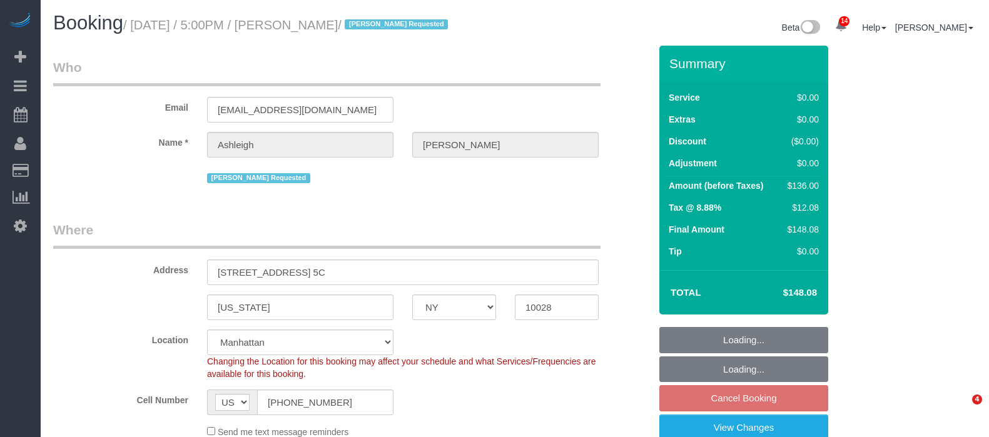
select select "string:stripe-pm_1RjPmy4VGloSiKo7ocZ9gVhm"
select select "spot6"
select select "1"
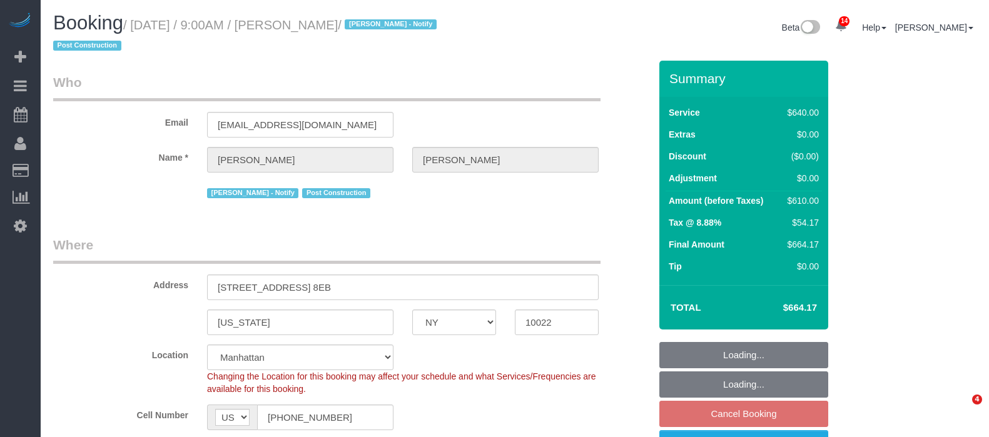
select select "NY"
select select "2"
select select "240"
select select "spot2"
select select "number:89"
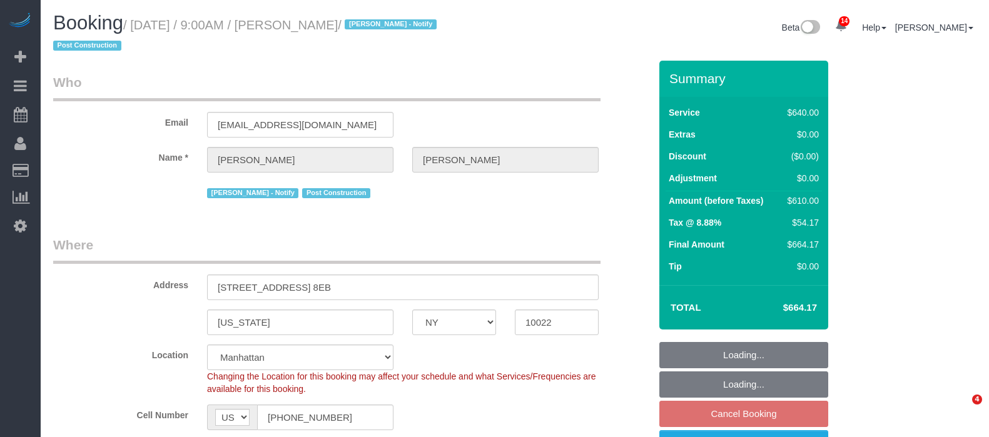
select select "number:90"
select select "number:15"
select select "number:7"
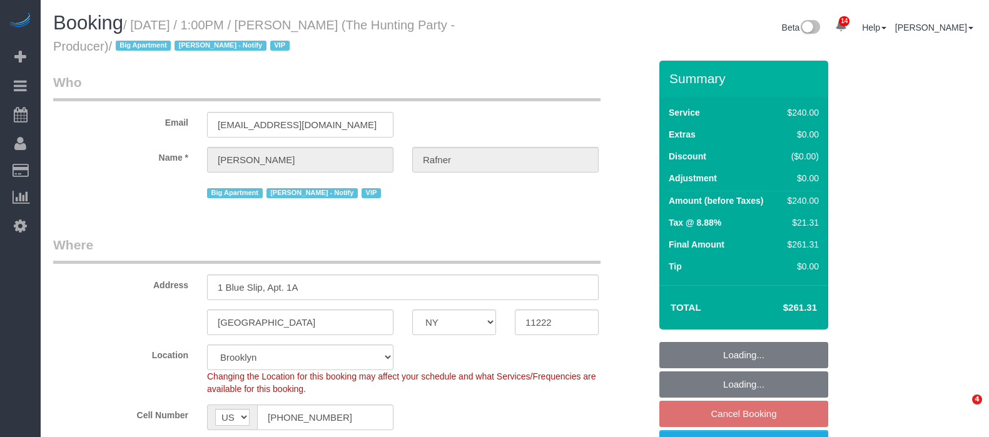
select select "NY"
select select "2"
select select "120"
select select "spot66"
select select "number:58"
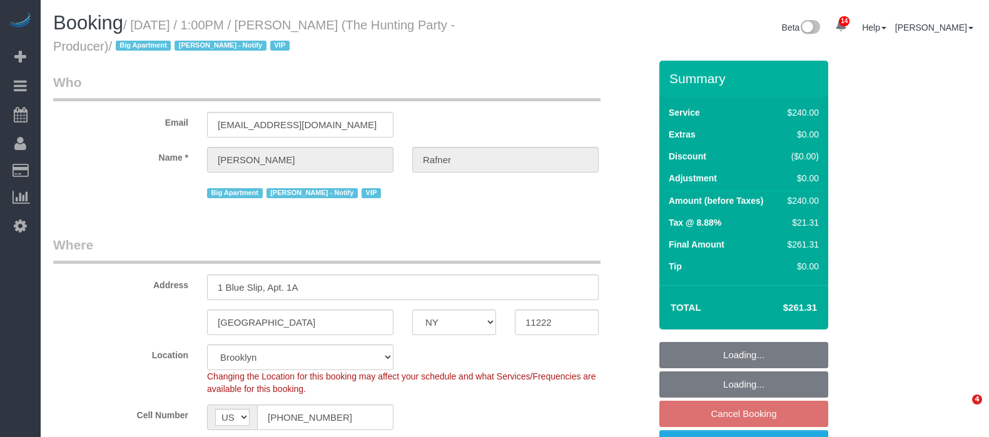
select select "number:76"
select select "number:15"
select select "number:5"
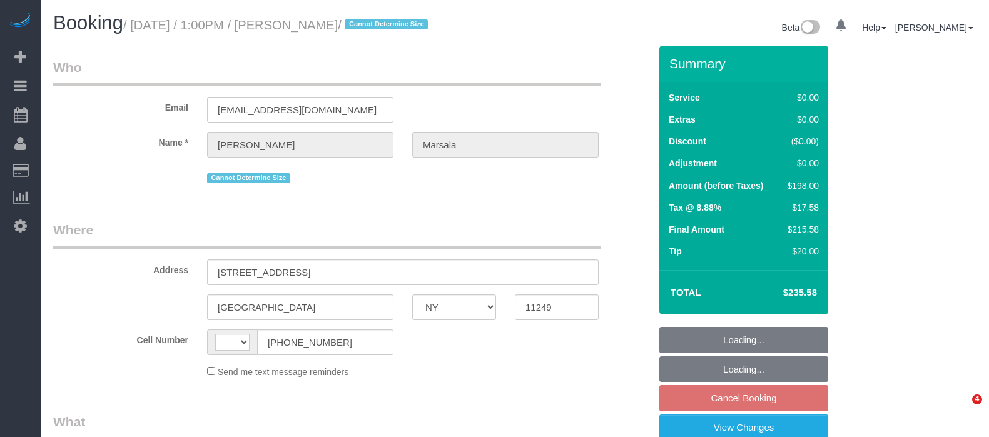
select select "NY"
select select "string:[GEOGRAPHIC_DATA]"
select select "number:89"
select select "number:90"
select select "number:15"
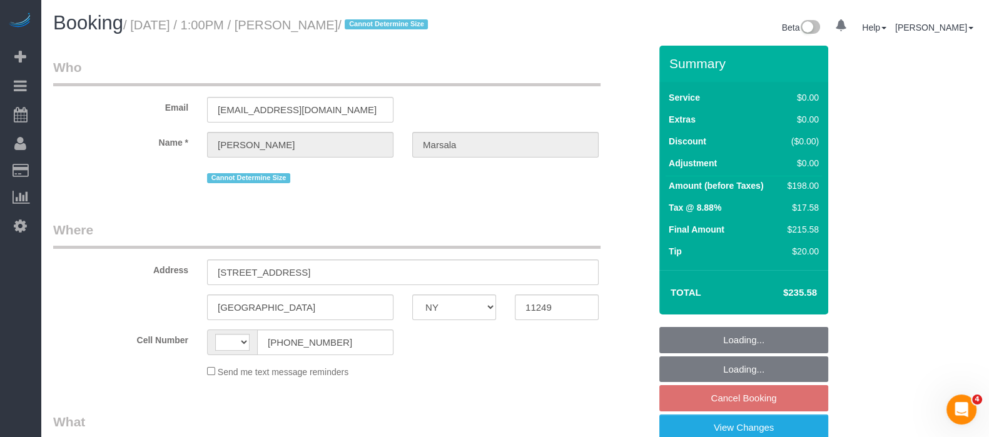
select select "number:5"
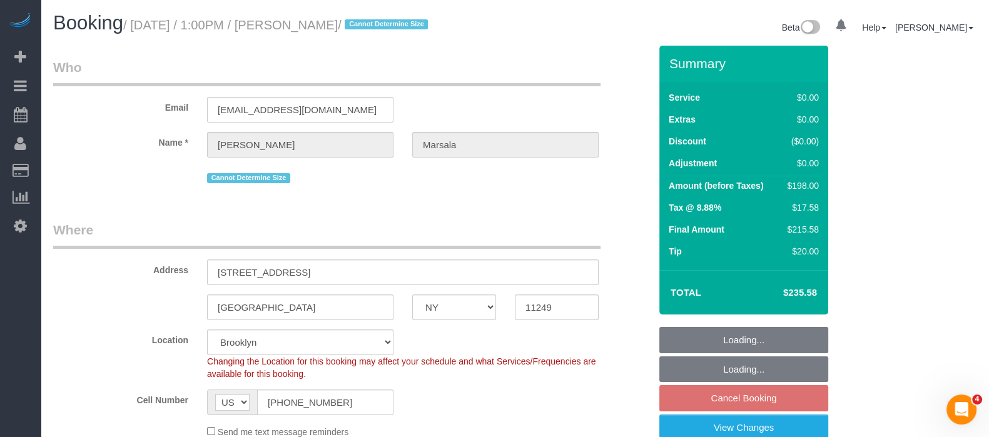
select select "spot4"
select select "object:903"
select select "string:stripe-pm_1PanpT4VGloSiKo73mwQyRPJ"
select select "object:1373"
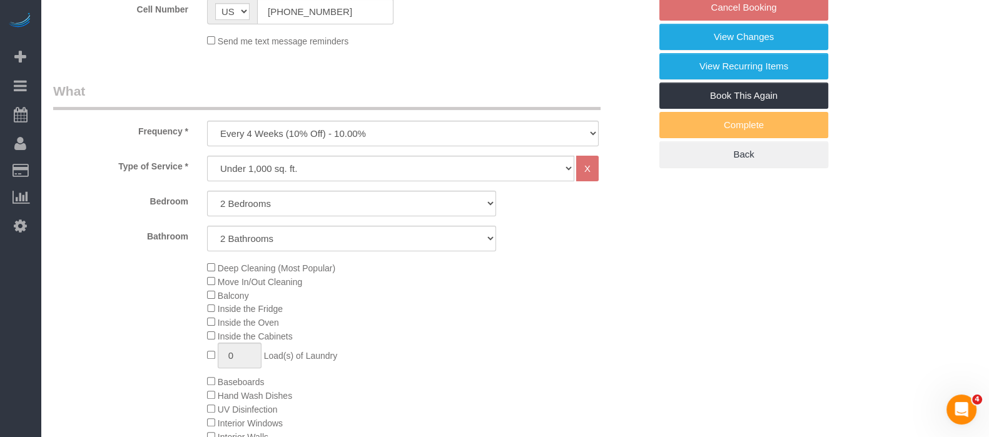
select select "2"
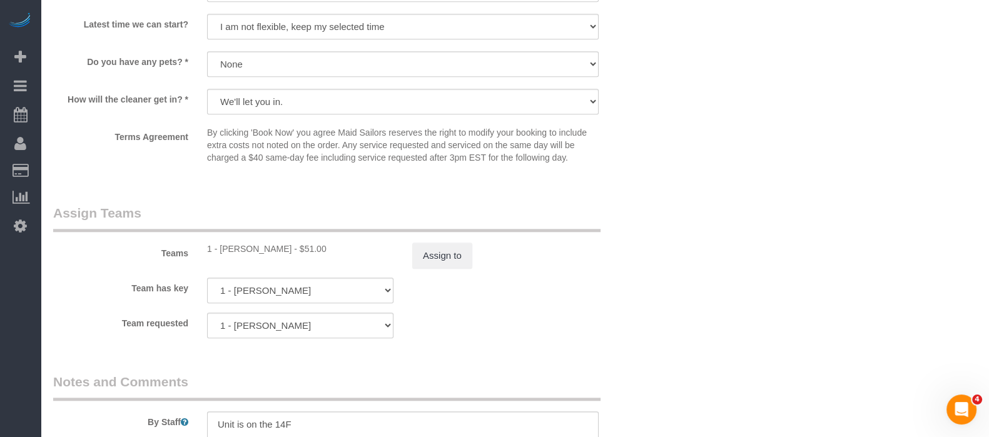
scroll to position [1485, 0]
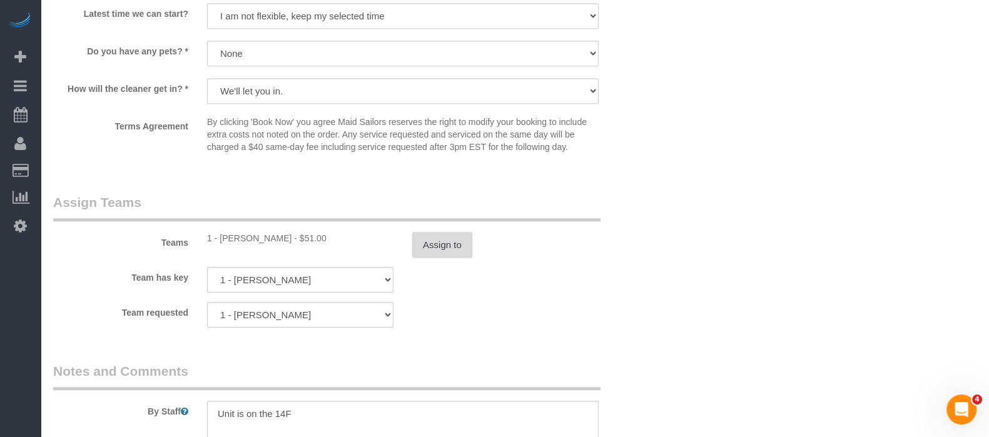
click at [432, 258] on button "Assign to" at bounding box center [442, 245] width 60 height 26
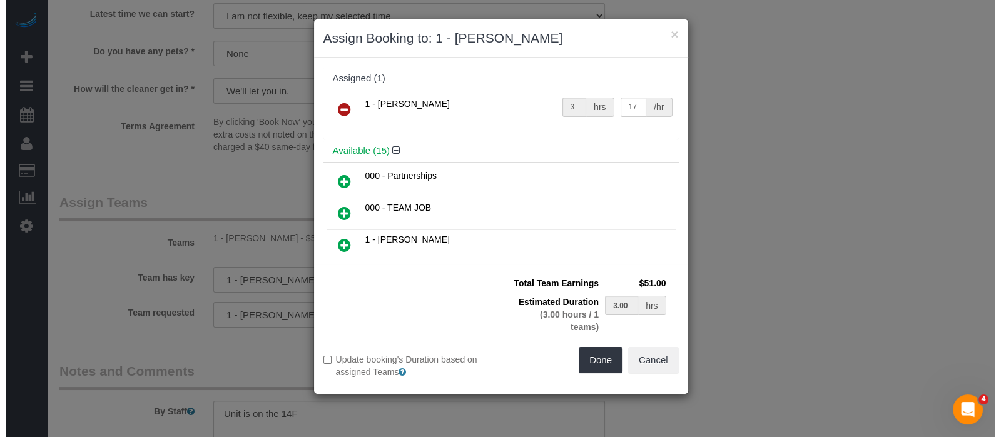
scroll to position [1470, 0]
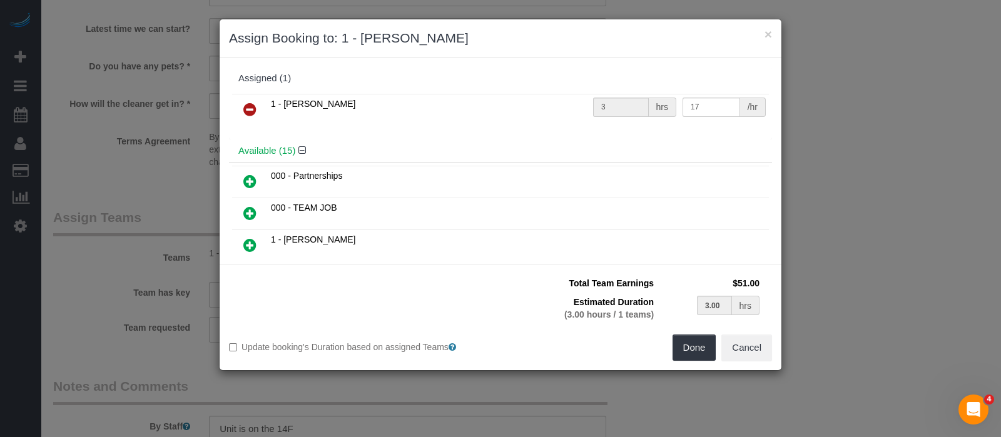
click at [249, 105] on icon at bounding box center [249, 109] width 13 height 15
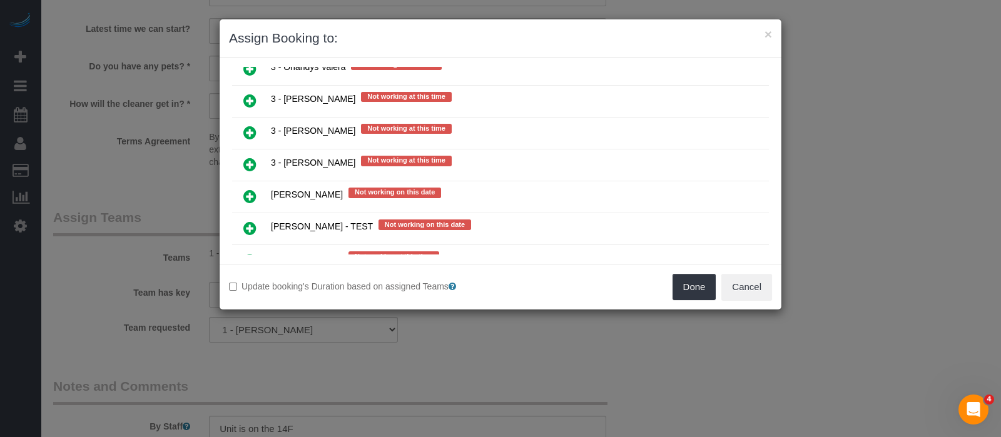
scroll to position [1485, 0]
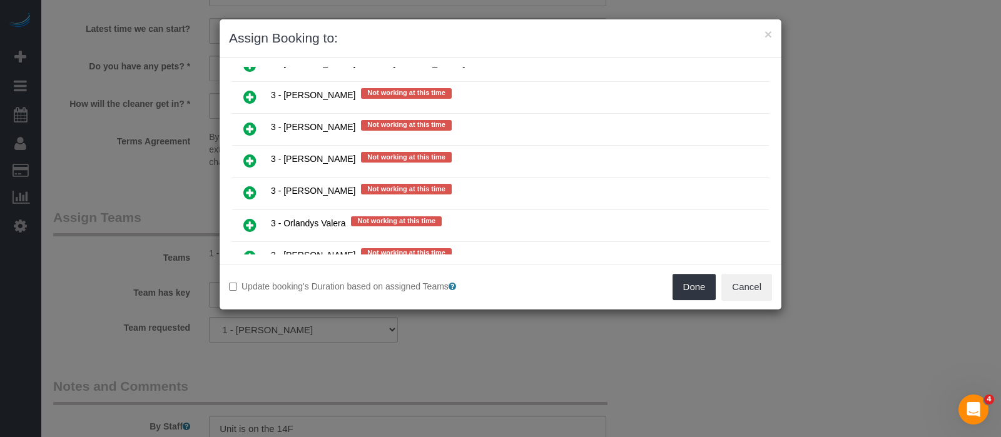
click at [243, 185] on icon at bounding box center [249, 192] width 13 height 15
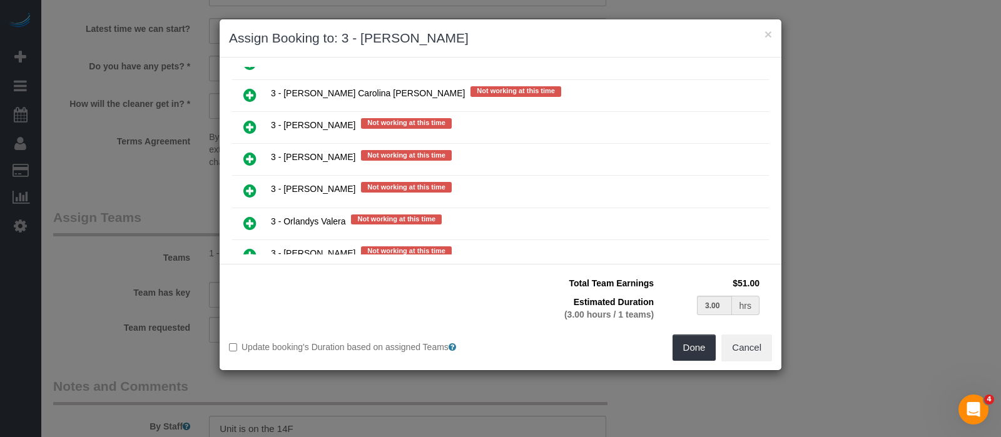
scroll to position [1514, 0]
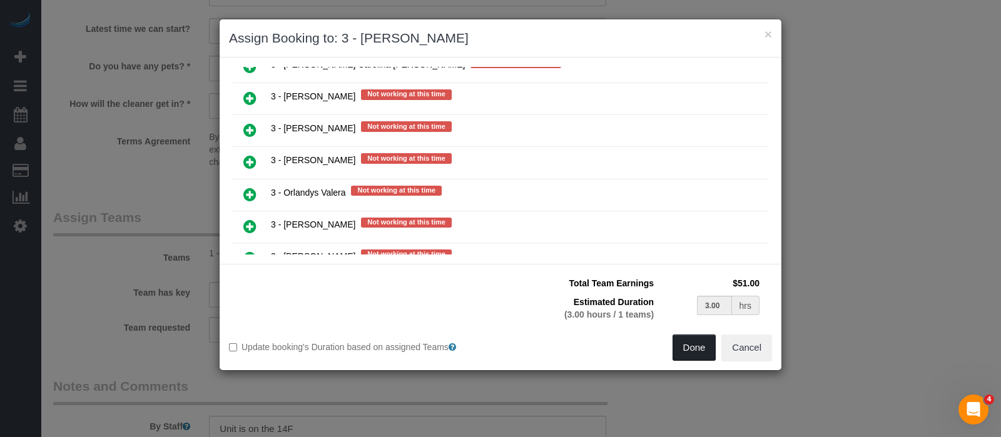
click at [685, 340] on button "Done" at bounding box center [694, 348] width 44 height 26
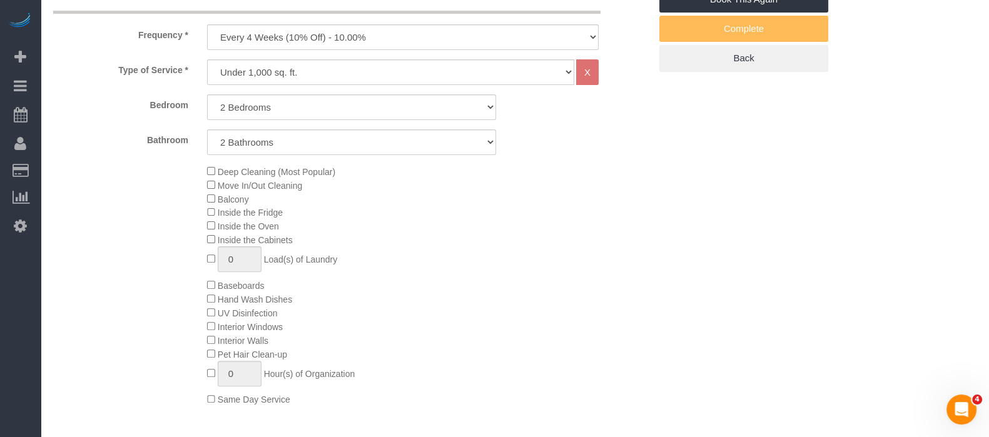
scroll to position [78, 0]
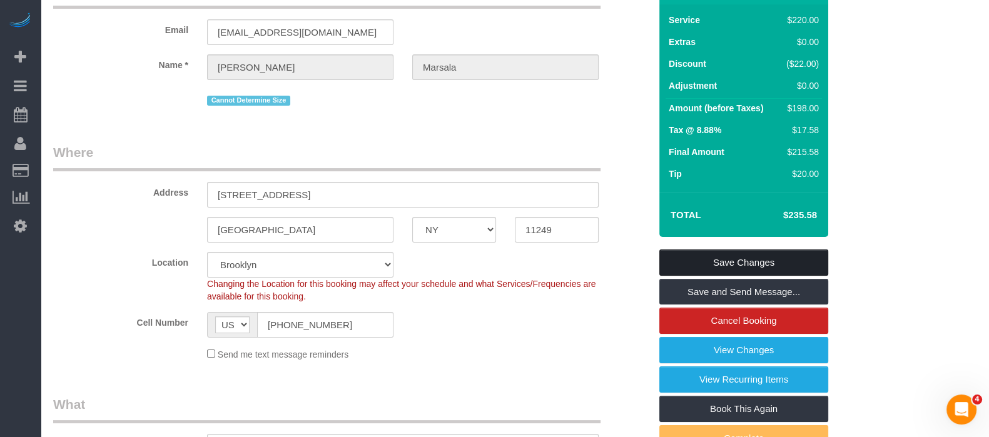
click at [741, 270] on link "Save Changes" at bounding box center [743, 263] width 169 height 26
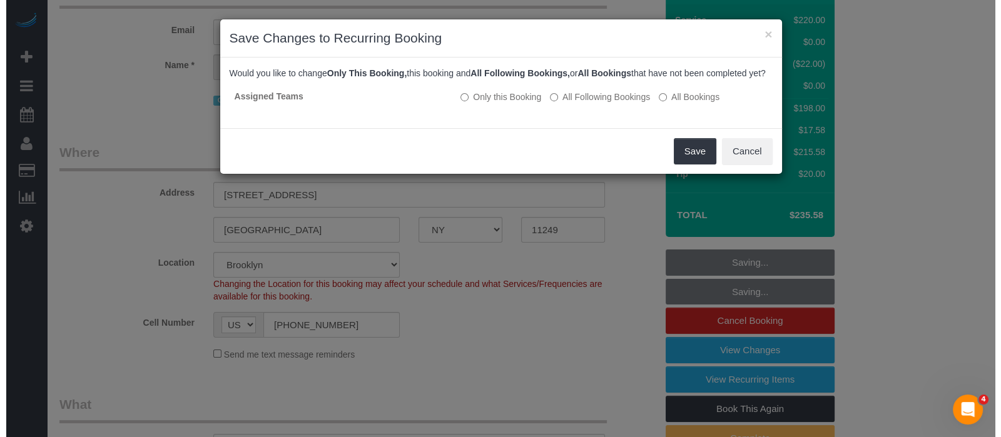
scroll to position [63, 0]
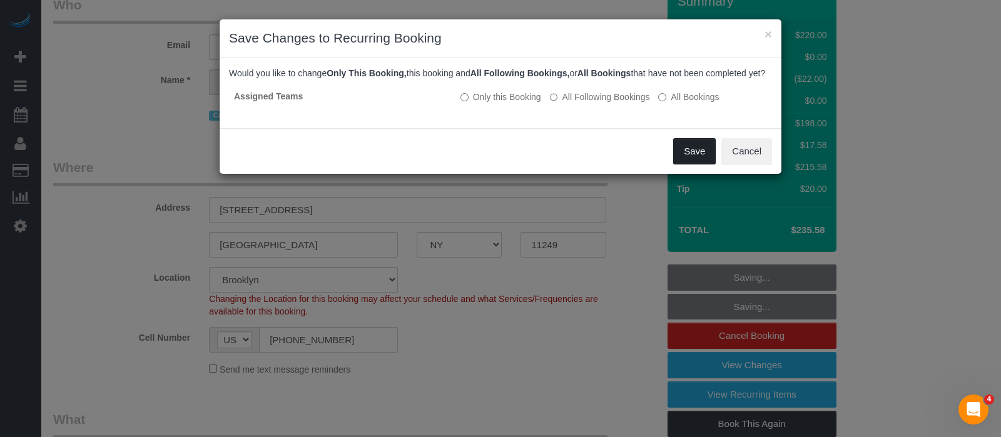
click at [689, 164] on button "Save" at bounding box center [694, 151] width 43 height 26
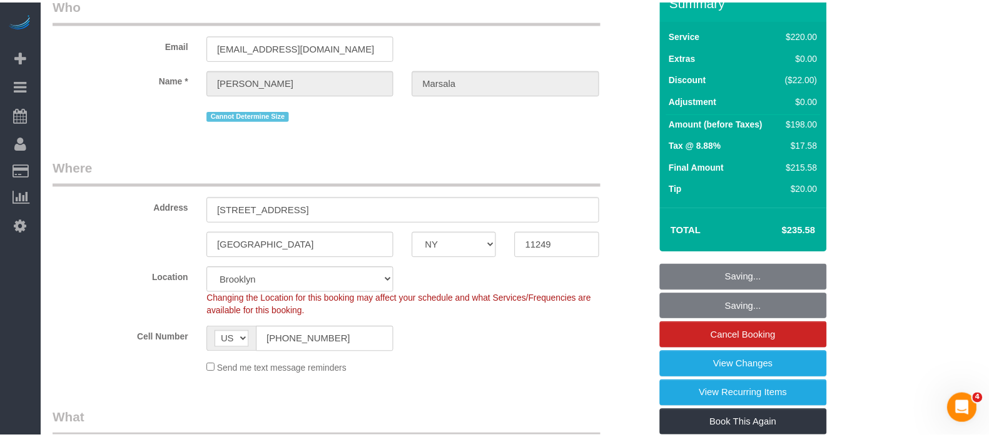
scroll to position [78, 0]
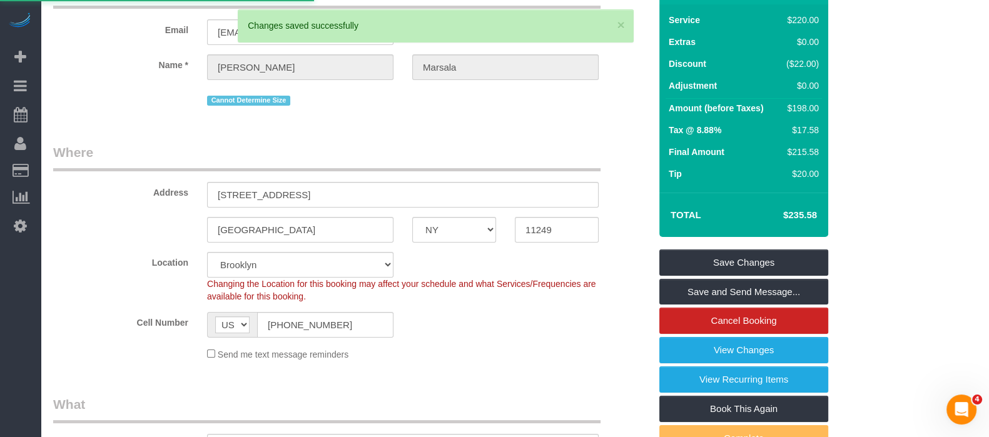
select select "**********"
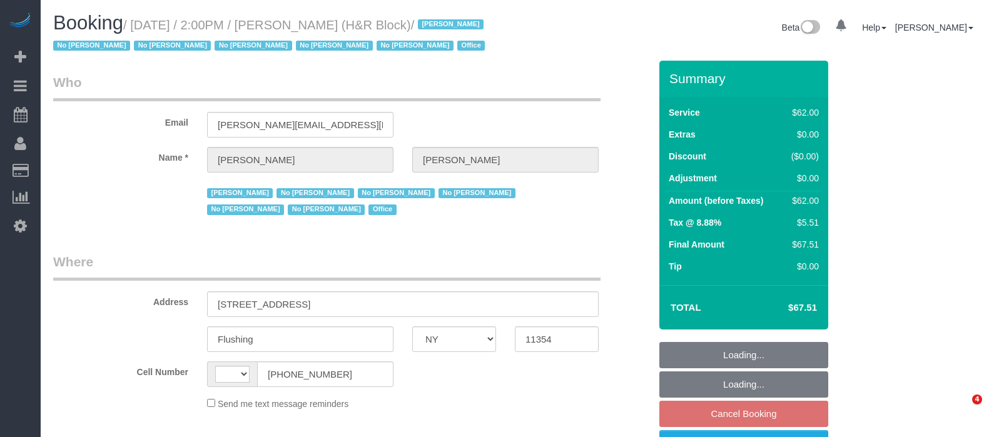
select select "NY"
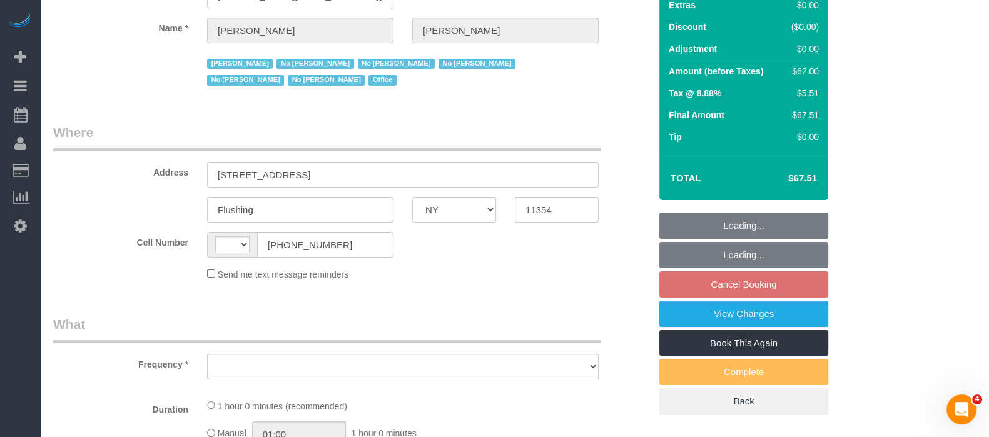
select select "string:[GEOGRAPHIC_DATA]"
select select "number:89"
select select "number:90"
select select "number:15"
select select "number:7"
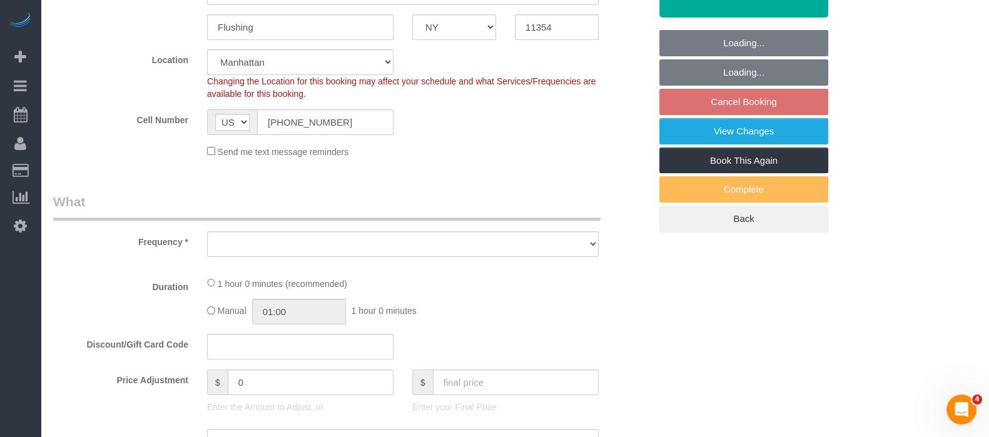
select select "spot3"
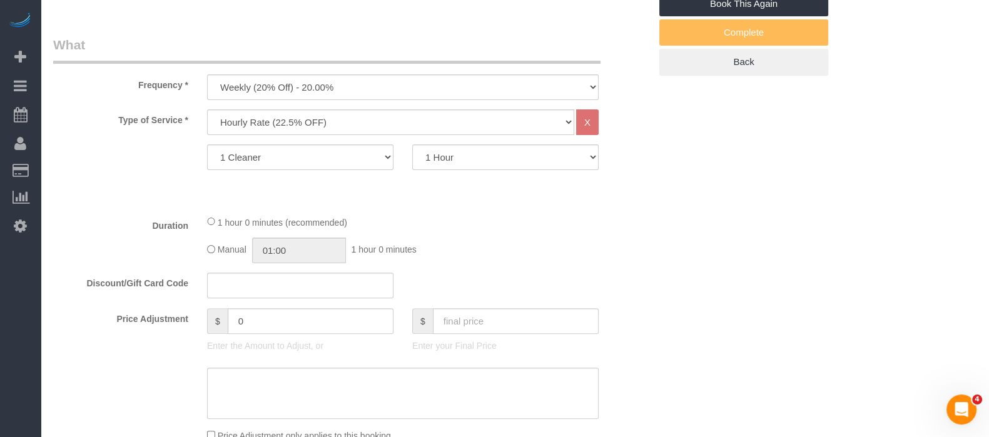
select select "object:1390"
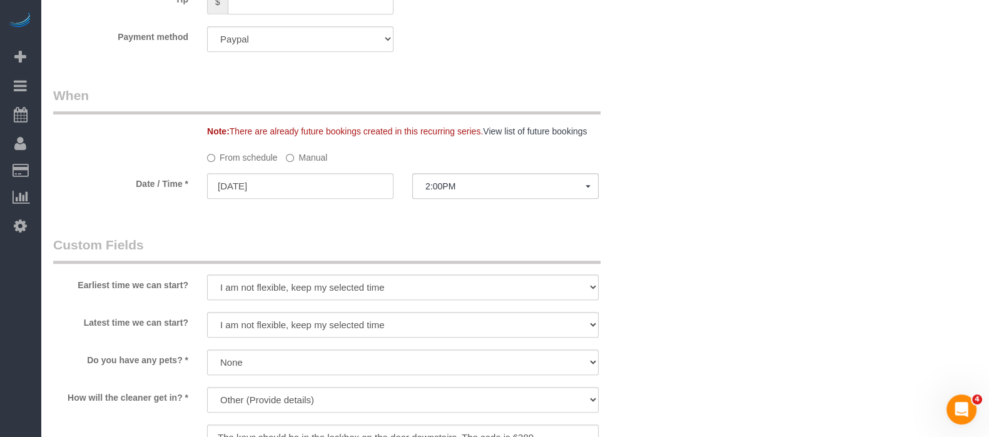
scroll to position [1034, 0]
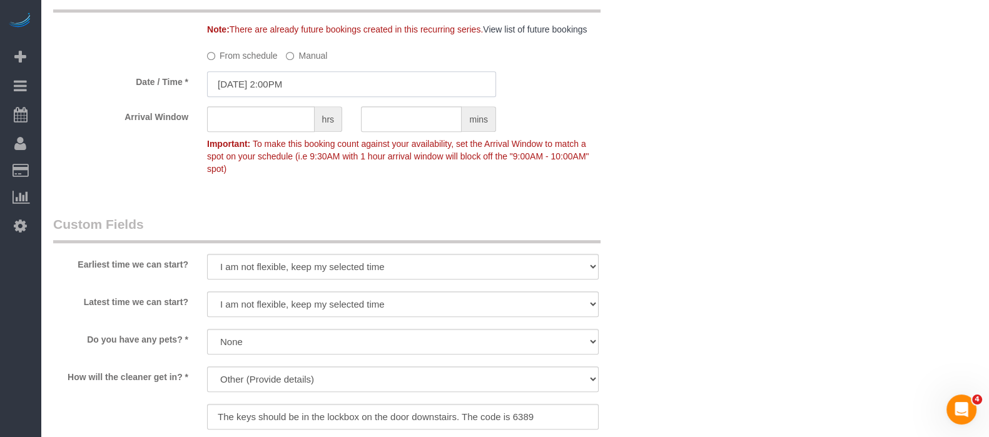
click at [306, 80] on input "[DATE] 2:00PM" at bounding box center [351, 84] width 289 height 26
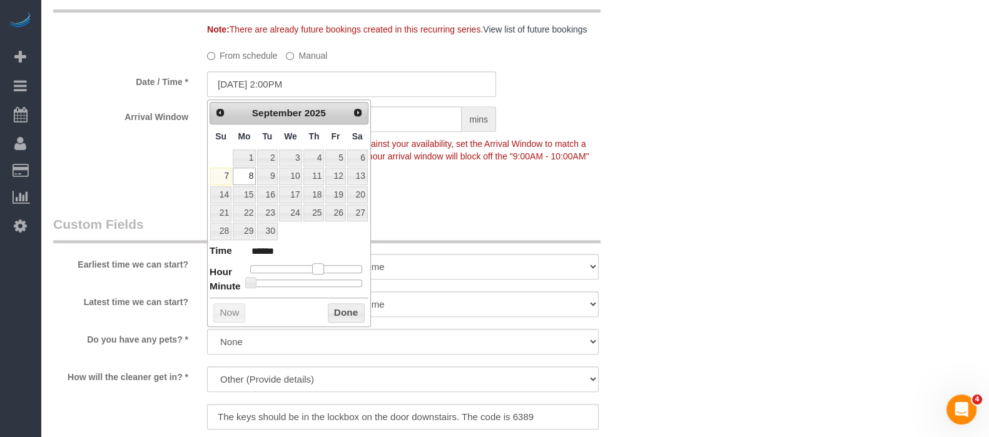
click at [316, 263] on span at bounding box center [317, 268] width 11 height 11
type input "[DATE] 3:00PM"
type input "******"
drag, startPoint x: 348, startPoint y: 310, endPoint x: 356, endPoint y: 306, distance: 9.5
click at [348, 310] on button "Done" at bounding box center [346, 313] width 37 height 20
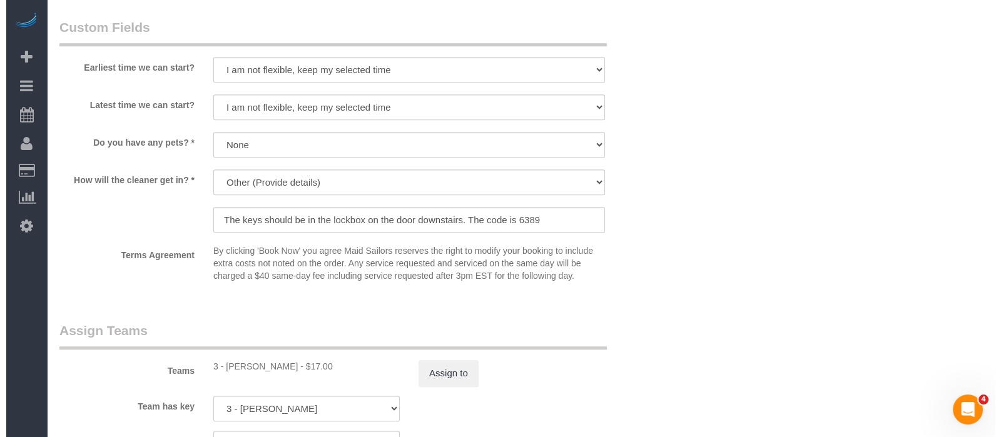
scroll to position [1503, 0]
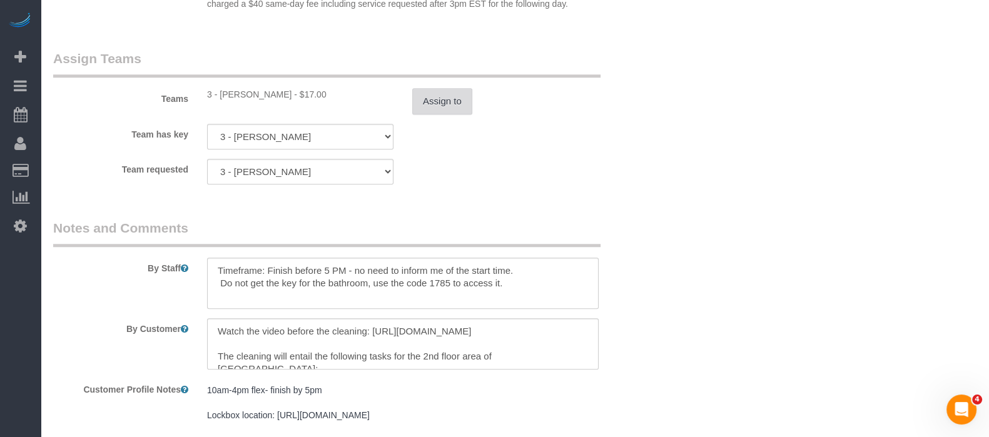
click at [445, 100] on button "Assign to" at bounding box center [442, 101] width 60 height 26
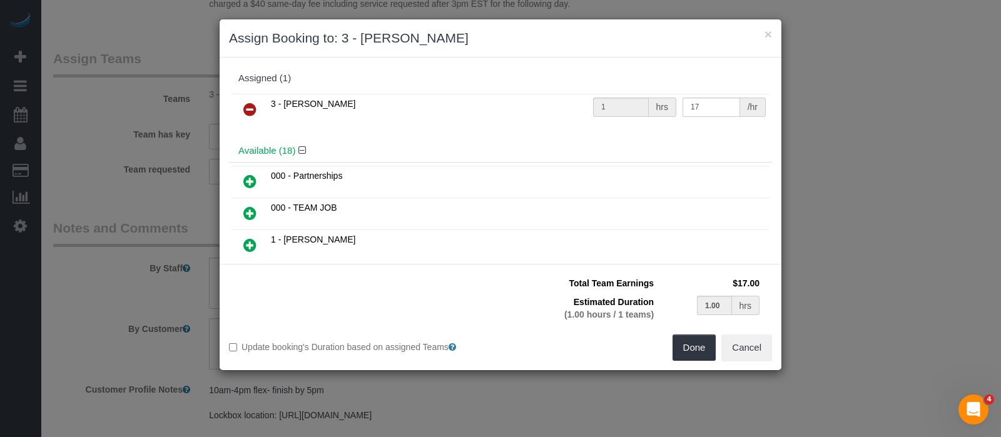
click at [245, 108] on icon at bounding box center [249, 109] width 13 height 15
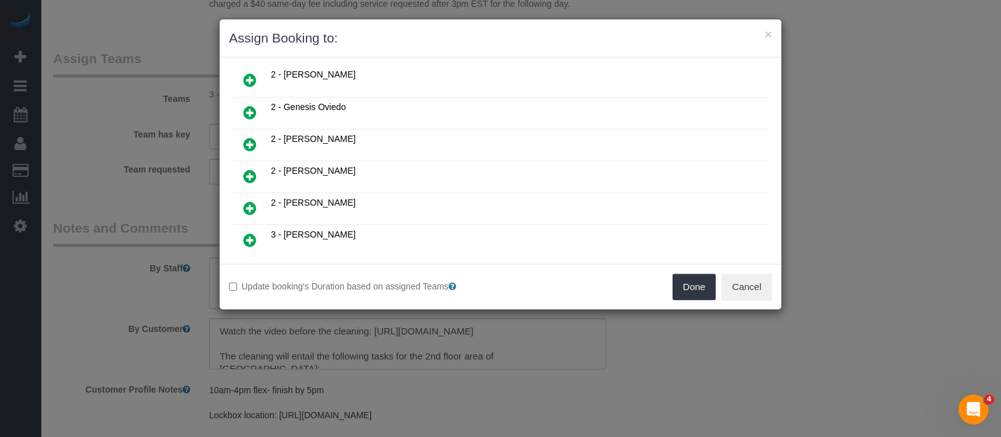
scroll to position [469, 0]
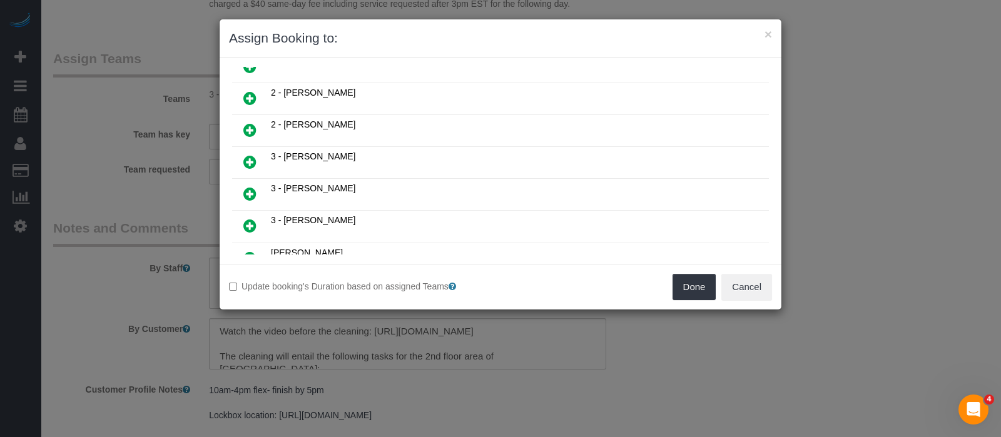
click at [250, 186] on icon at bounding box center [249, 193] width 13 height 15
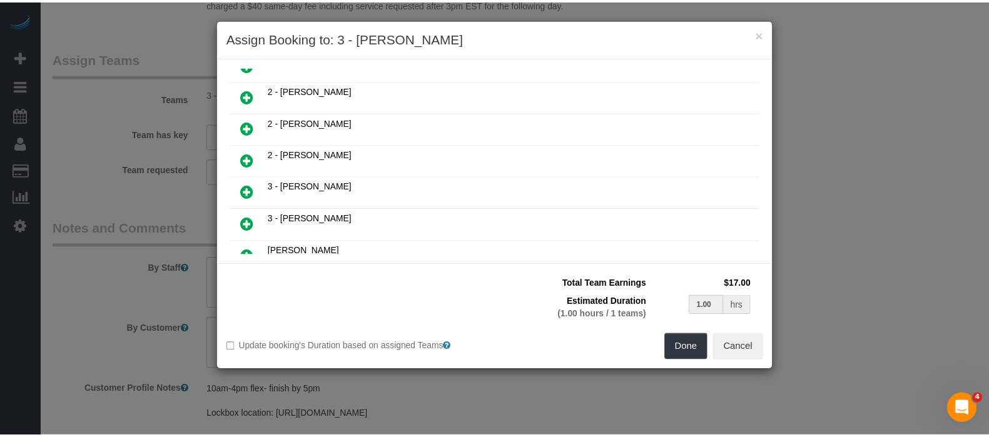
scroll to position [497, 0]
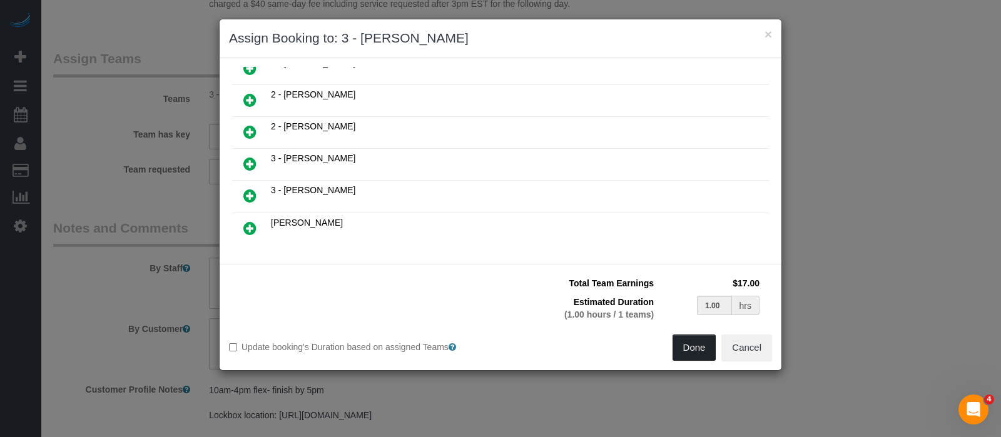
click at [702, 345] on button "Done" at bounding box center [694, 348] width 44 height 26
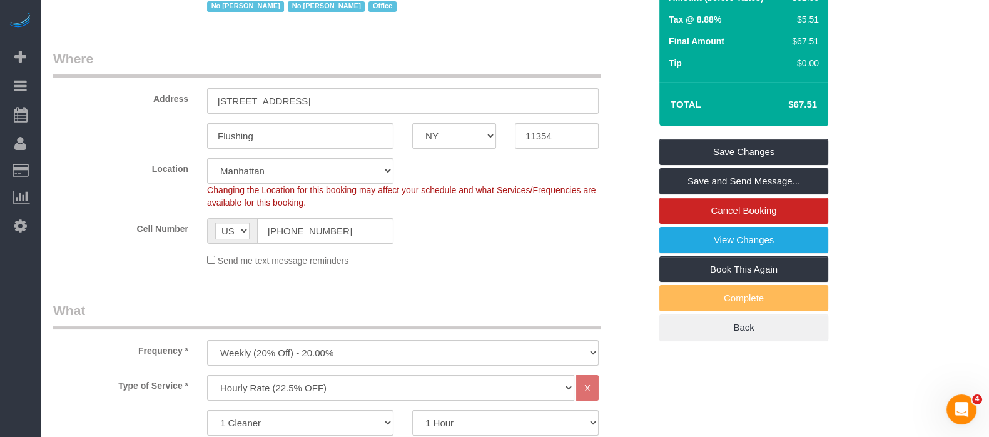
scroll to position [96, 0]
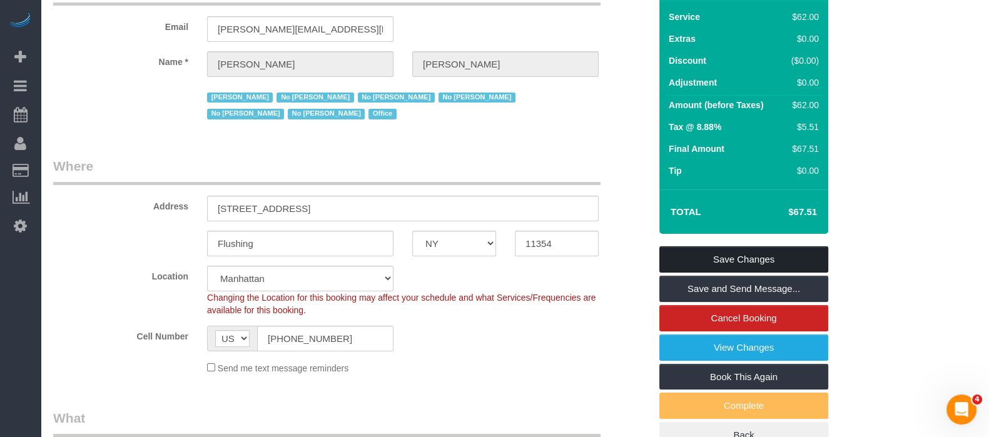
click at [780, 255] on link "Save Changes" at bounding box center [743, 259] width 169 height 26
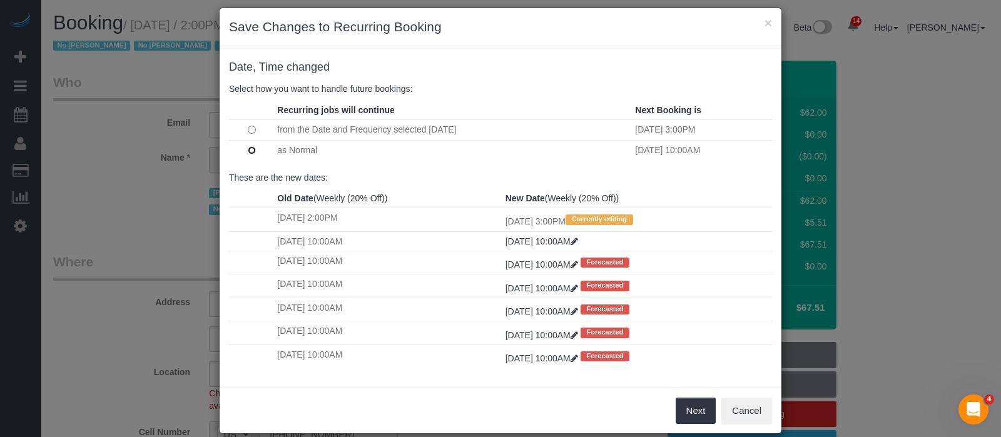
scroll to position [29, 0]
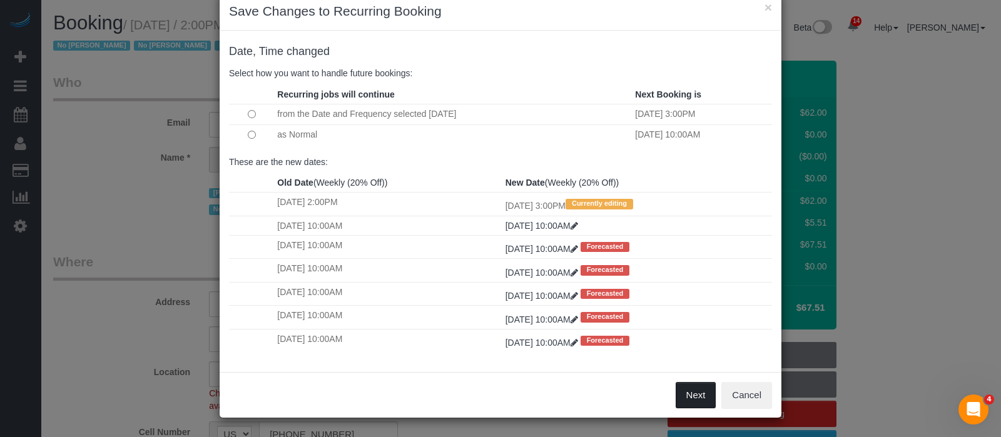
click at [686, 395] on button "Next" at bounding box center [695, 395] width 41 height 26
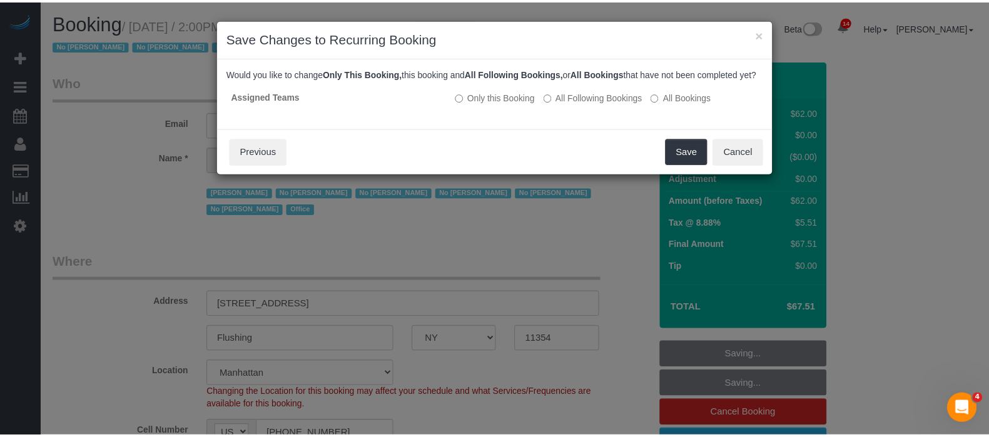
scroll to position [0, 0]
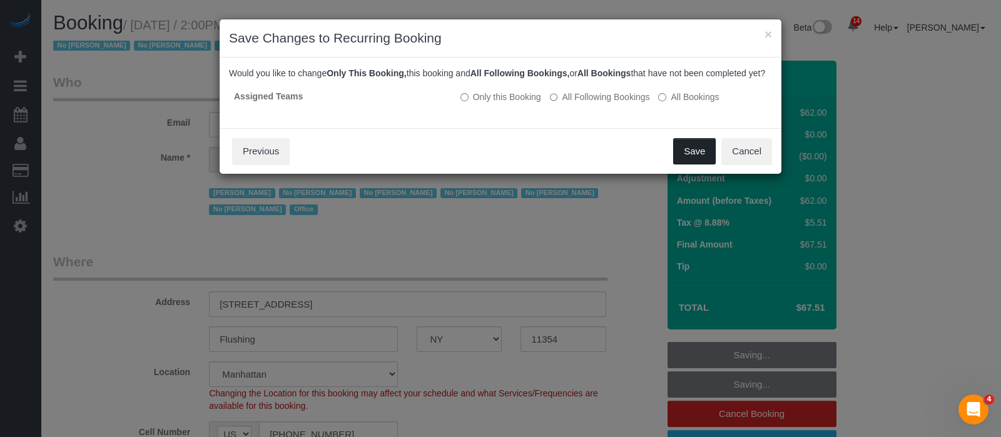
click at [694, 156] on button "Save" at bounding box center [694, 151] width 43 height 26
